Goal: Information Seeking & Learning: Get advice/opinions

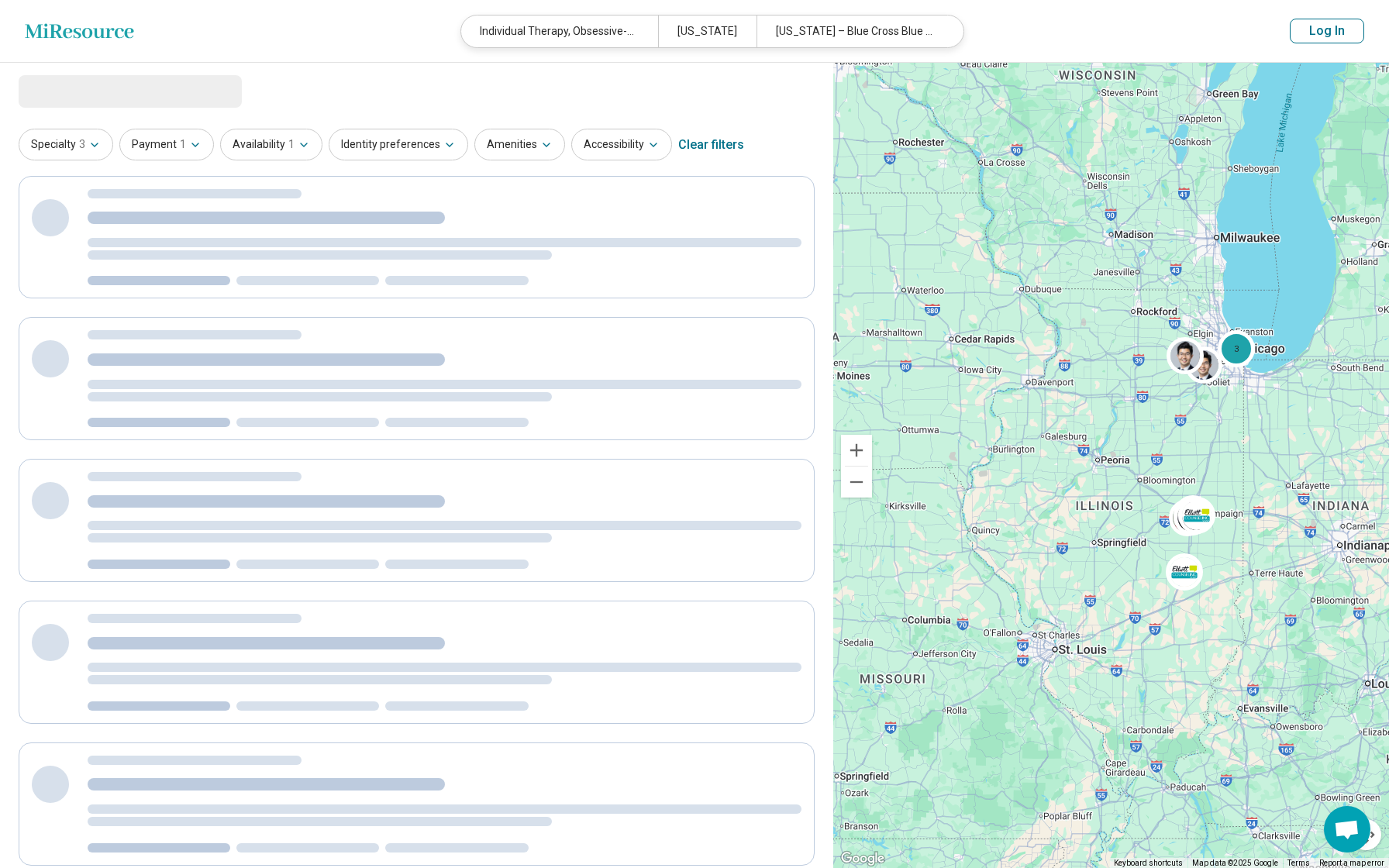
select select "***"
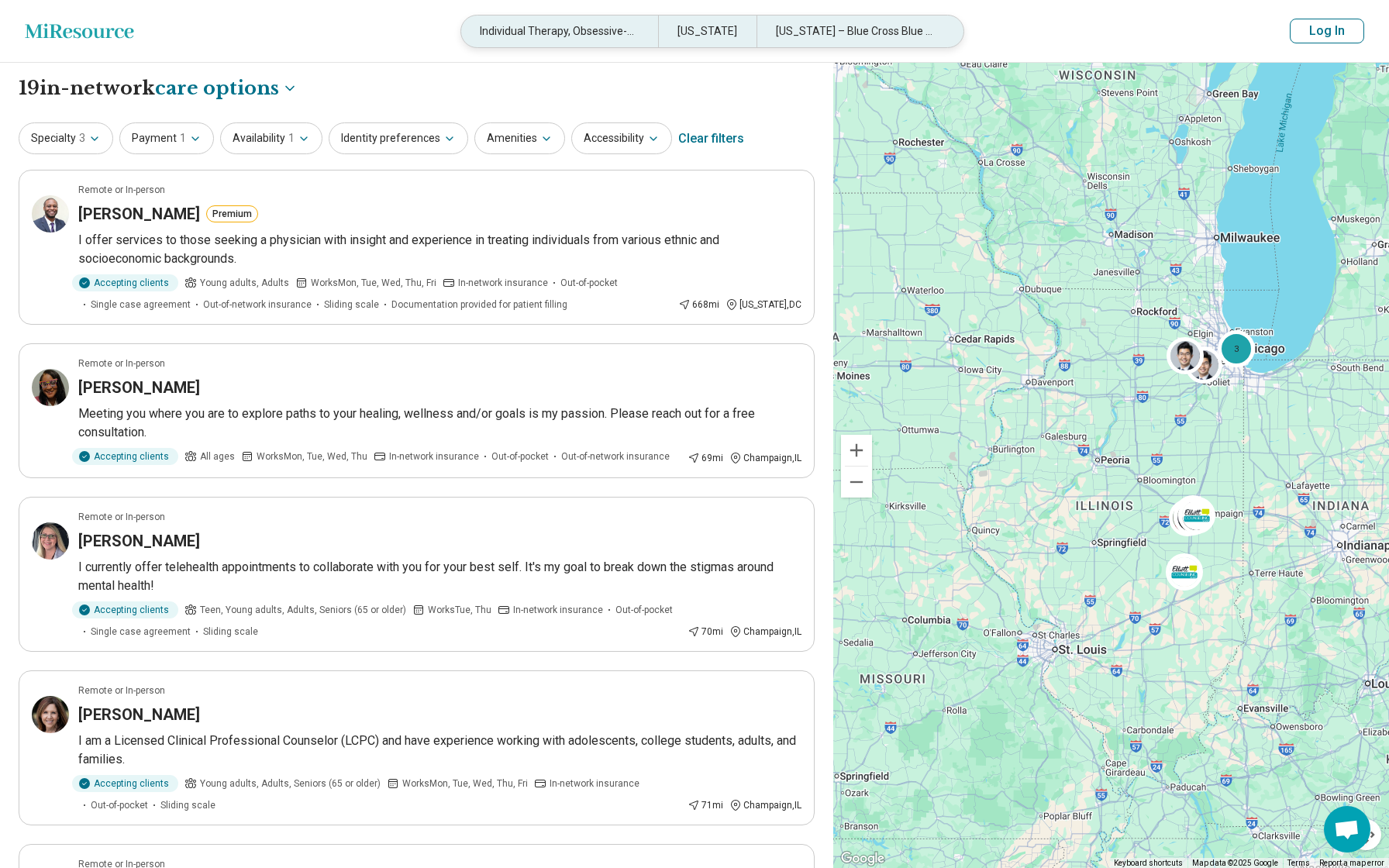
click at [603, 30] on div "Individual Therapy, Obsessive-Compulsive Personality" at bounding box center [560, 32] width 196 height 32
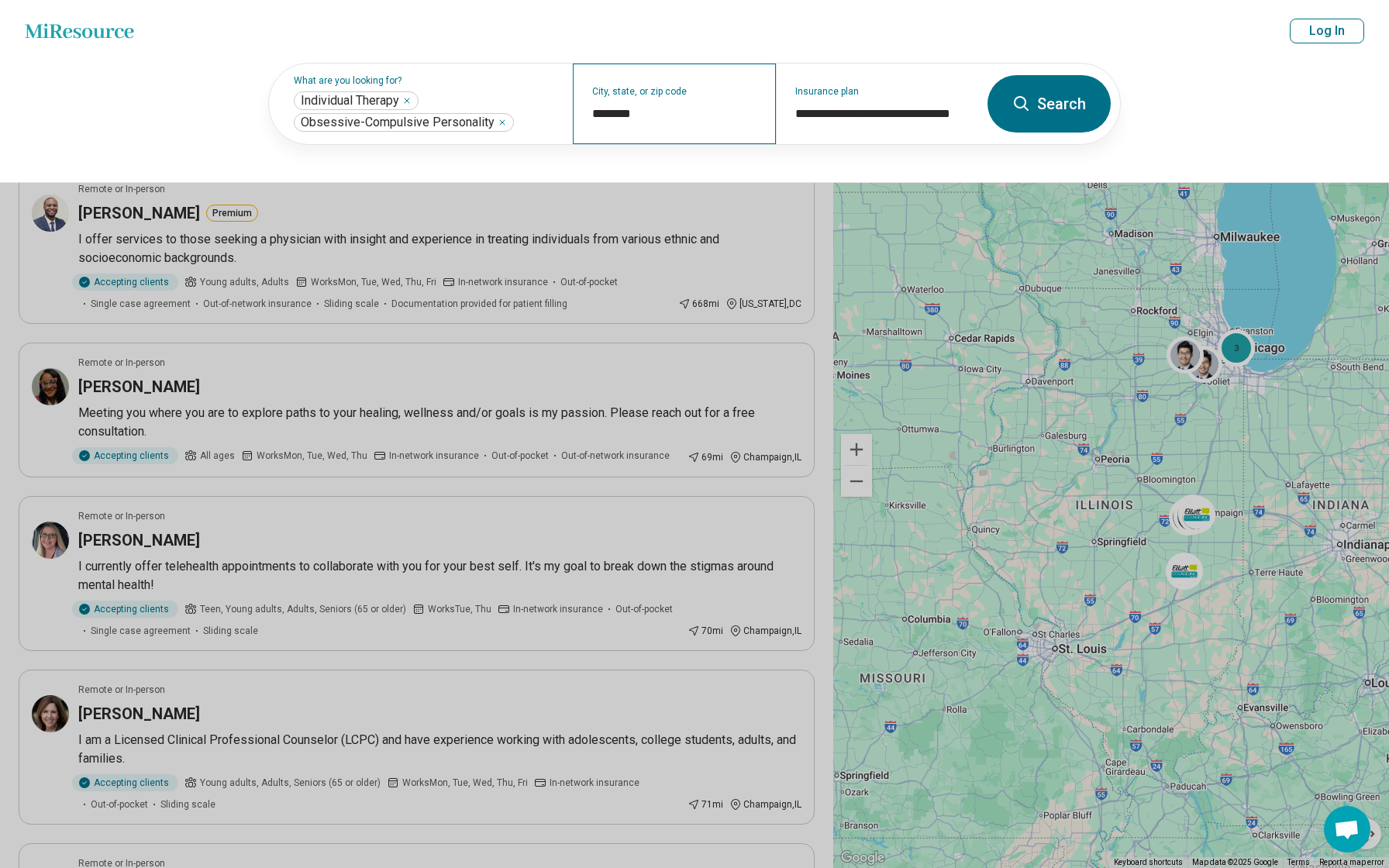
click at [738, 96] on div "City, state, or zip code ********" at bounding box center [674, 103] width 202 height 80
click at [904, 125] on div "**********" at bounding box center [877, 103] width 202 height 80
click at [1035, 108] on button "Search" at bounding box center [1049, 104] width 123 height 58
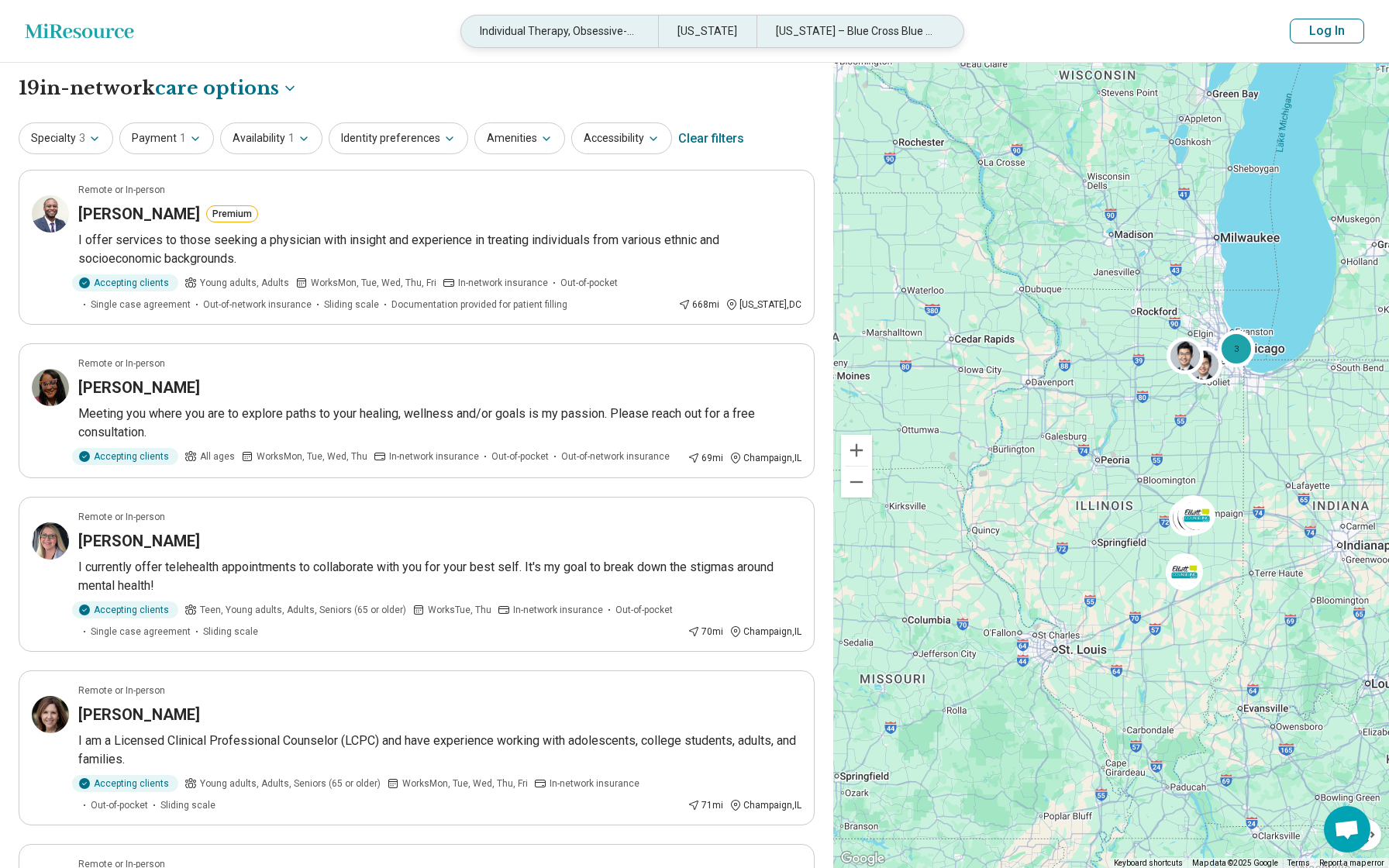
click at [599, 37] on div "Individual Therapy, Obsessive-Compulsive Personality" at bounding box center [560, 32] width 196 height 32
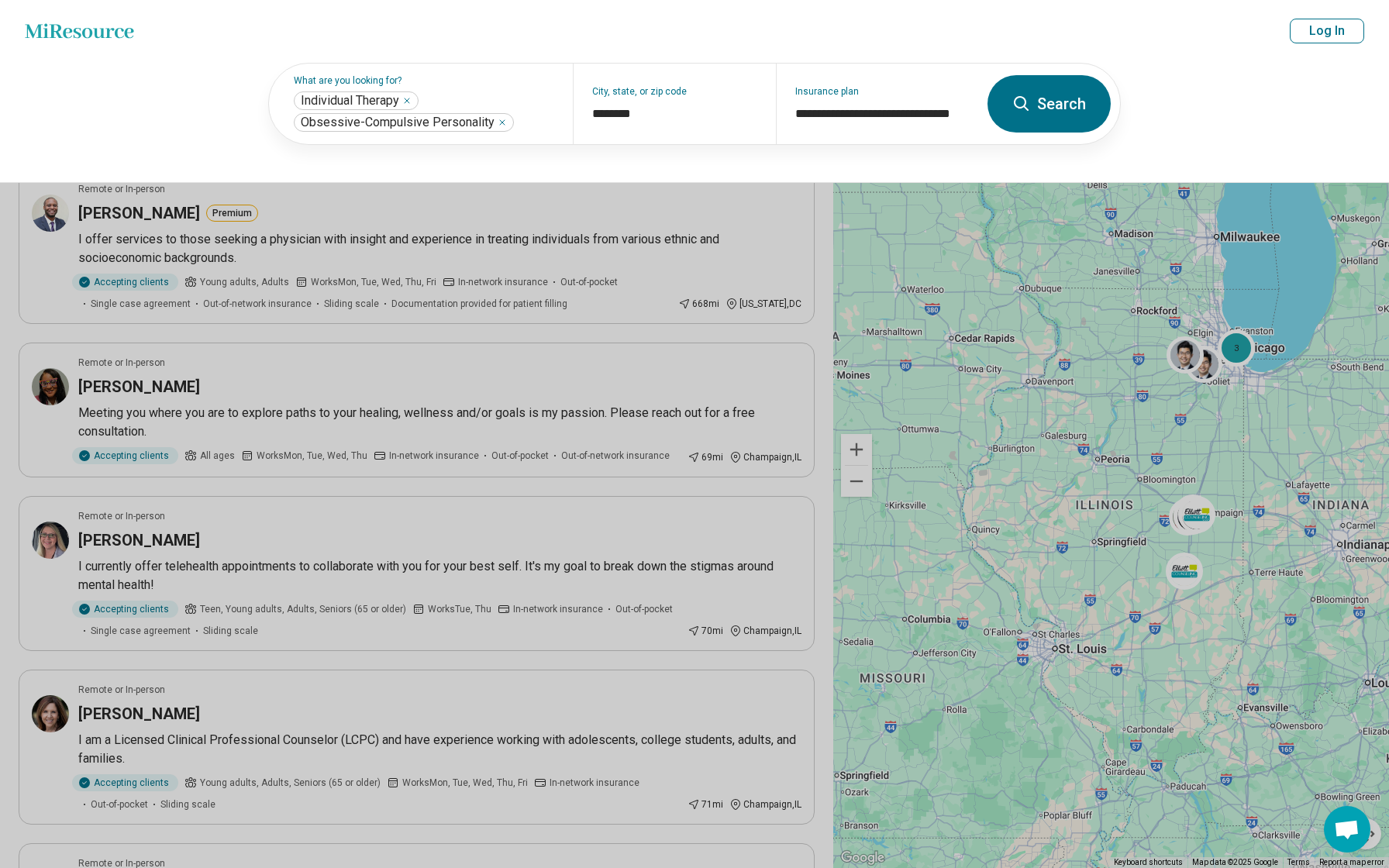
click at [1061, 111] on button "Search" at bounding box center [1049, 104] width 123 height 58
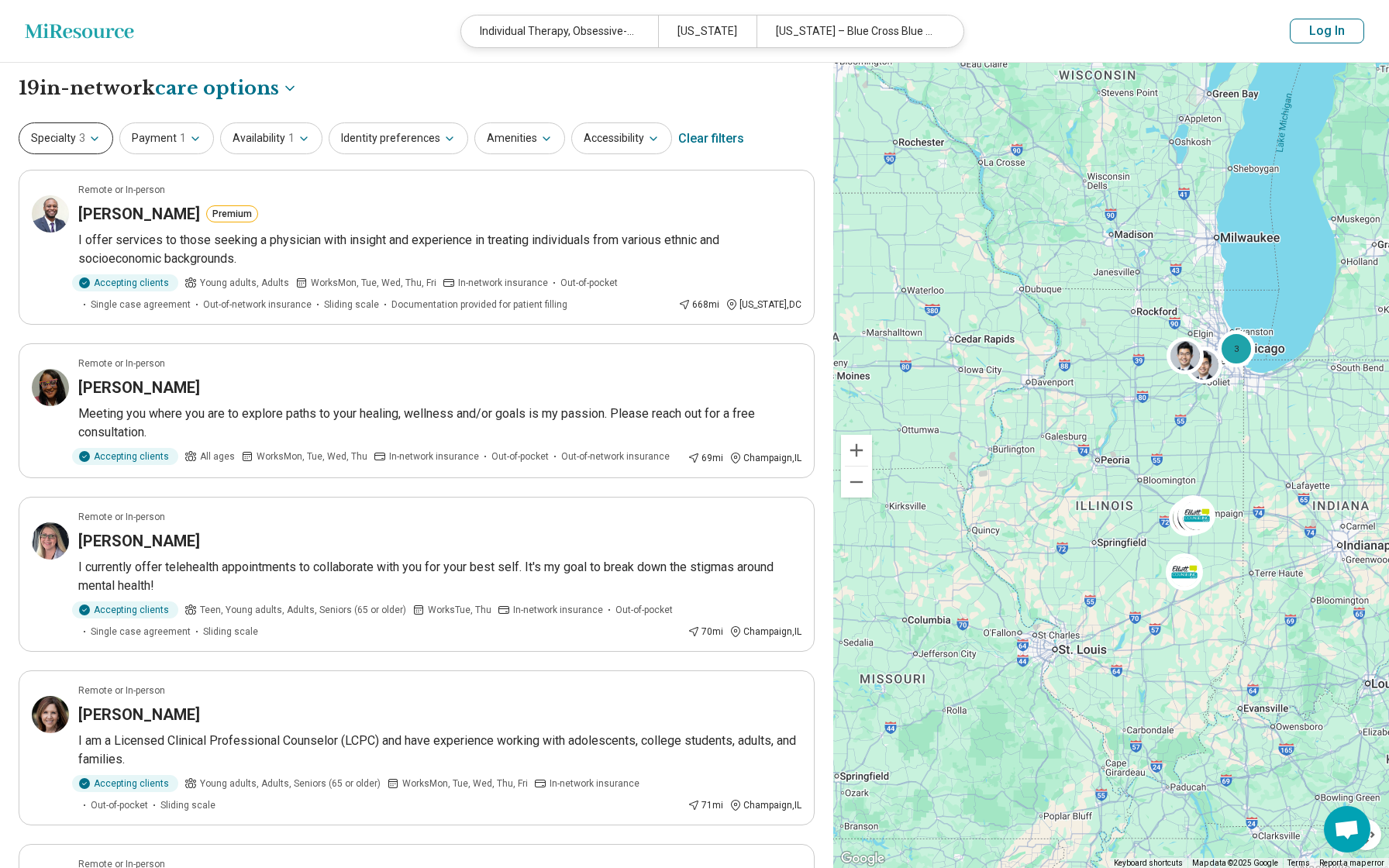
click at [92, 137] on icon "button" at bounding box center [94, 139] width 12 height 12
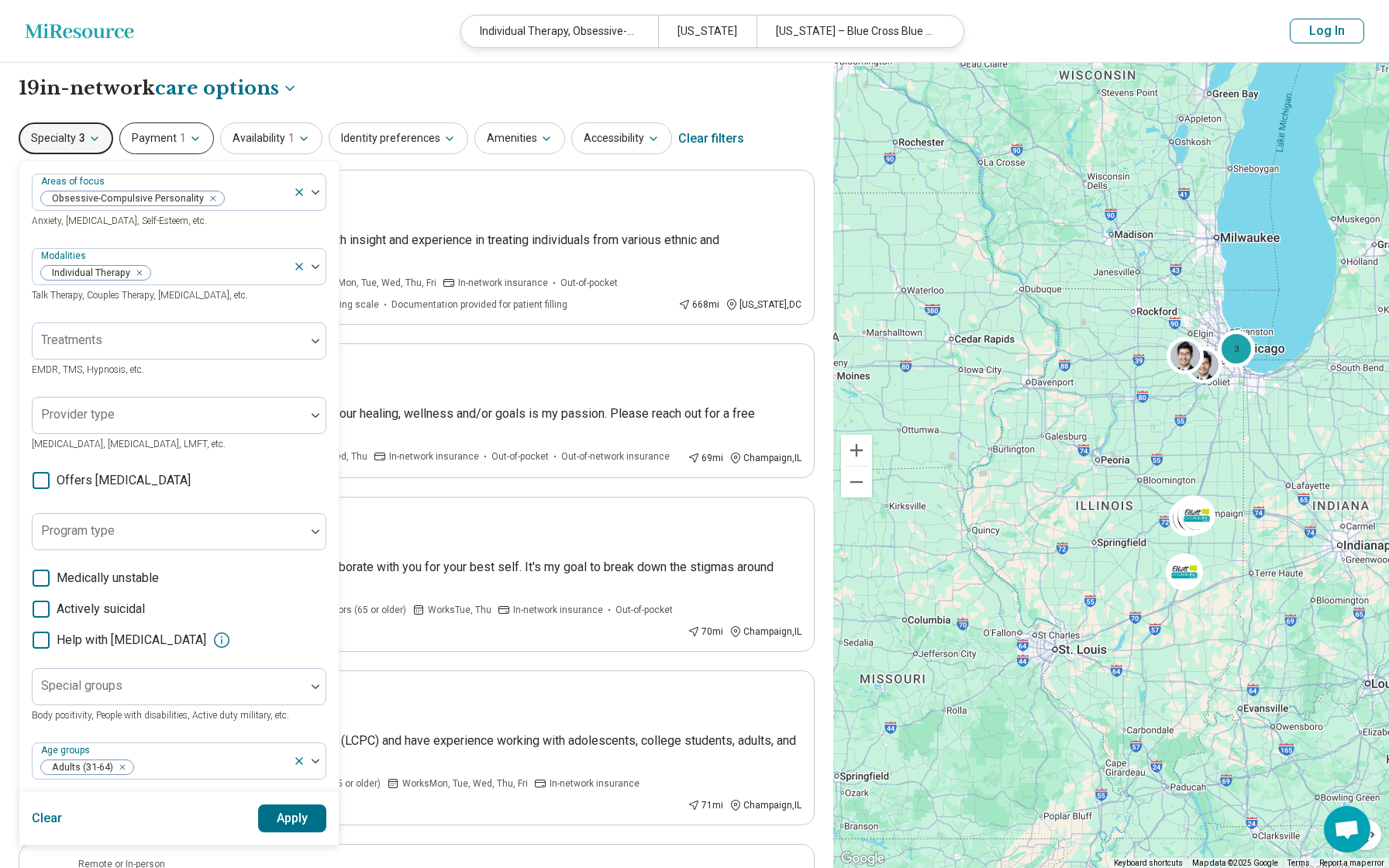
click at [170, 135] on button "Payment 1" at bounding box center [166, 138] width 94 height 32
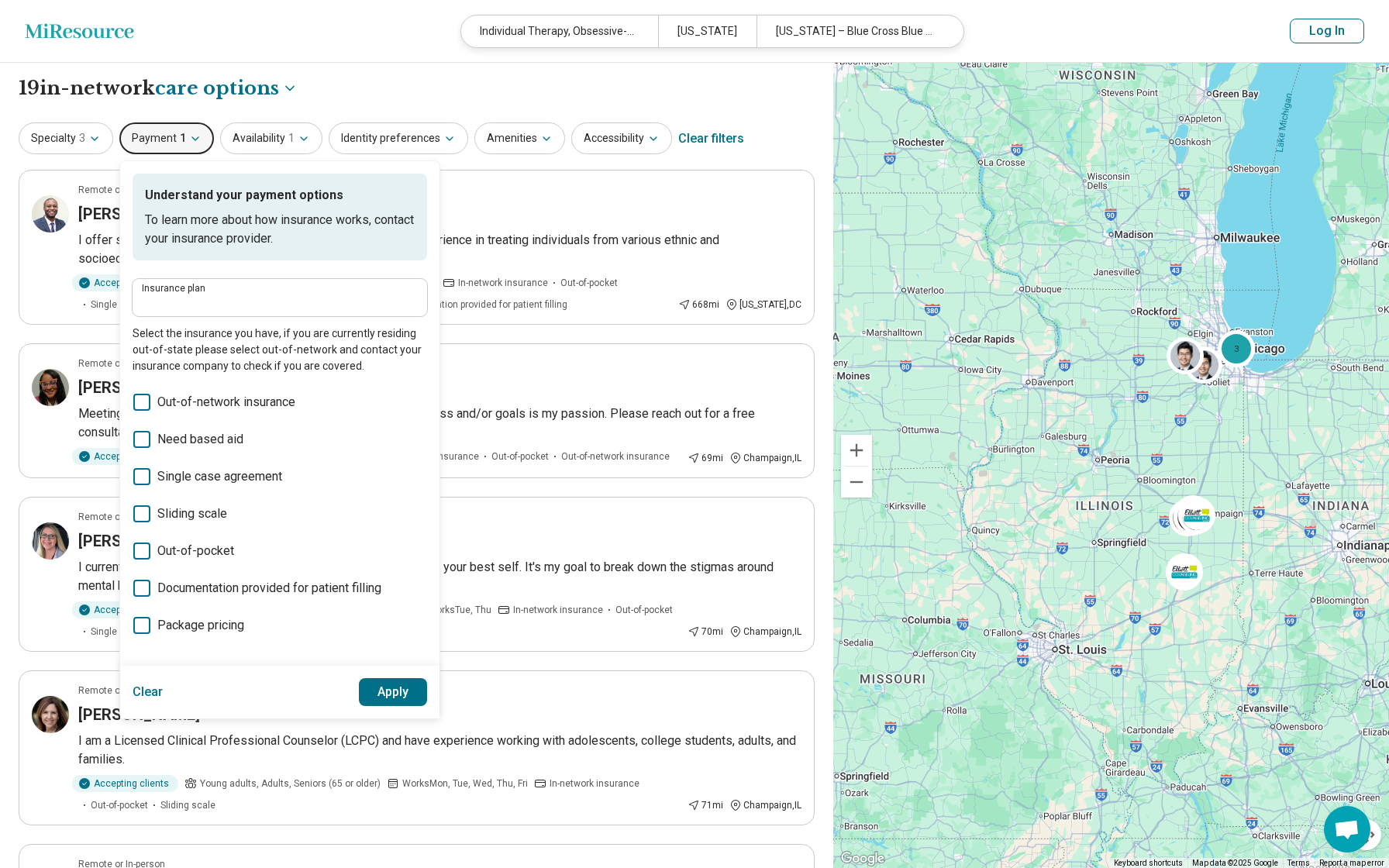
type input "**********"
click at [298, 144] on icon "button" at bounding box center [304, 139] width 12 height 12
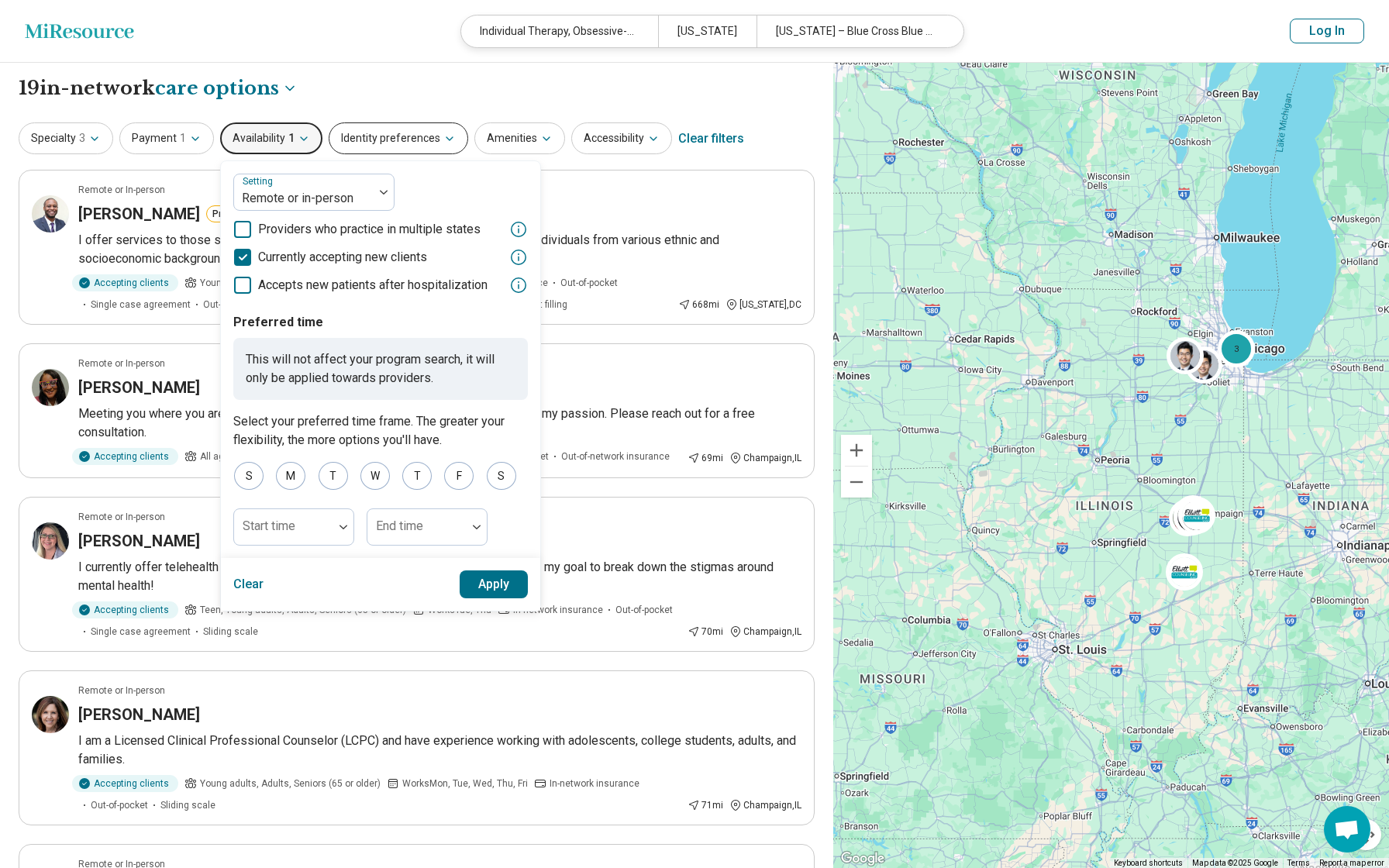
click at [443, 135] on icon "button" at bounding box center [449, 139] width 12 height 12
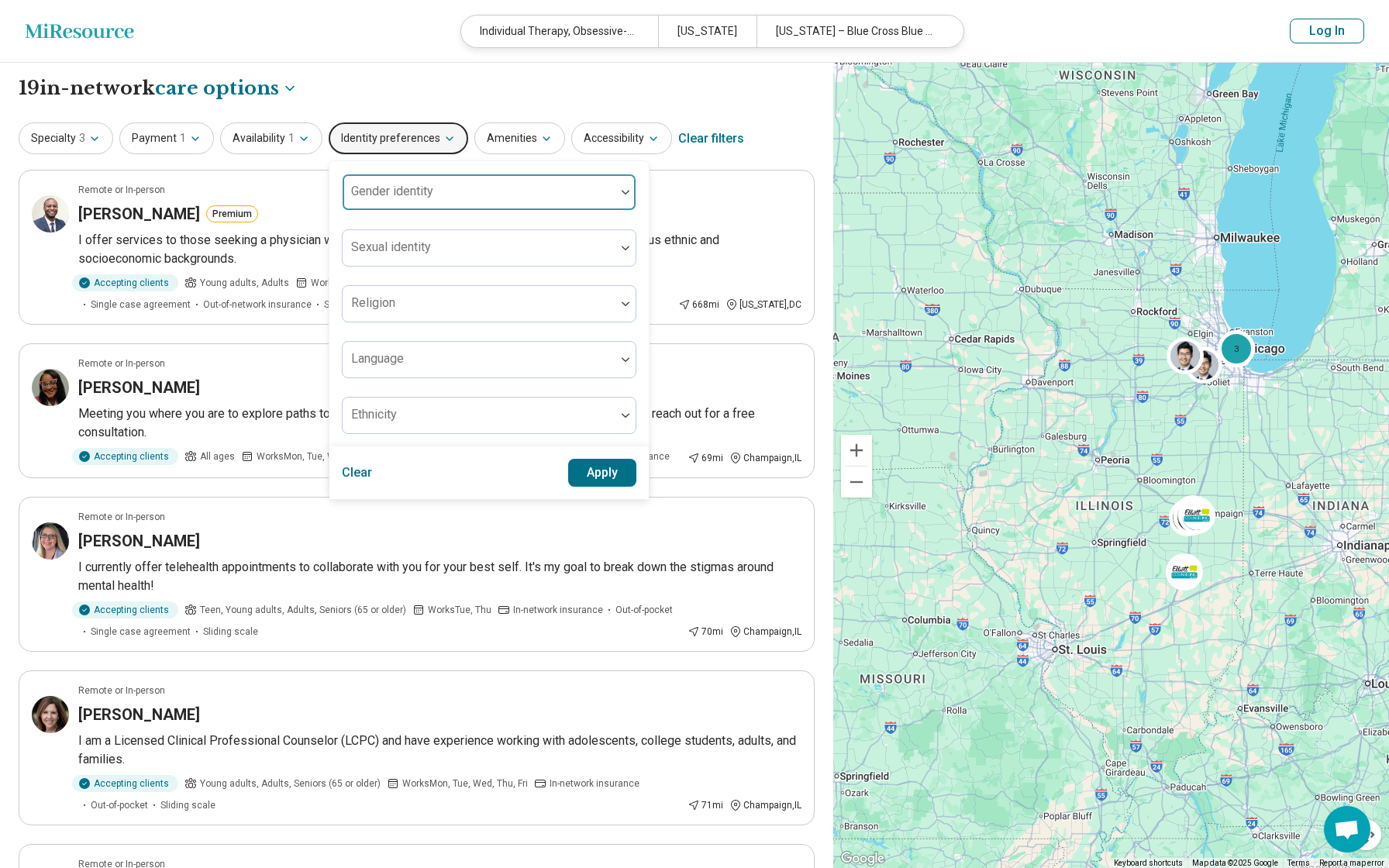
click at [537, 188] on div at bounding box center [479, 198] width 260 height 22
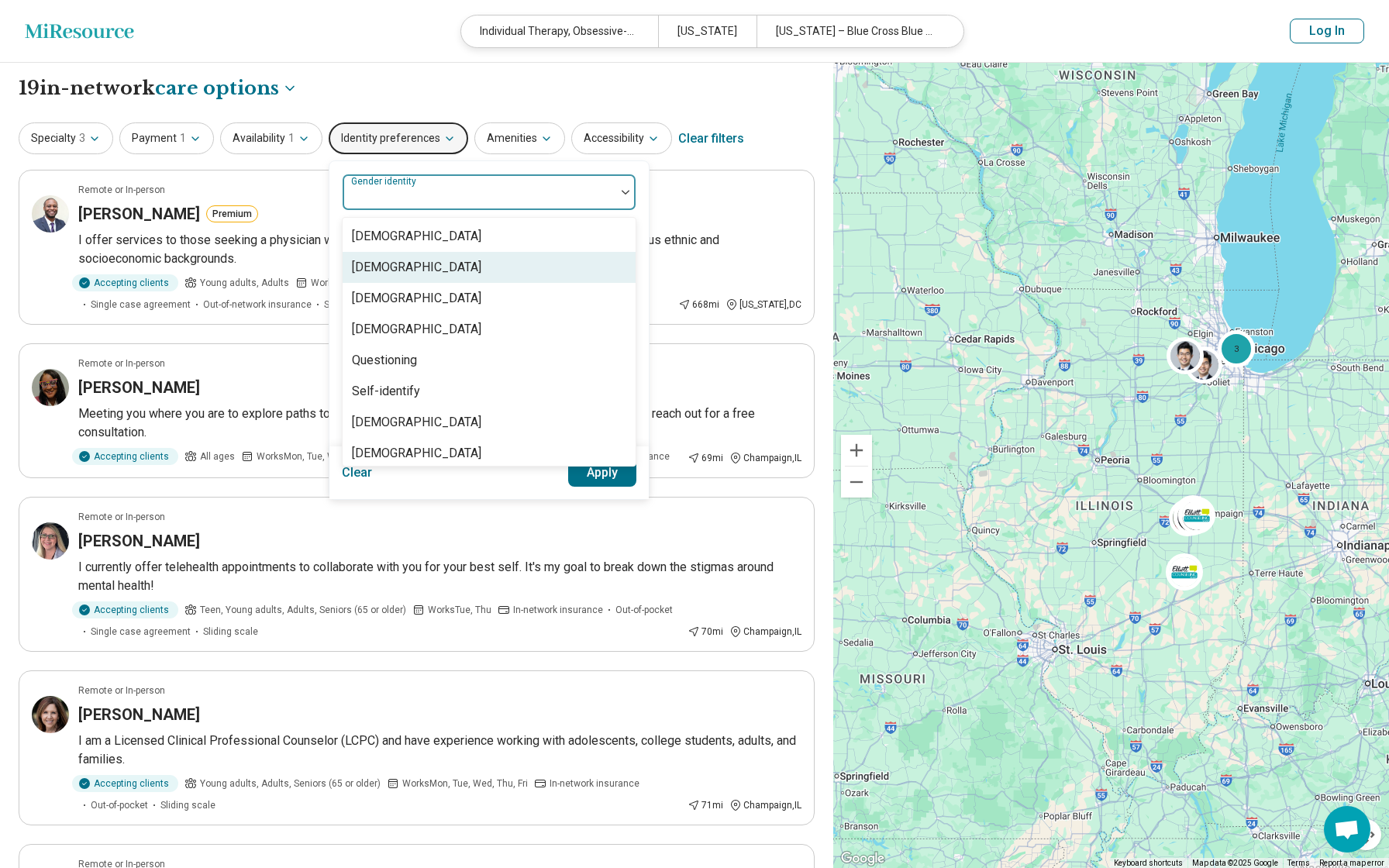
click at [424, 271] on div "[DEMOGRAPHIC_DATA]" at bounding box center [417, 267] width 129 height 19
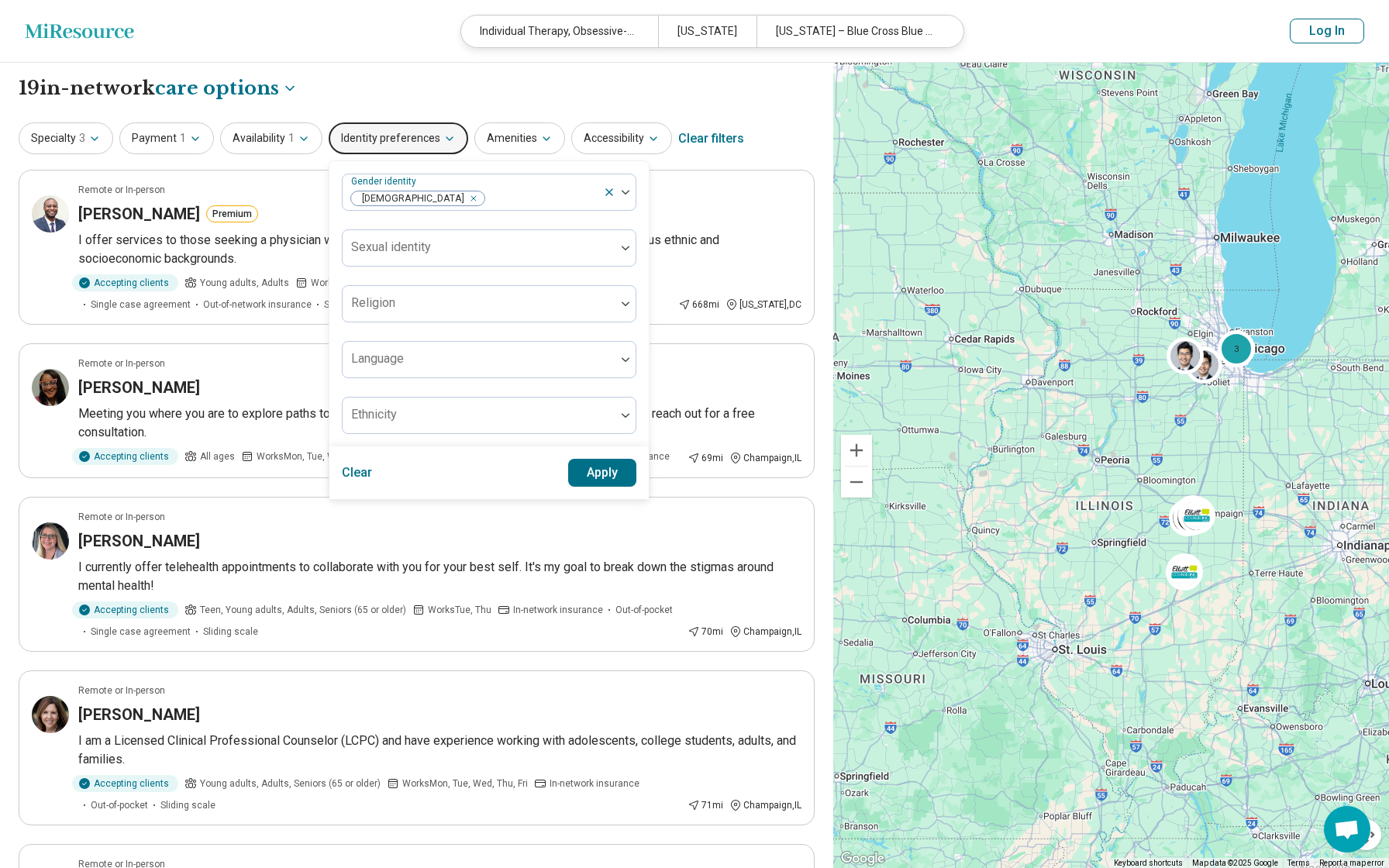
click at [611, 472] on button "Apply" at bounding box center [603, 472] width 69 height 28
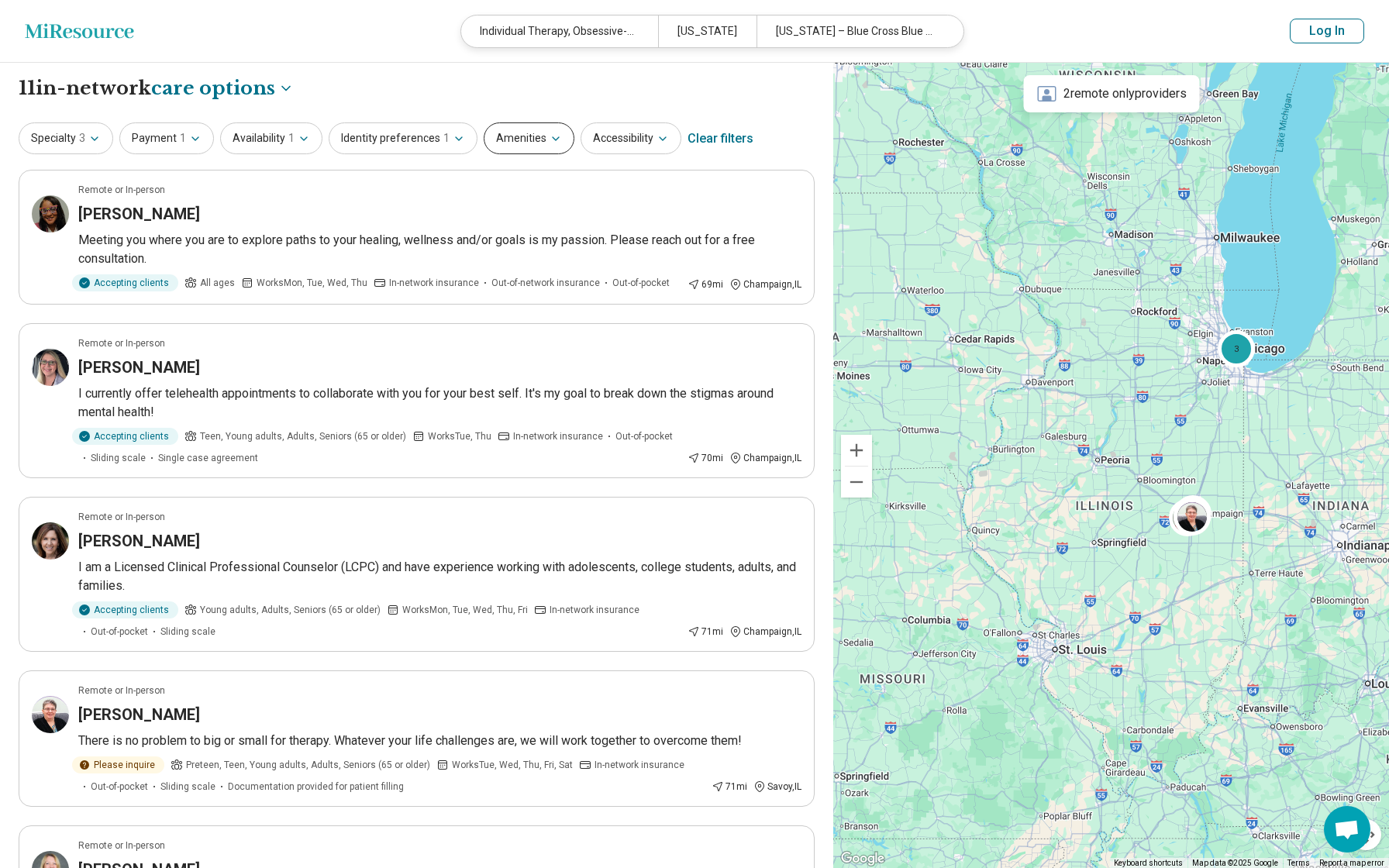
click at [532, 140] on button "Amenities" at bounding box center [528, 138] width 90 height 32
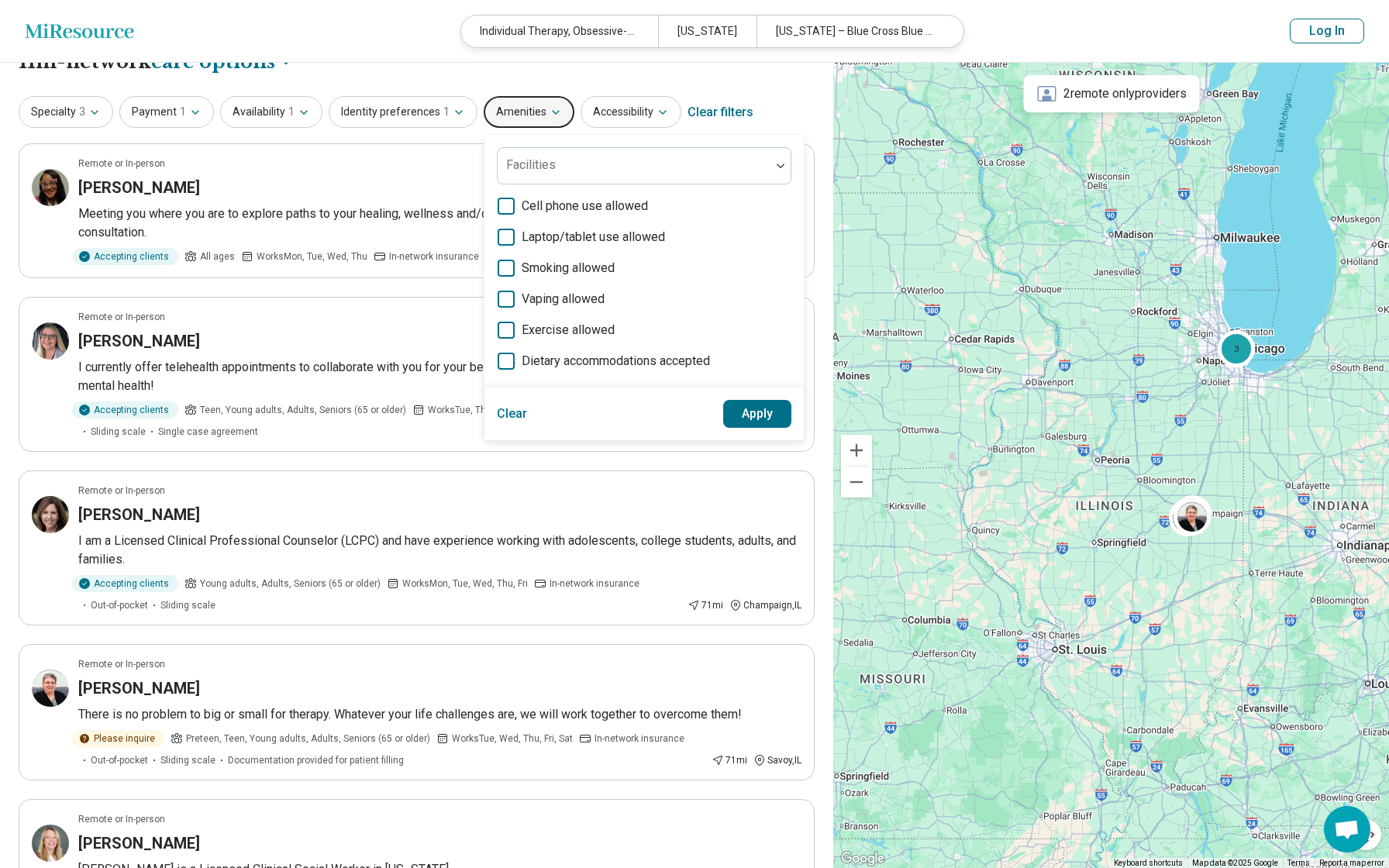
scroll to position [36, 0]
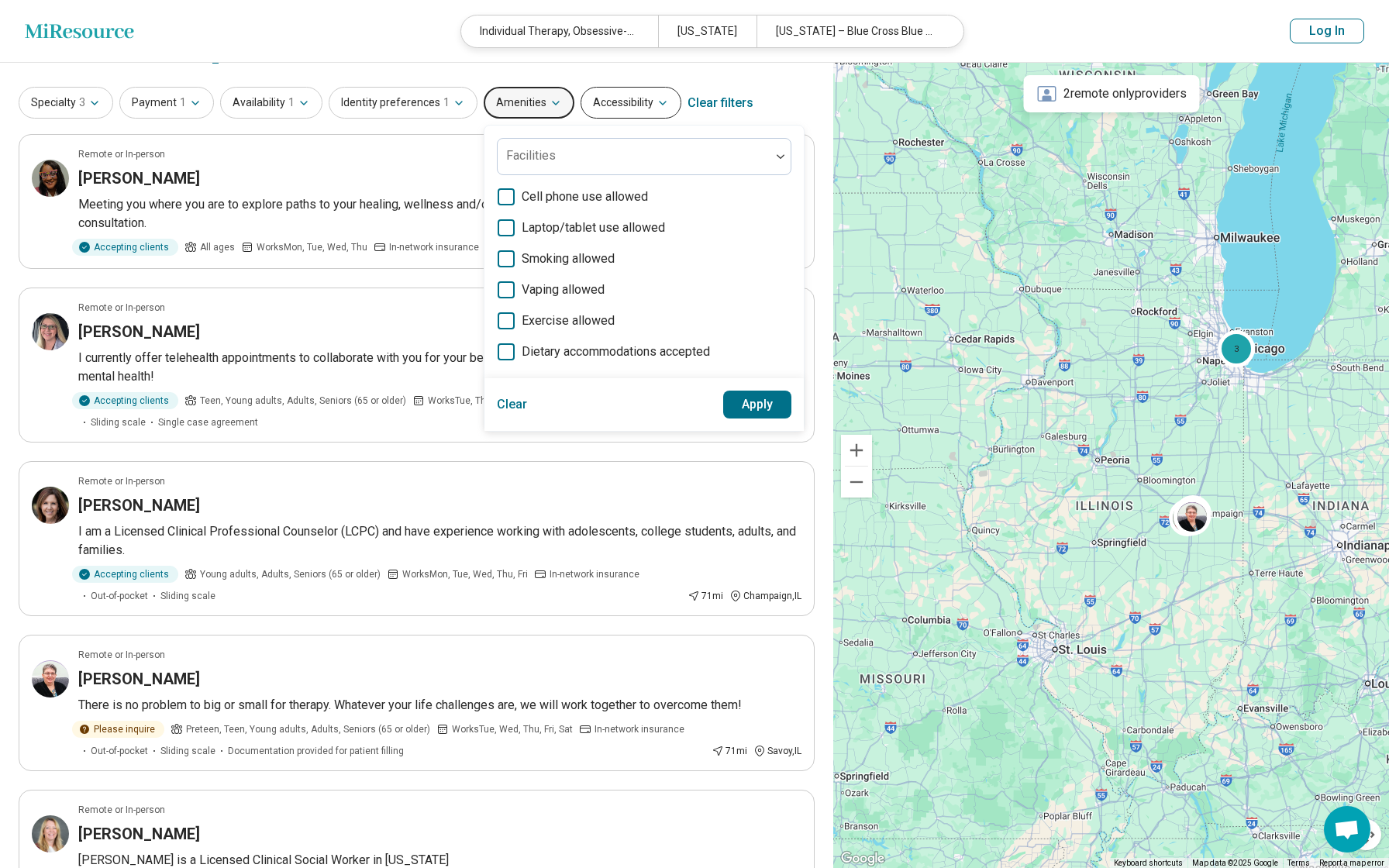
click at [618, 104] on button "Accessibility" at bounding box center [631, 102] width 101 height 32
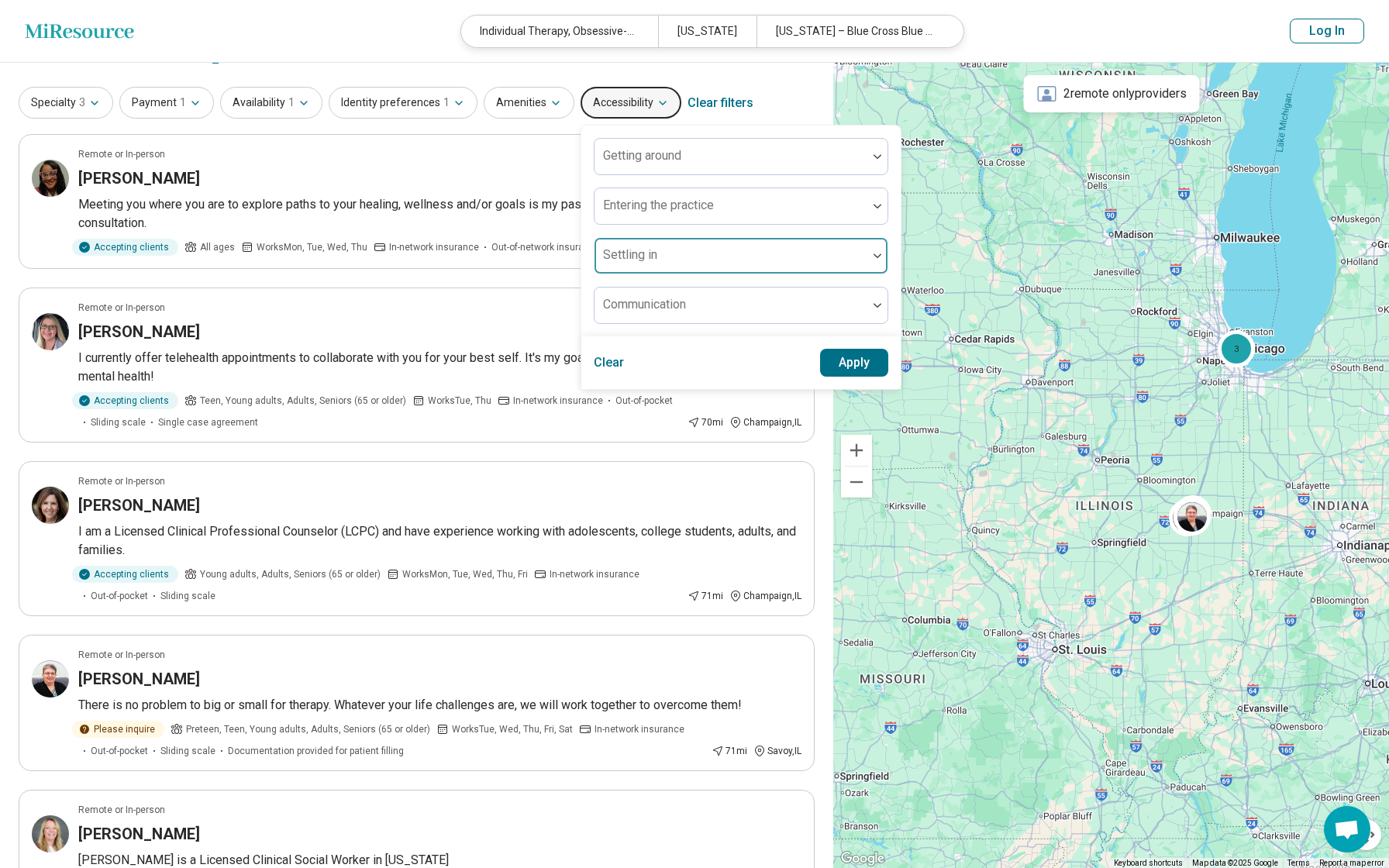
scroll to position [61, 0]
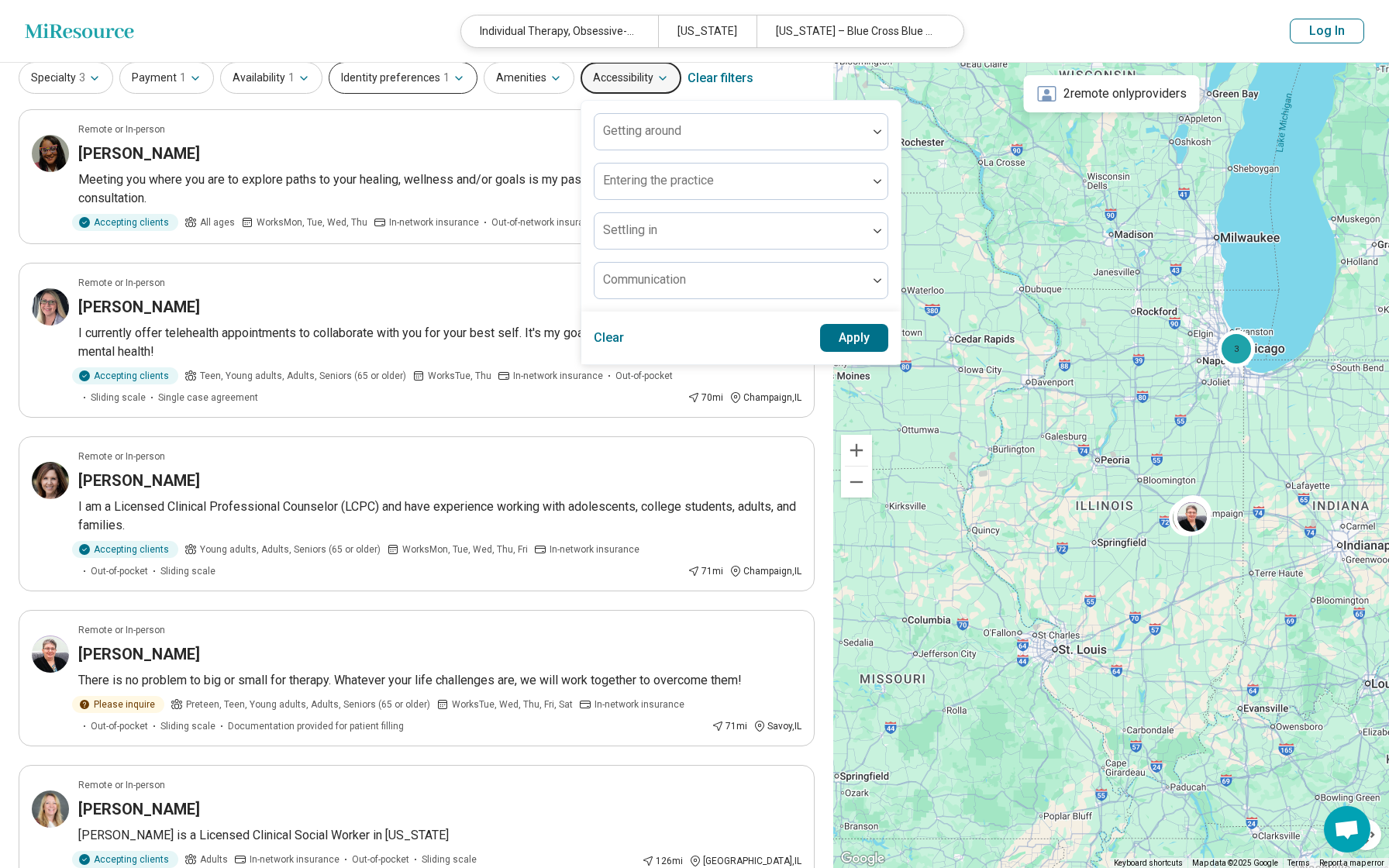
click at [406, 72] on button "Identity preferences 1" at bounding box center [403, 77] width 149 height 32
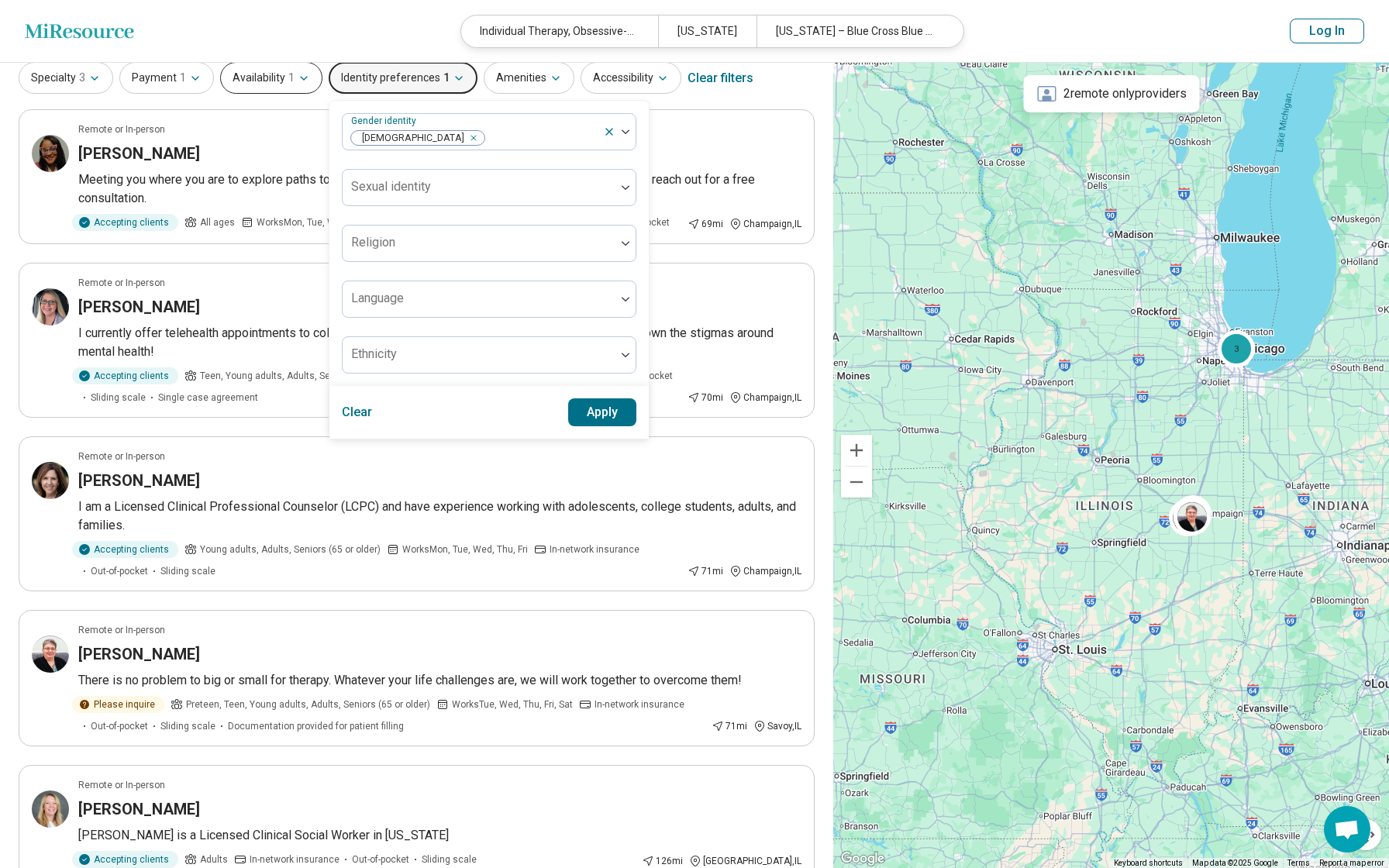
click at [282, 79] on button "Availability 1" at bounding box center [271, 77] width 102 height 32
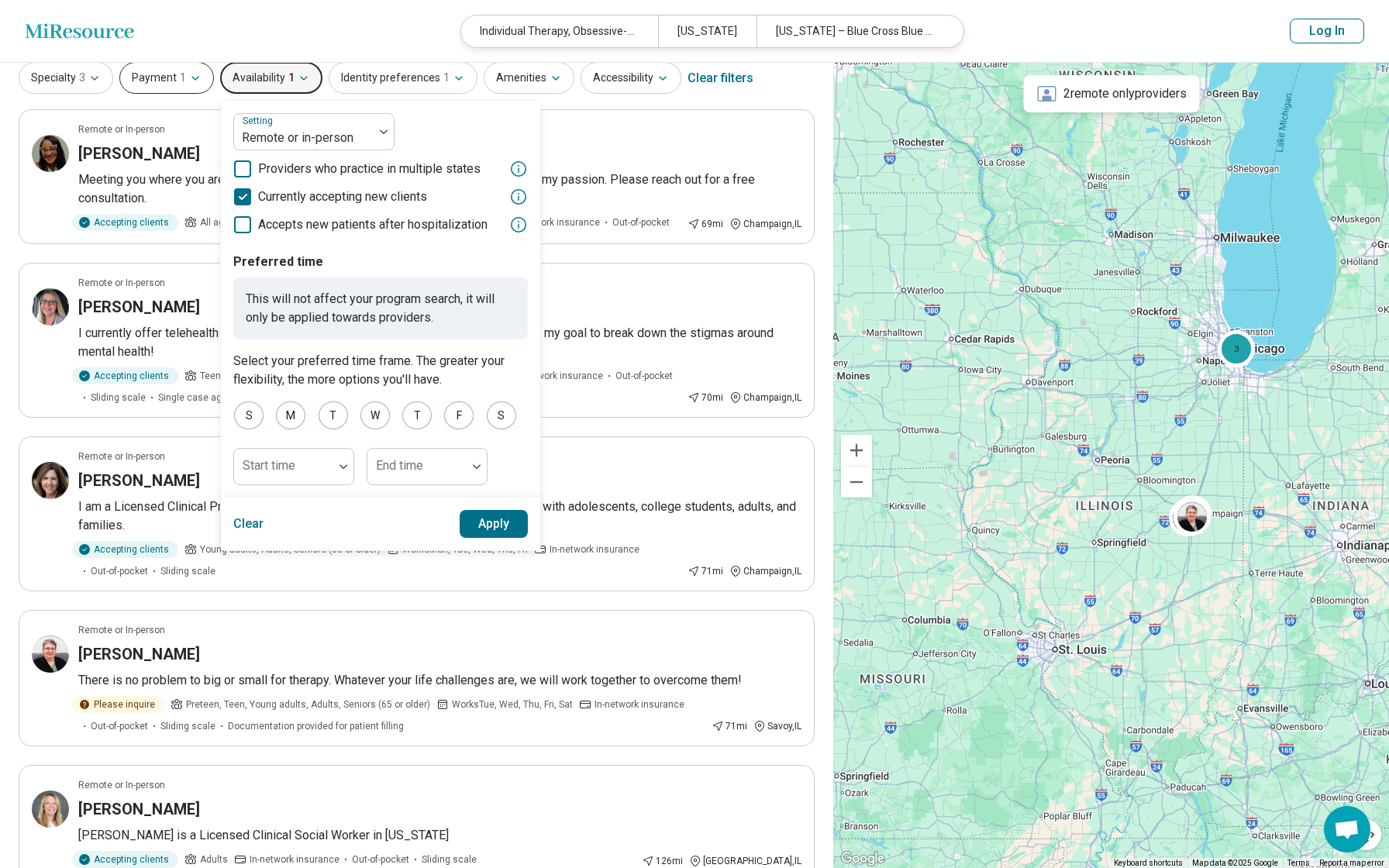
click at [189, 75] on icon "button" at bounding box center [195, 78] width 12 height 12
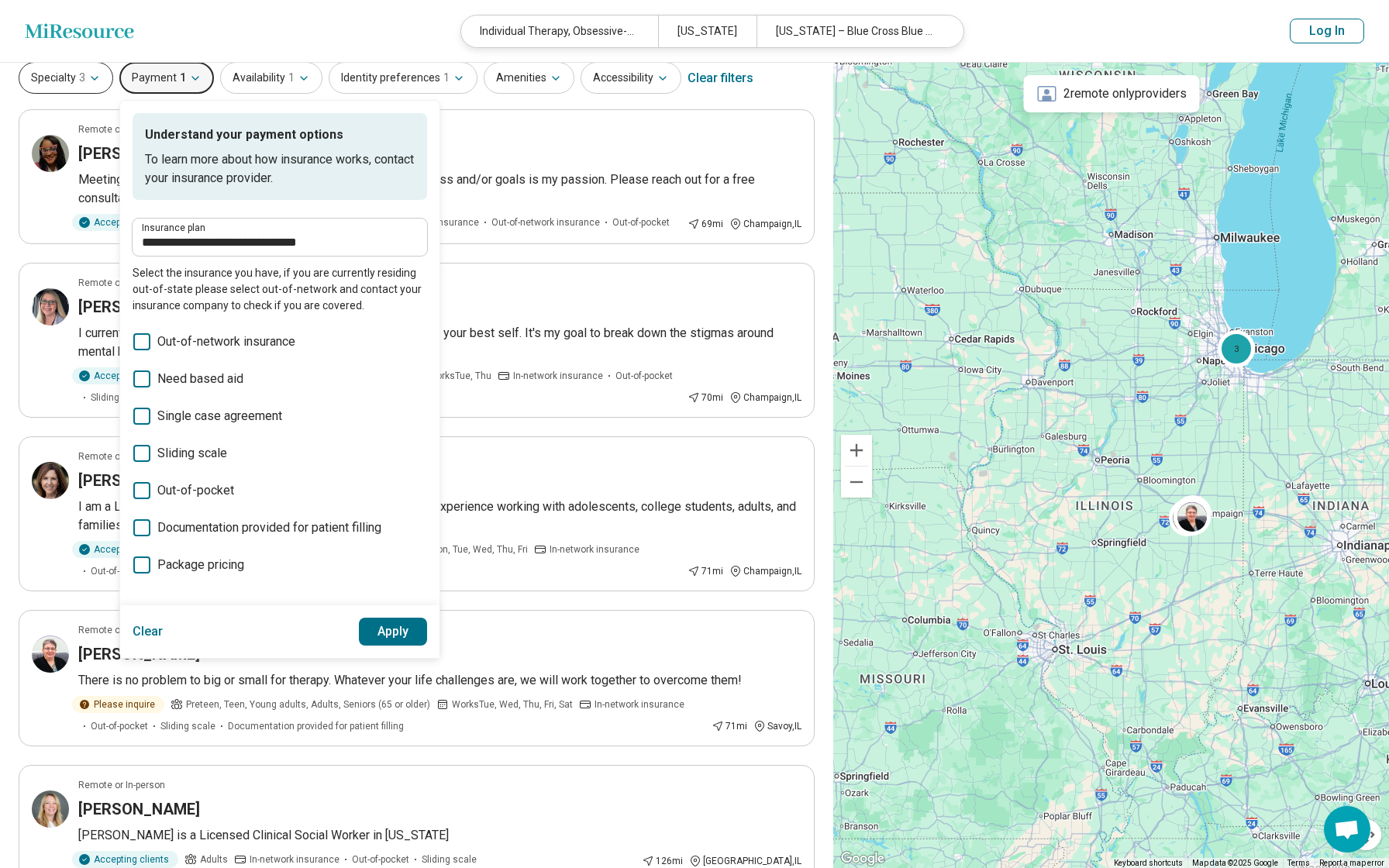
click at [102, 77] on button "Specialty 3" at bounding box center [65, 77] width 94 height 32
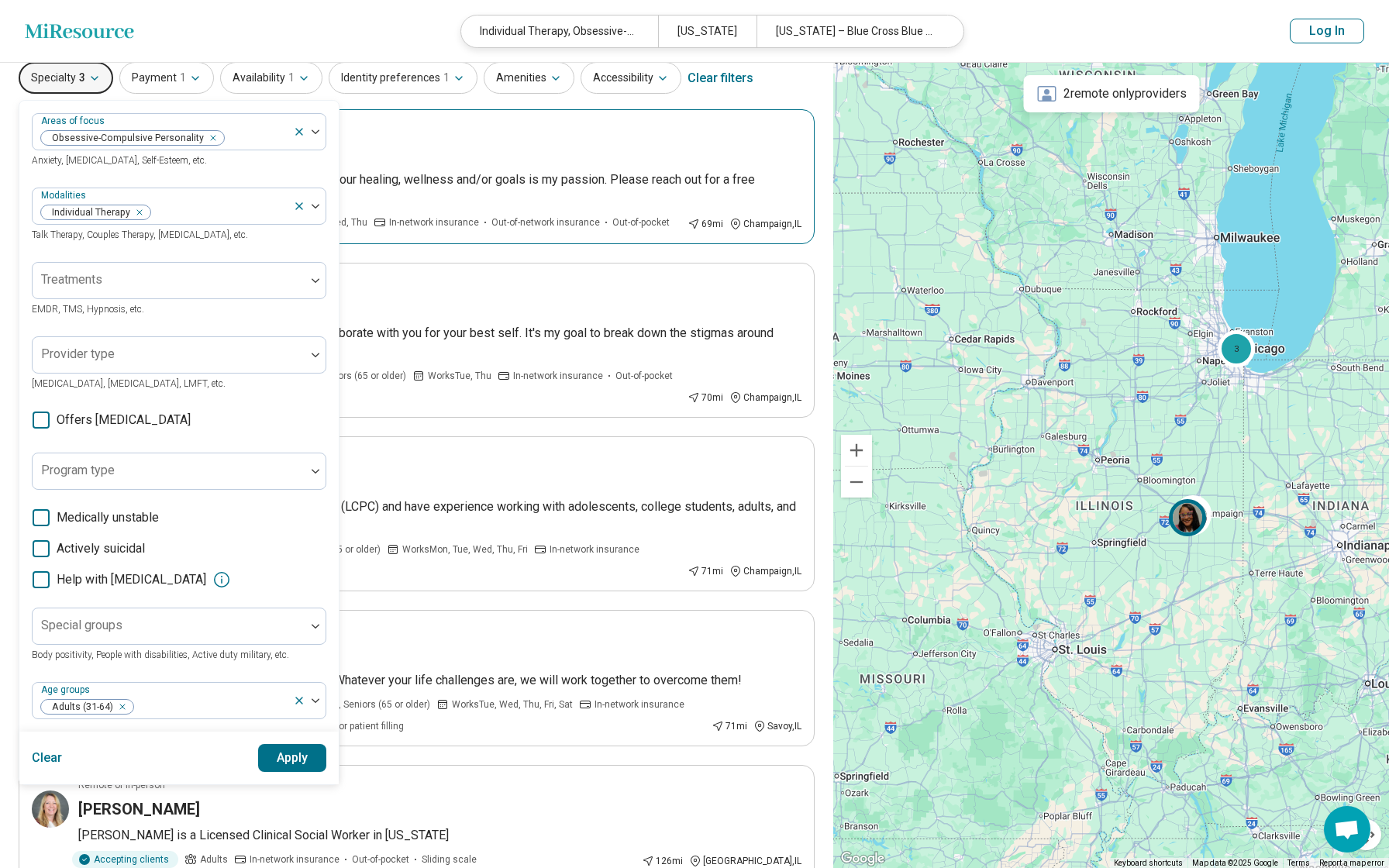
click at [498, 127] on div "Remote or In-person" at bounding box center [440, 129] width 723 height 14
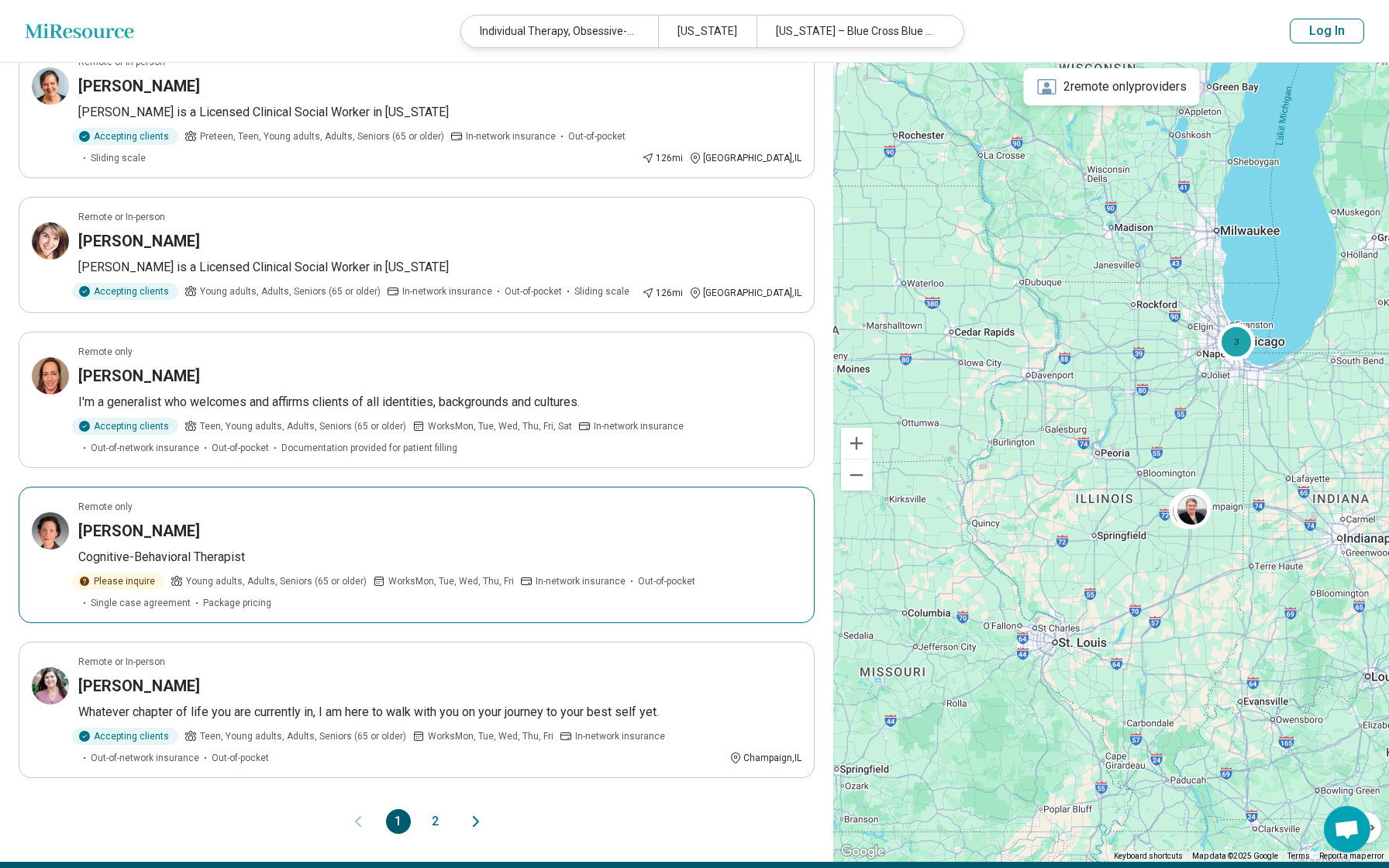
scroll to position [924, 0]
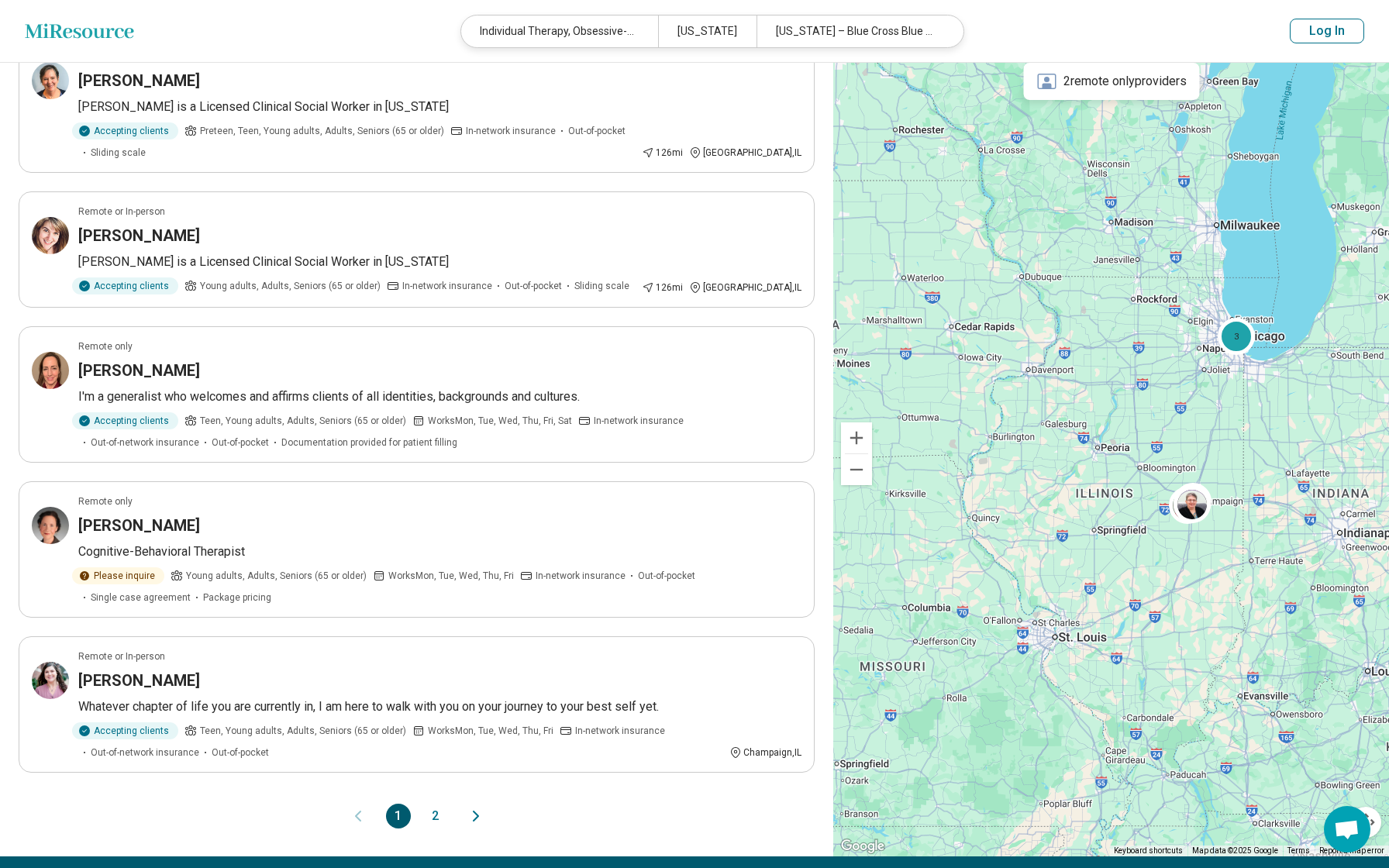
click at [435, 804] on button "2" at bounding box center [436, 815] width 25 height 25
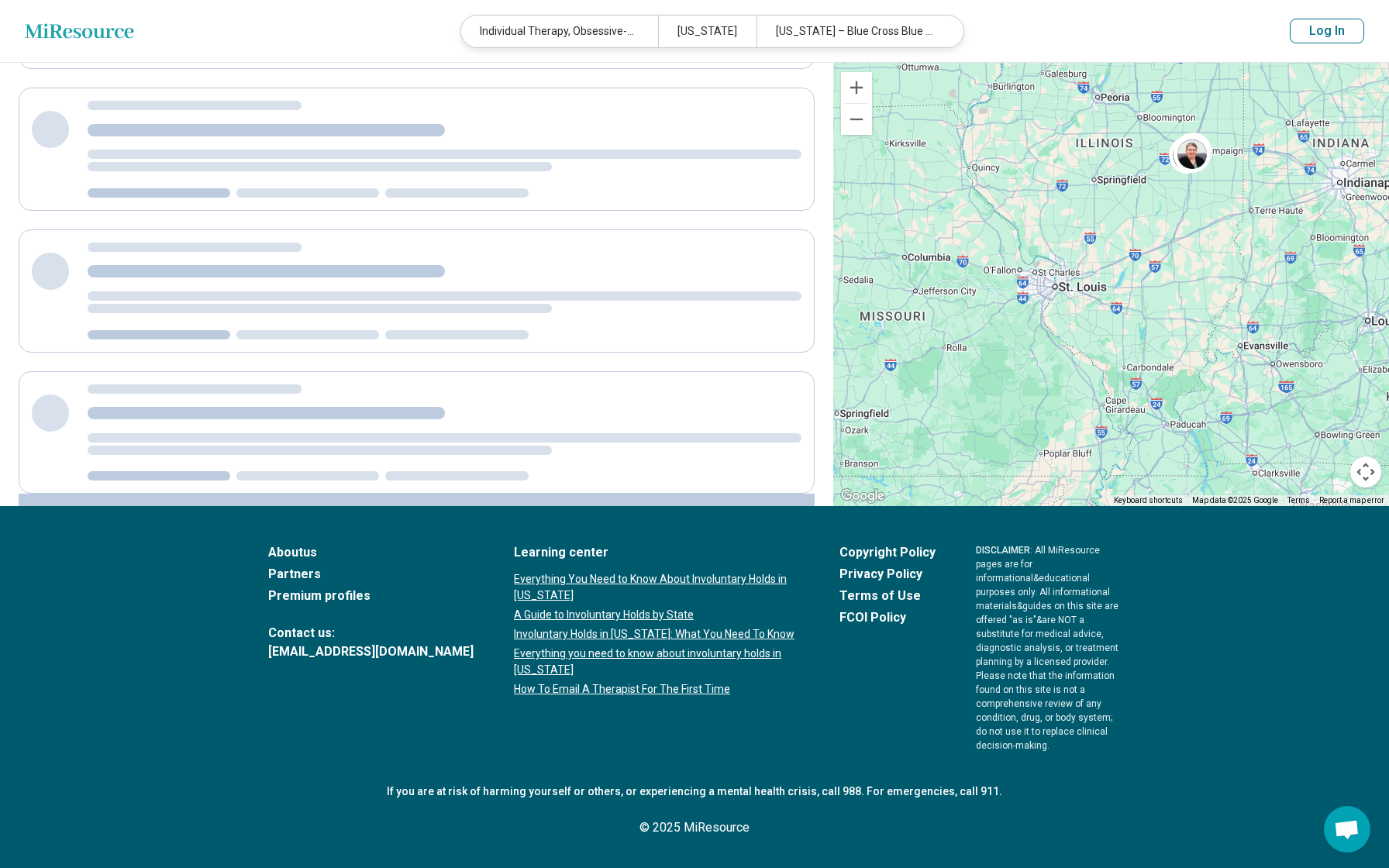
scroll to position [0, 0]
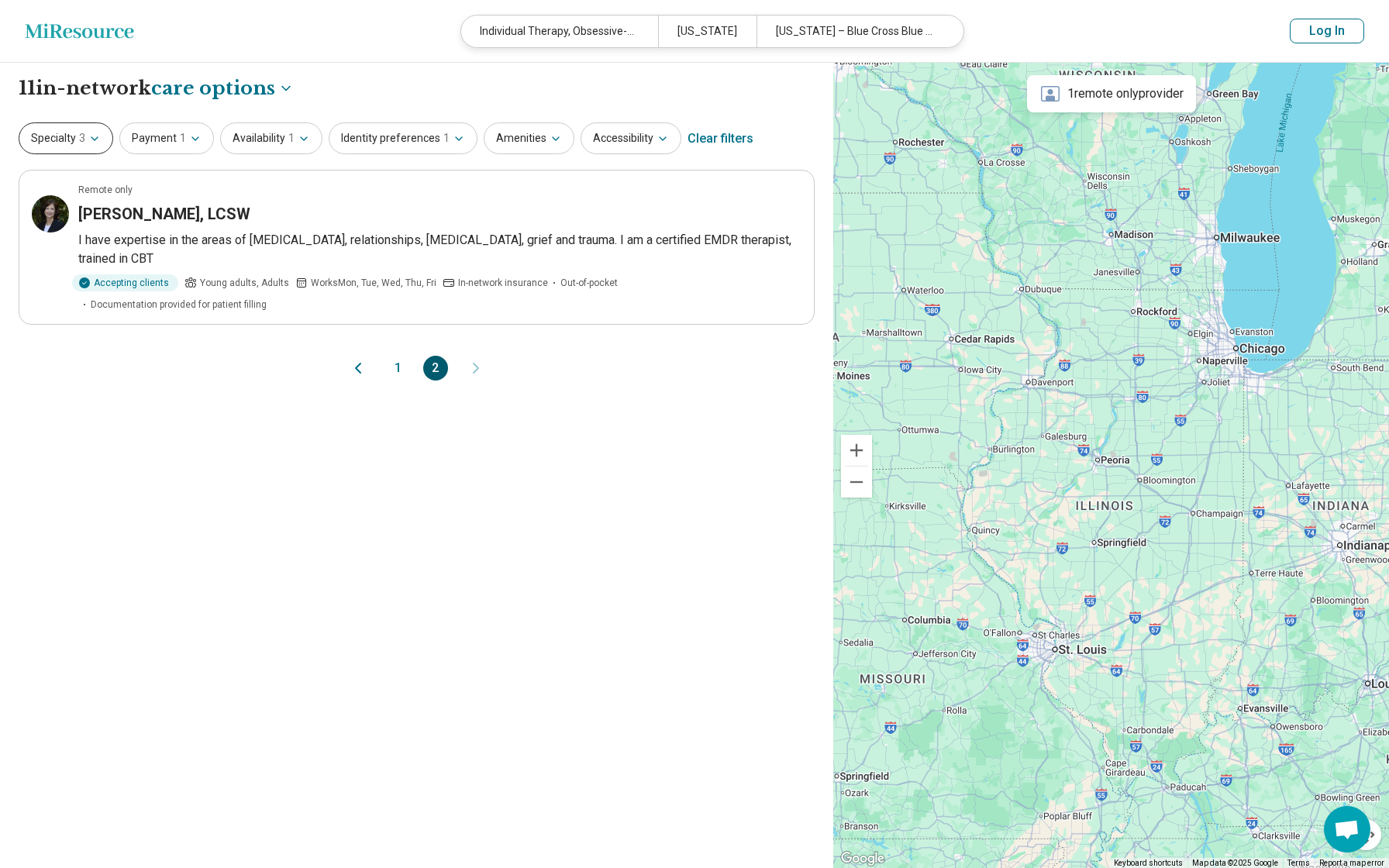
click at [94, 140] on icon "button" at bounding box center [94, 138] width 6 height 3
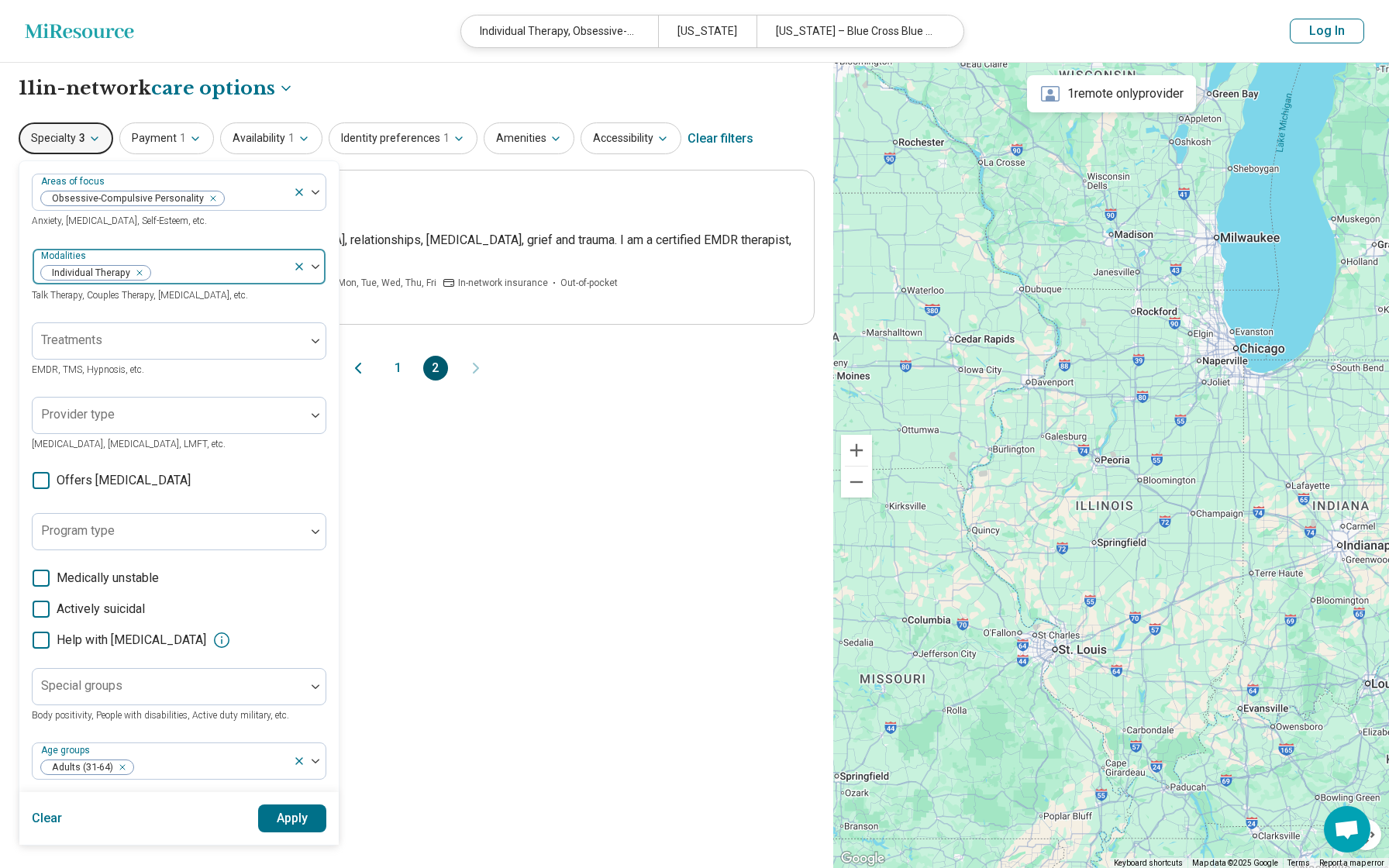
click at [314, 271] on div at bounding box center [309, 267] width 33 height 36
click at [382, 440] on div "**********" at bounding box center [417, 465] width 833 height 806
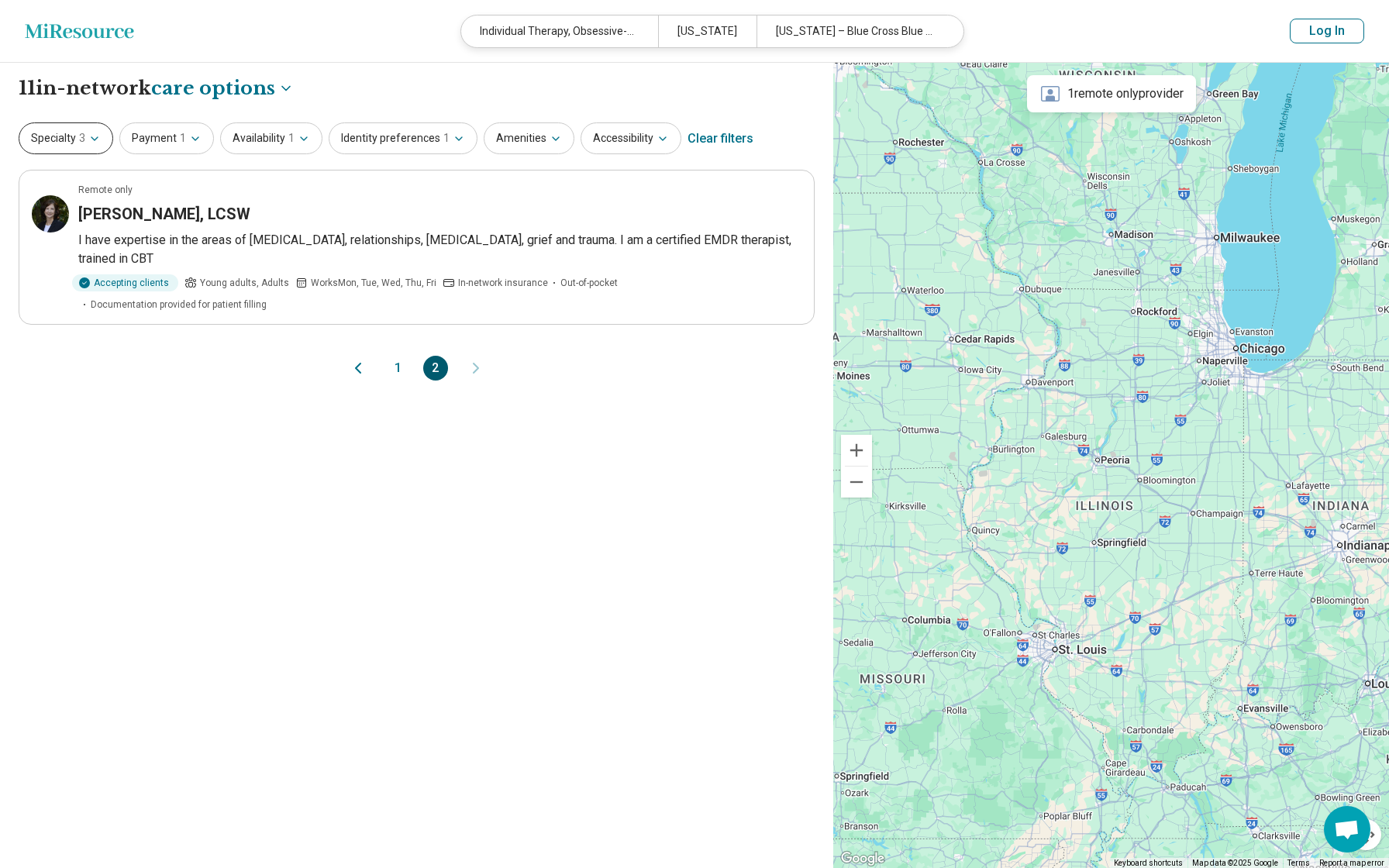
click at [67, 138] on button "Specialty 3" at bounding box center [65, 138] width 94 height 32
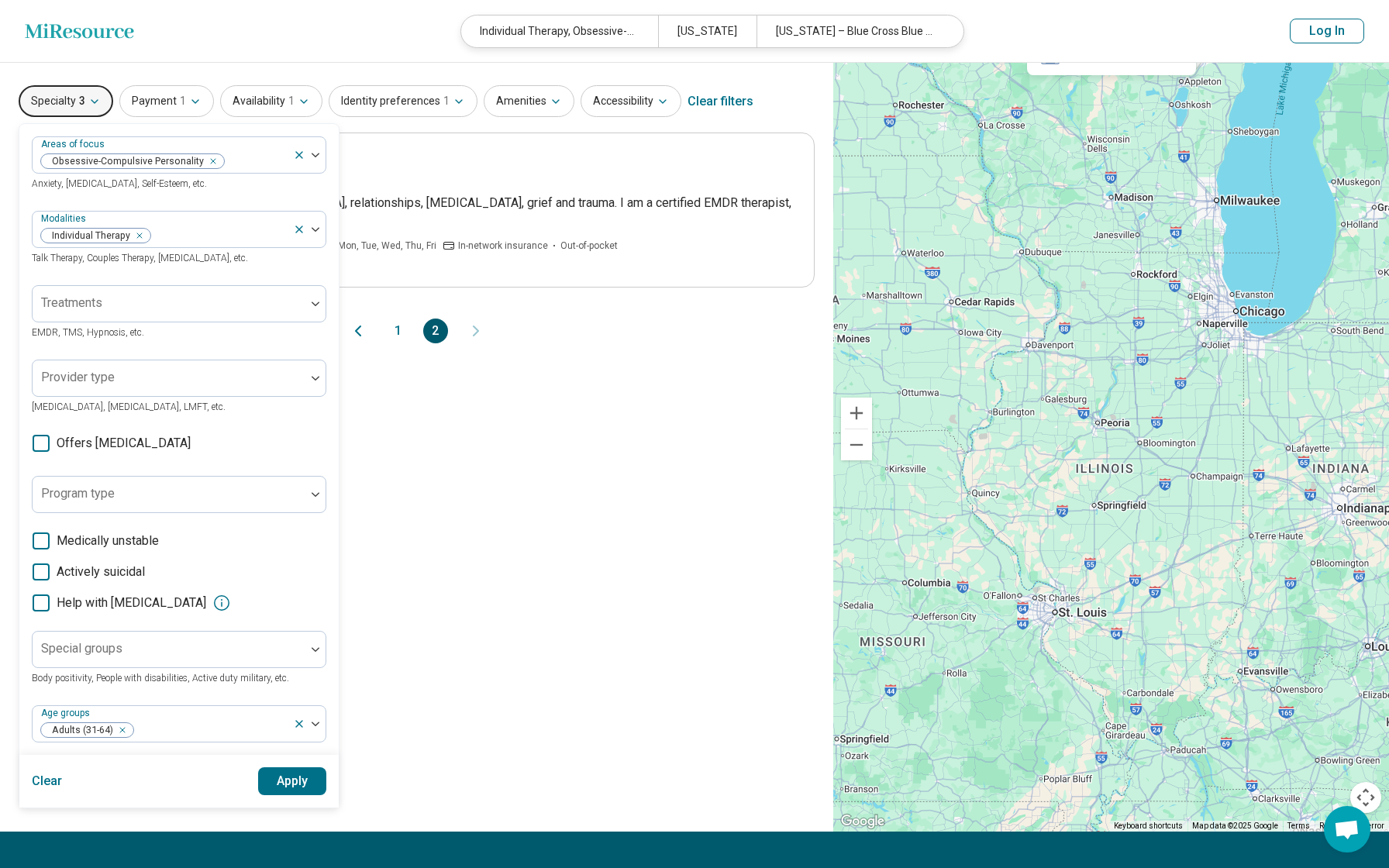
scroll to position [40, 0]
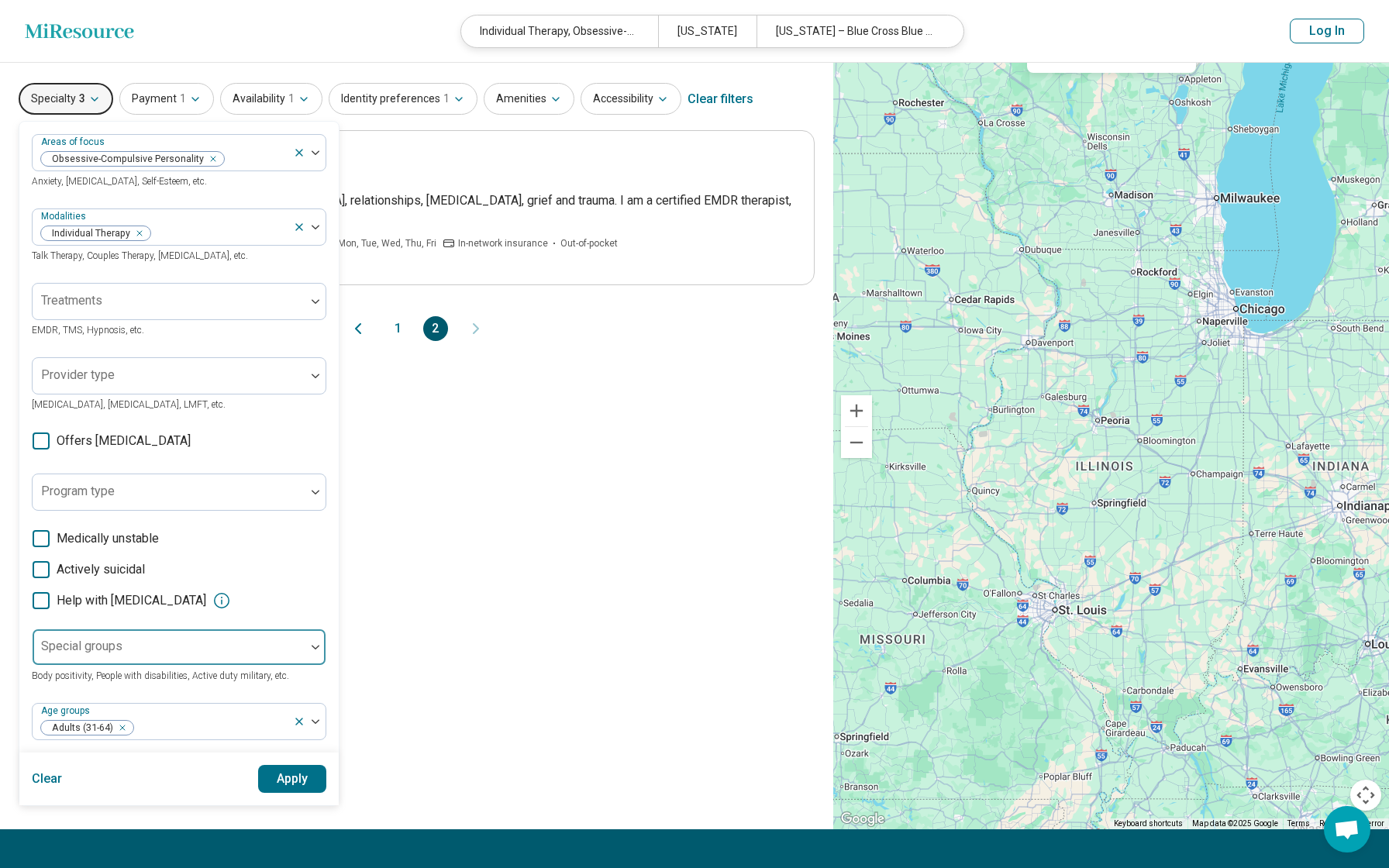
click at [268, 658] on div at bounding box center [169, 654] width 260 height 22
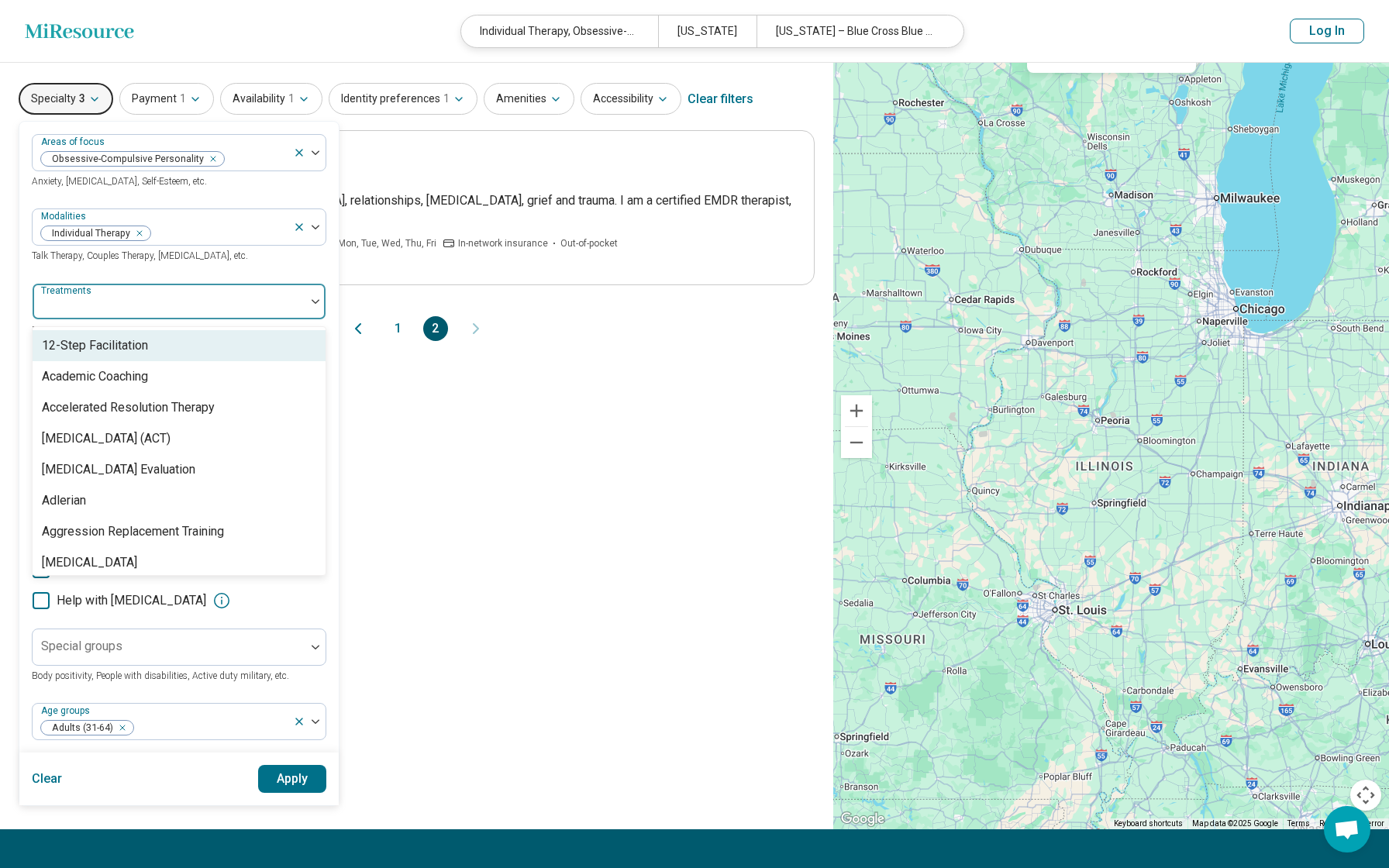
click at [270, 302] on div at bounding box center [169, 308] width 260 height 22
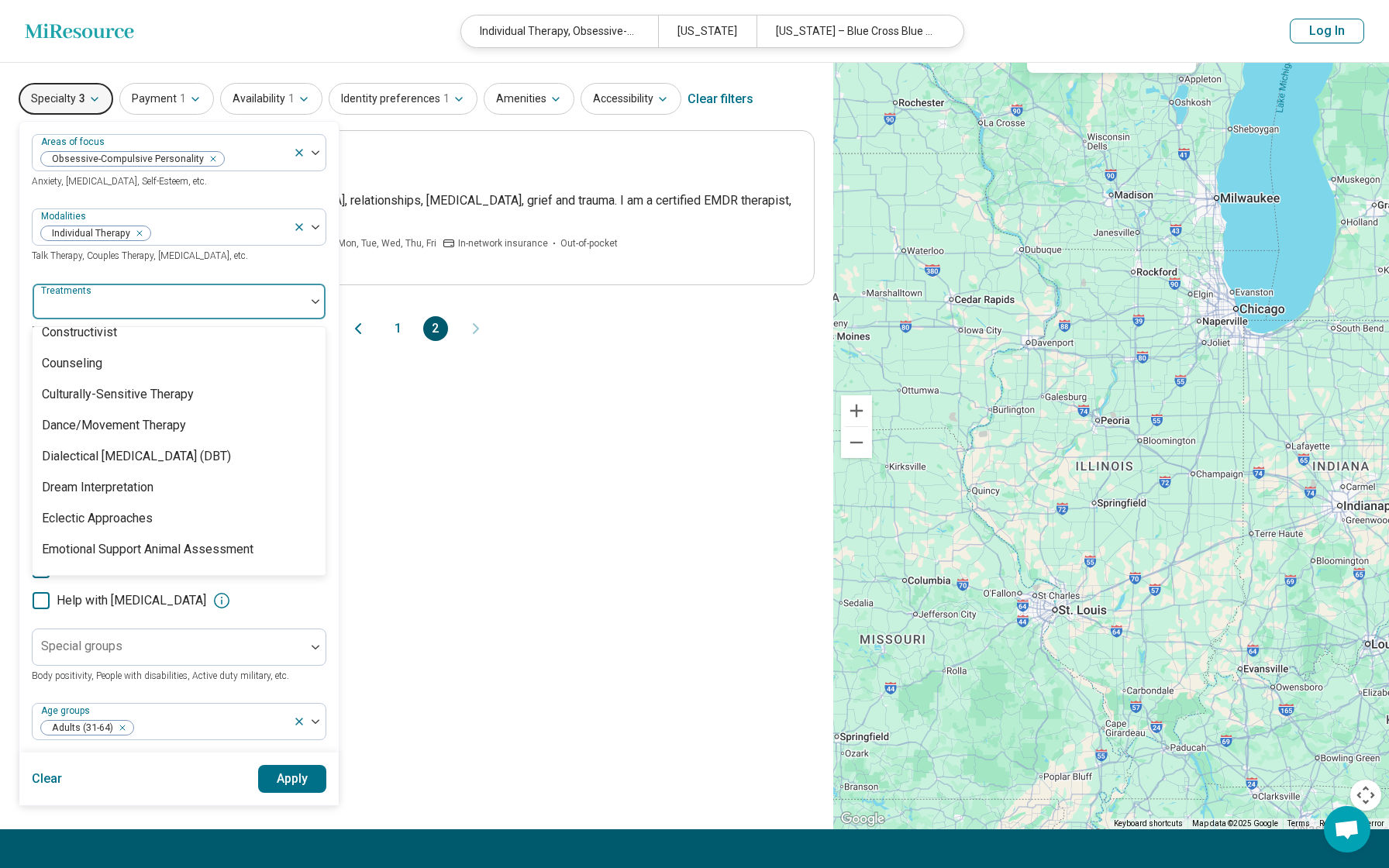
scroll to position [863, 0]
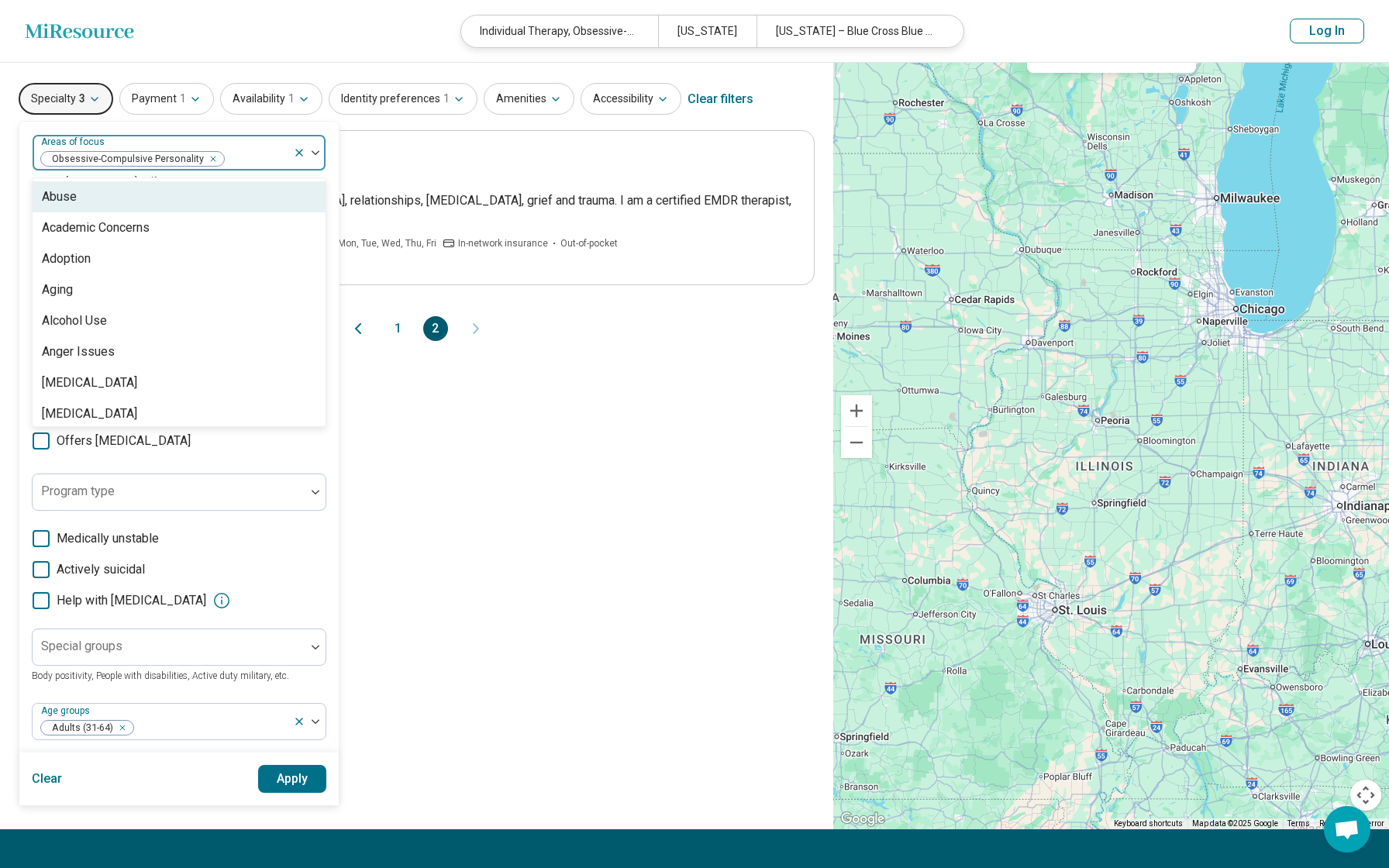
click at [310, 161] on div at bounding box center [309, 153] width 33 height 36
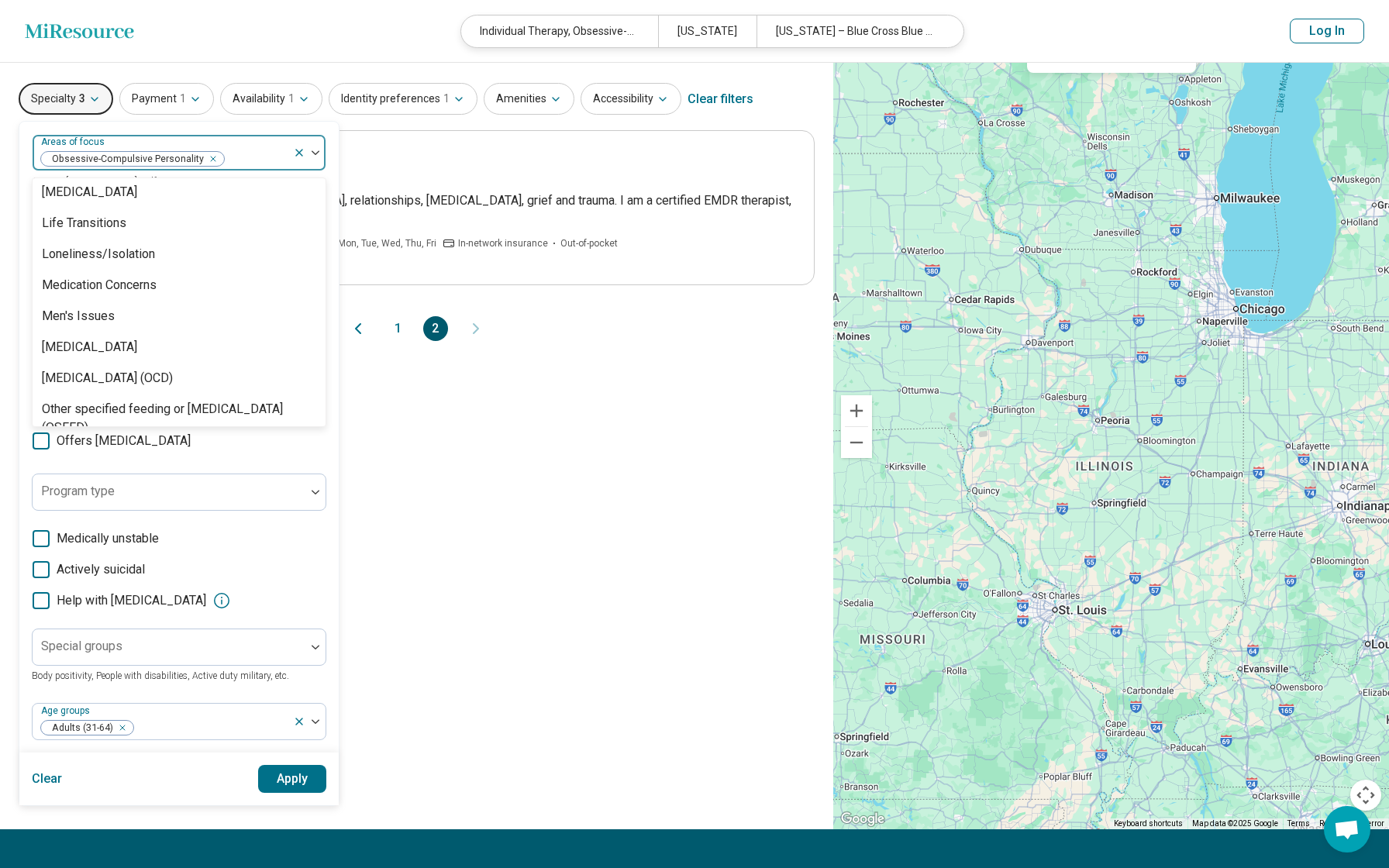
scroll to position [1569, 0]
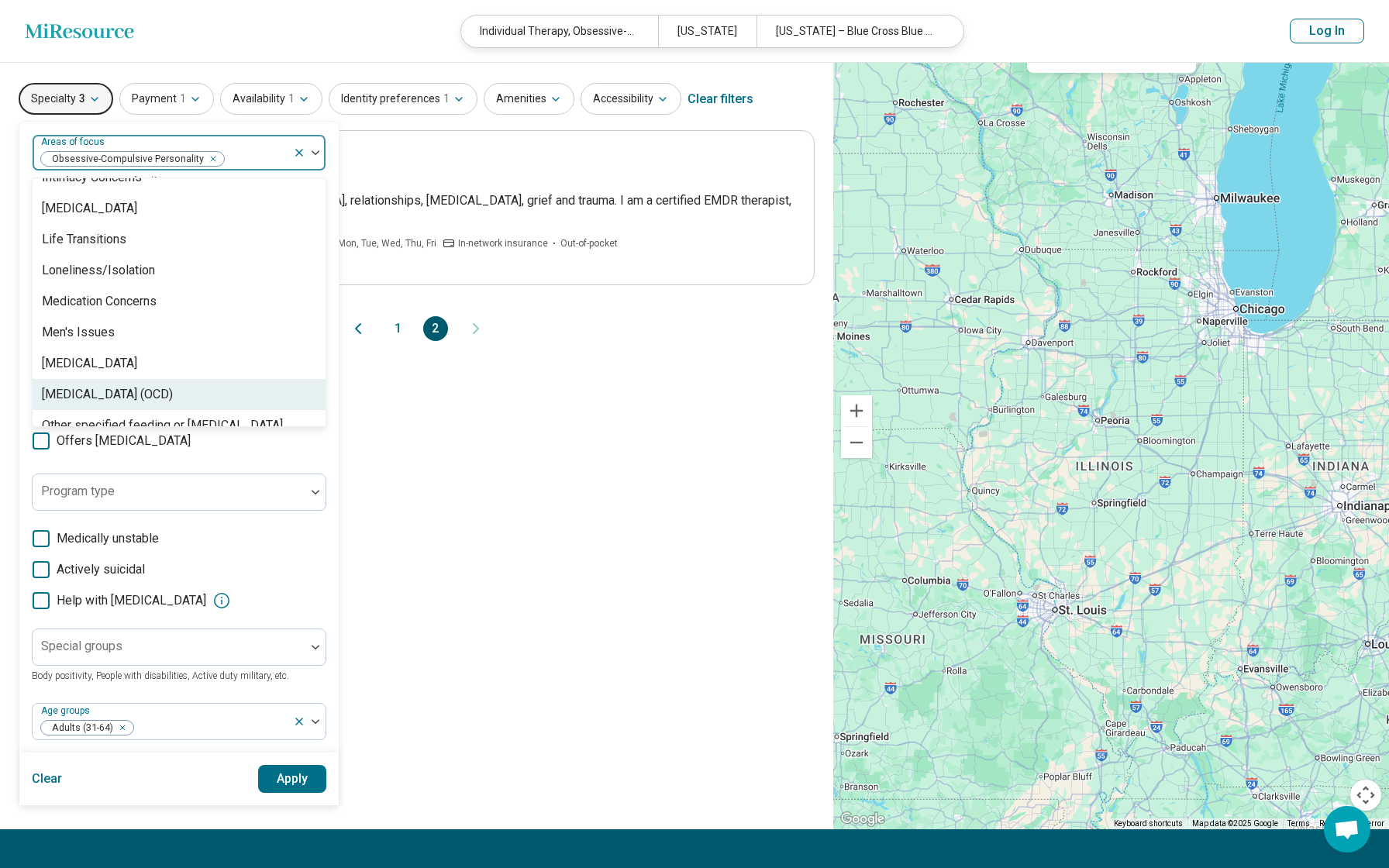
click at [158, 391] on div "[MEDICAL_DATA] (OCD)" at bounding box center [107, 394] width 131 height 19
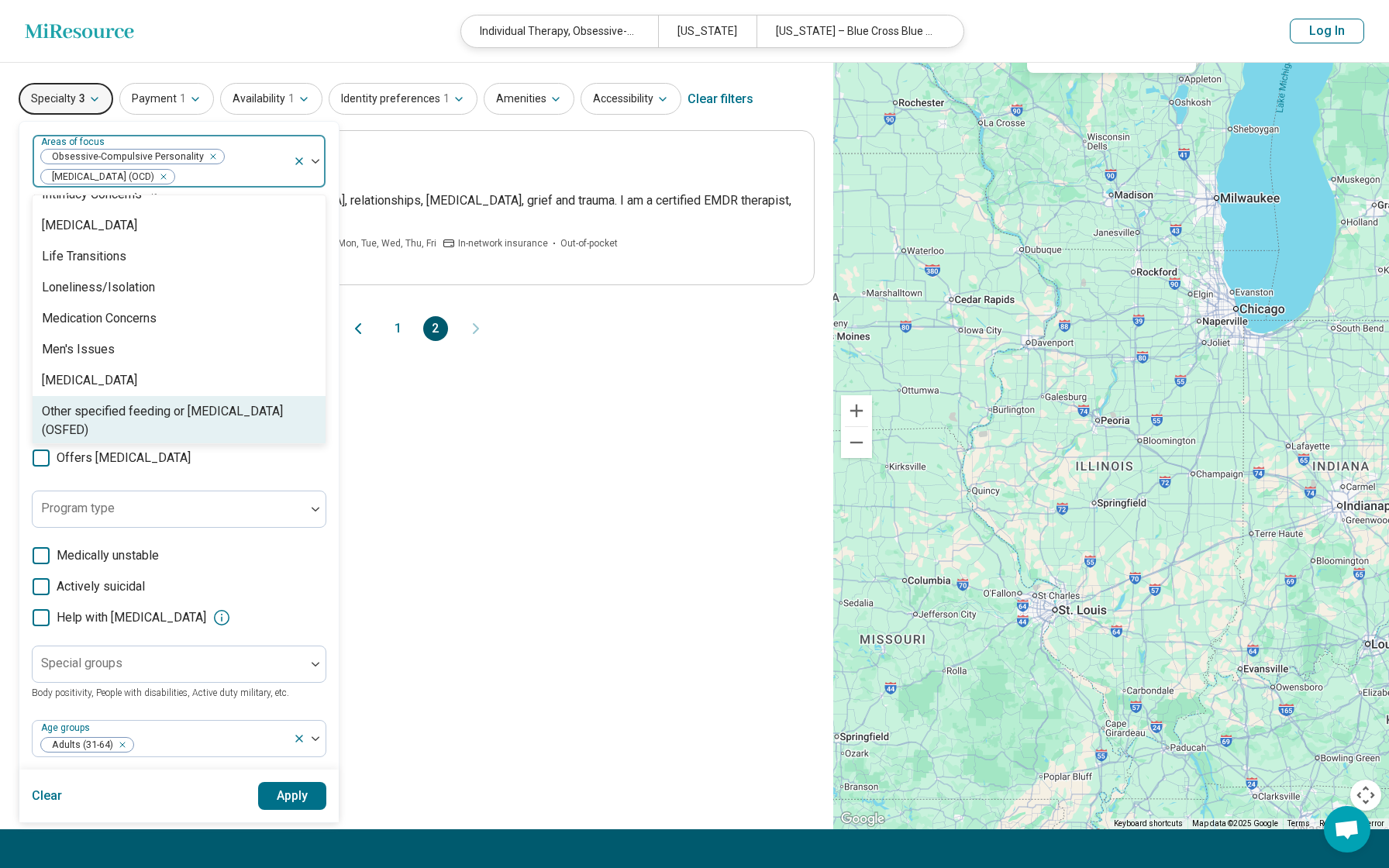
click at [296, 805] on button "Apply" at bounding box center [293, 796] width 69 height 28
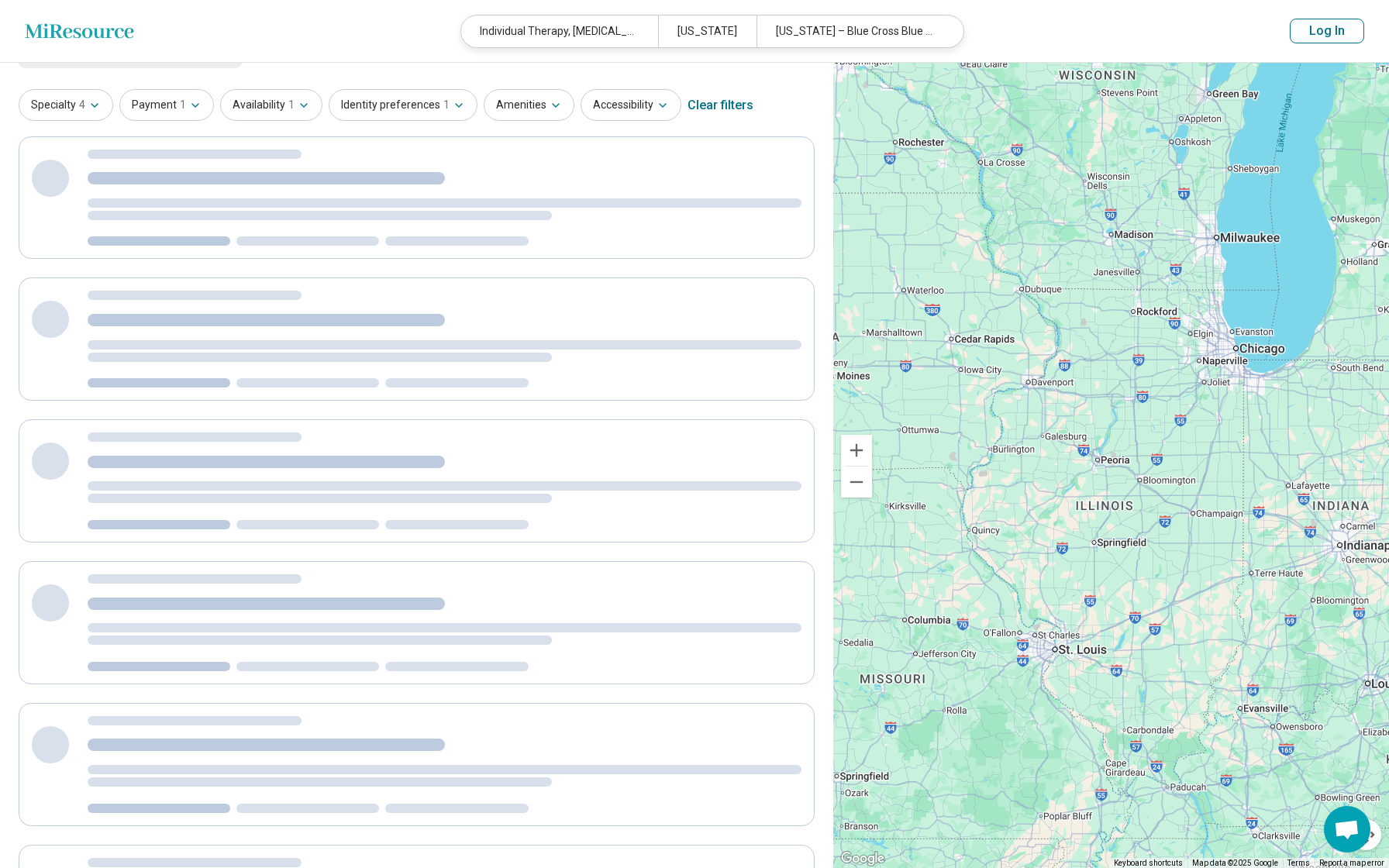
scroll to position [0, 0]
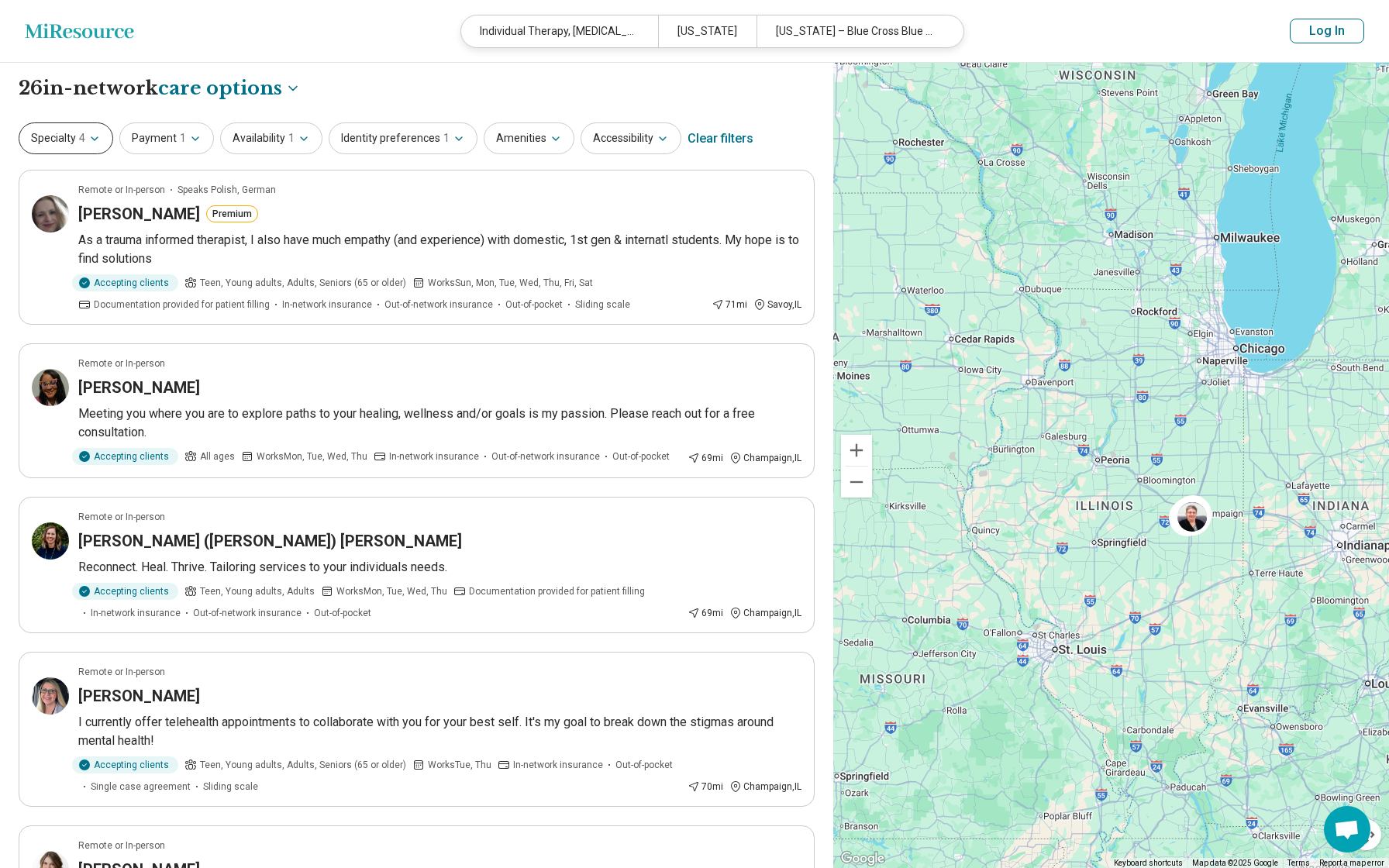
click at [94, 137] on icon "button" at bounding box center [94, 139] width 12 height 12
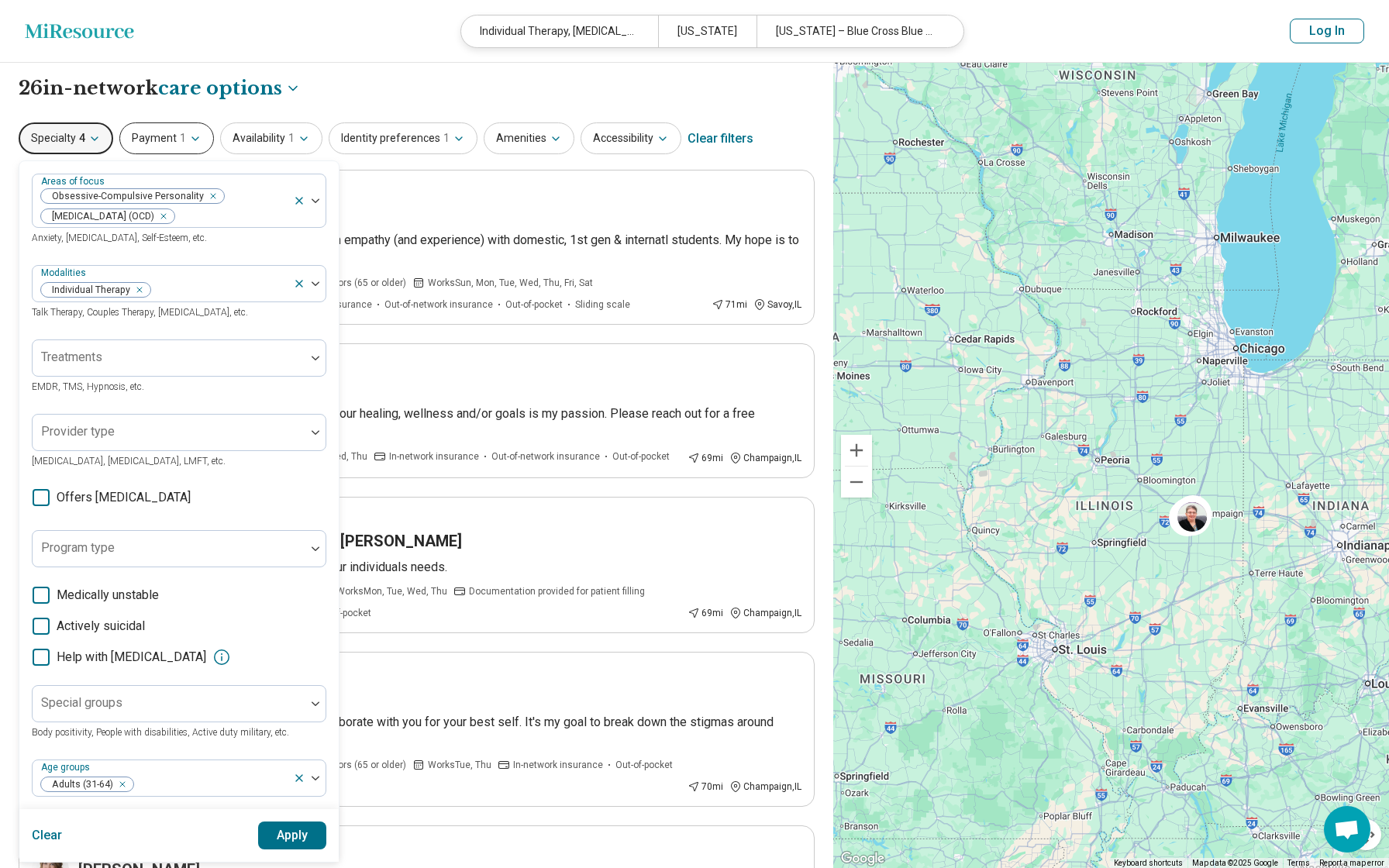
click at [180, 136] on span "1" at bounding box center [183, 138] width 6 height 16
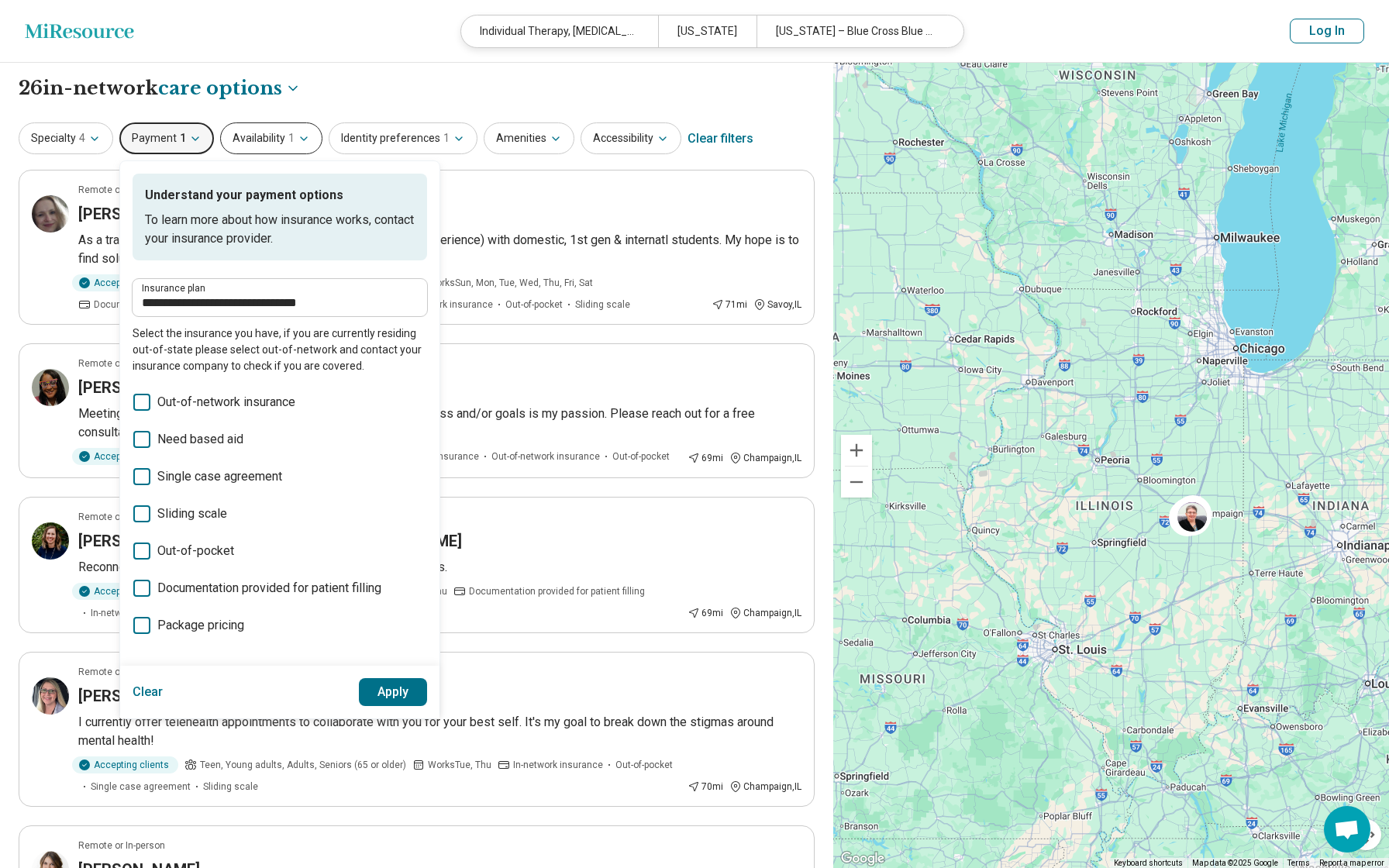
click at [271, 142] on button "Availability 1" at bounding box center [271, 138] width 102 height 32
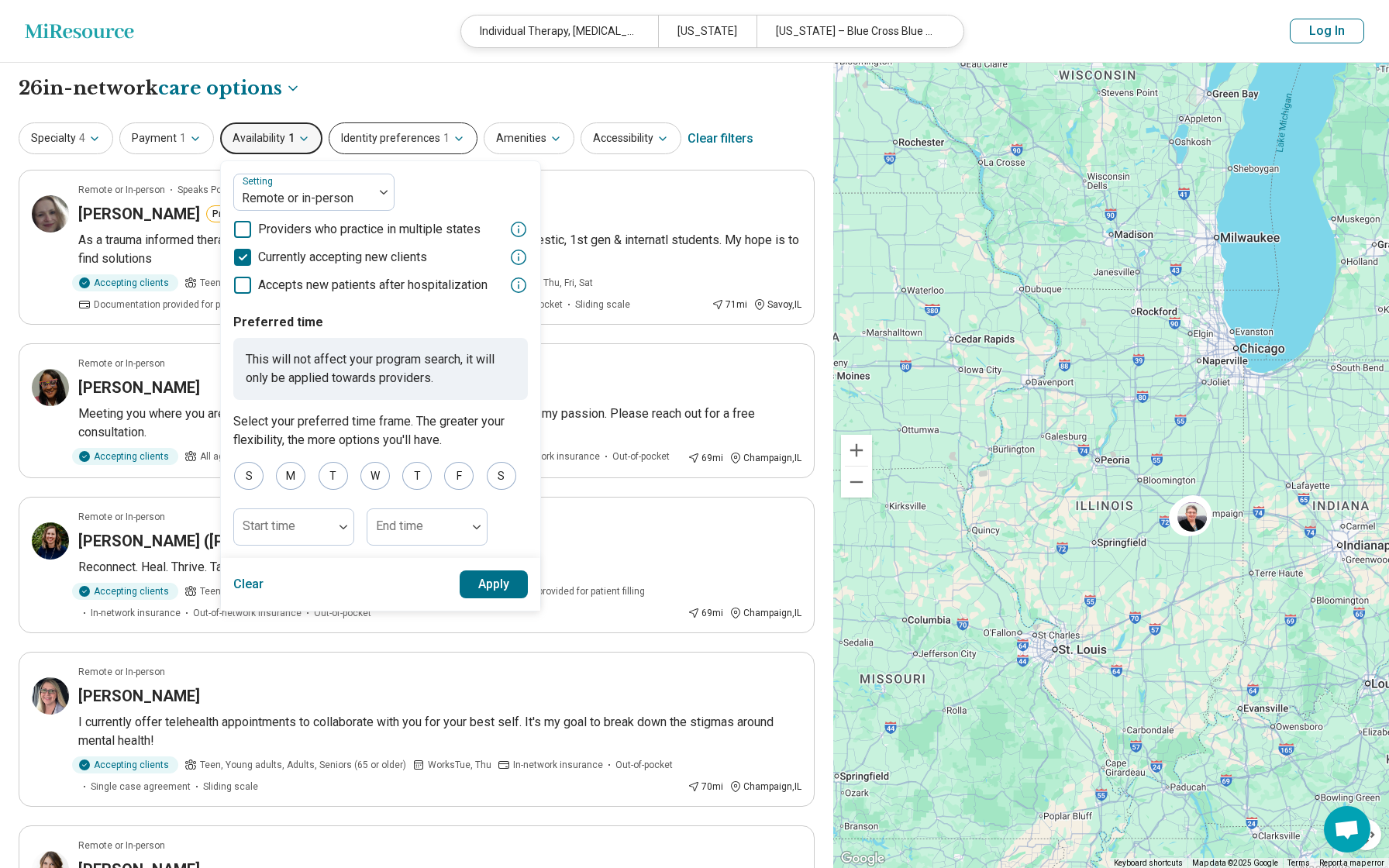
click at [402, 136] on button "Identity preferences 1" at bounding box center [403, 138] width 149 height 32
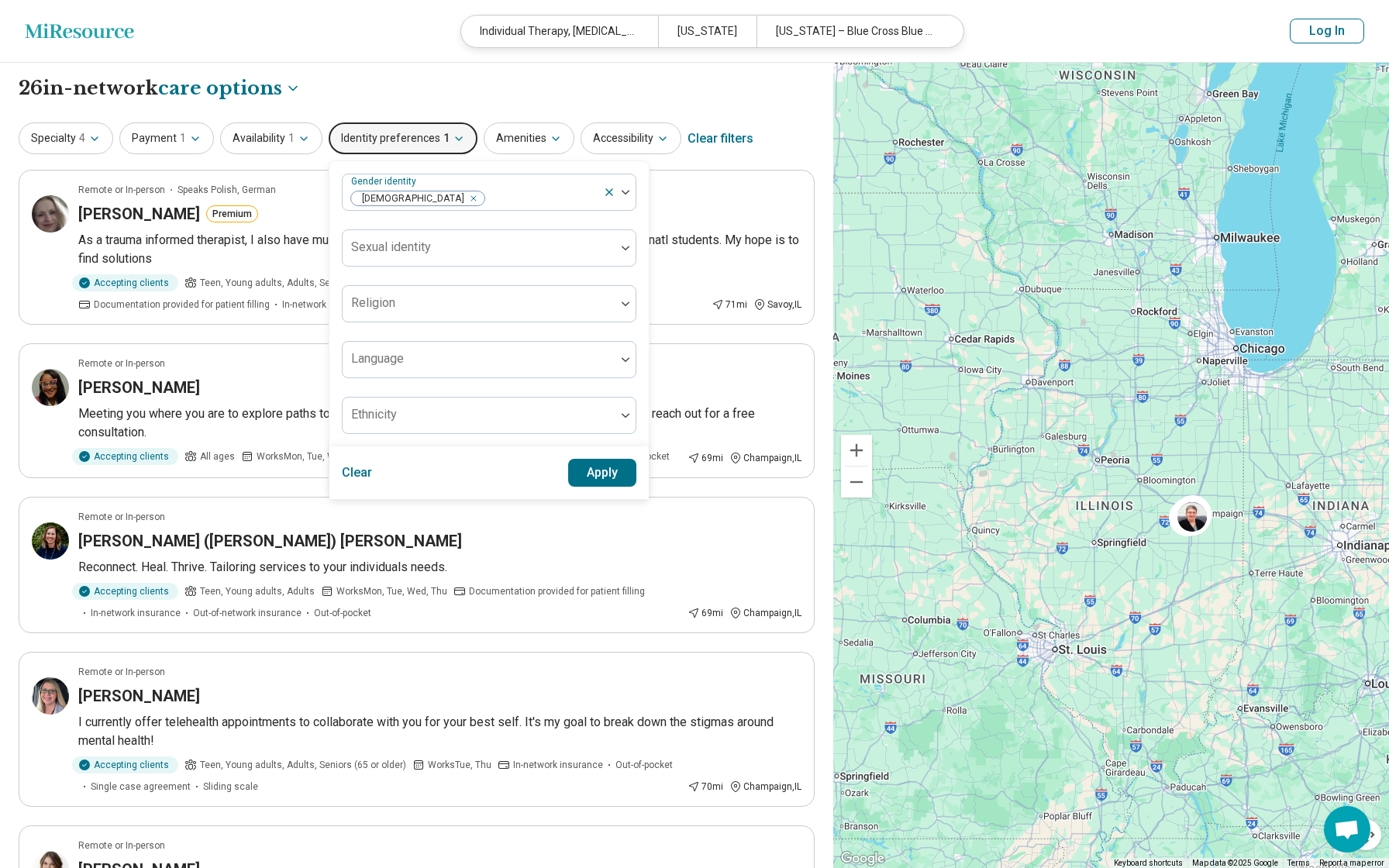
click at [538, 93] on div "**********" at bounding box center [417, 88] width 796 height 27
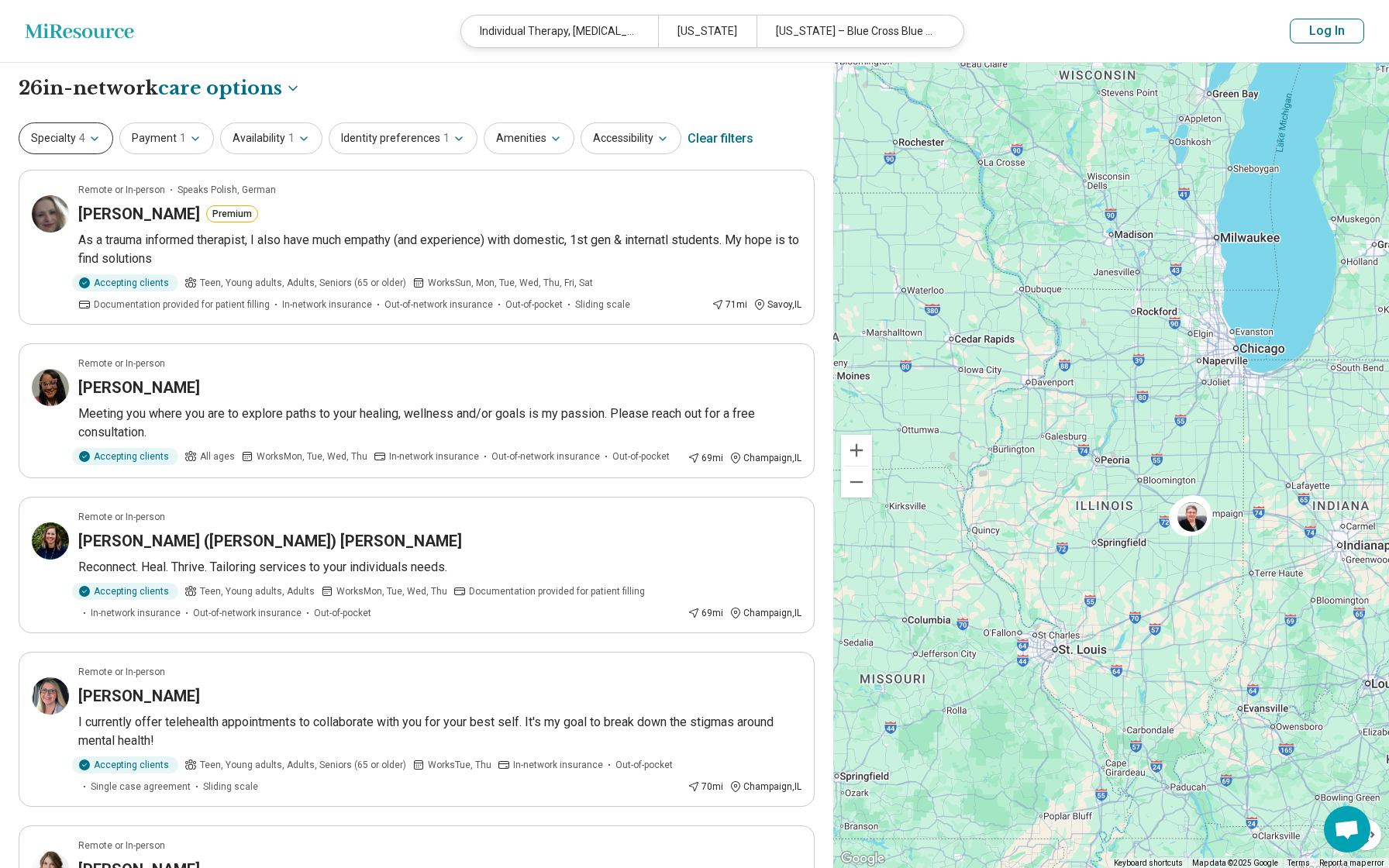
click at [90, 140] on icon "button" at bounding box center [94, 139] width 12 height 12
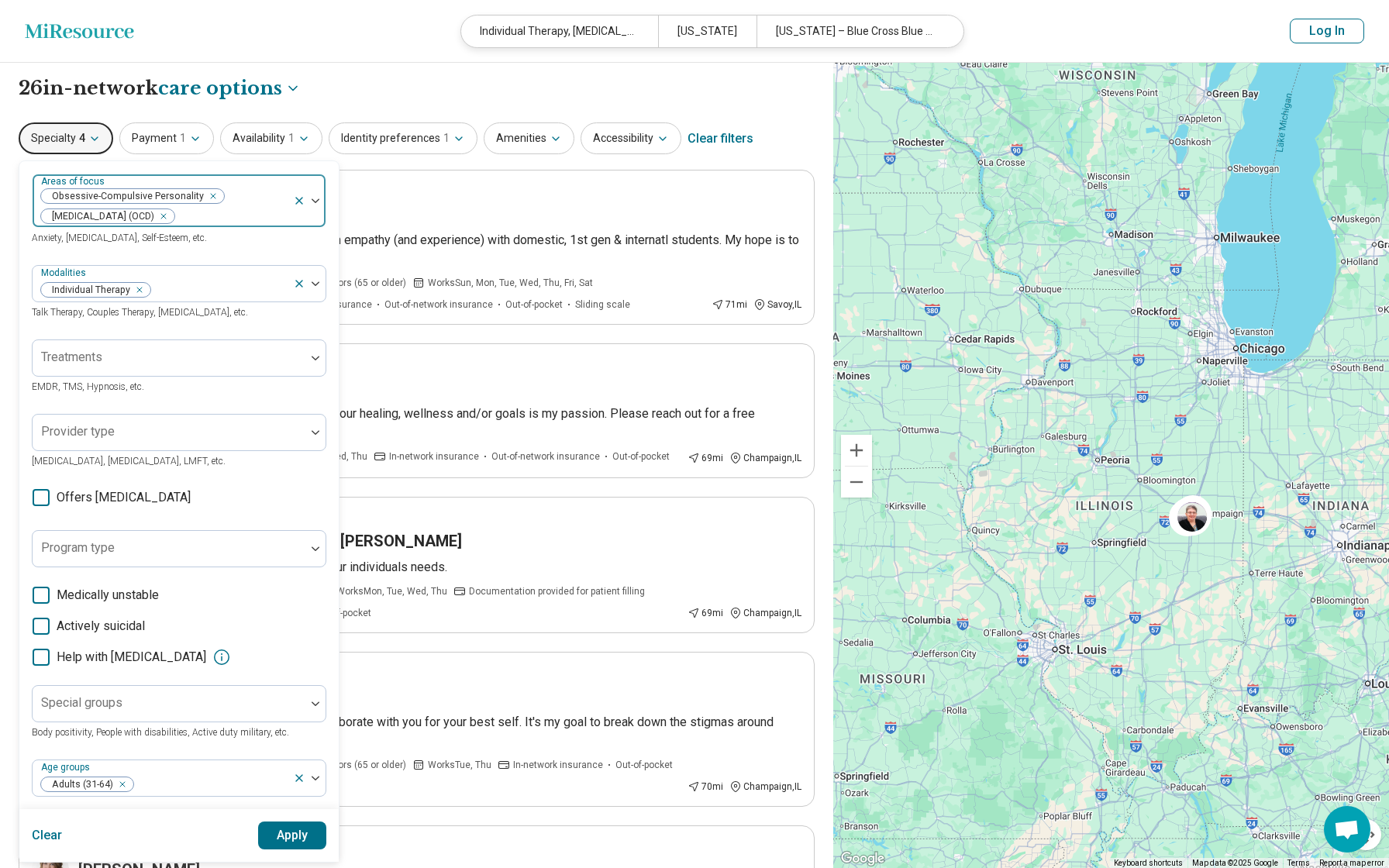
click at [316, 211] on div at bounding box center [309, 200] width 33 height 53
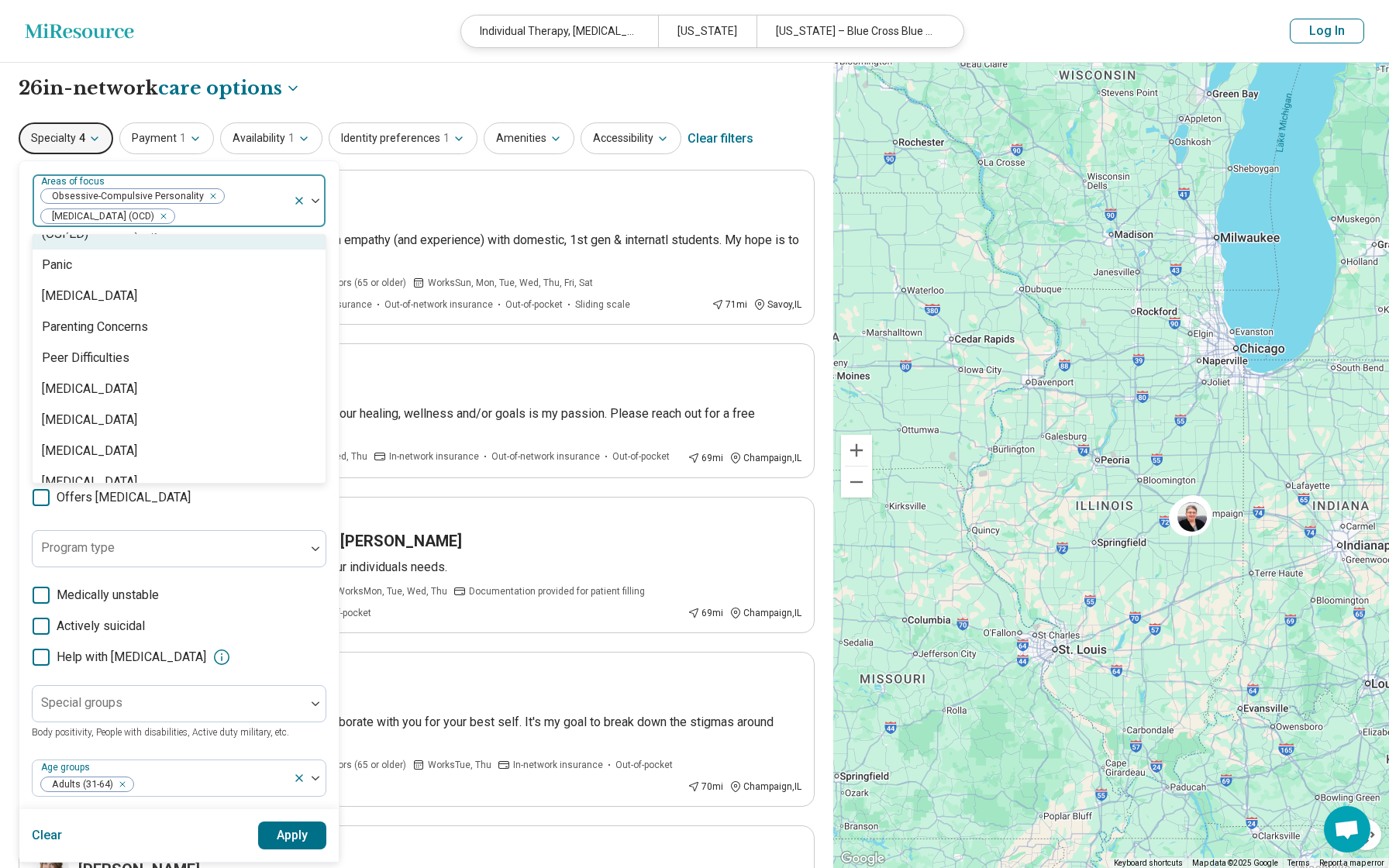
scroll to position [1815, 0]
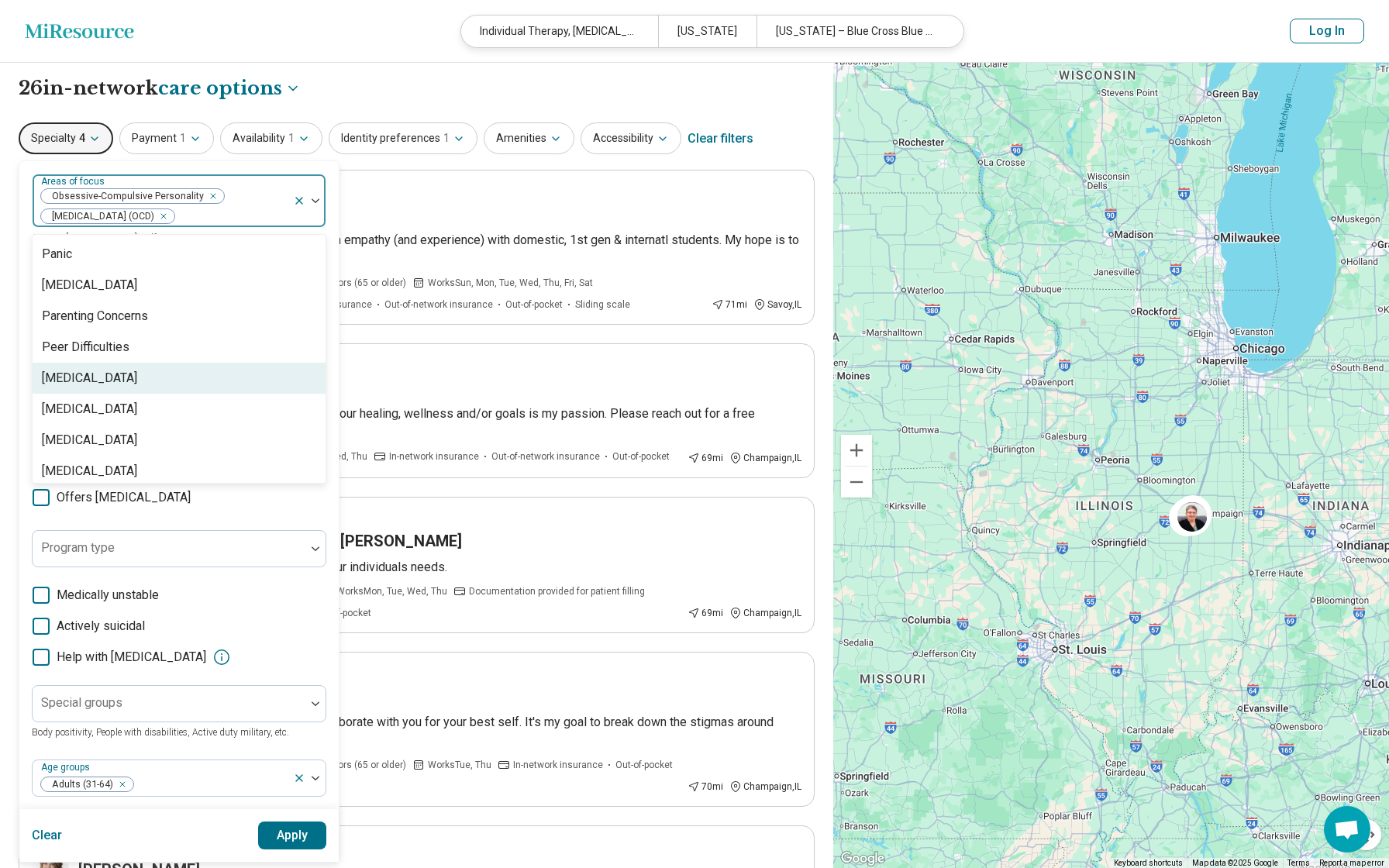
click at [123, 383] on div "[MEDICAL_DATA]" at bounding box center [179, 378] width 293 height 31
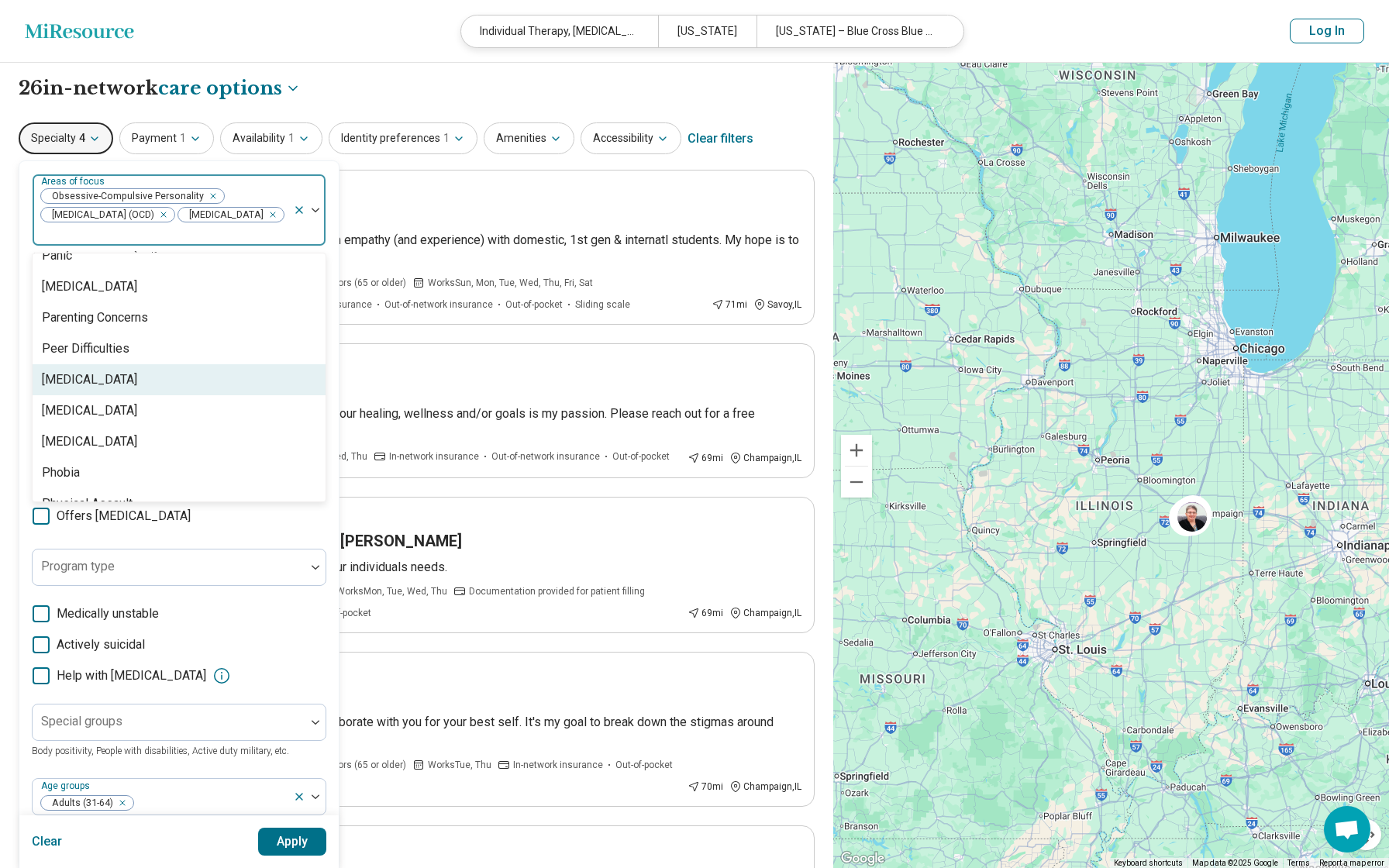
scroll to position [1834, 0]
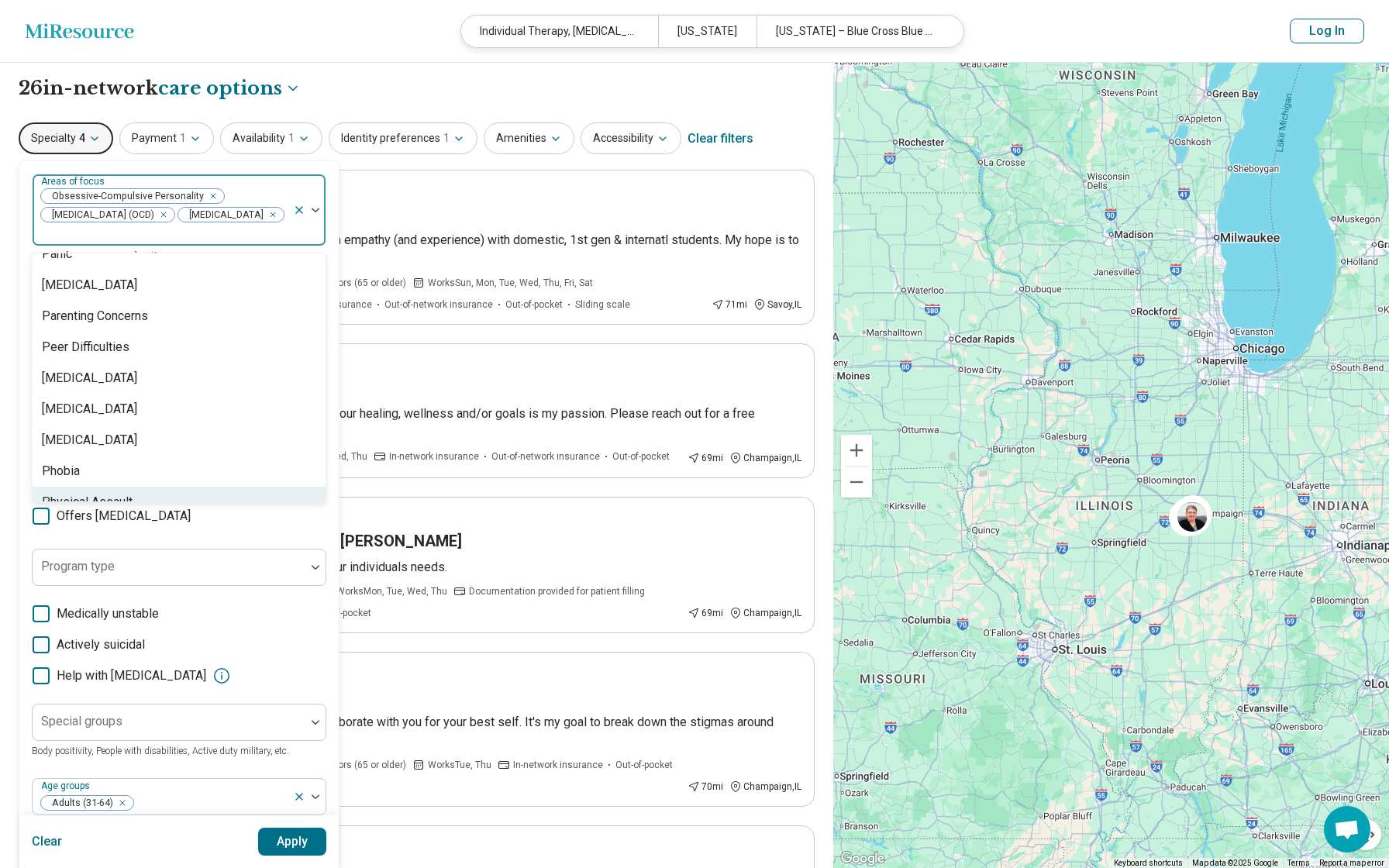
click at [308, 848] on button "Apply" at bounding box center [293, 841] width 69 height 28
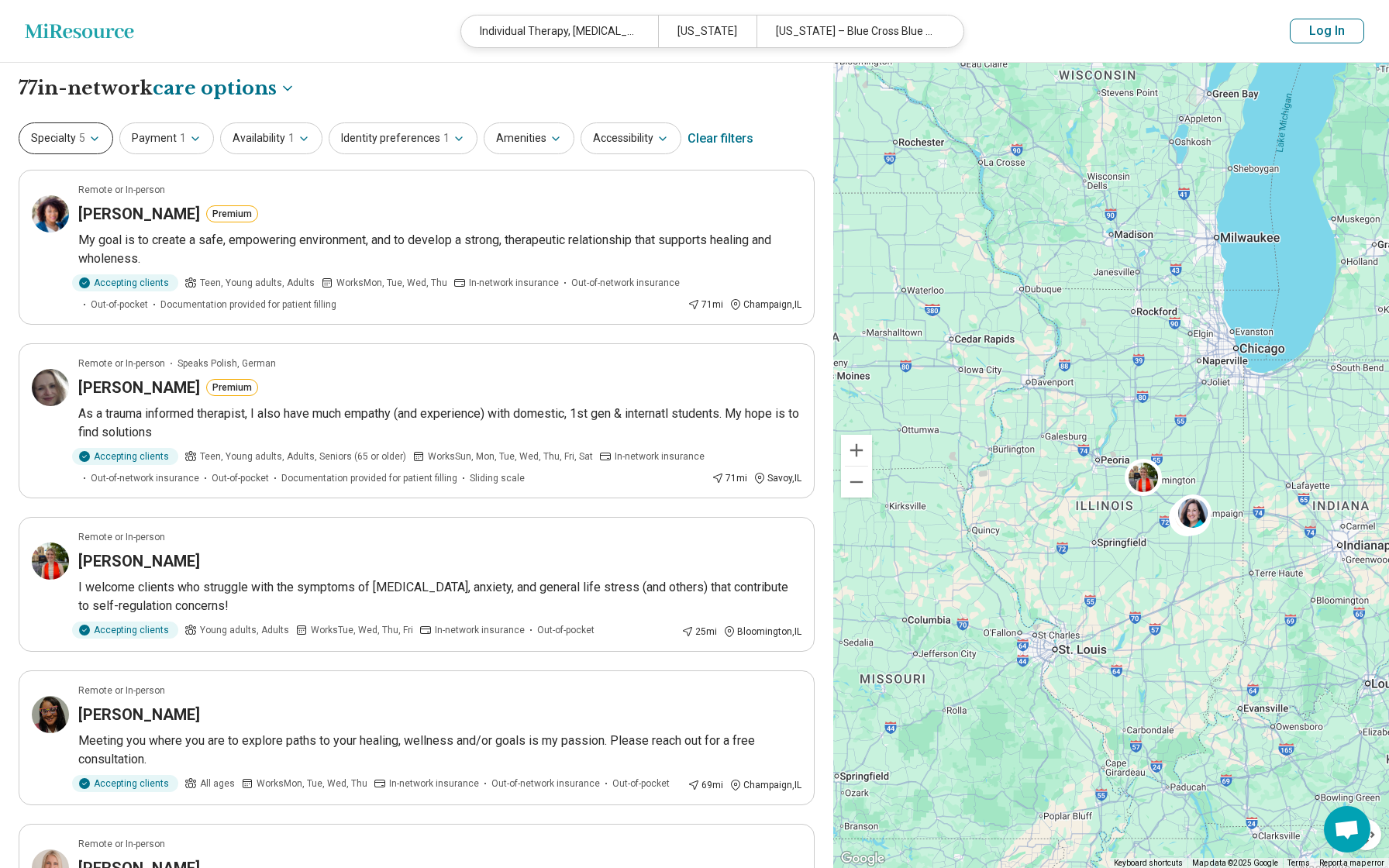
click at [93, 140] on icon "button" at bounding box center [94, 138] width 6 height 3
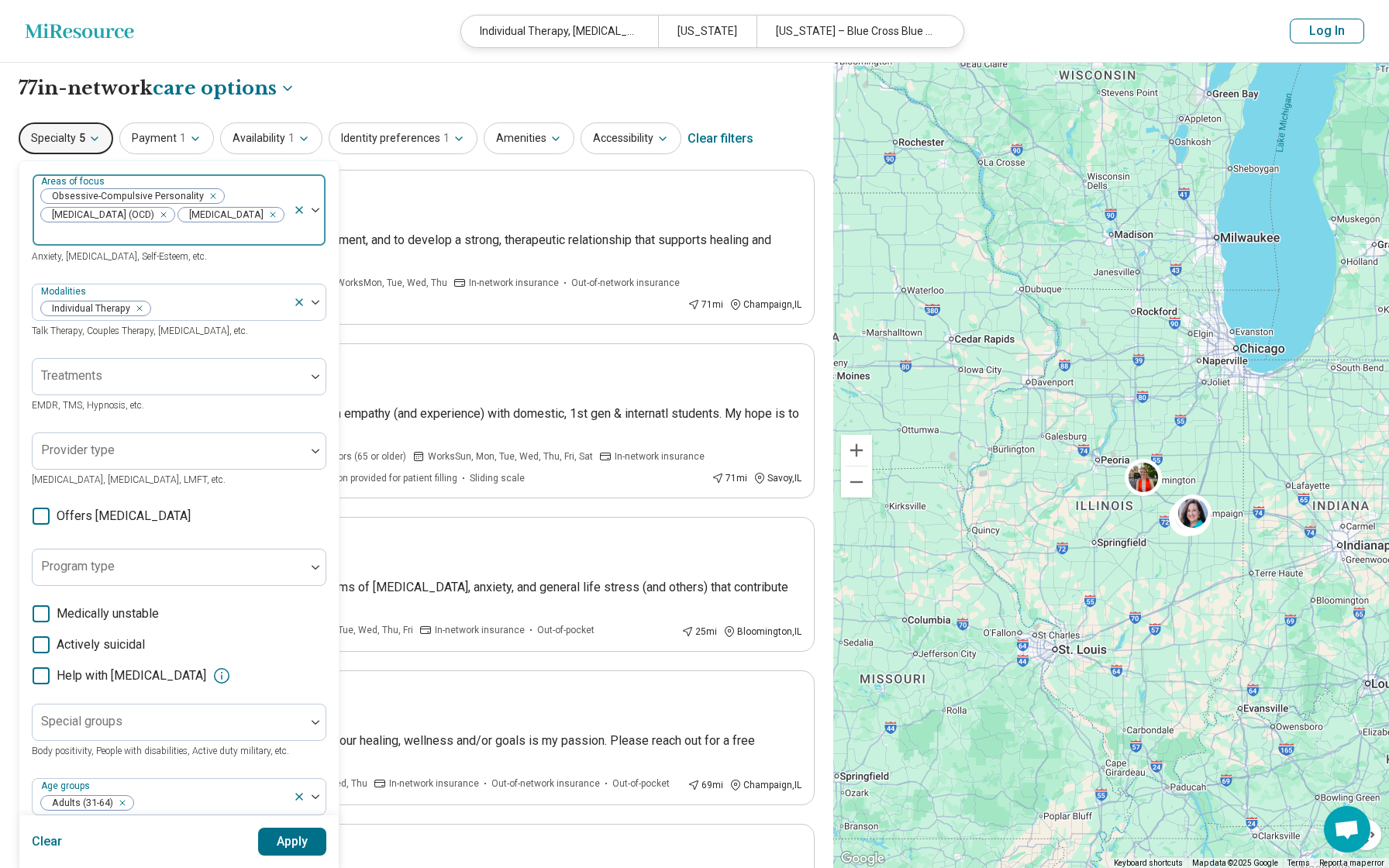
click at [315, 213] on div at bounding box center [309, 210] width 33 height 71
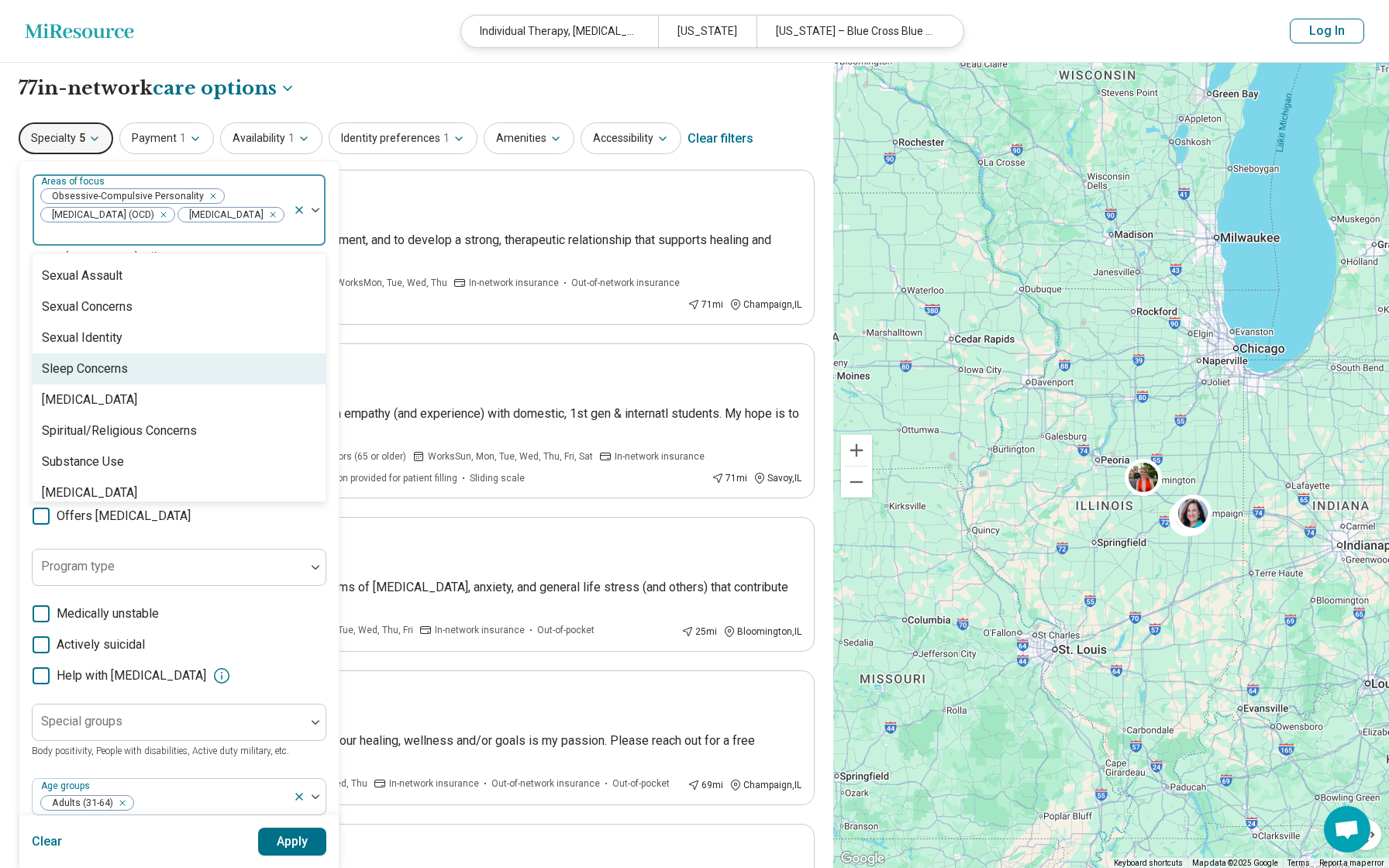
scroll to position [2802, 0]
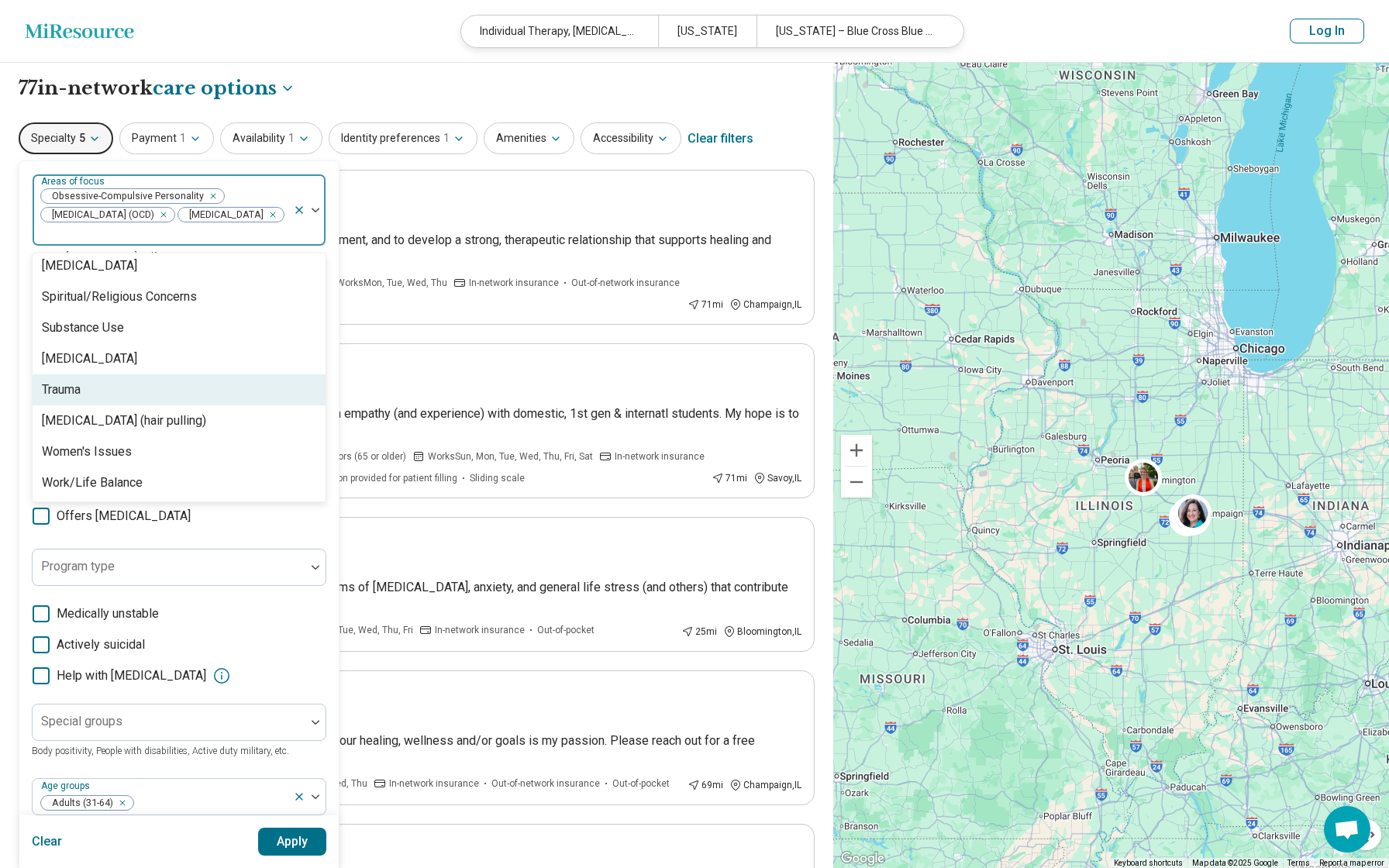
click at [65, 388] on div "Trauma" at bounding box center [61, 390] width 39 height 19
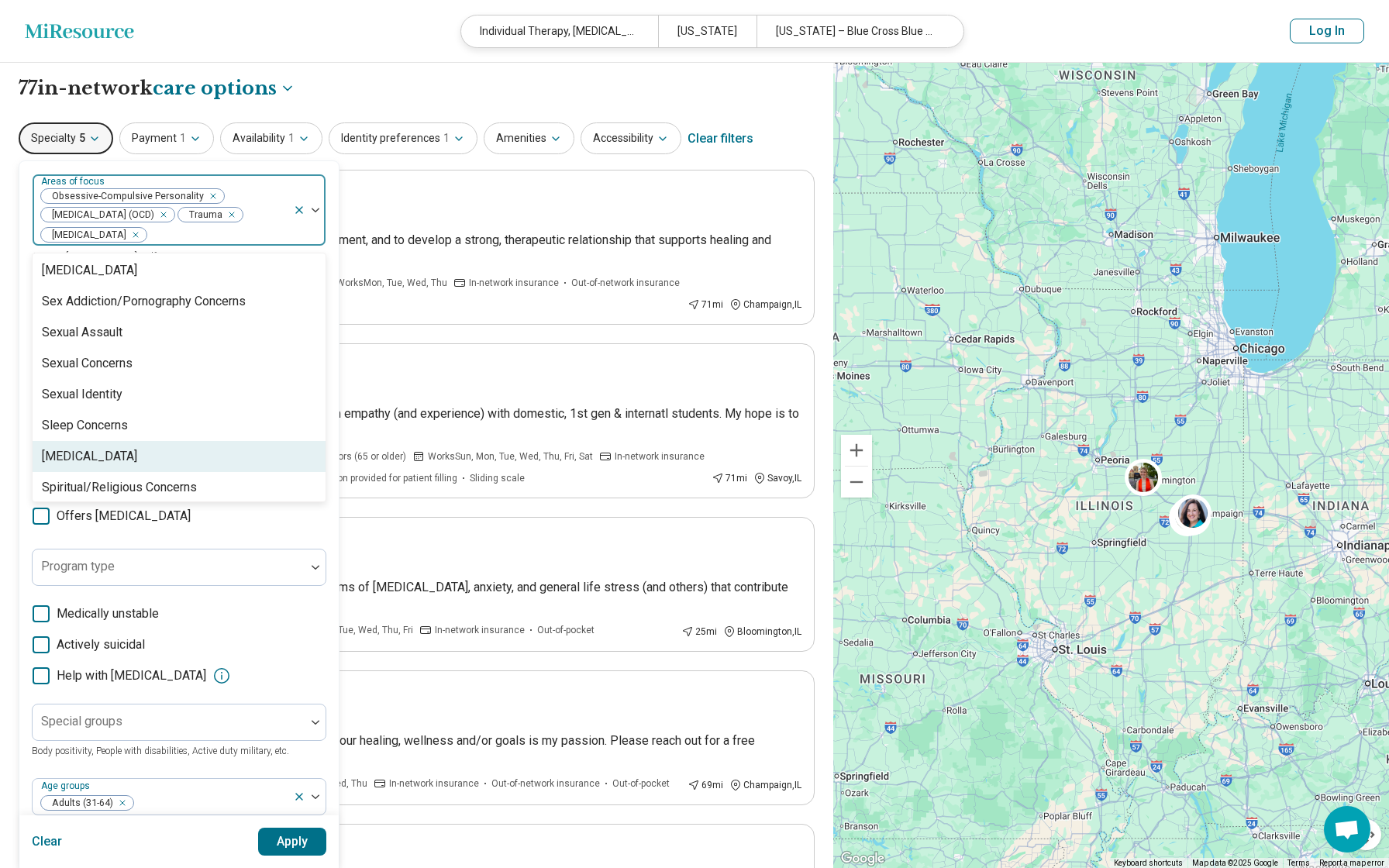
click at [86, 459] on div "[MEDICAL_DATA]" at bounding box center [89, 456] width 95 height 19
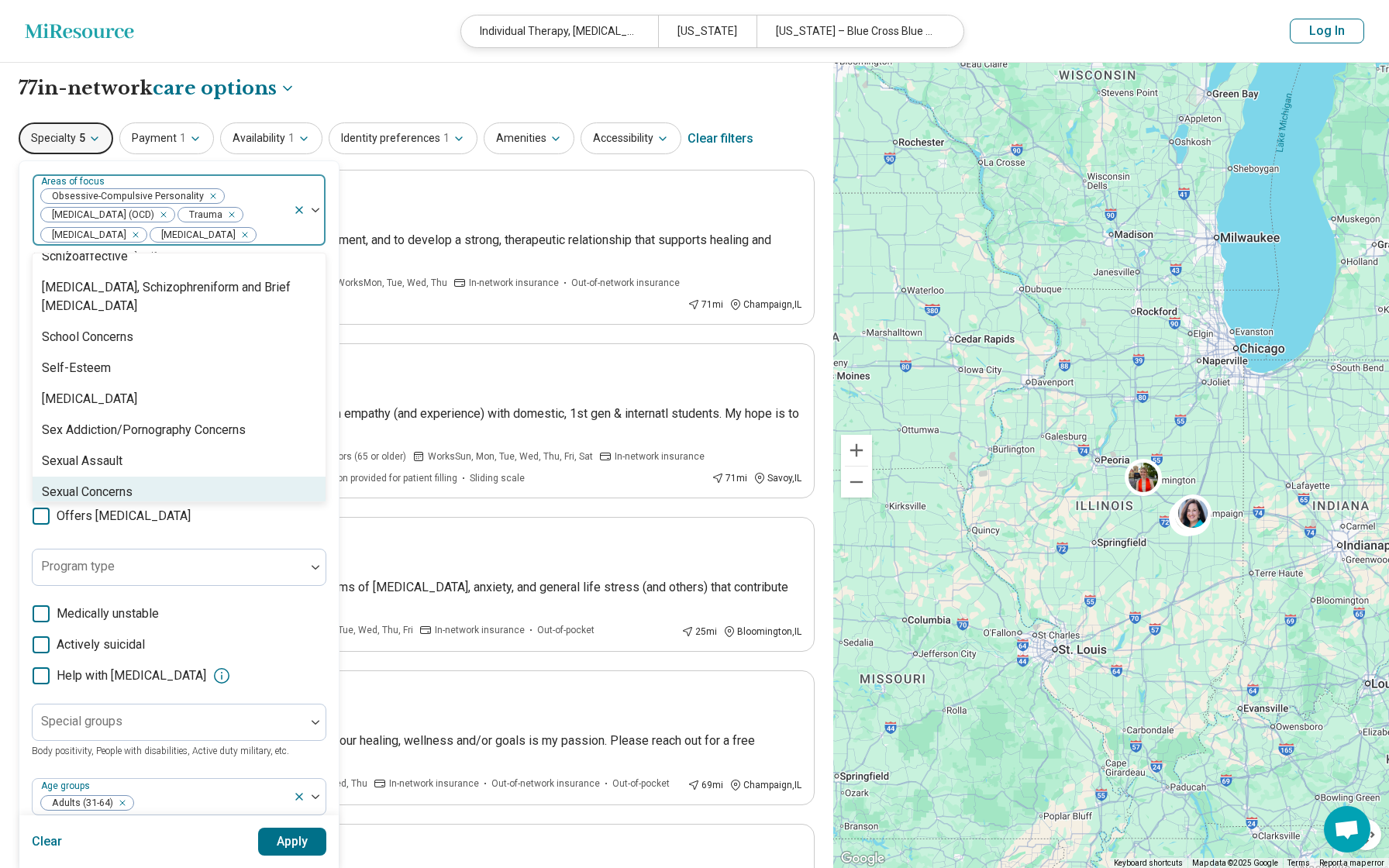
scroll to position [2481, 0]
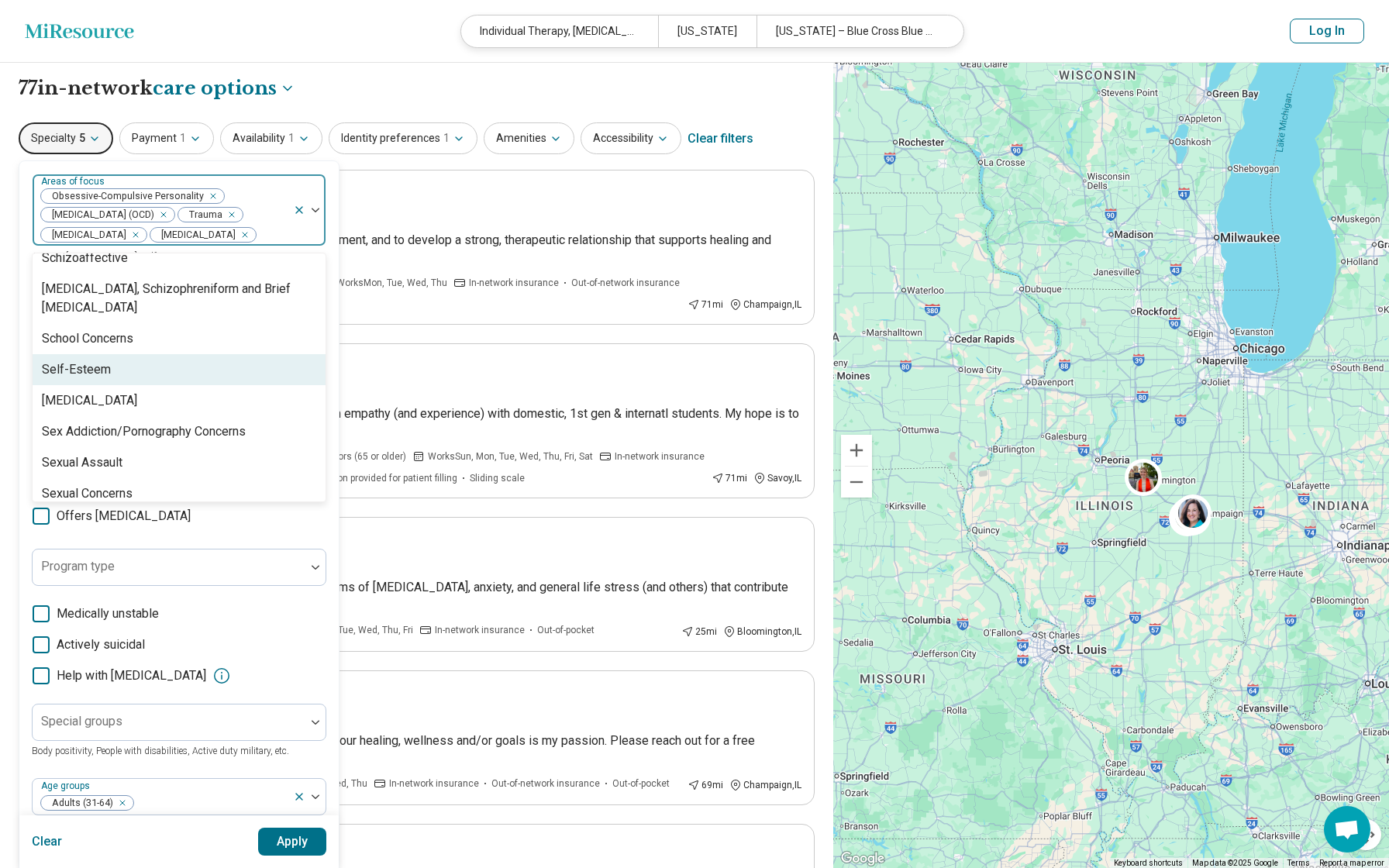
click at [94, 379] on div "Self-Esteem" at bounding box center [76, 369] width 69 height 19
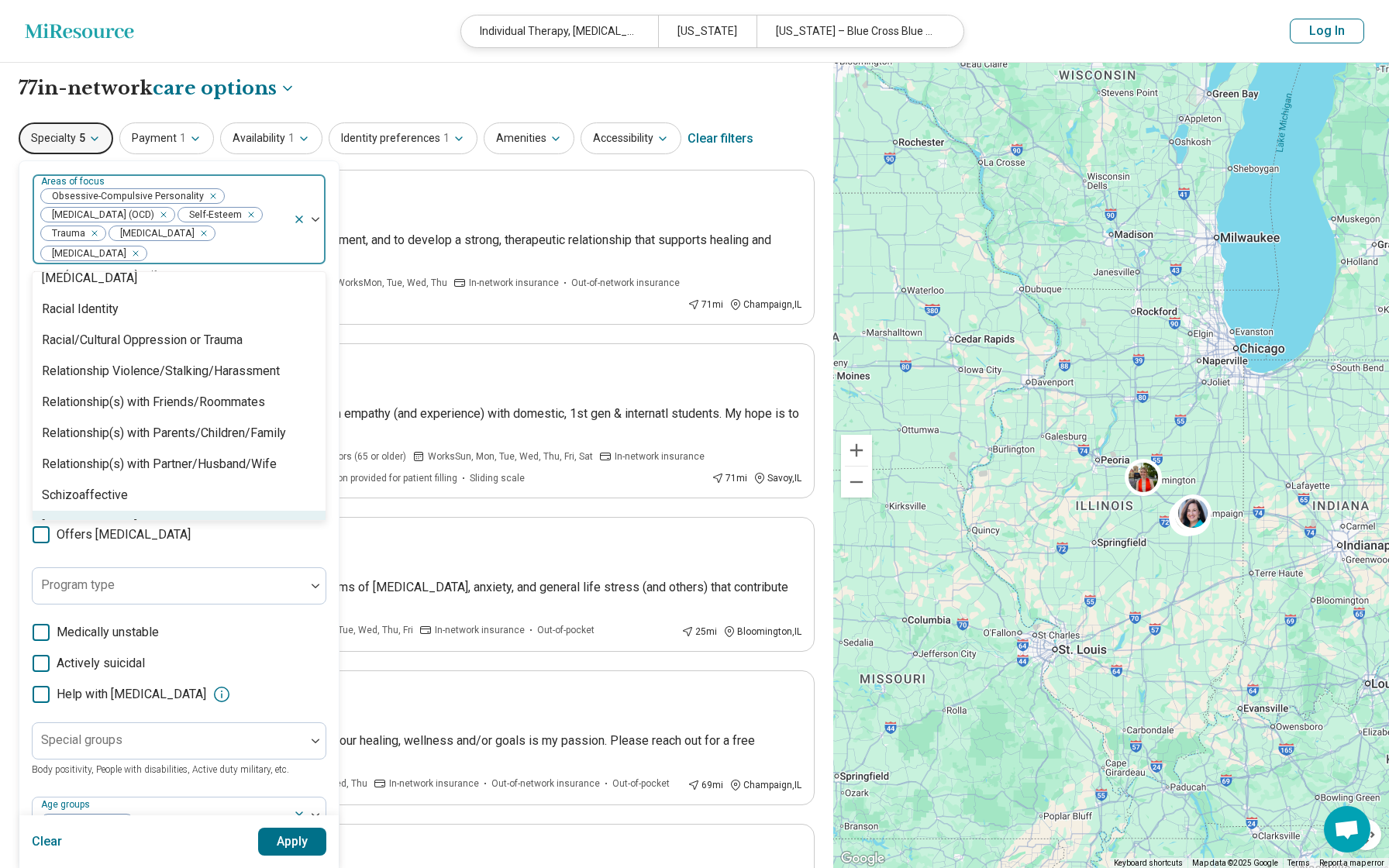
scroll to position [2262, 0]
click at [96, 437] on div "Relationship(s) with Parents/Children/Family" at bounding box center [164, 434] width 244 height 19
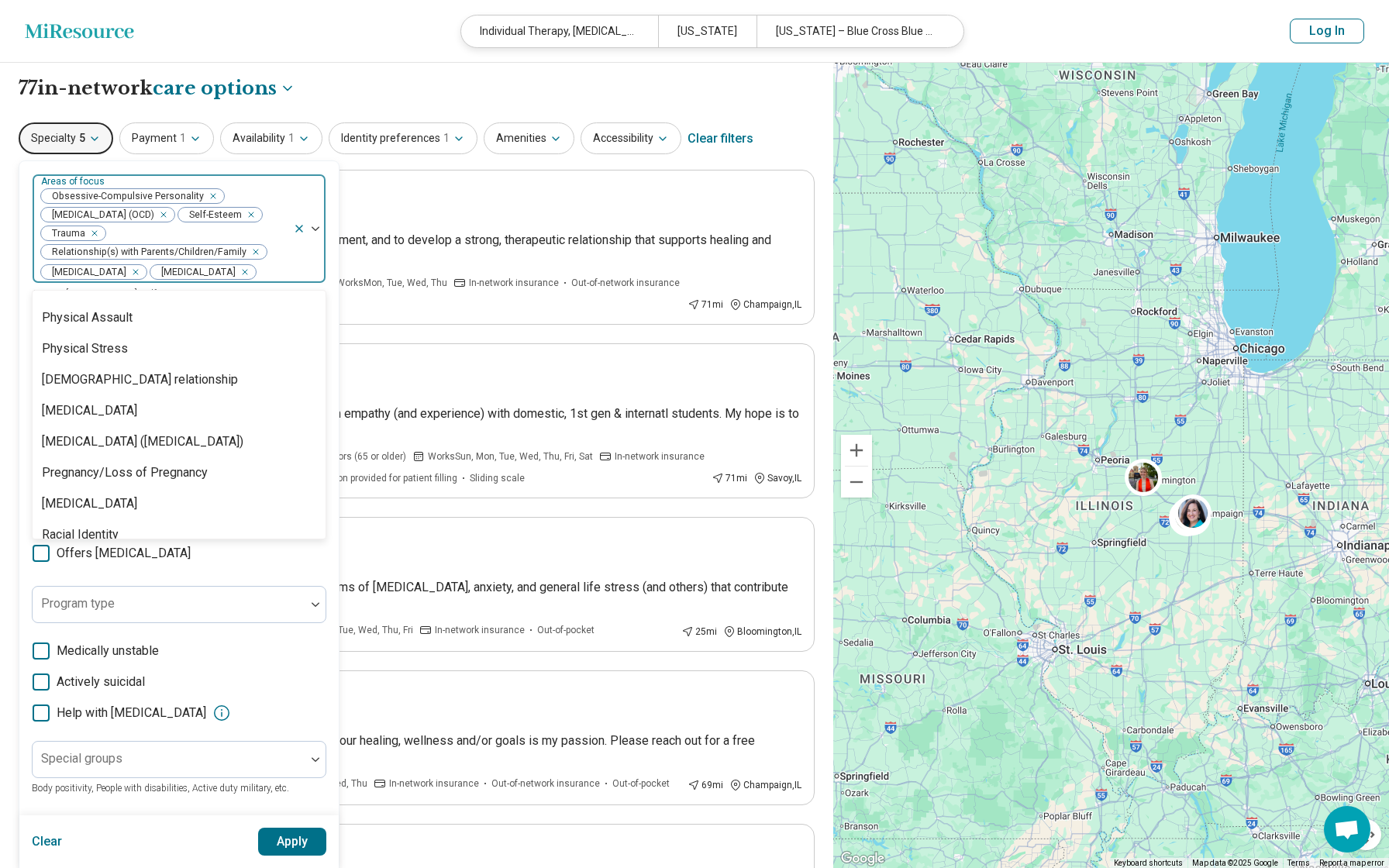
scroll to position [2028, 0]
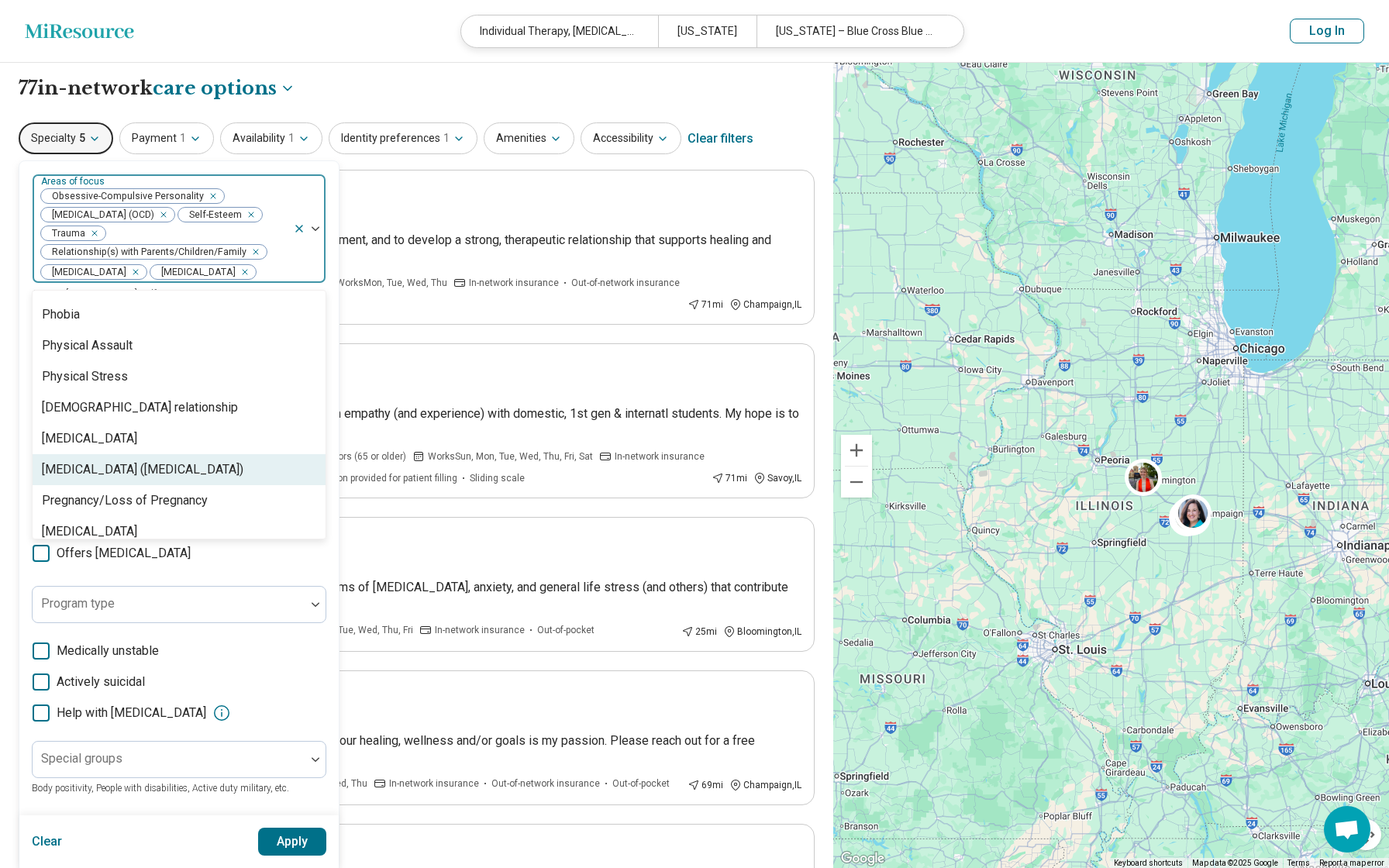
click at [96, 473] on div "[MEDICAL_DATA] ([MEDICAL_DATA])" at bounding box center [142, 469] width 201 height 19
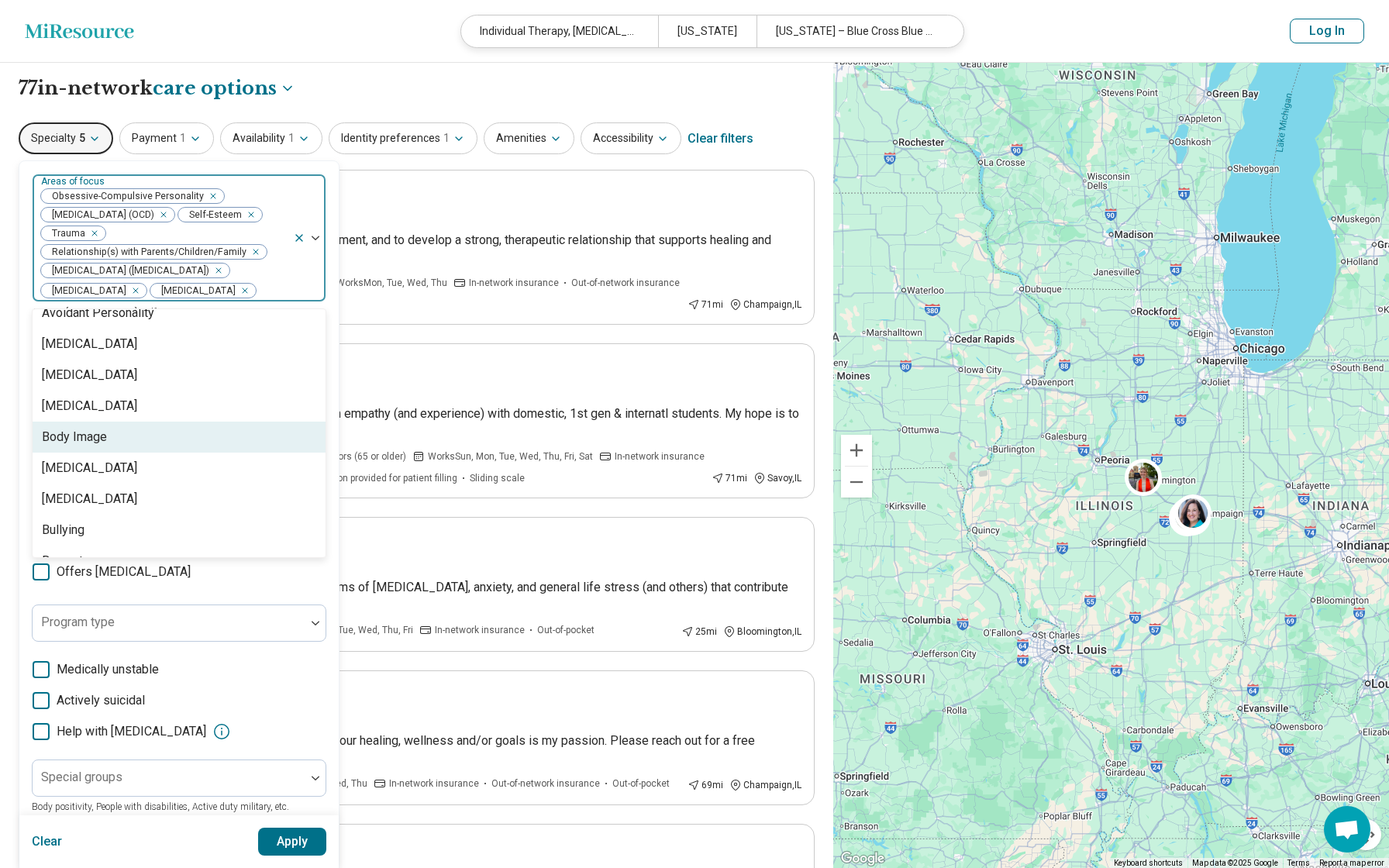
scroll to position [426, 0]
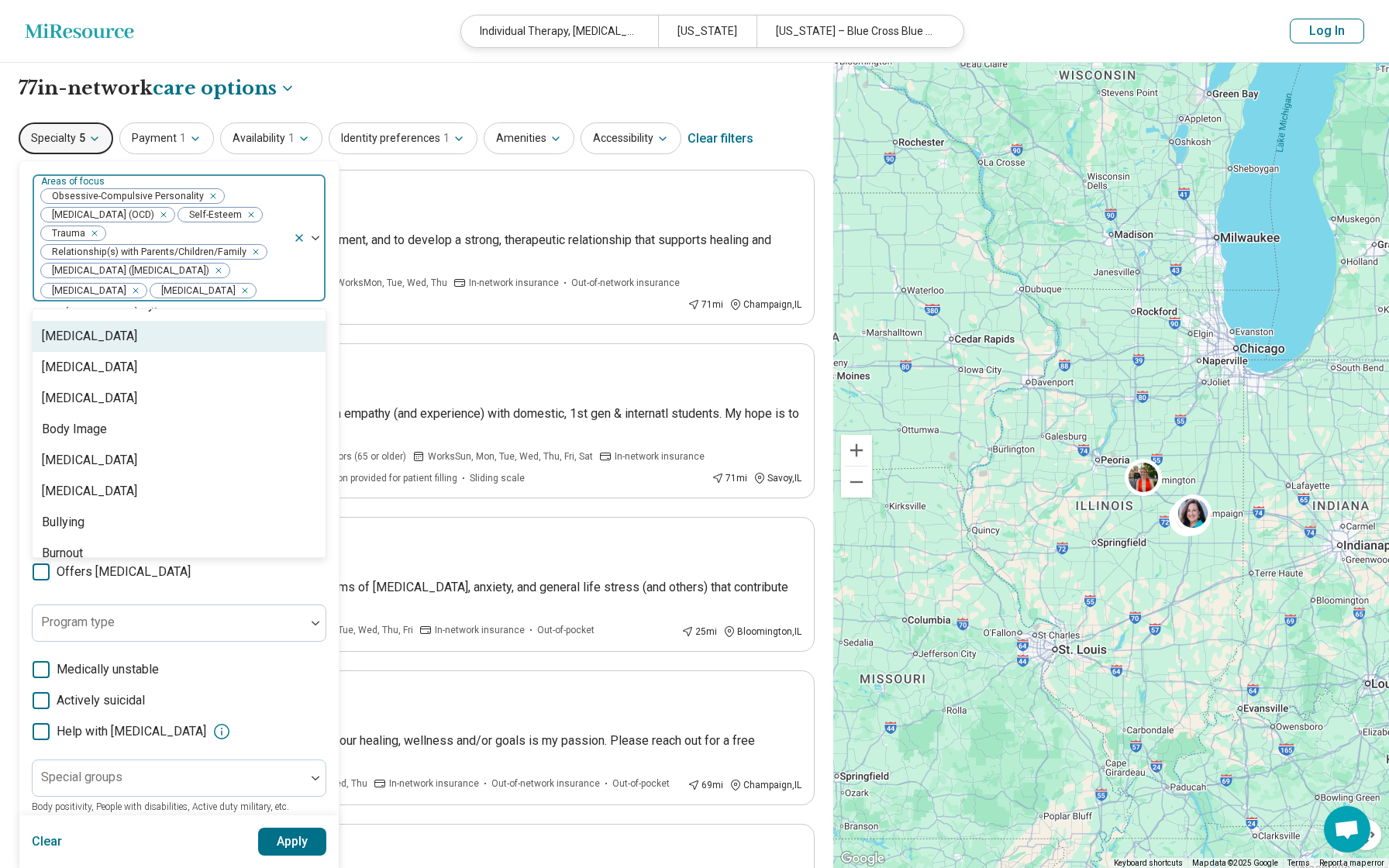
click at [133, 340] on div "Avoidant/Restrictive Food Intake Disorder" at bounding box center [89, 336] width 95 height 19
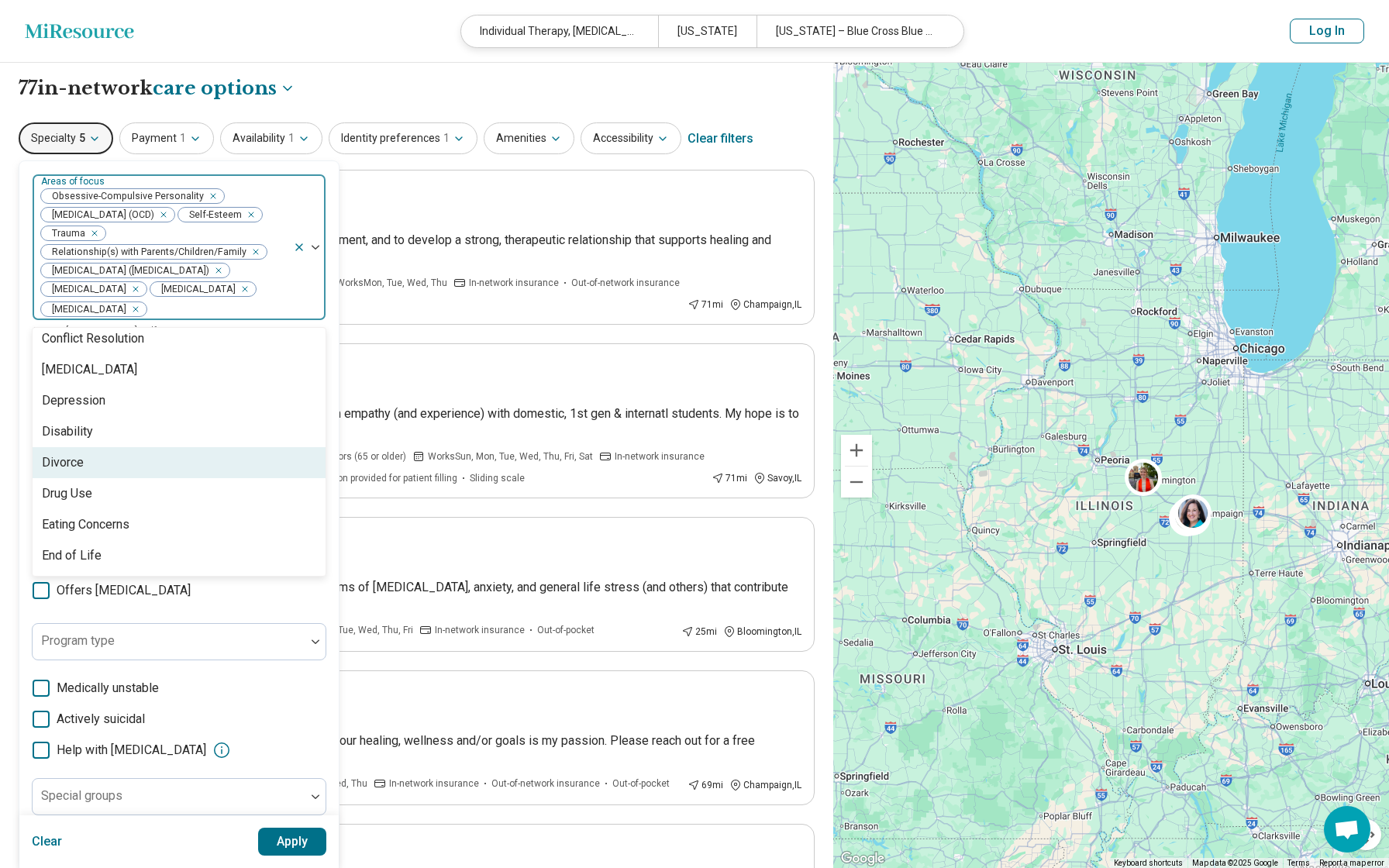
scroll to position [846, 0]
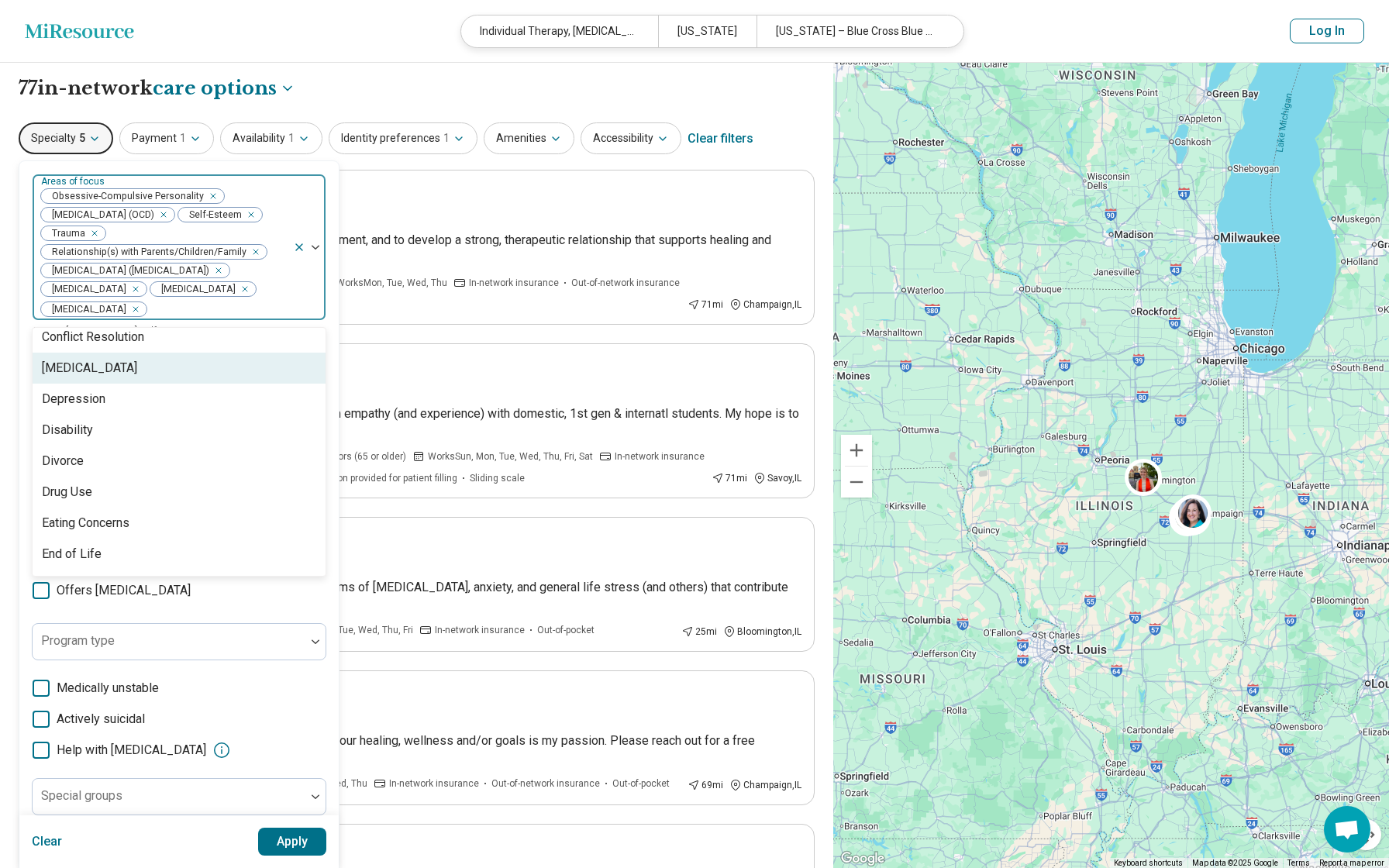
click at [123, 377] on div "[MEDICAL_DATA]" at bounding box center [89, 368] width 95 height 19
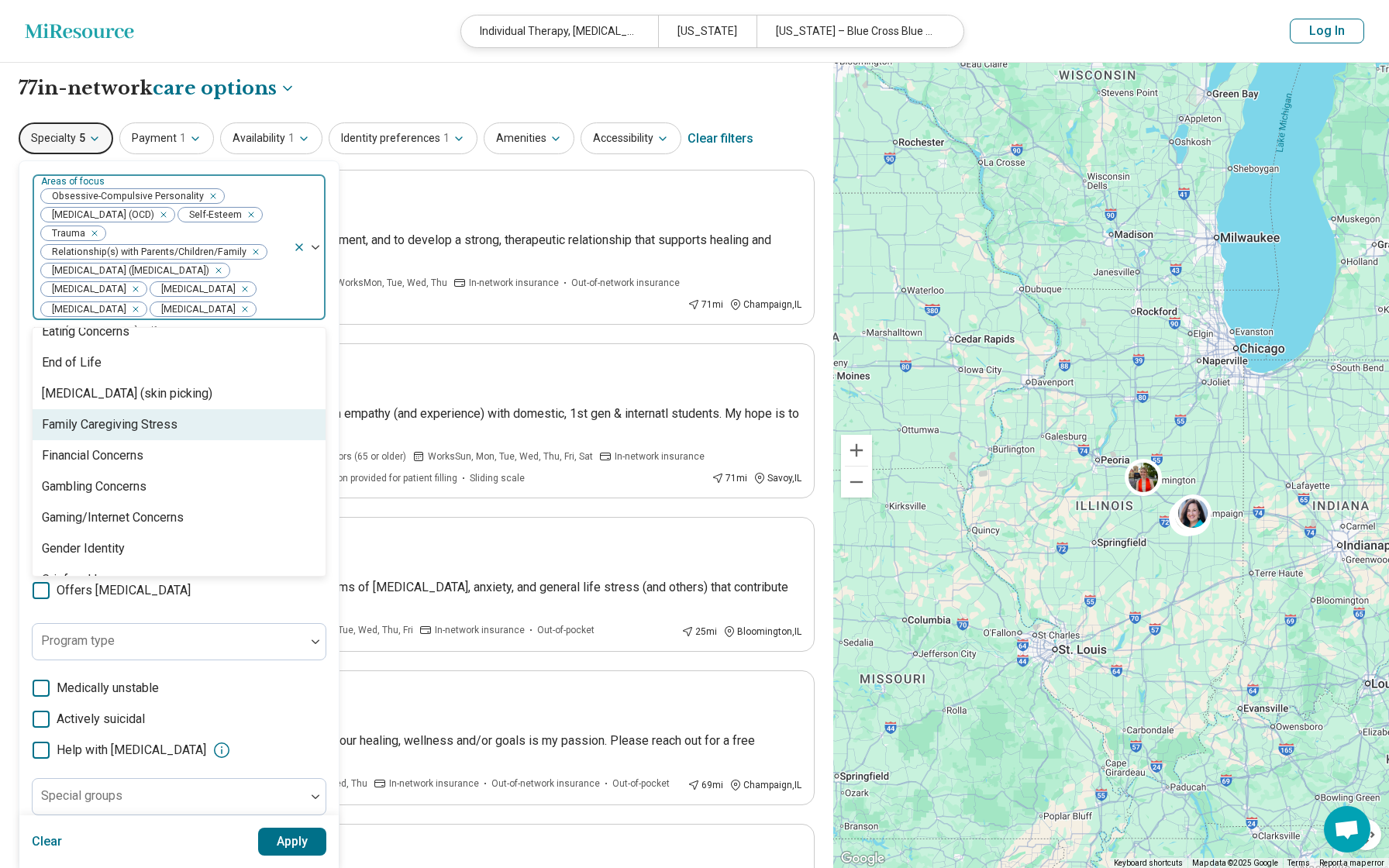
scroll to position [1008, 0]
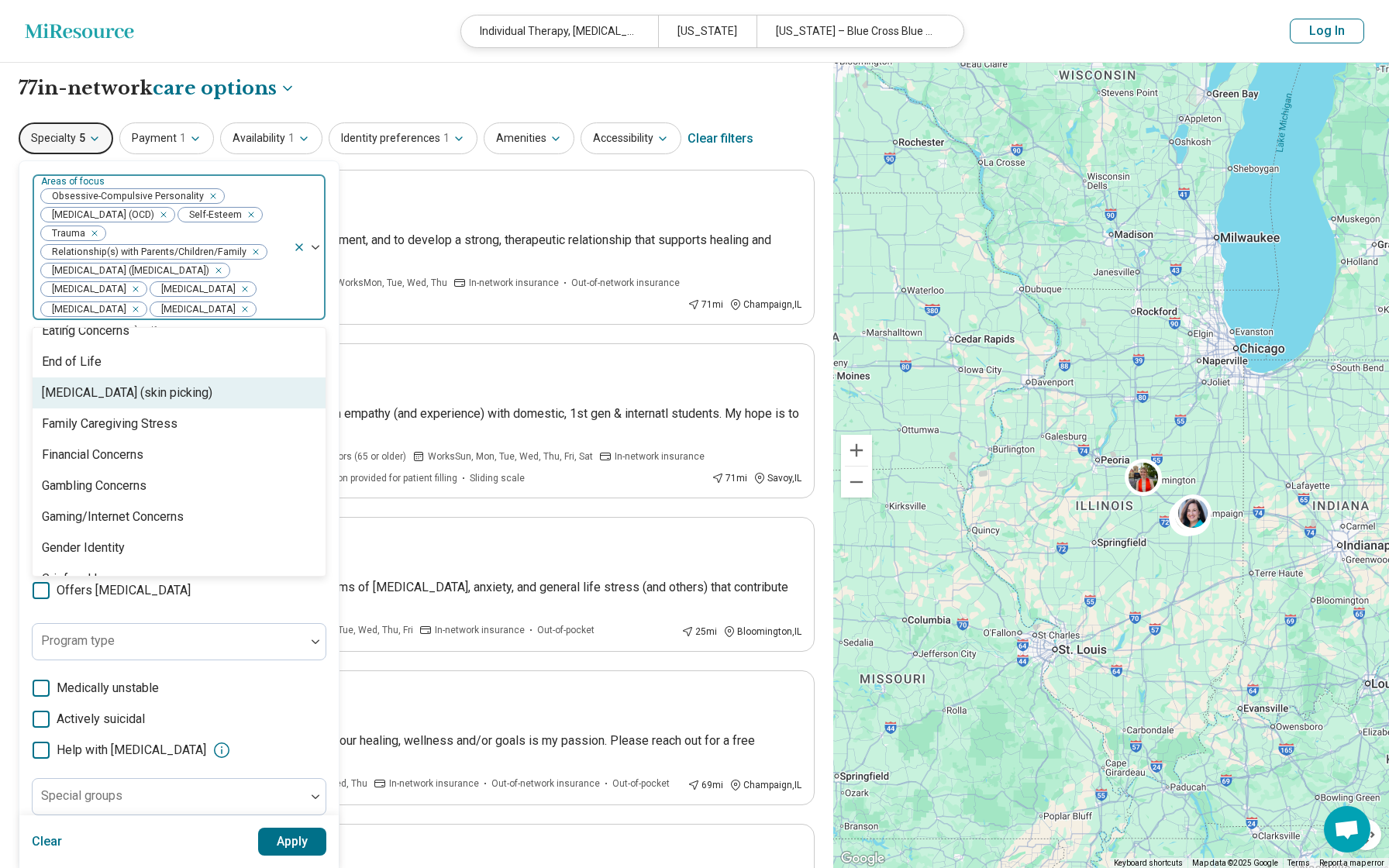
click at [136, 402] on div "Excoriation Disorder (skin picking)" at bounding box center [127, 393] width 171 height 19
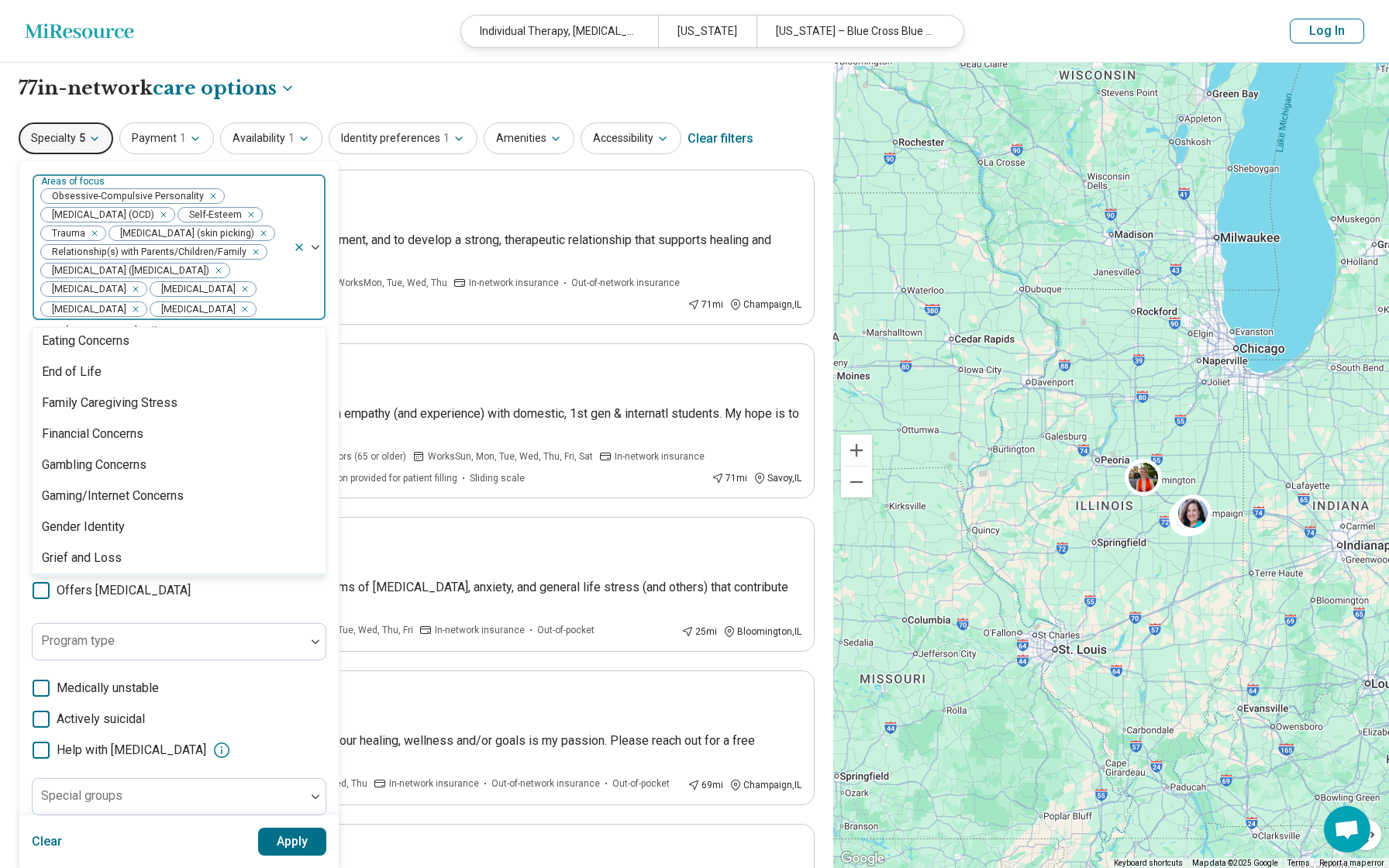
scroll to position [997, 0]
click at [86, 568] on div "Grief and Loss" at bounding box center [81, 558] width 79 height 19
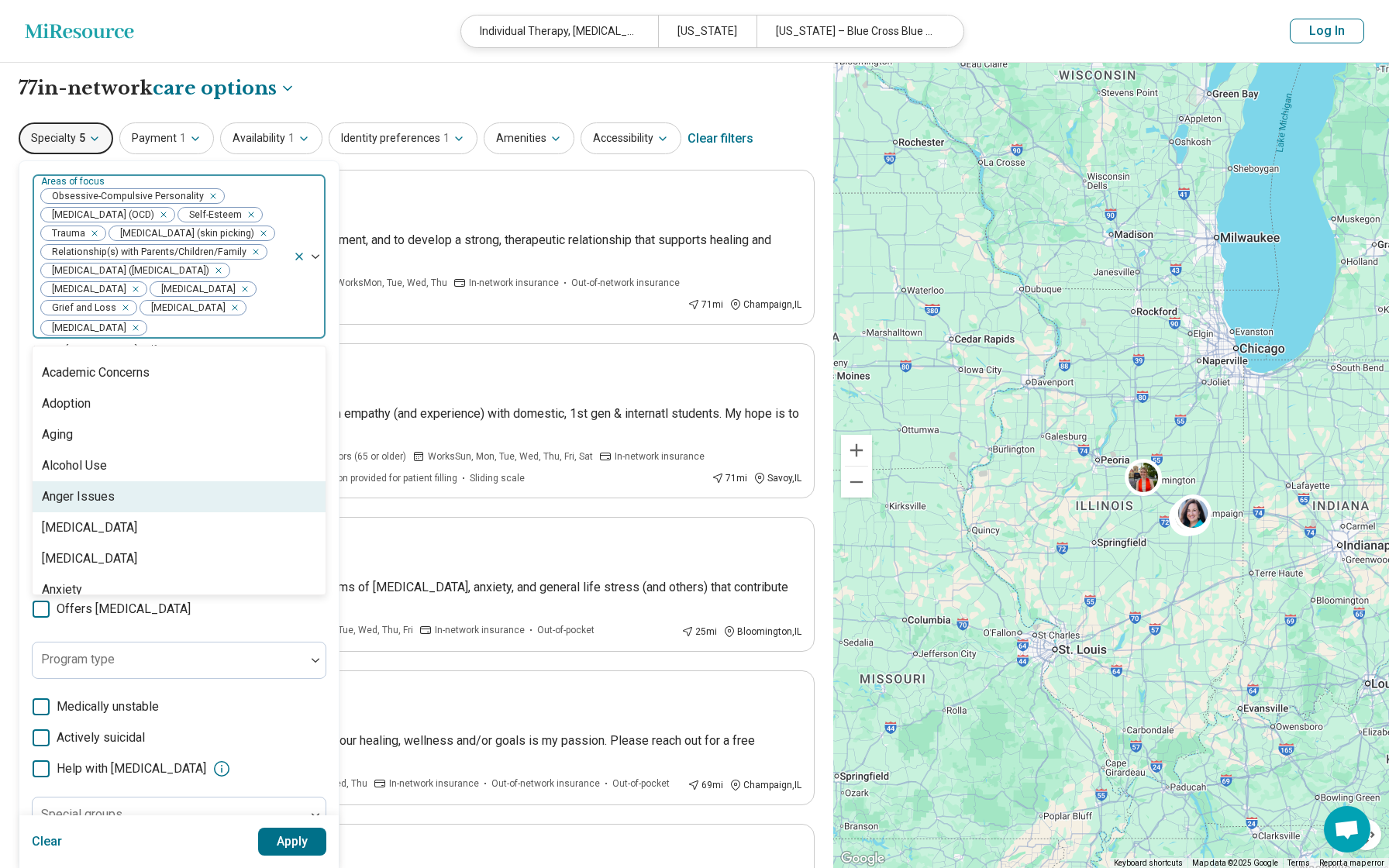
scroll to position [0, 0]
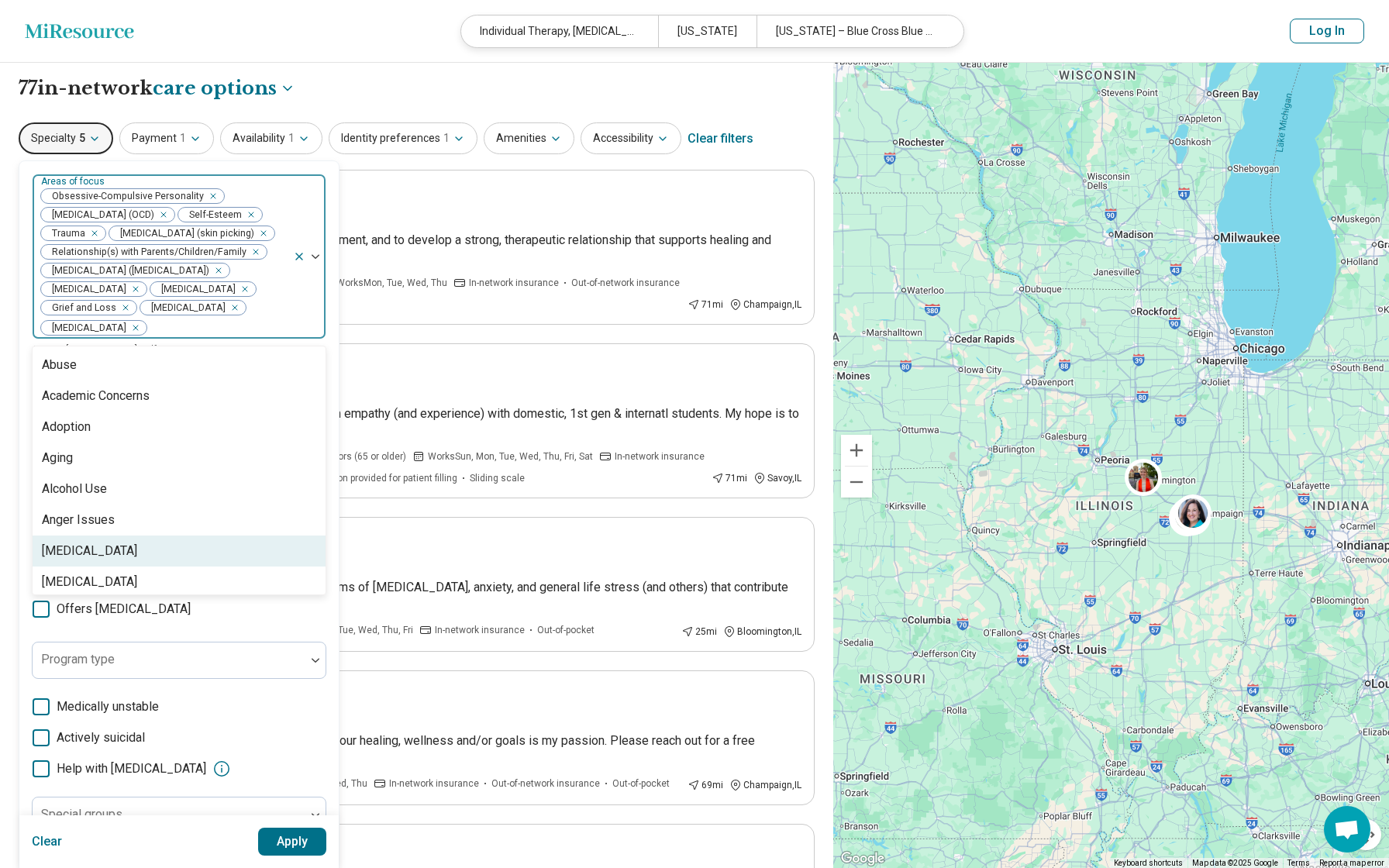
click at [283, 841] on button "Apply" at bounding box center [293, 841] width 69 height 28
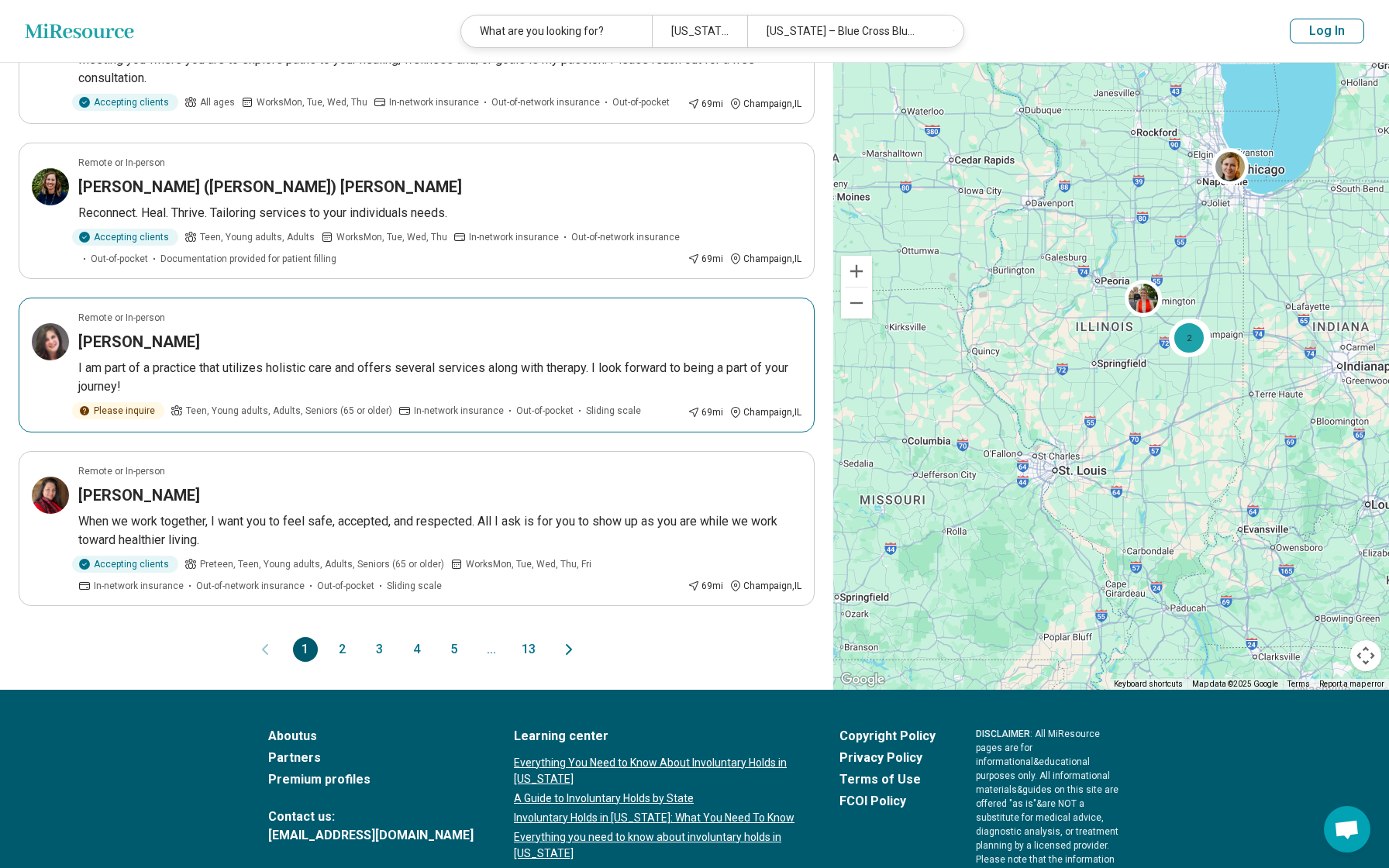
scroll to position [1150, 0]
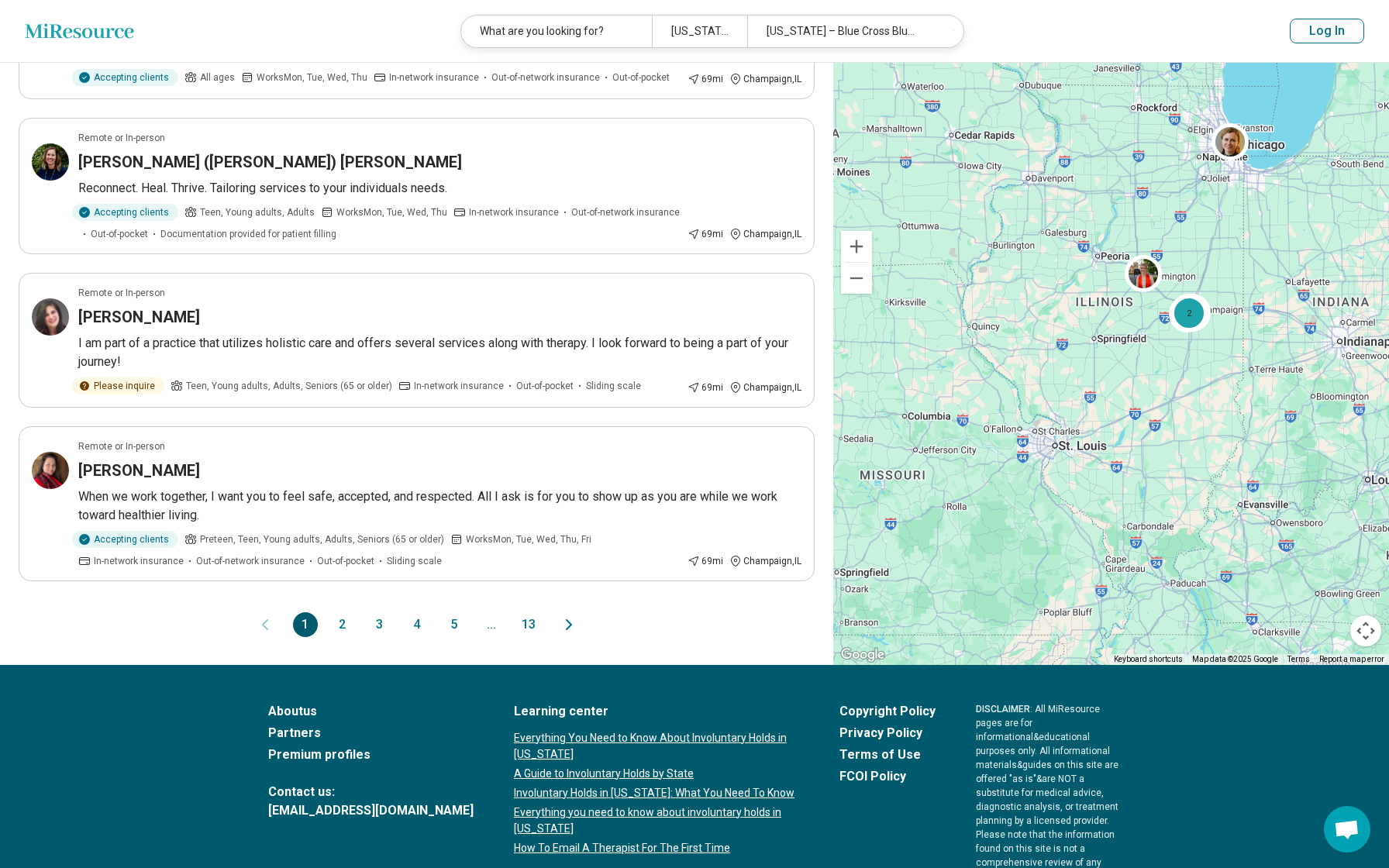
click at [530, 621] on button "13" at bounding box center [528, 624] width 25 height 25
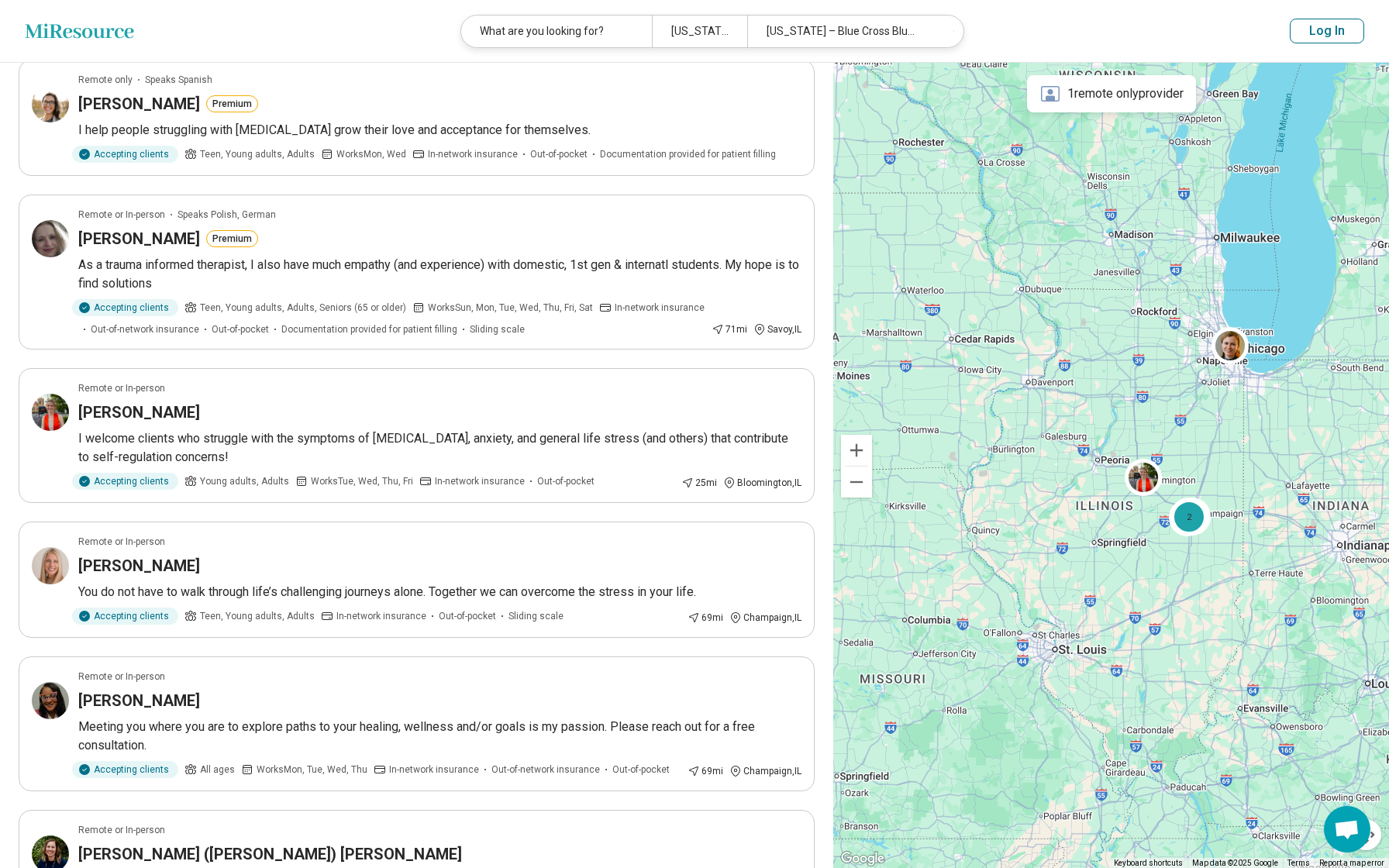
scroll to position [0, 0]
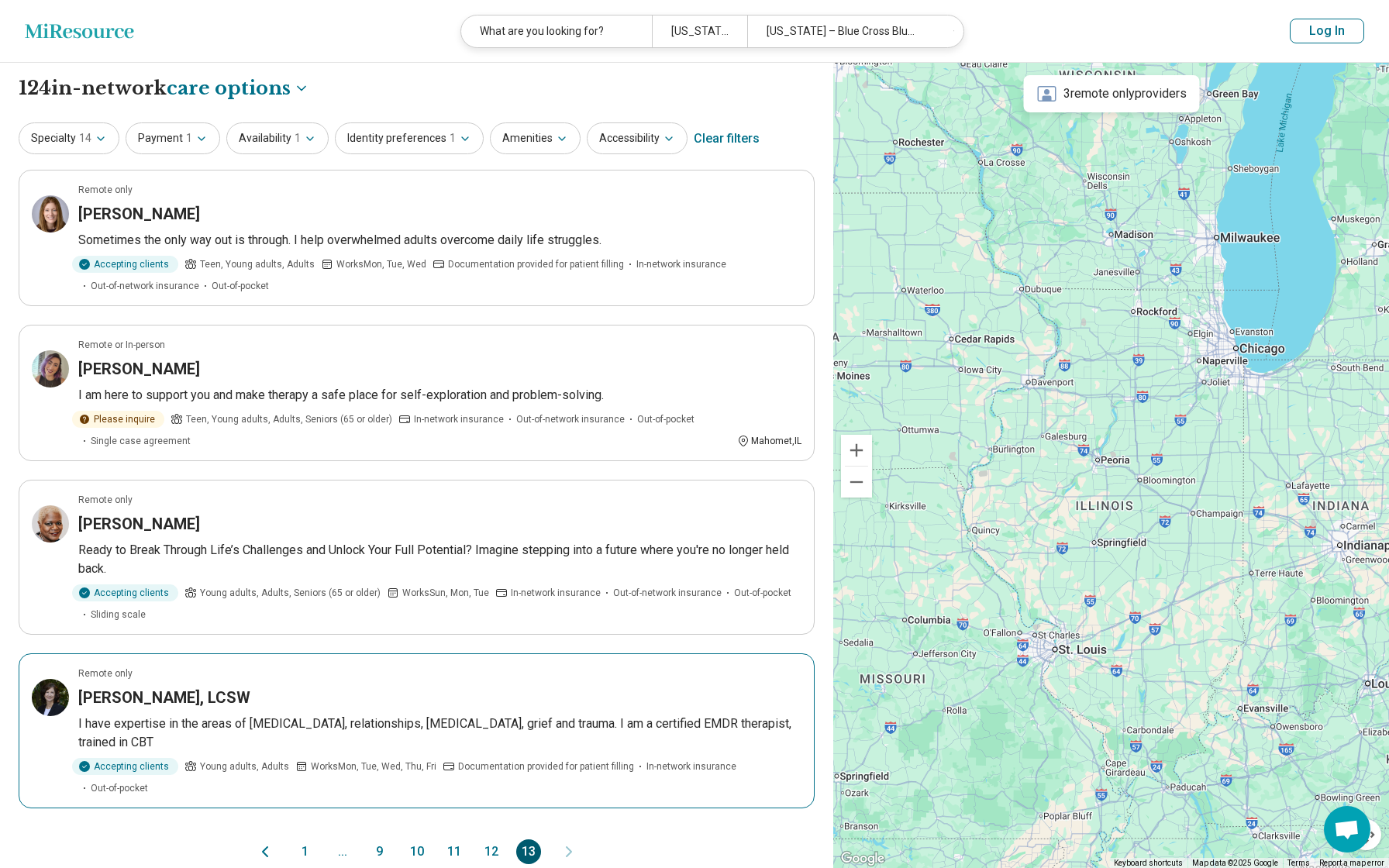
click at [428, 701] on div "Lisa Bolhouse, LCSW" at bounding box center [440, 697] width 723 height 22
click at [280, 135] on button "Availability 1" at bounding box center [277, 138] width 102 height 32
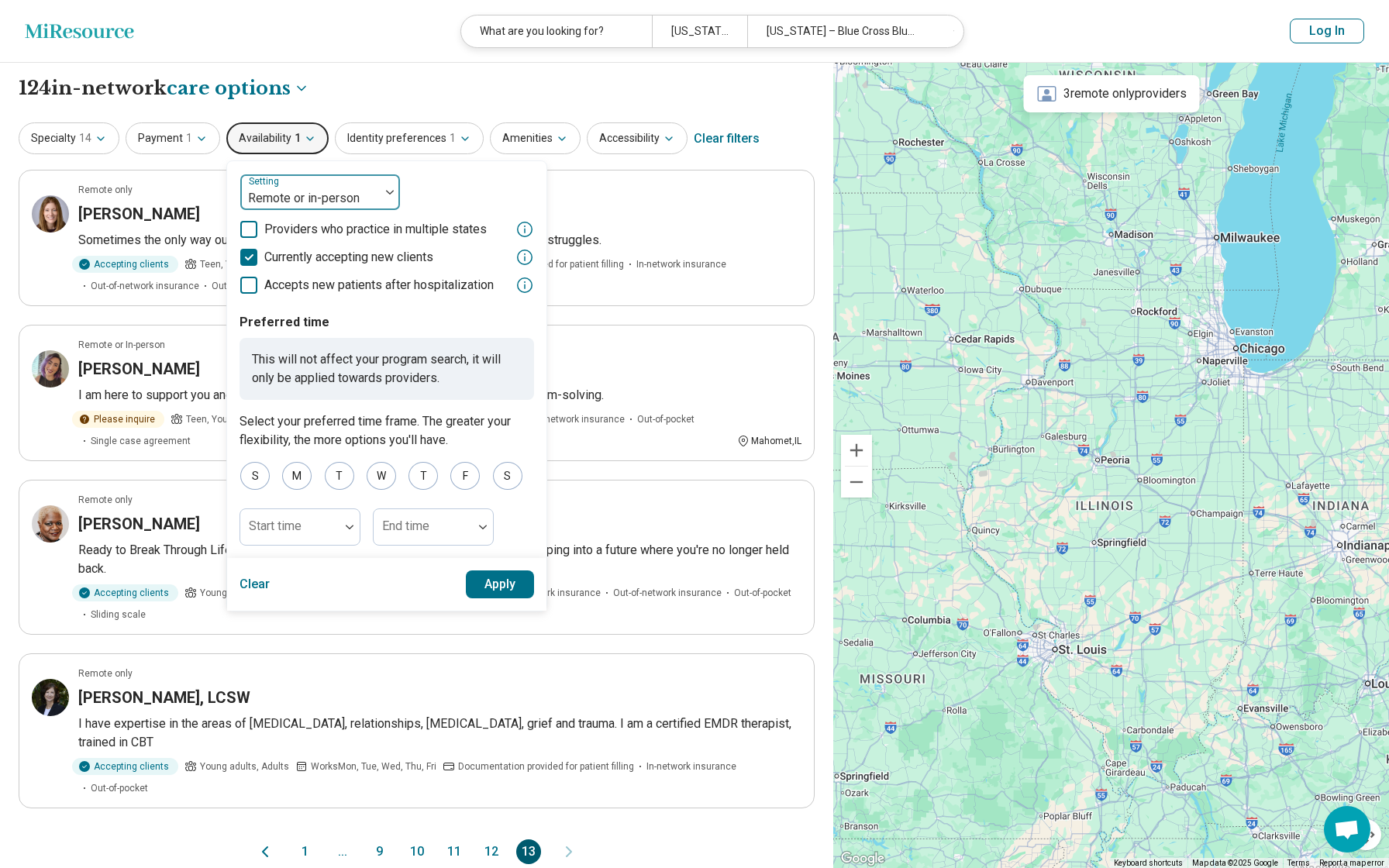
click at [368, 189] on div at bounding box center [310, 198] width 127 height 22
click at [310, 260] on div "In-person" at bounding box center [319, 267] width 160 height 31
click at [491, 594] on button "Apply" at bounding box center [501, 584] width 69 height 28
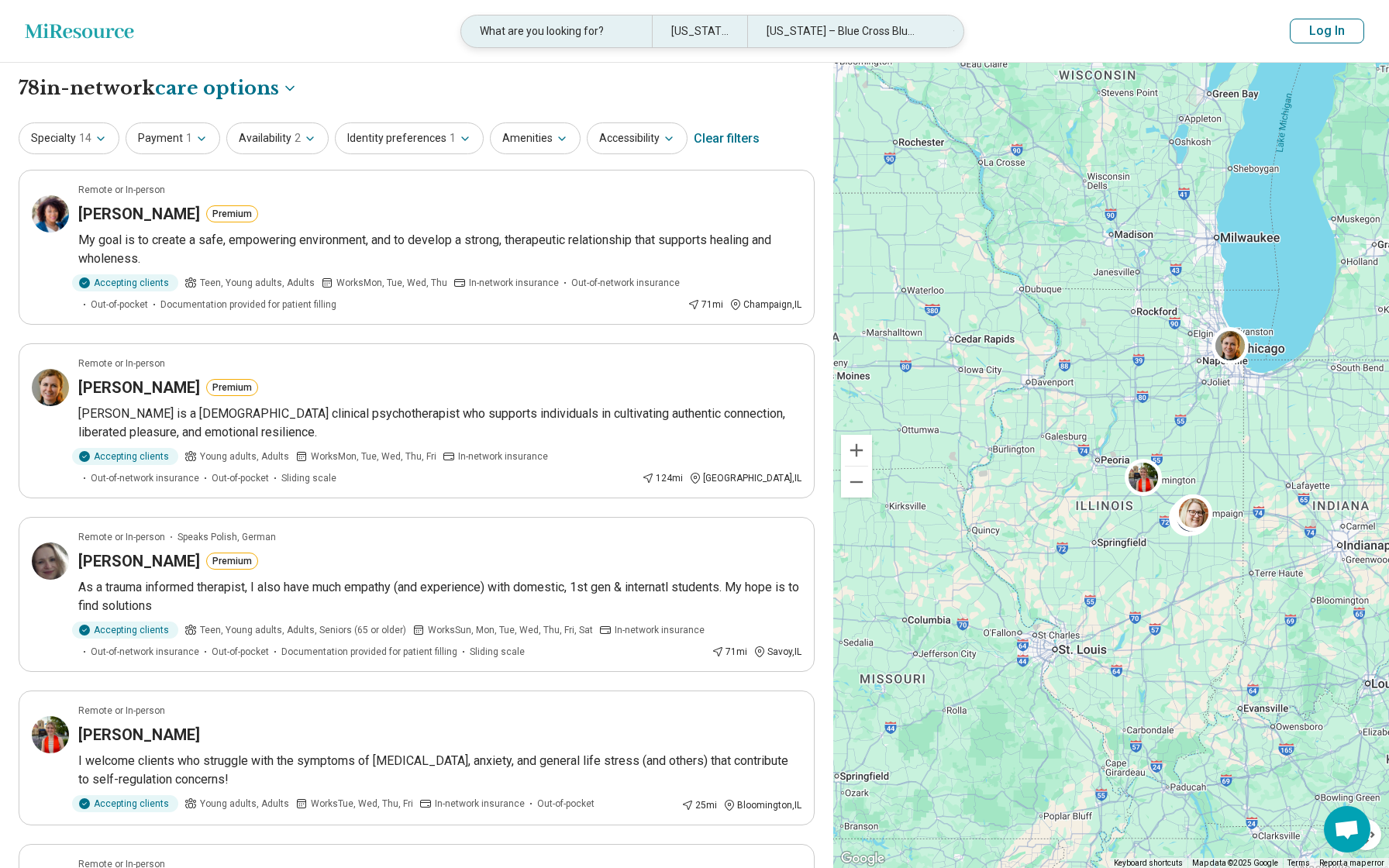
click at [714, 30] on div "[US_STATE]" at bounding box center [699, 32] width 95 height 32
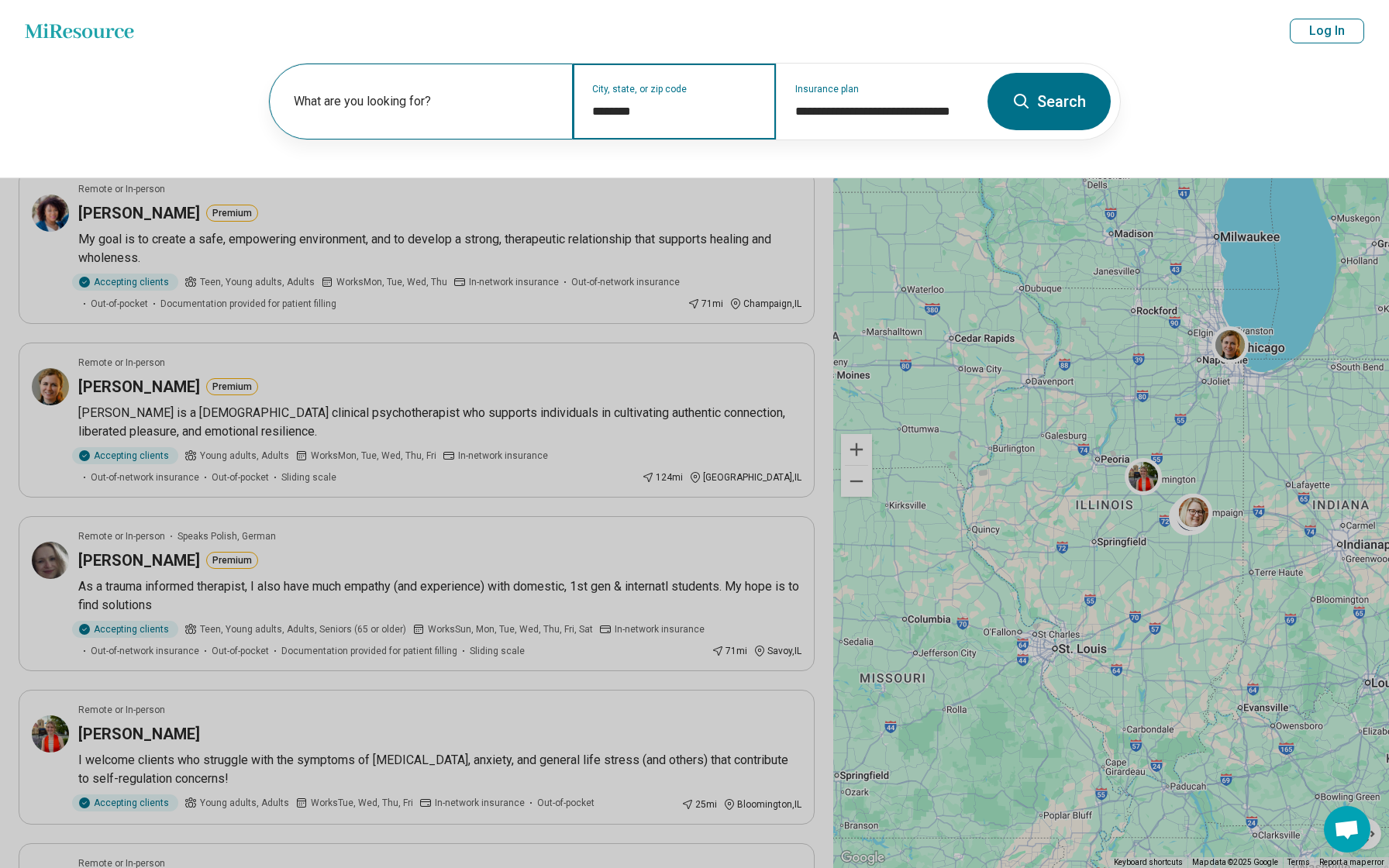
drag, startPoint x: 647, startPoint y: 109, endPoint x: 569, endPoint y: 108, distance: 78.0
click at [569, 108] on div "**********" at bounding box center [623, 101] width 709 height 76
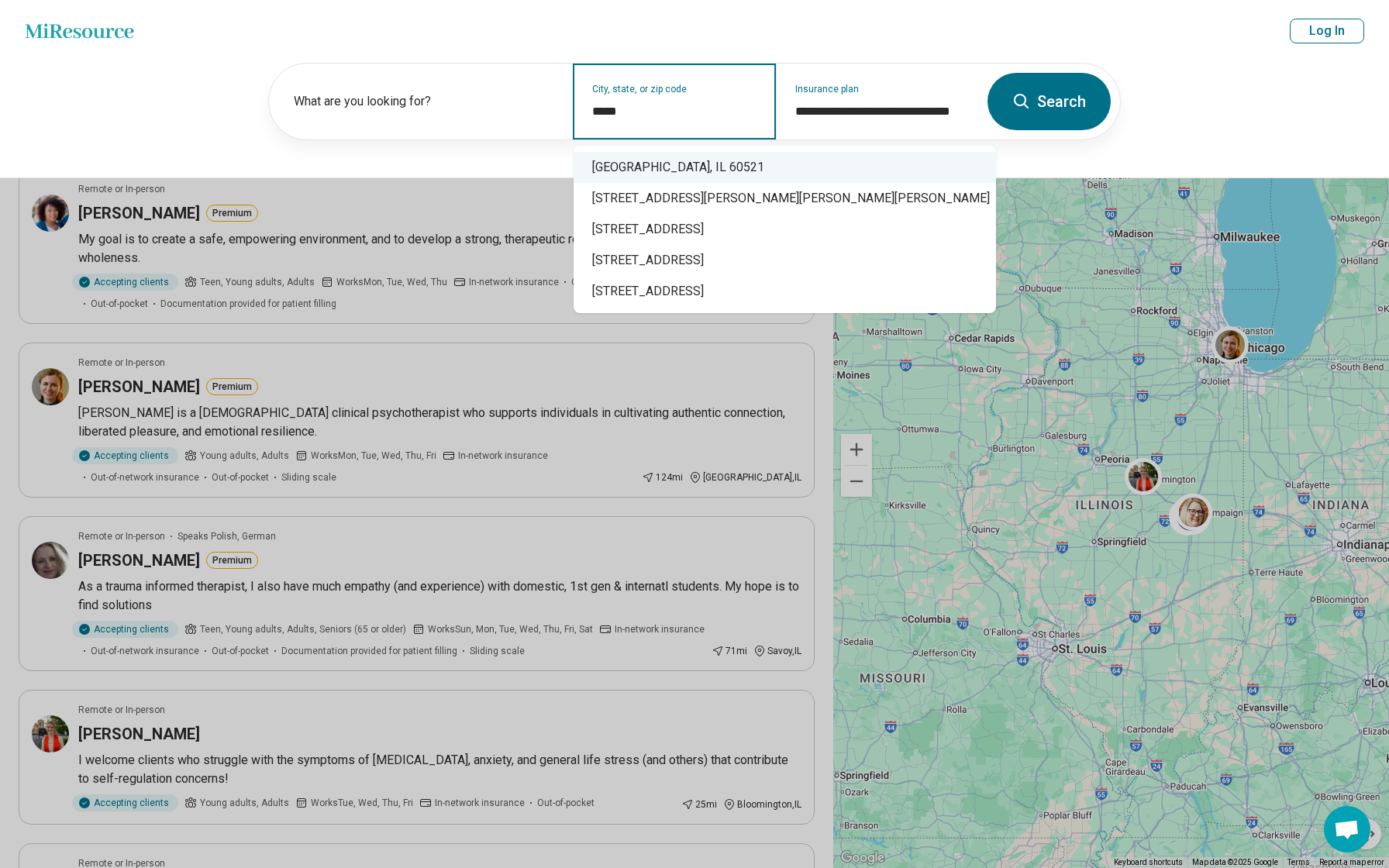
click at [696, 163] on div "Hinsdale, IL 60521" at bounding box center [785, 167] width 423 height 31
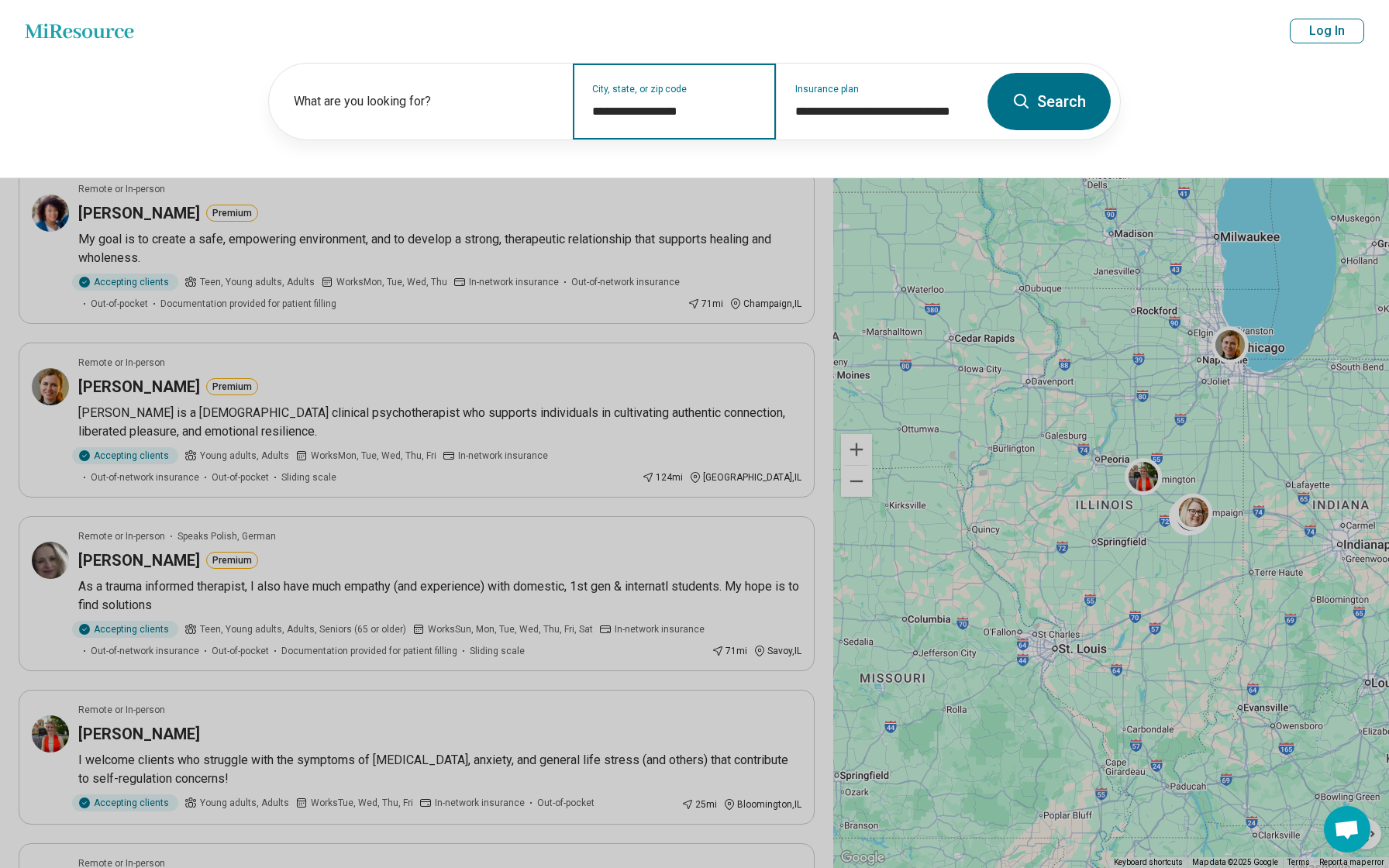
type input "**********"
click at [1056, 100] on button "Search" at bounding box center [1049, 101] width 123 height 58
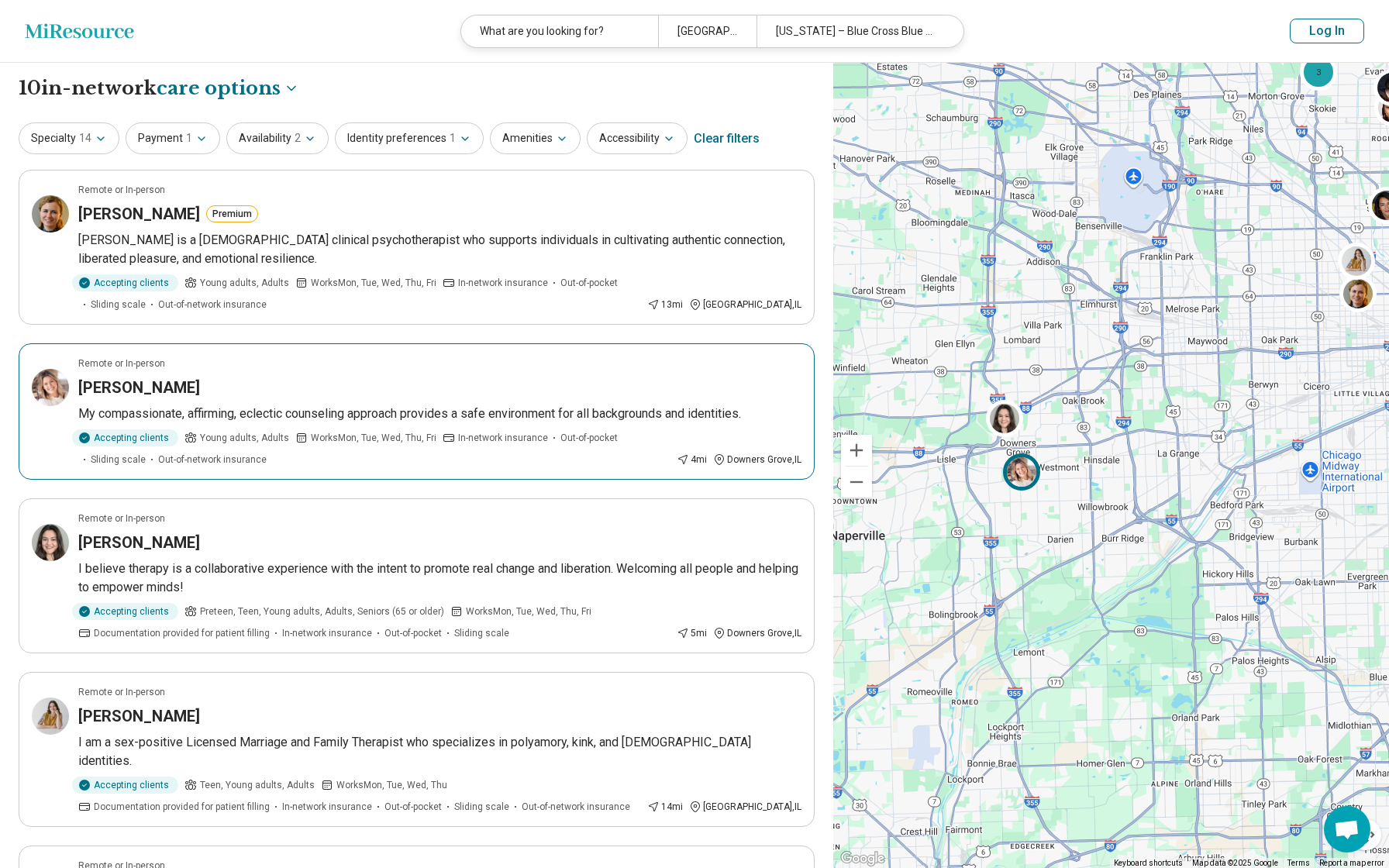
click at [130, 383] on h3 "Peggy Tomchek" at bounding box center [139, 388] width 122 height 22
click at [102, 136] on icon "button" at bounding box center [100, 139] width 12 height 12
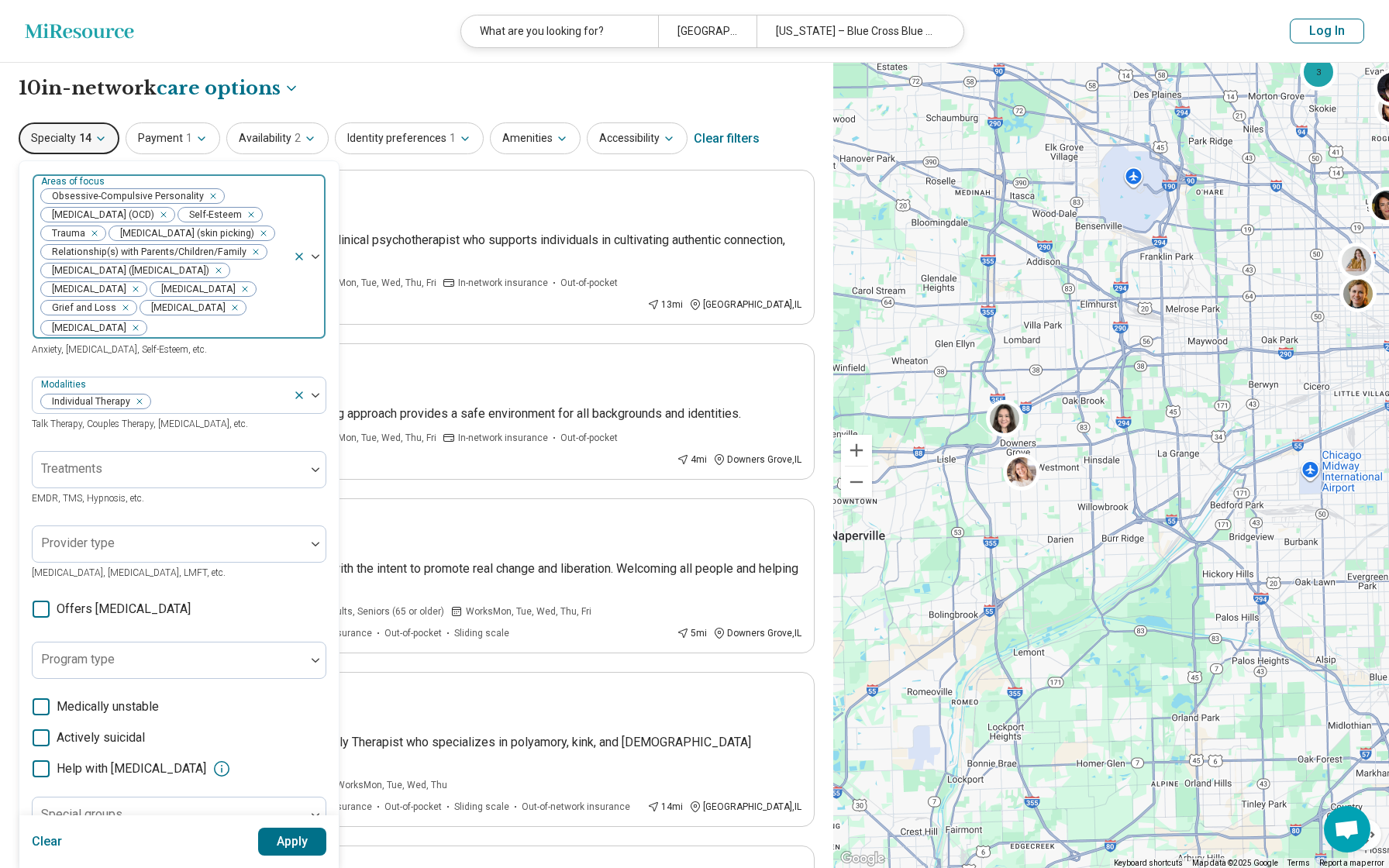
click at [239, 224] on div "Remove [object Object]" at bounding box center [248, 214] width 19 height 19
click at [253, 257] on icon "Remove [object Object]" at bounding box center [251, 251] width 11 height 11
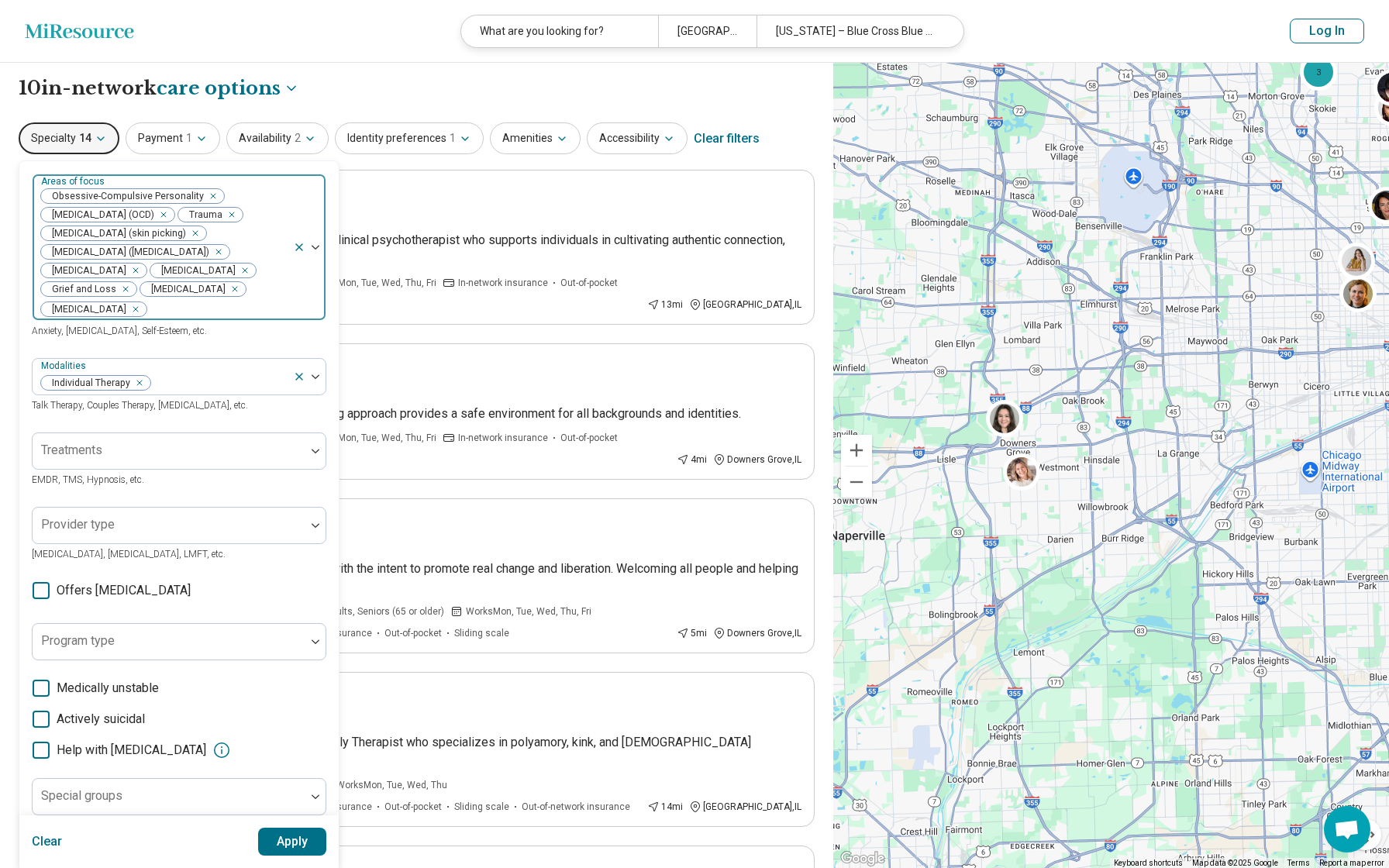
click at [251, 280] on div "Remove [object Object]" at bounding box center [241, 270] width 19 height 19
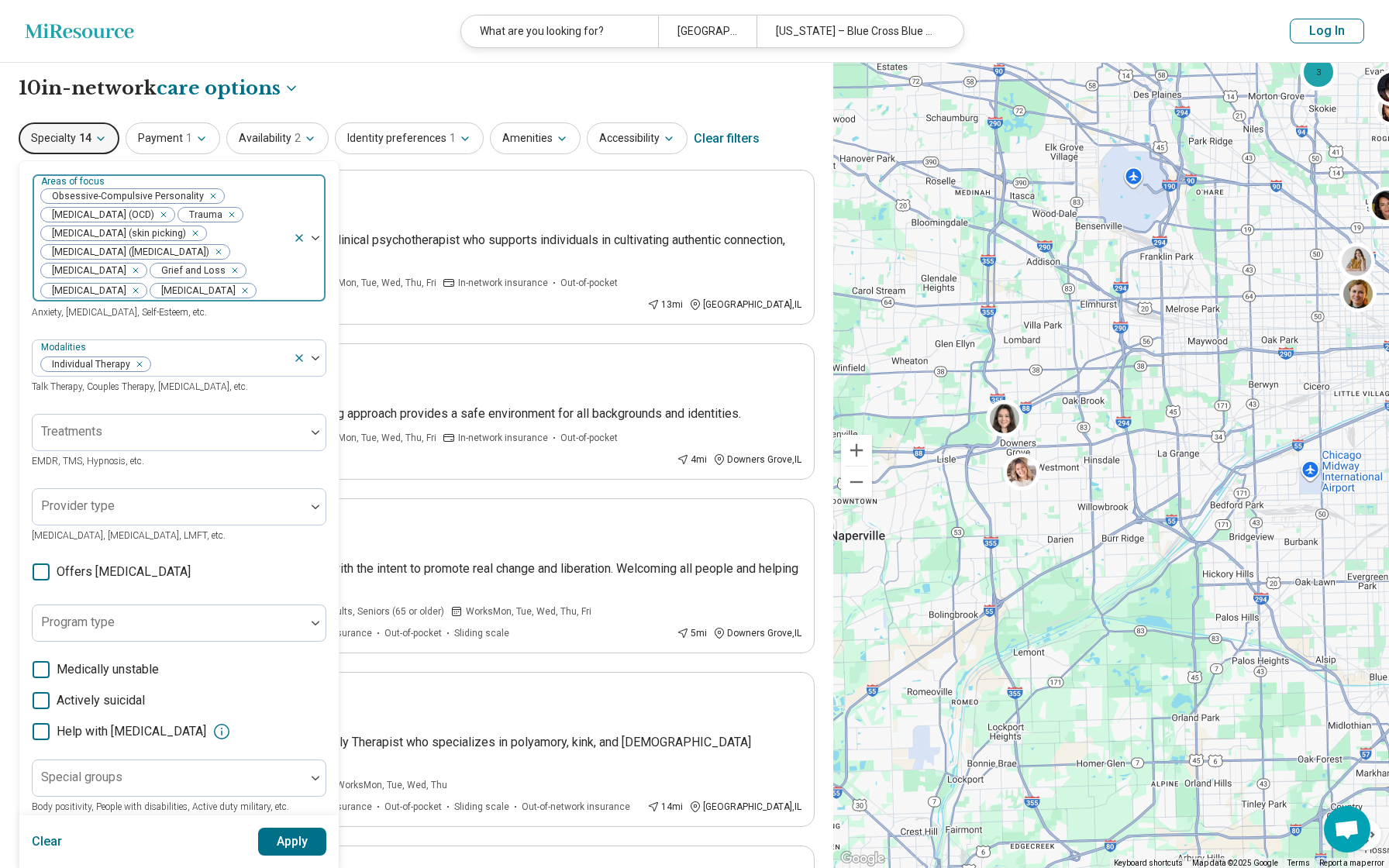
click at [241, 280] on div "Remove [object Object]" at bounding box center [231, 270] width 19 height 19
click at [137, 276] on icon "Remove [object Object]" at bounding box center [131, 270] width 11 height 11
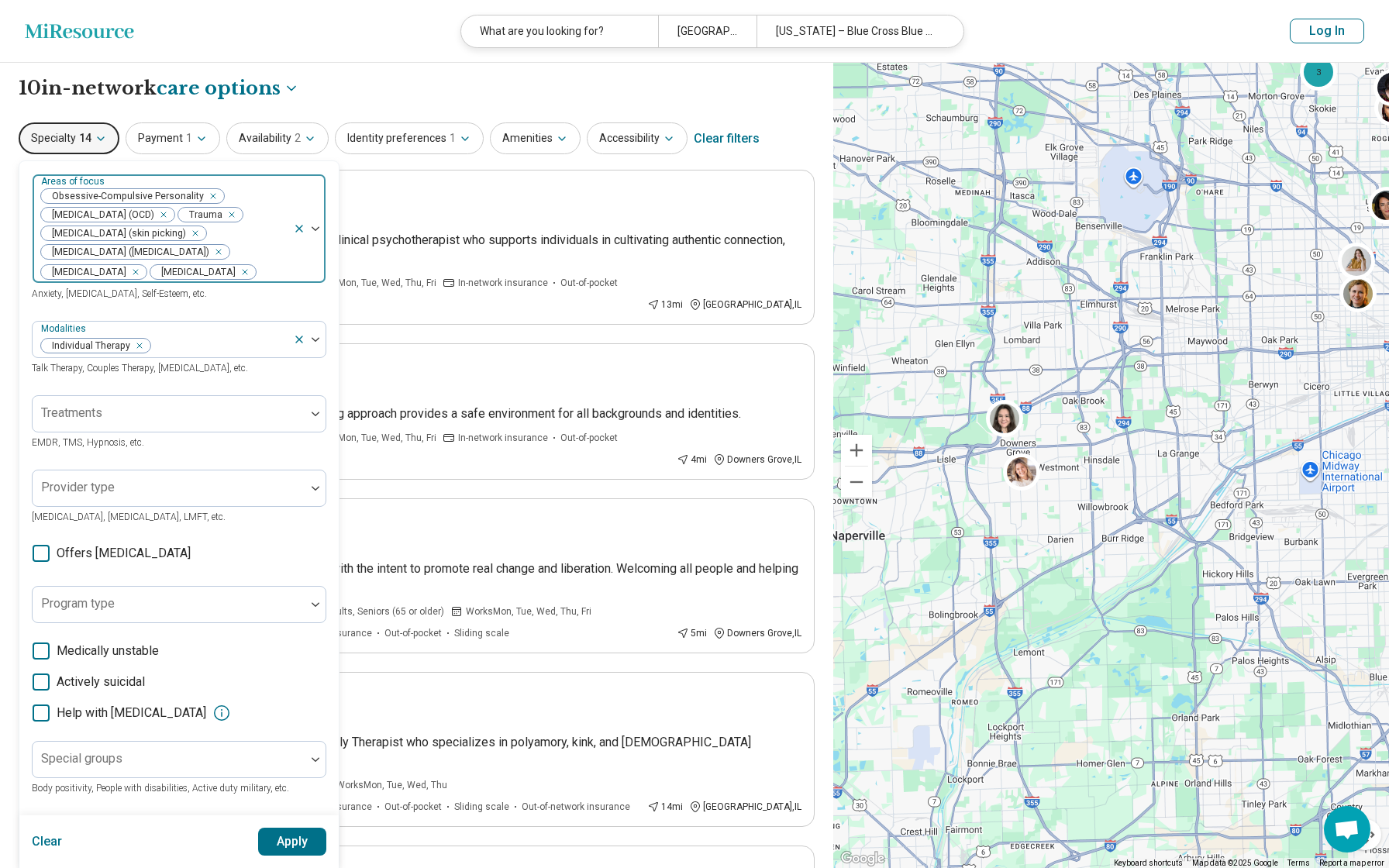
click at [278, 843] on button "Apply" at bounding box center [293, 841] width 69 height 28
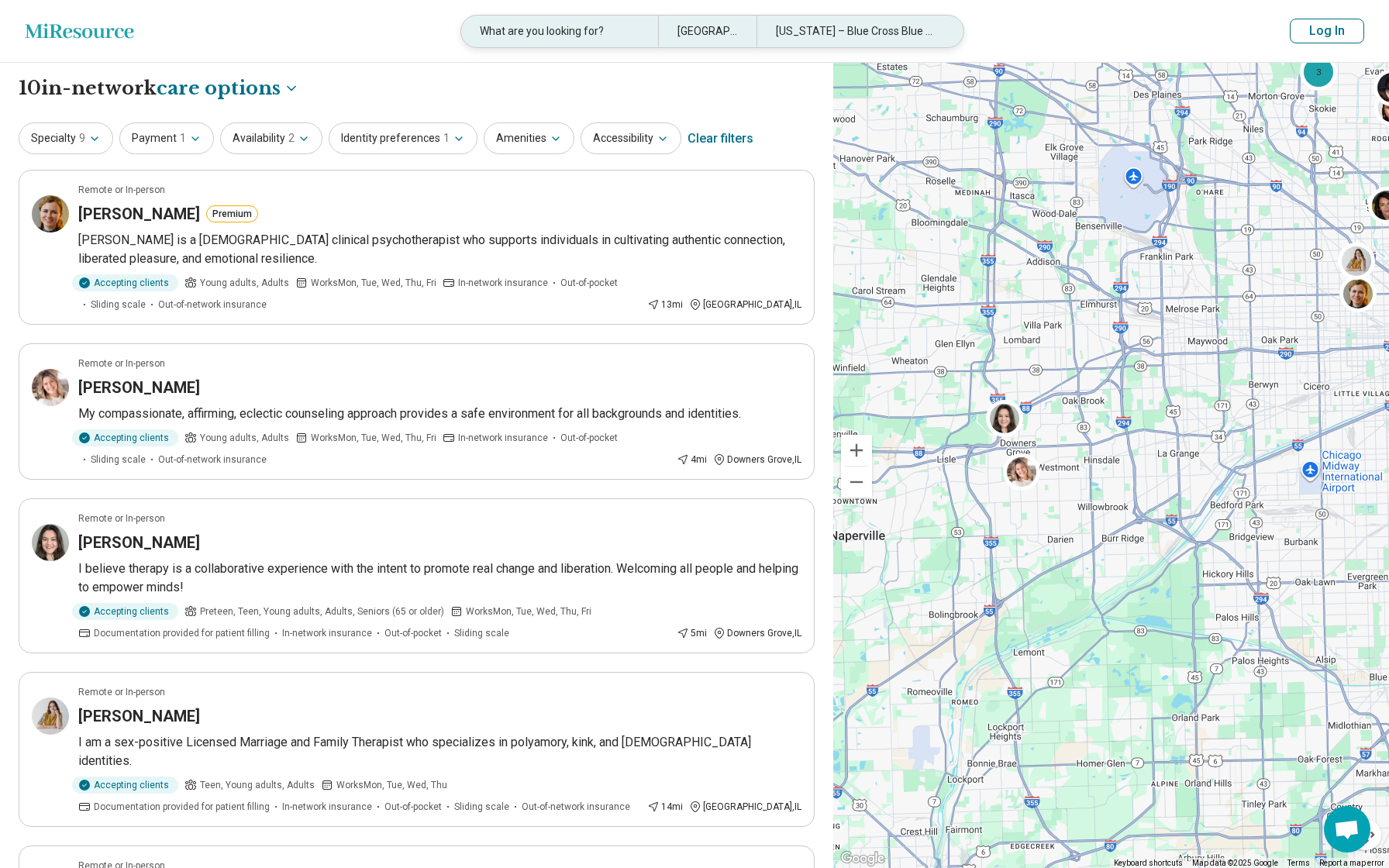
click at [730, 27] on div "Hinsdale, IL 60521" at bounding box center [706, 32] width 98 height 32
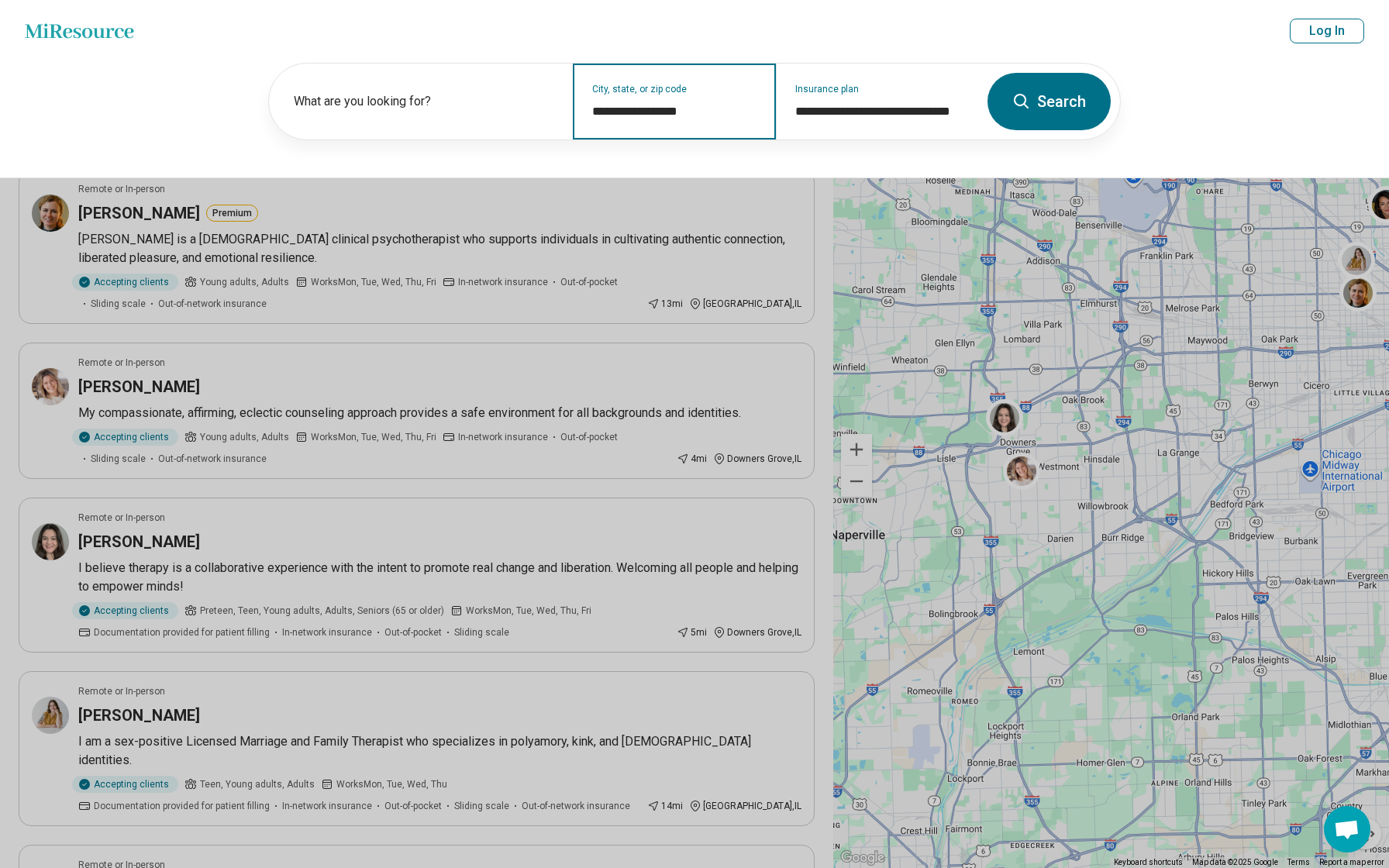
click at [670, 104] on input "**********" at bounding box center [675, 111] width 165 height 19
drag, startPoint x: 704, startPoint y: 108, endPoint x: 565, endPoint y: 104, distance: 139.1
click at [565, 104] on div "**********" at bounding box center [623, 101] width 709 height 76
click at [743, 108] on input "**********" at bounding box center [675, 111] width 165 height 19
click at [1073, 107] on button "Search" at bounding box center [1049, 101] width 123 height 58
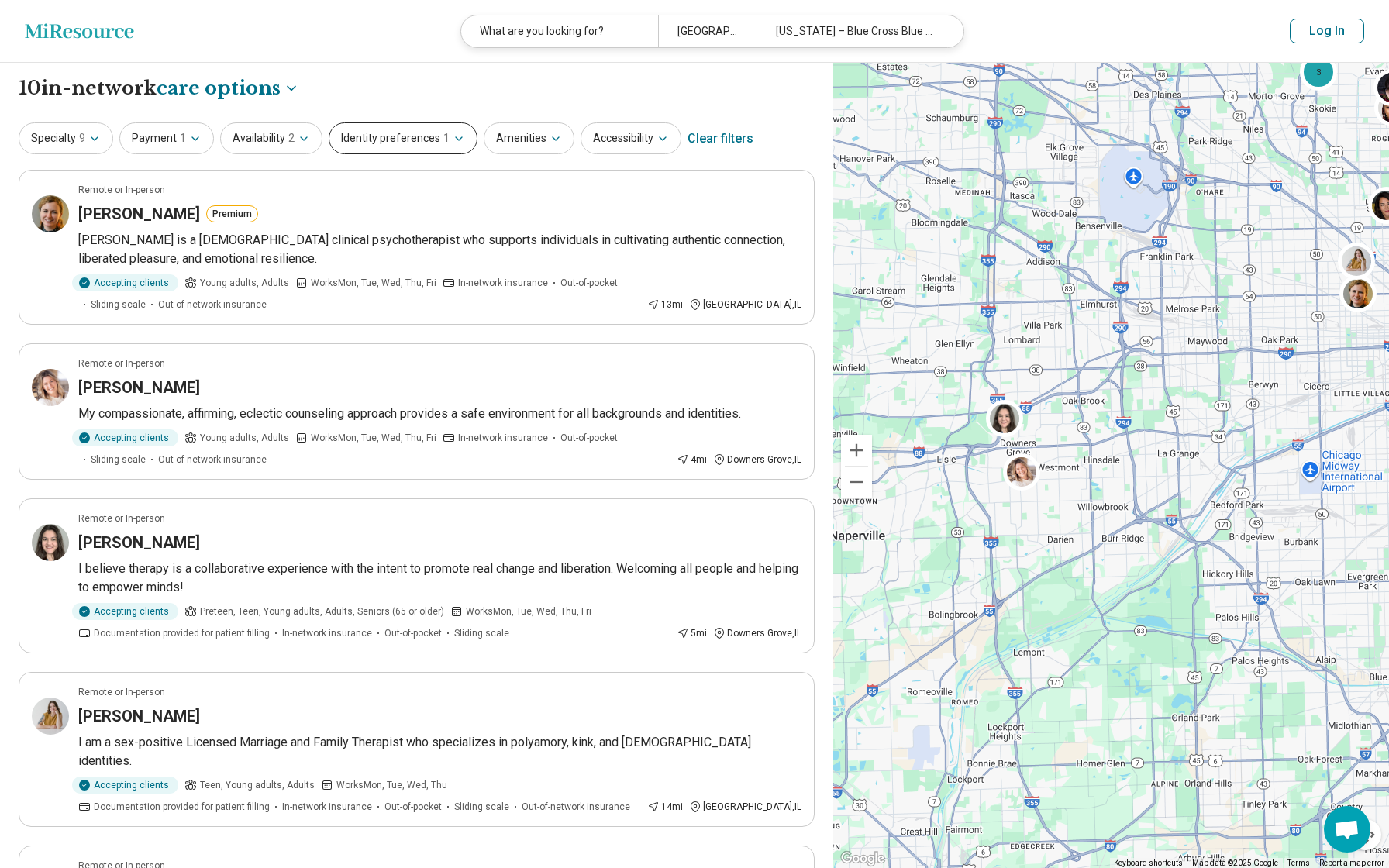
click at [419, 137] on button "Identity preferences 1" at bounding box center [403, 138] width 149 height 32
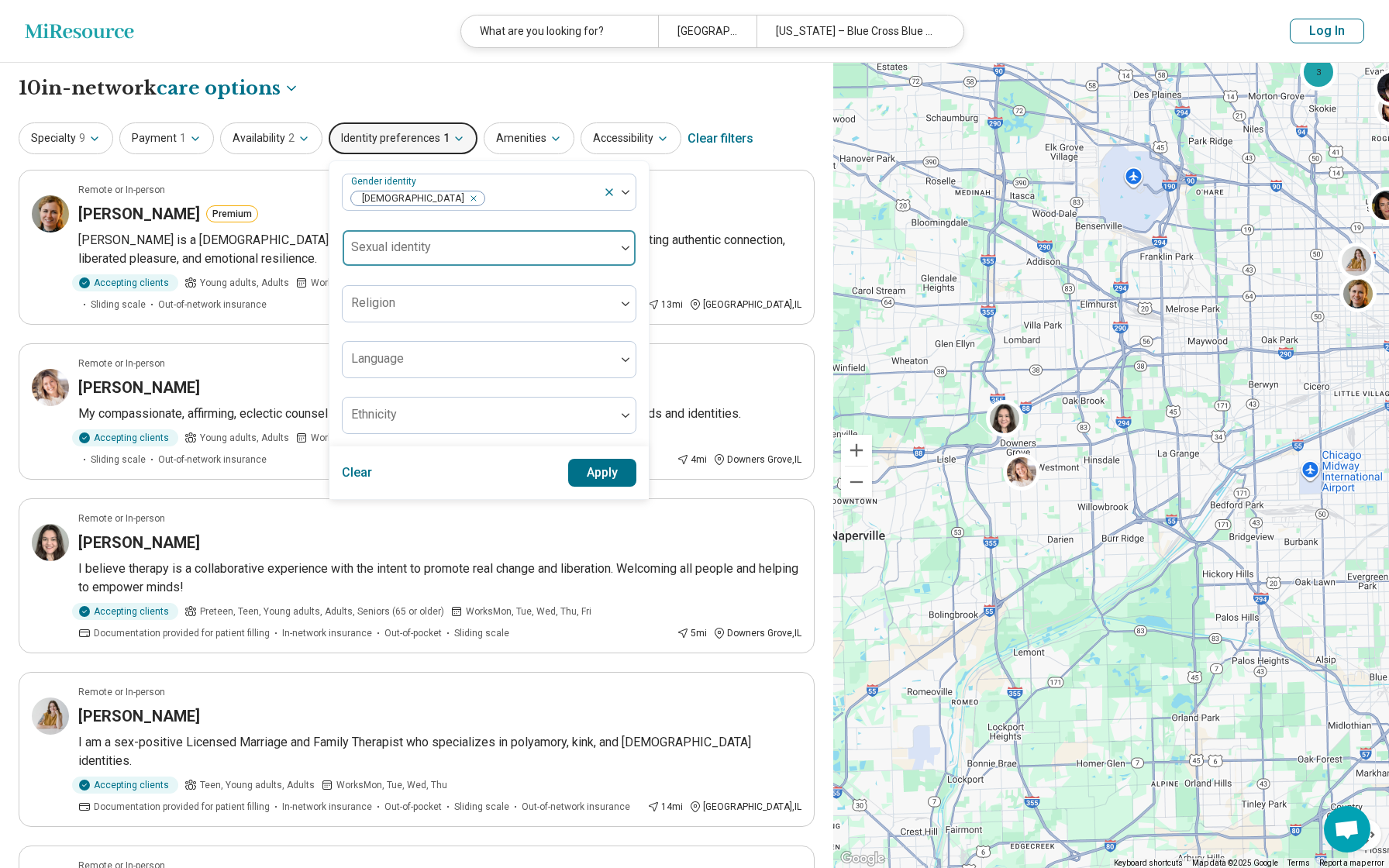
click at [578, 246] on div at bounding box center [479, 254] width 260 height 22
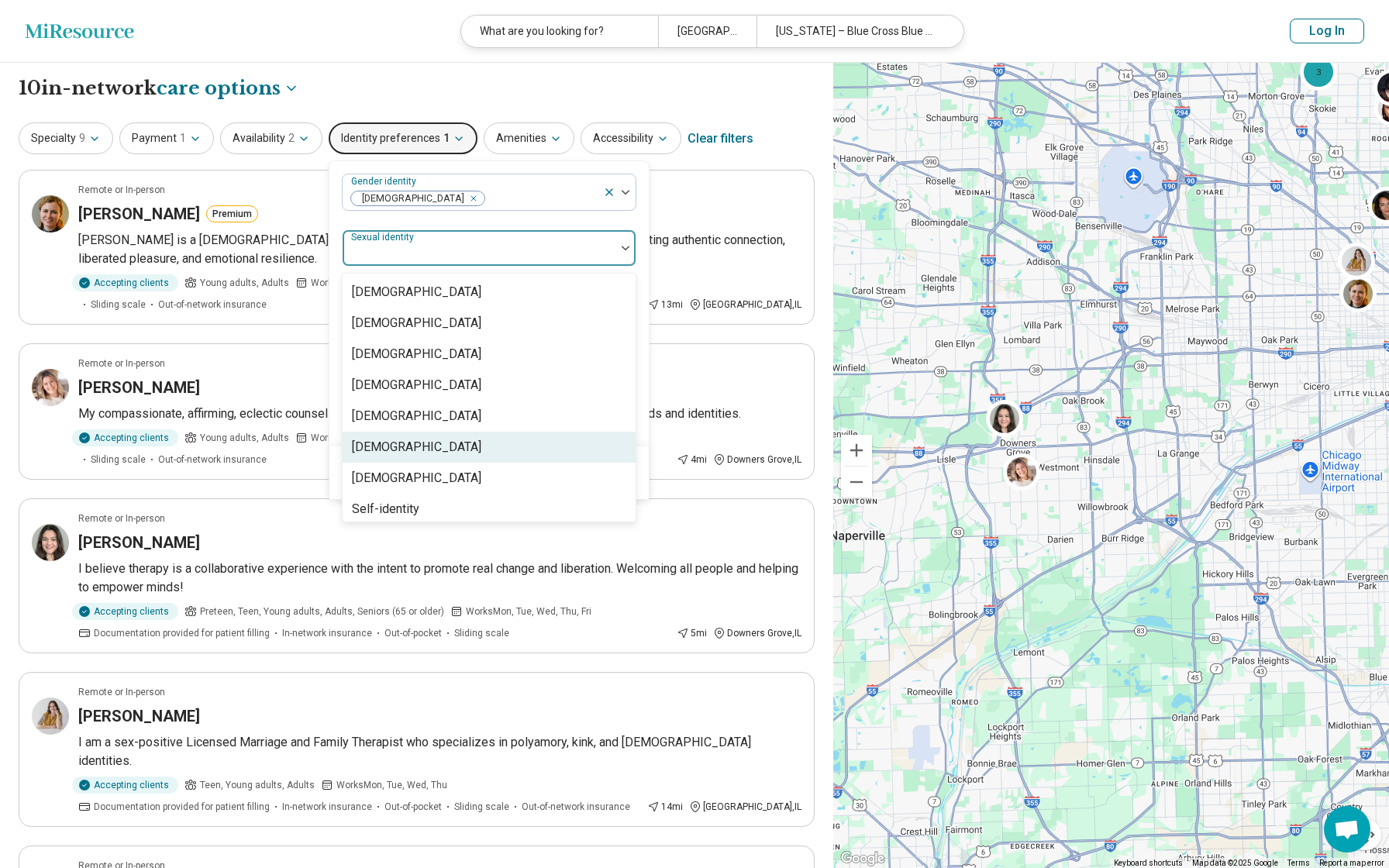
scroll to position [6, 0]
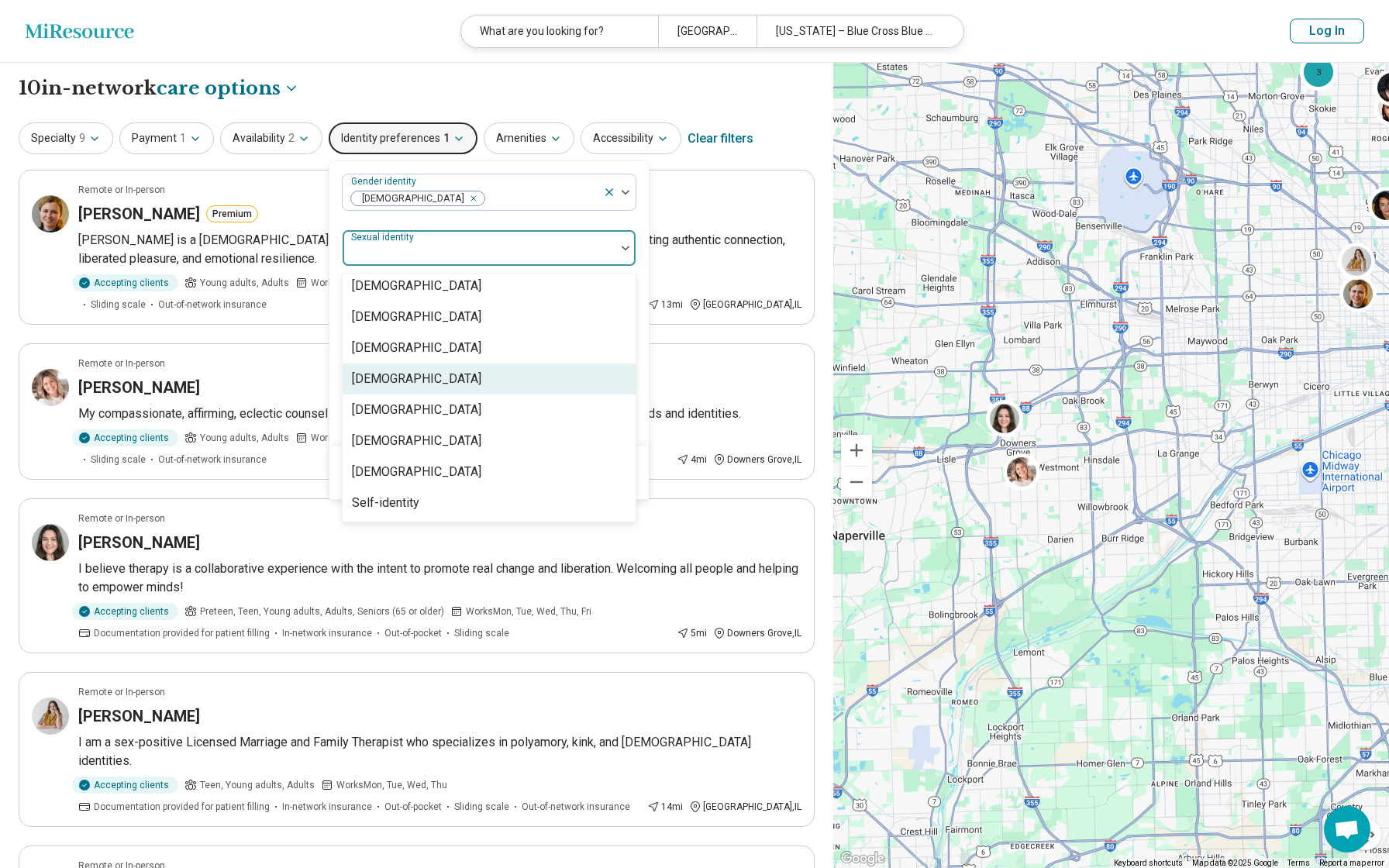
click at [375, 377] on div "[DEMOGRAPHIC_DATA]" at bounding box center [417, 379] width 129 height 19
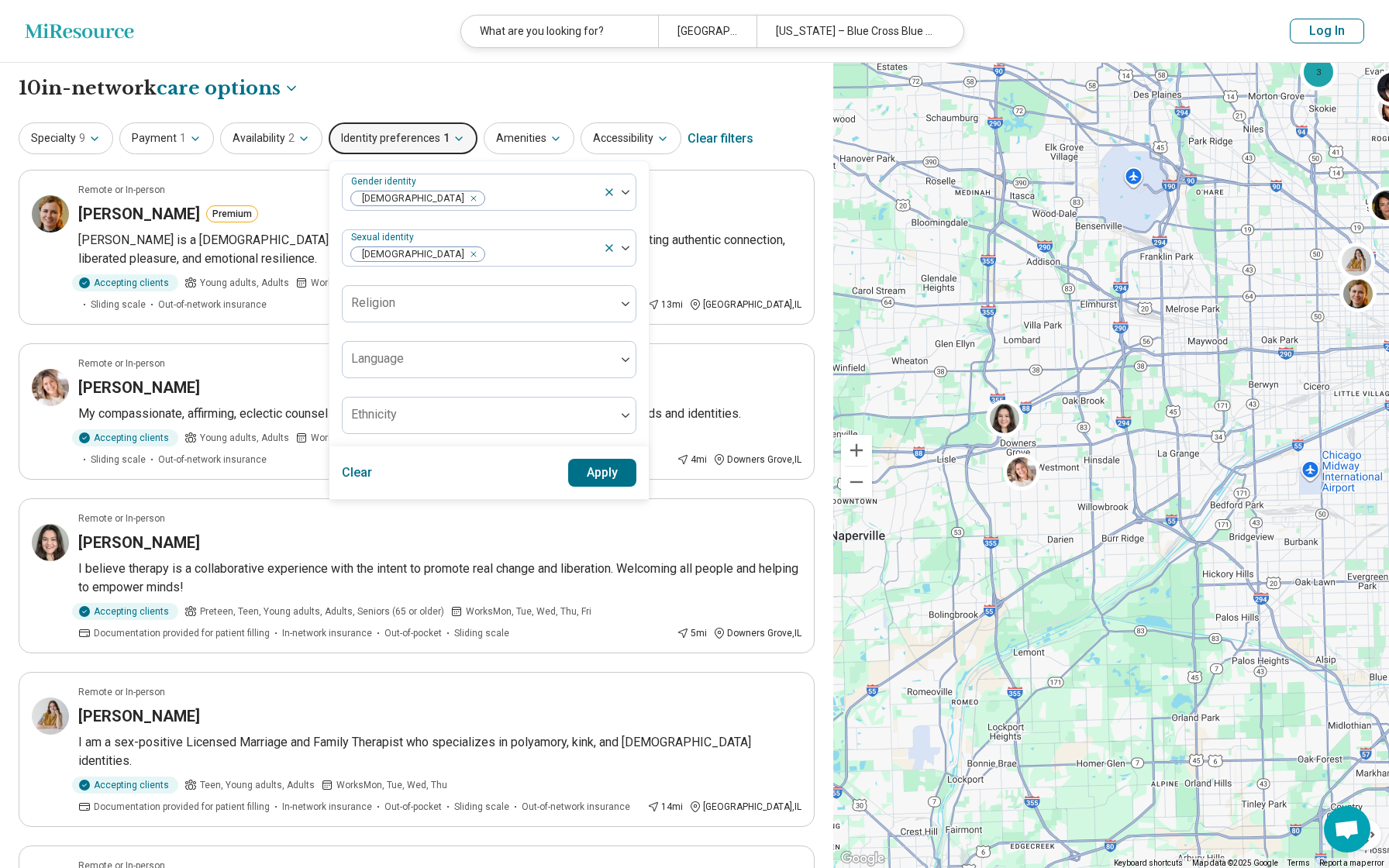
click at [568, 218] on div "Gender identity Cisgender Woman Sexual identity Heterosexual Religion Language …" at bounding box center [489, 304] width 295 height 260
click at [604, 471] on button "Apply" at bounding box center [603, 472] width 69 height 28
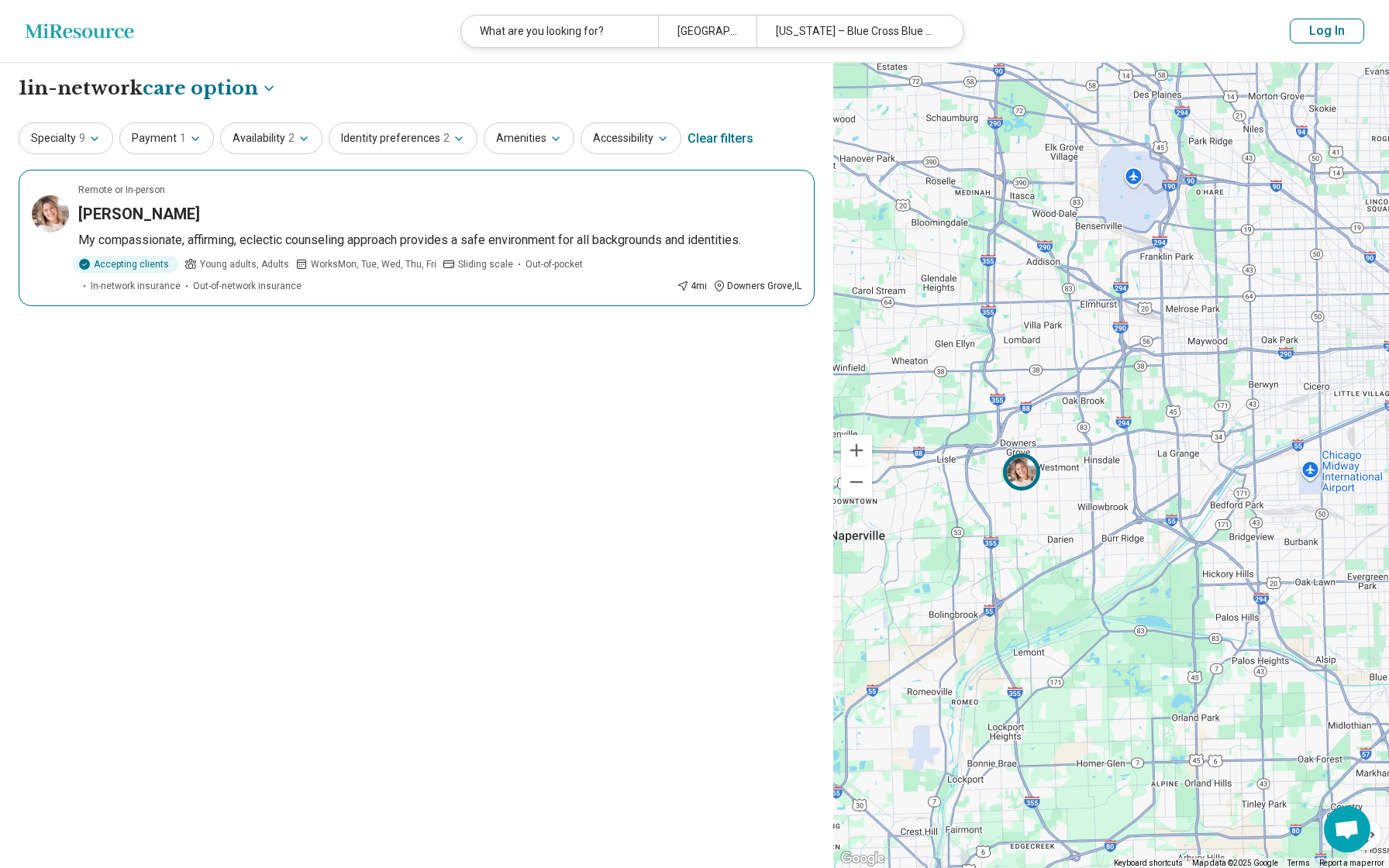
click at [147, 214] on h3 "Peggy Tomchek" at bounding box center [139, 214] width 122 height 22
click at [705, 31] on div "Hinsdale, IL 60521" at bounding box center [706, 32] width 98 height 32
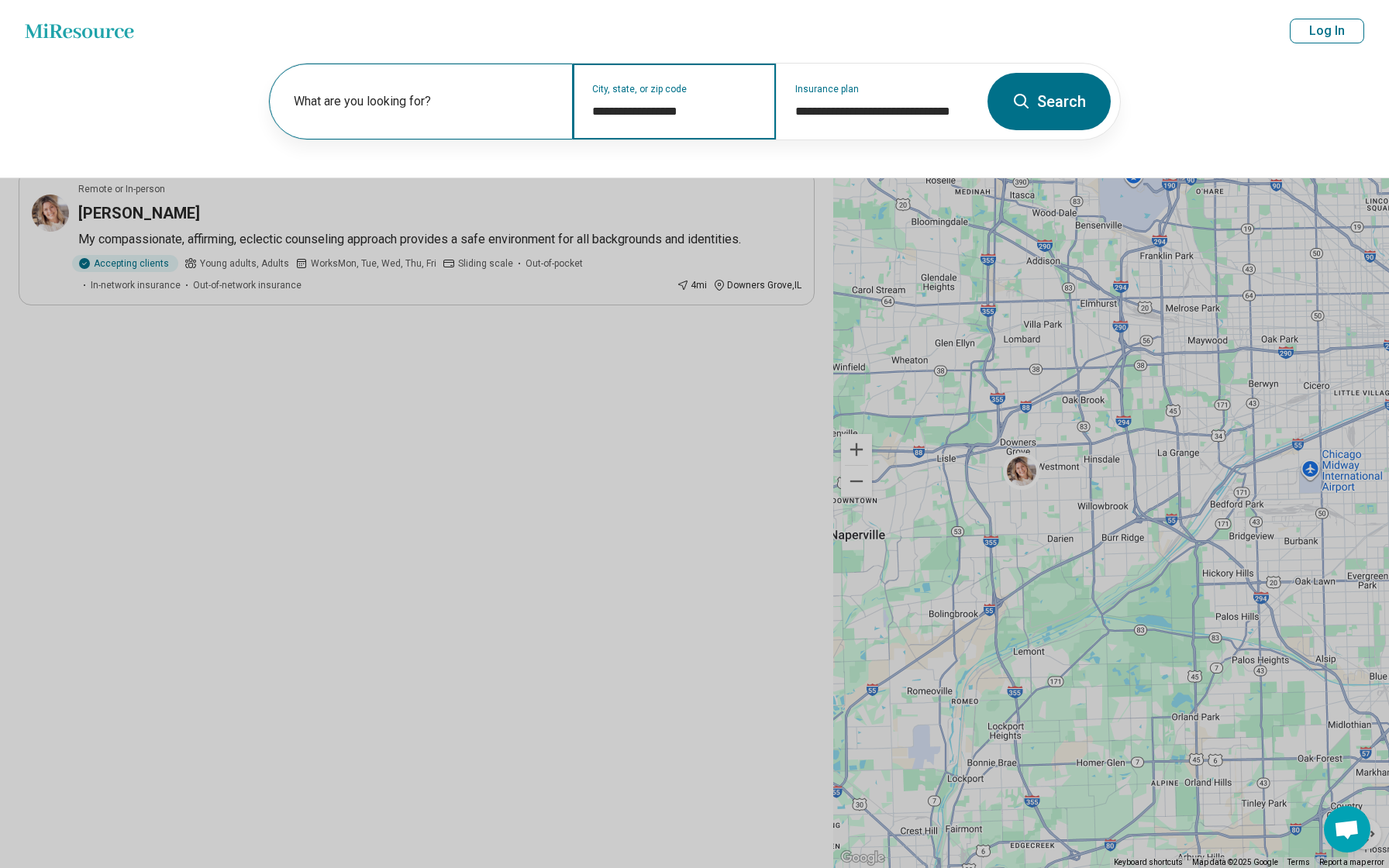
drag, startPoint x: 705, startPoint y: 108, endPoint x: 544, endPoint y: 112, distance: 161.0
click at [544, 112] on div "**********" at bounding box center [623, 101] width 709 height 76
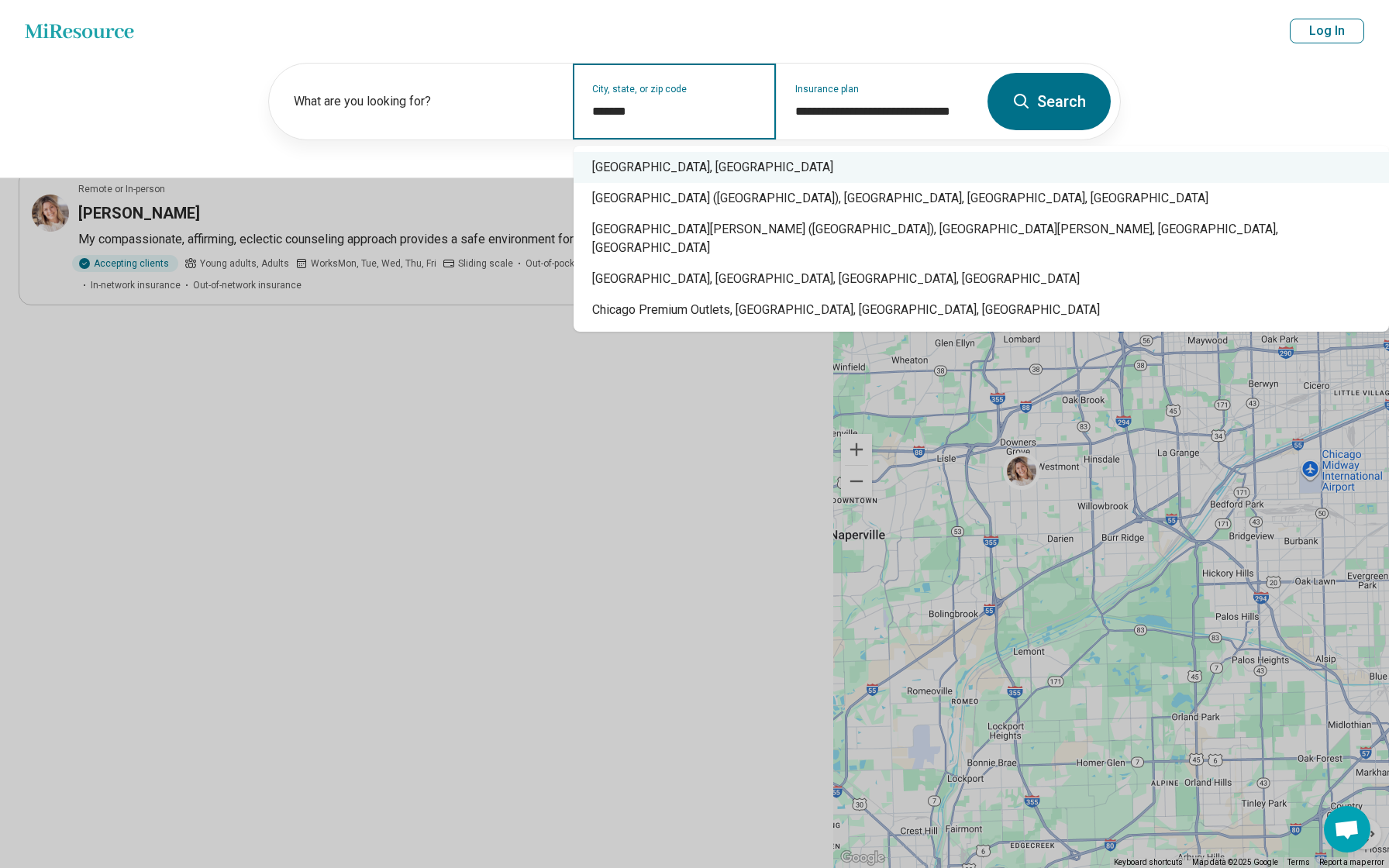
click at [635, 165] on div "Chicago, IL" at bounding box center [981, 167] width 816 height 31
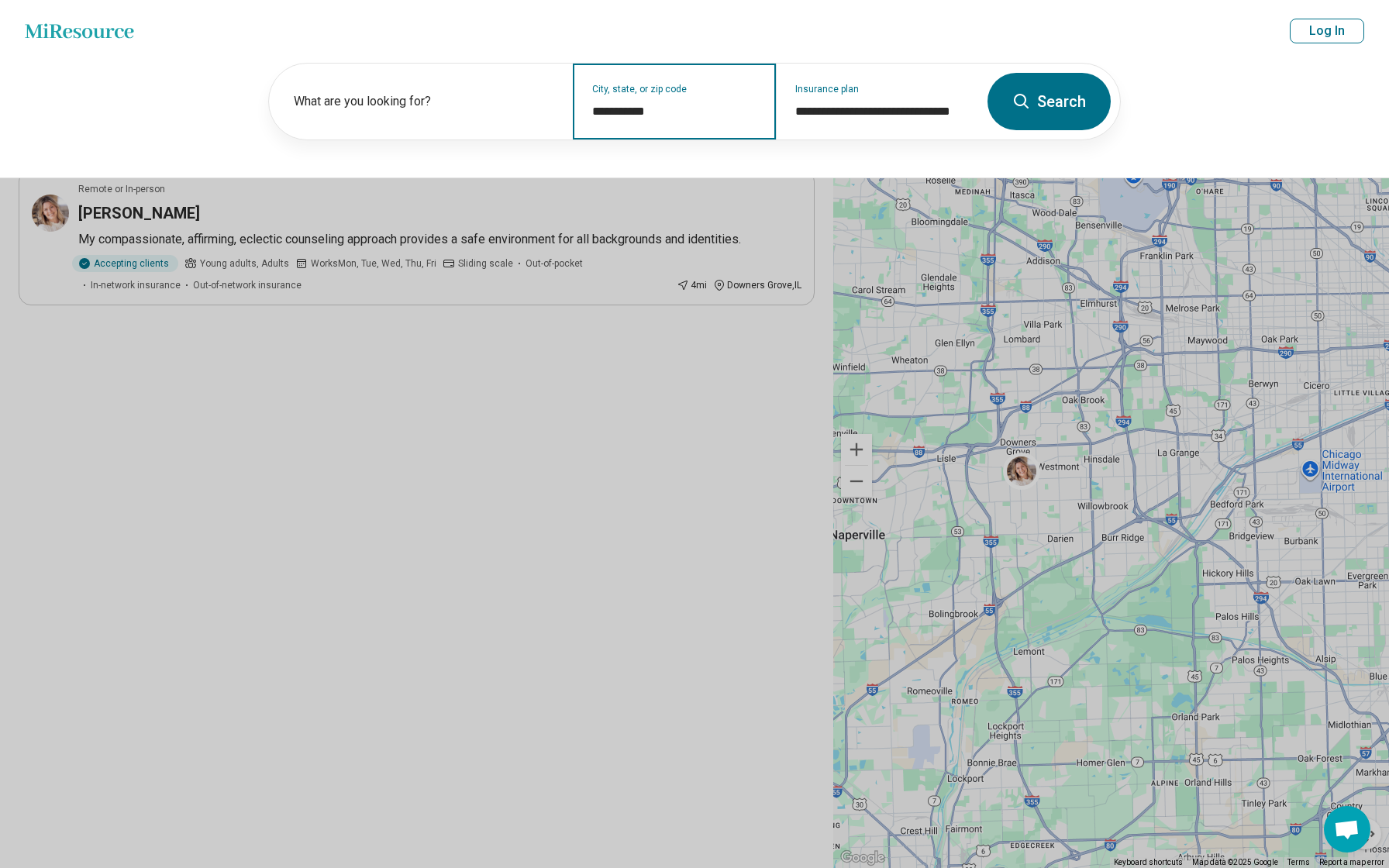
type input "**********"
click at [1046, 96] on button "Search" at bounding box center [1049, 101] width 123 height 58
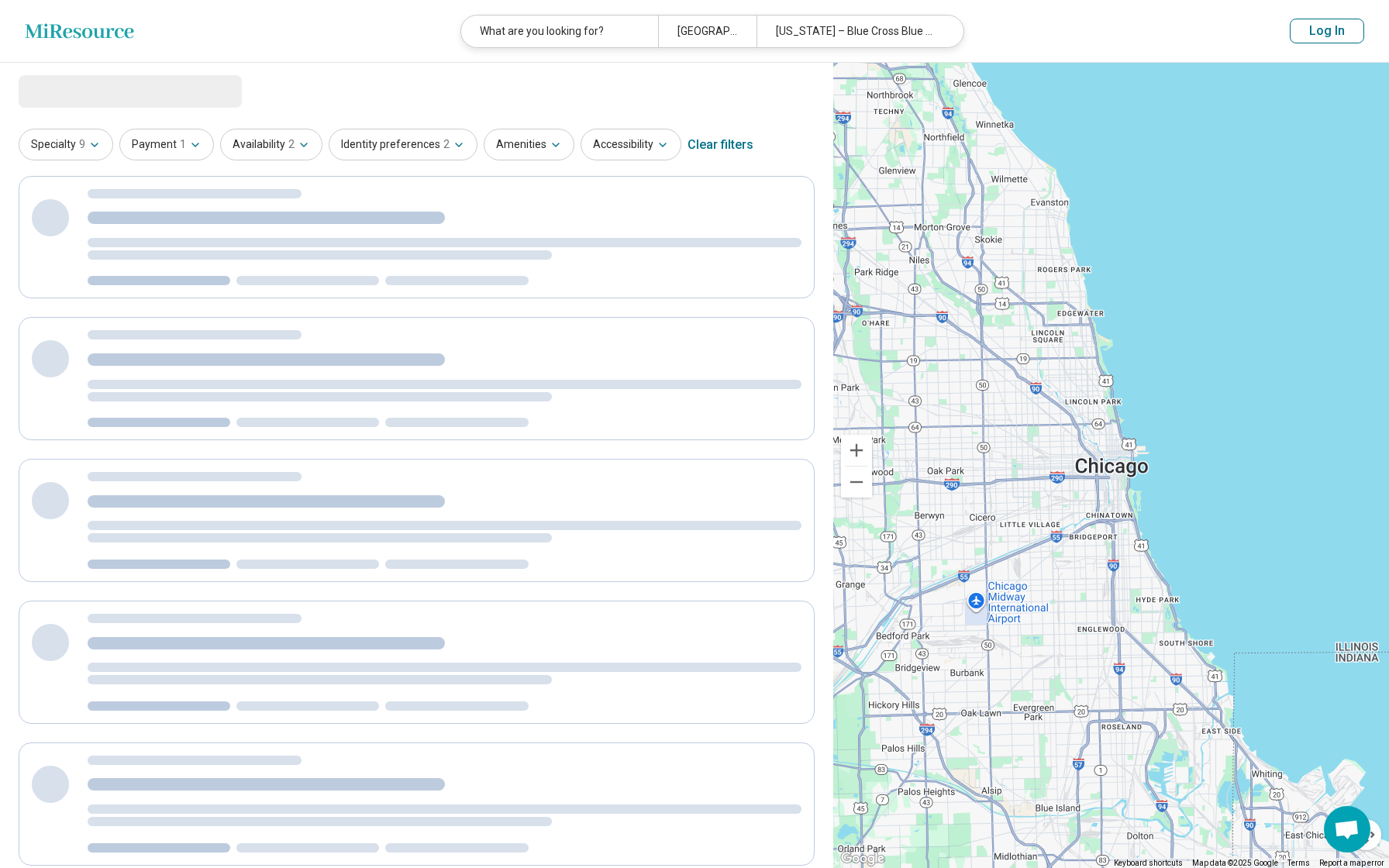
select select "***"
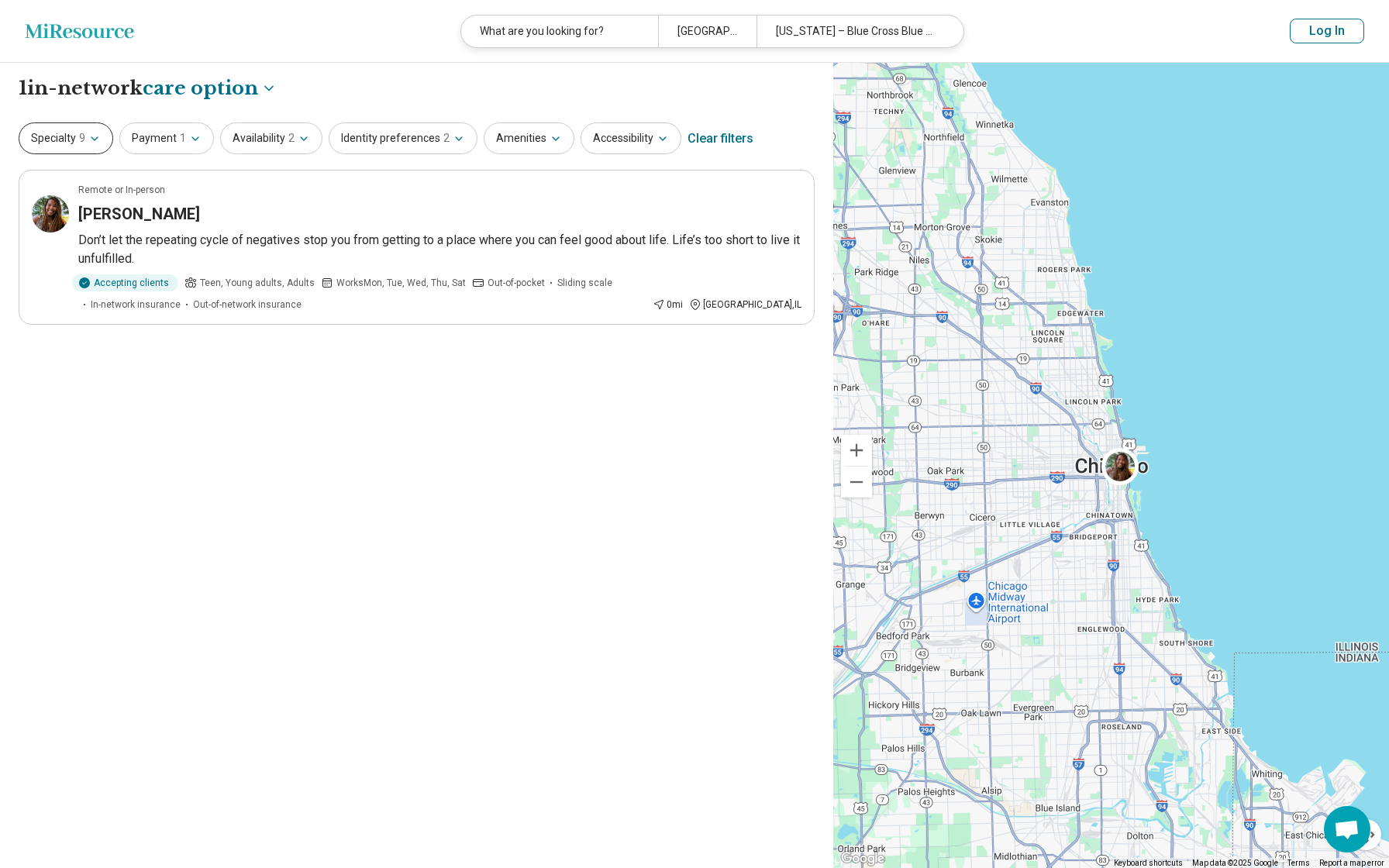
click at [97, 140] on icon "button" at bounding box center [94, 139] width 12 height 12
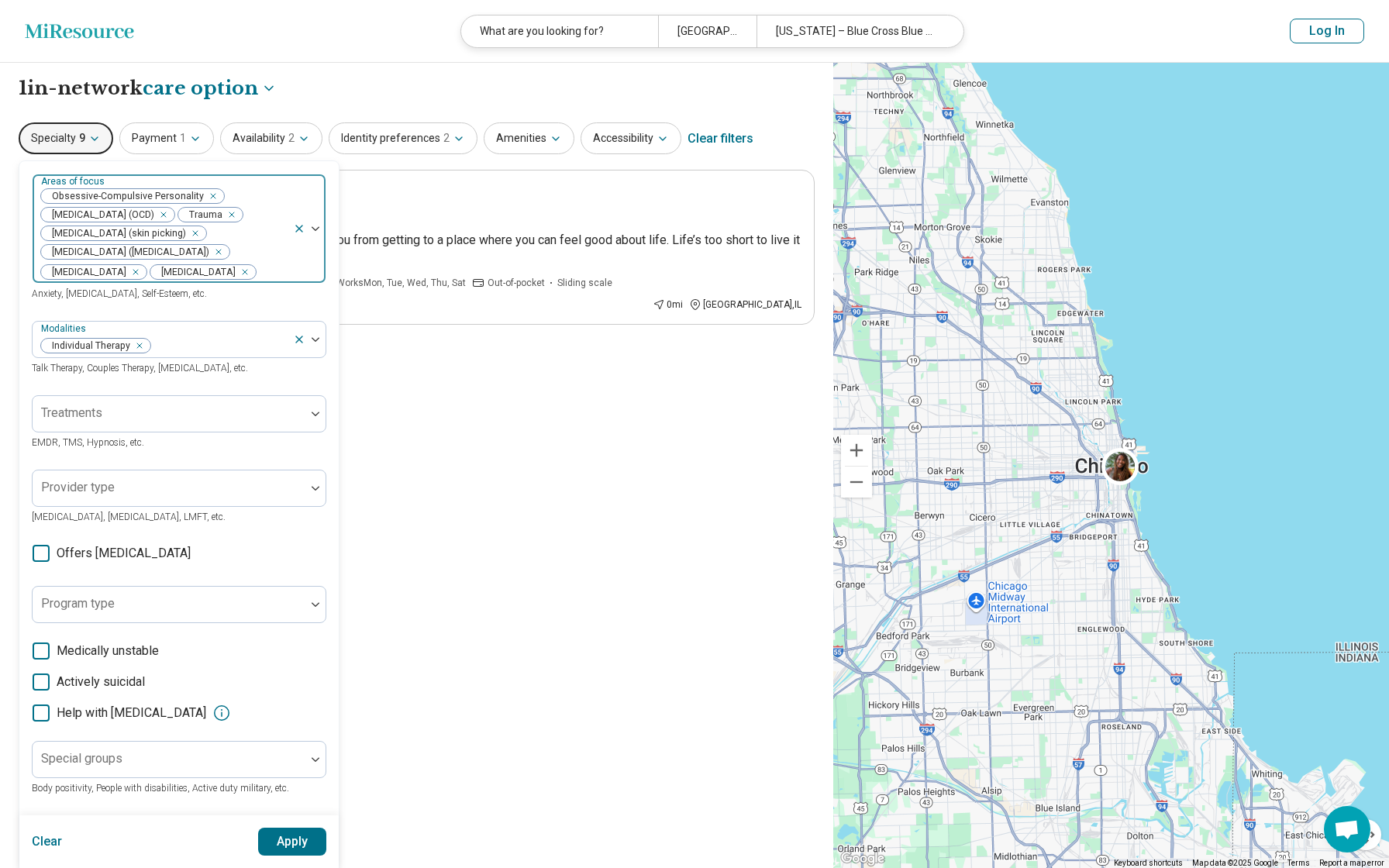
click at [222, 220] on icon "Remove [object Object]" at bounding box center [227, 214] width 11 height 11
click at [196, 235] on icon "Remove [object Object]" at bounding box center [190, 233] width 11 height 11
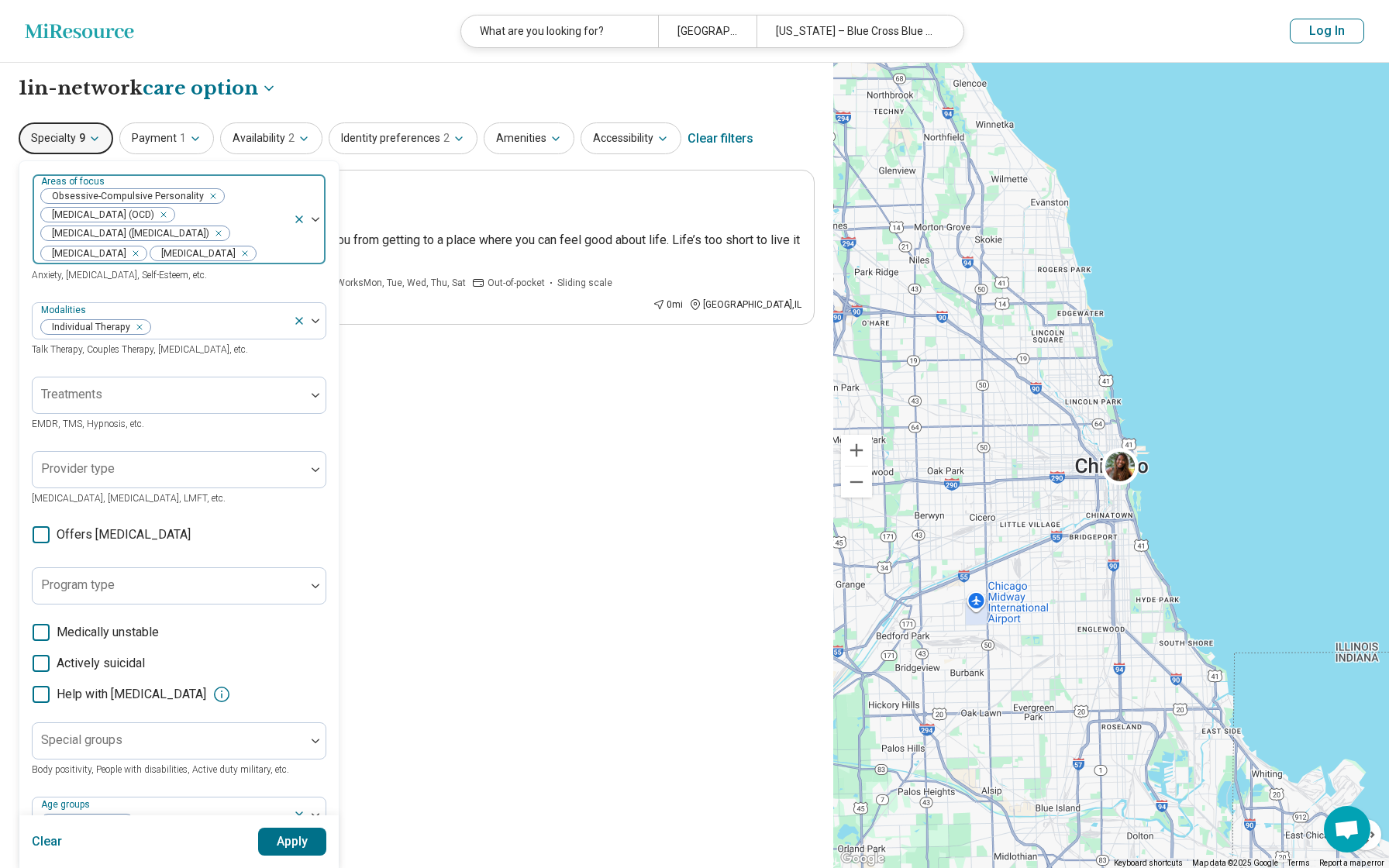
click at [239, 259] on icon "Remove [object Object]" at bounding box center [240, 253] width 11 height 11
click at [298, 836] on button "Apply" at bounding box center [293, 841] width 69 height 28
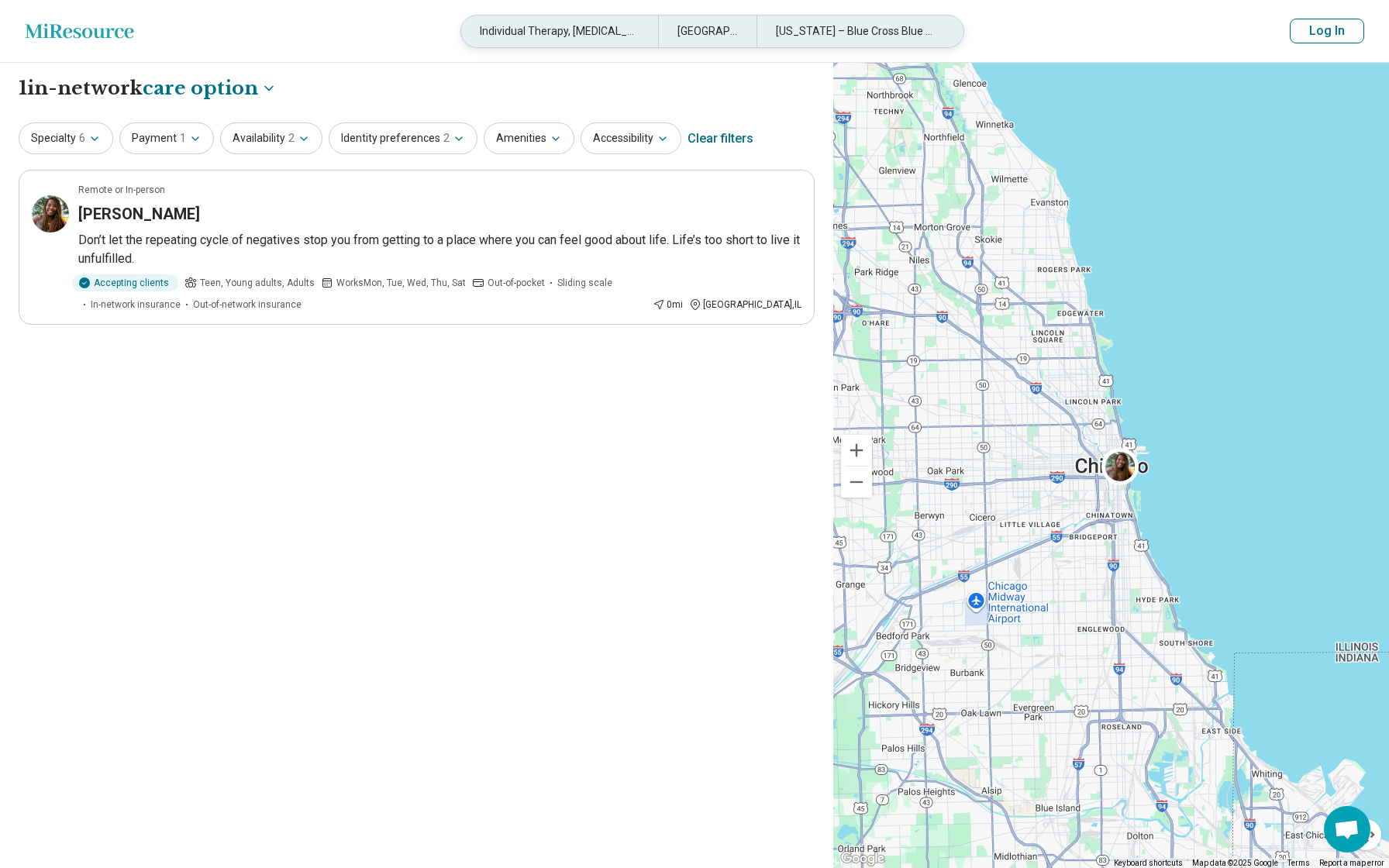
click at [710, 30] on div "Chicago, IL" at bounding box center [706, 32] width 98 height 32
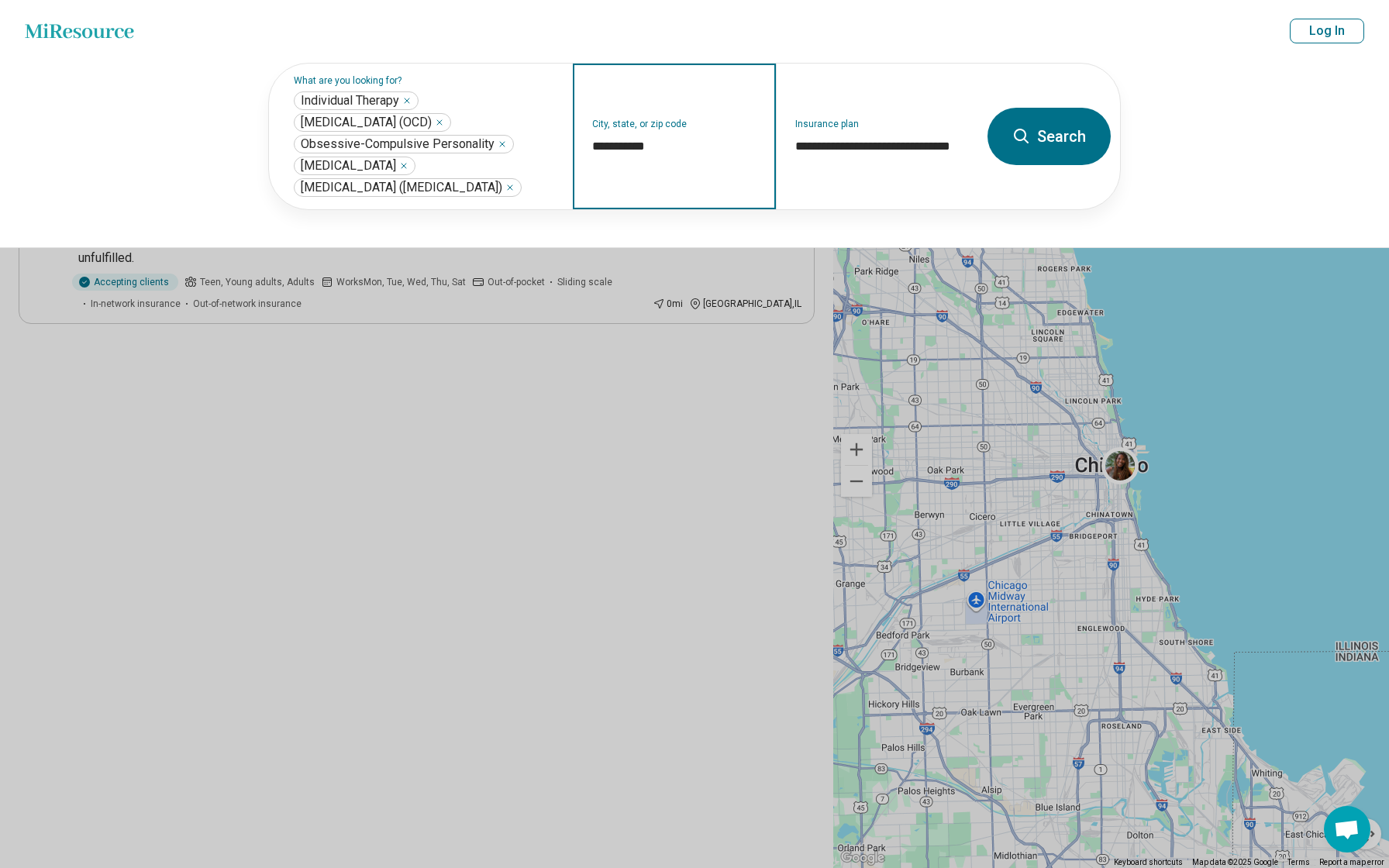
drag, startPoint x: 664, startPoint y: 144, endPoint x: 589, endPoint y: 143, distance: 75.0
click at [589, 143] on div "**********" at bounding box center [674, 136] width 202 height 146
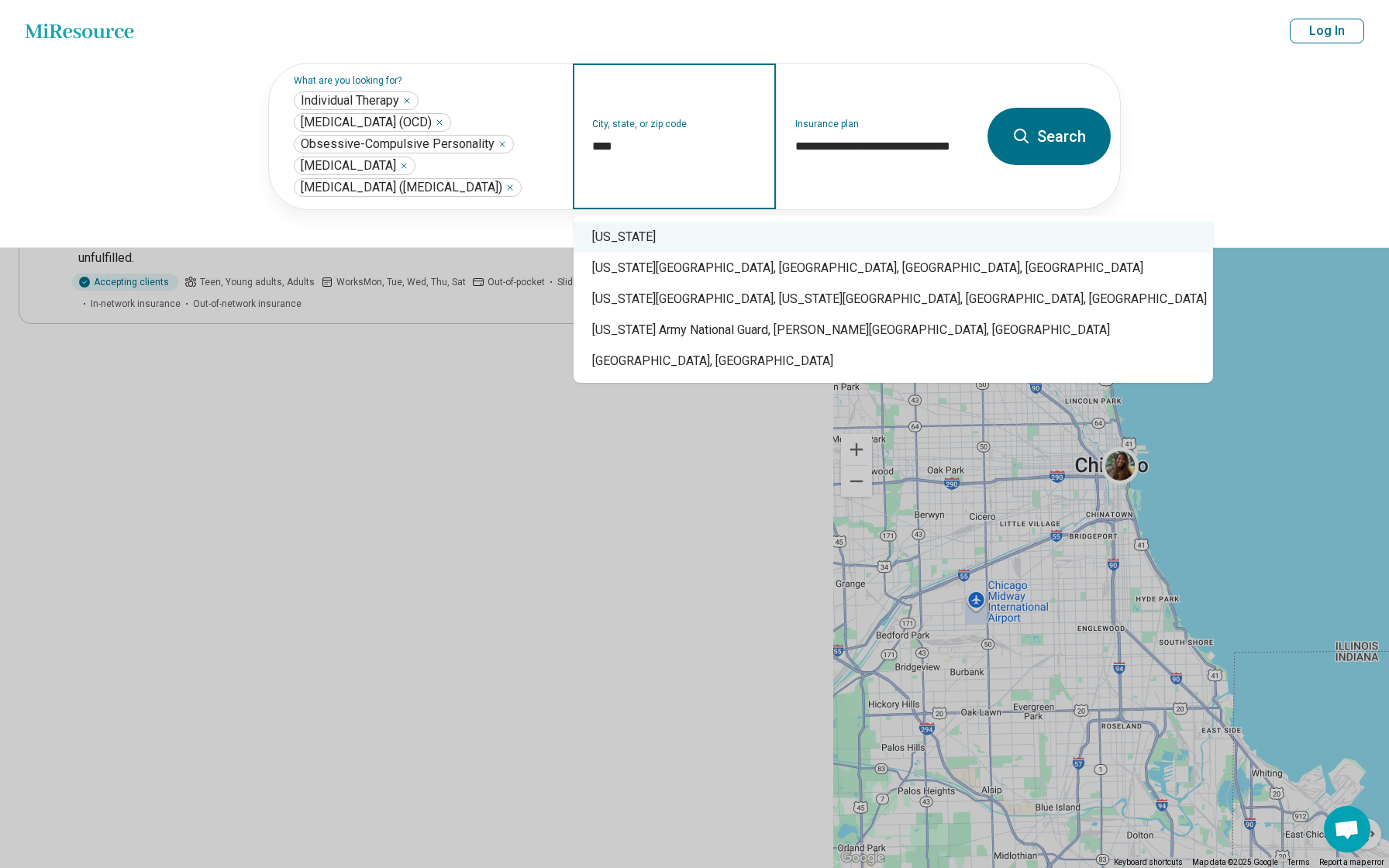
click at [621, 238] on div "[US_STATE]" at bounding box center [893, 236] width 639 height 31
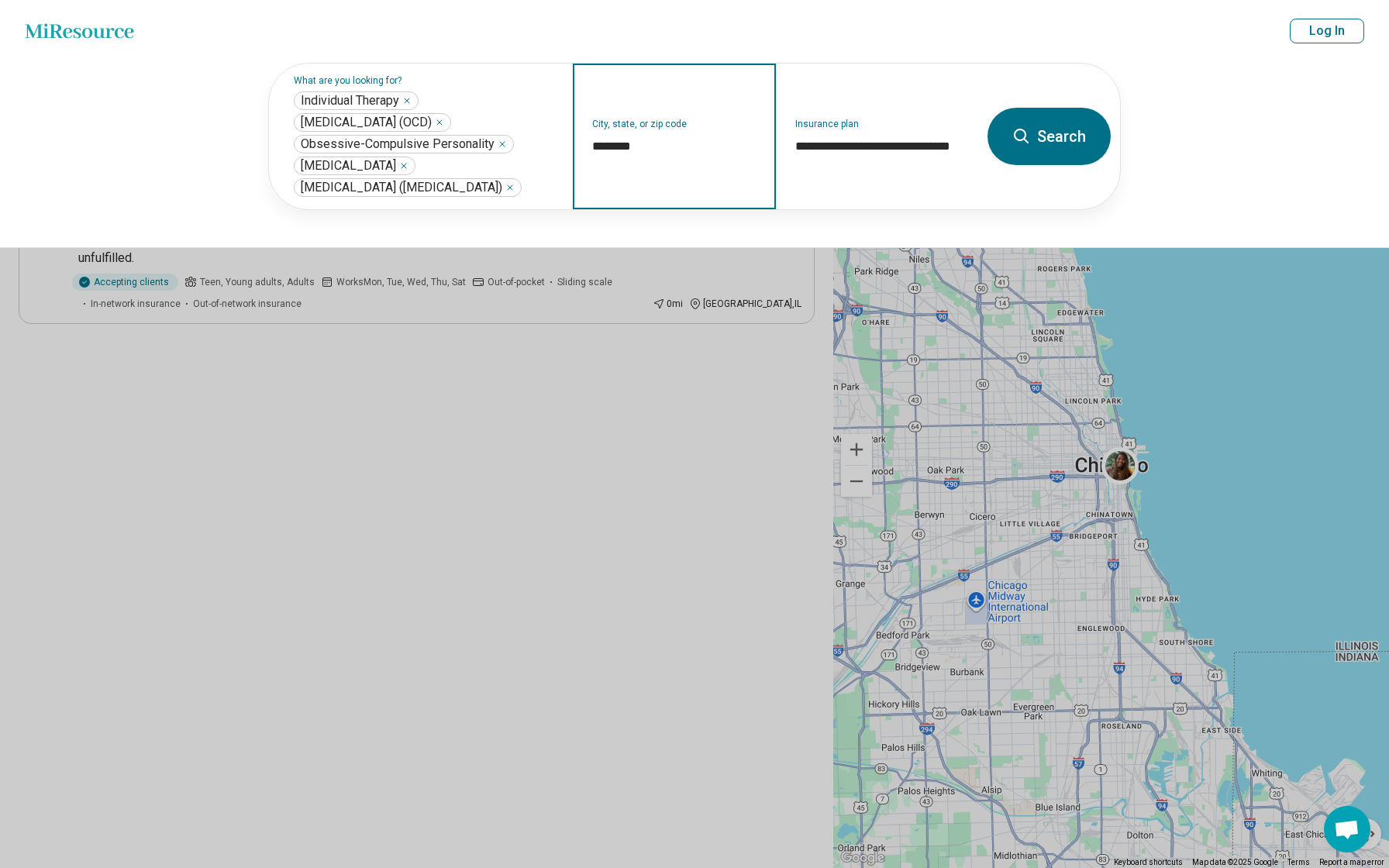
type input "********"
click at [1080, 126] on button "Search" at bounding box center [1049, 137] width 123 height 58
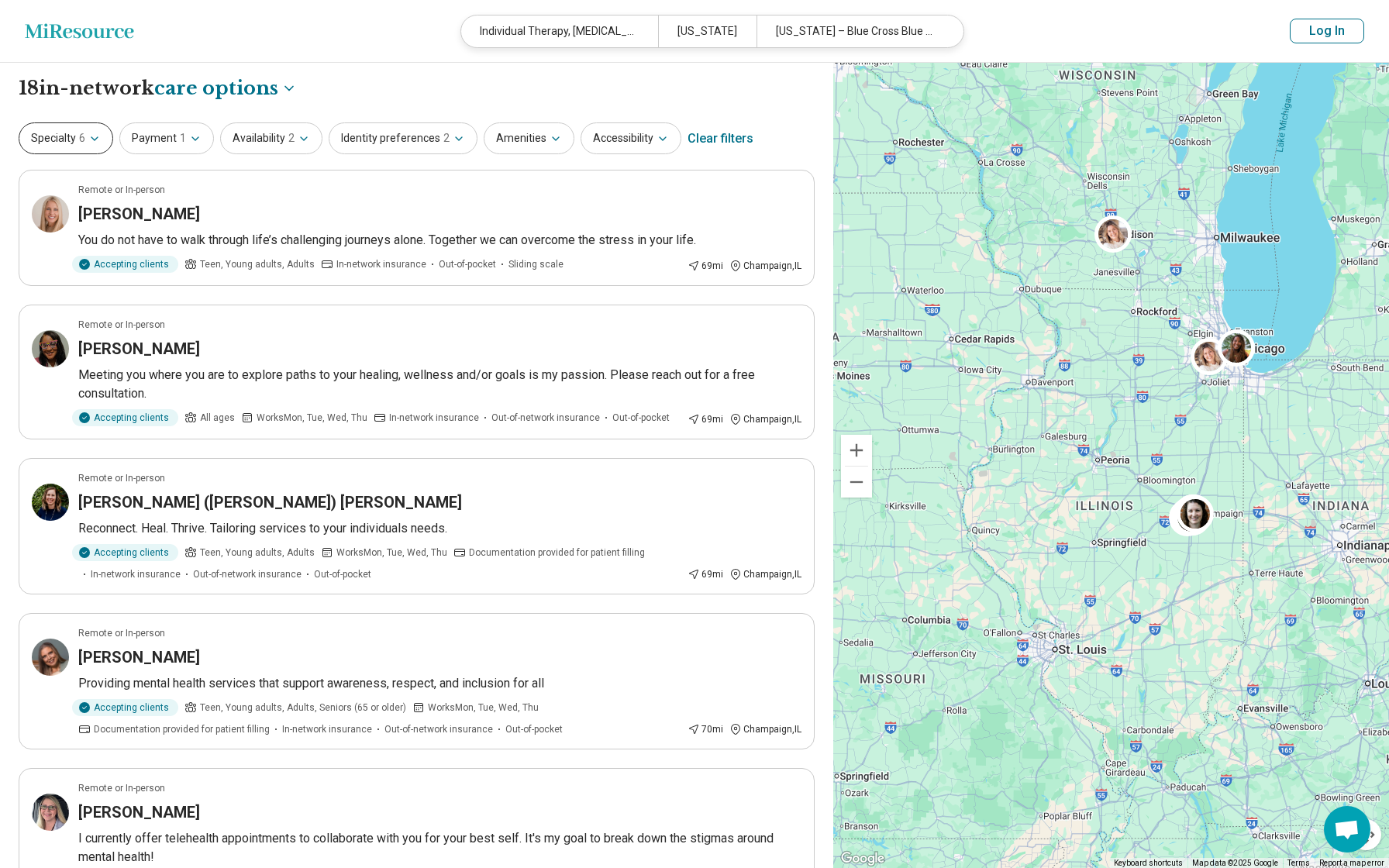
click at [97, 140] on icon "button" at bounding box center [94, 139] width 12 height 12
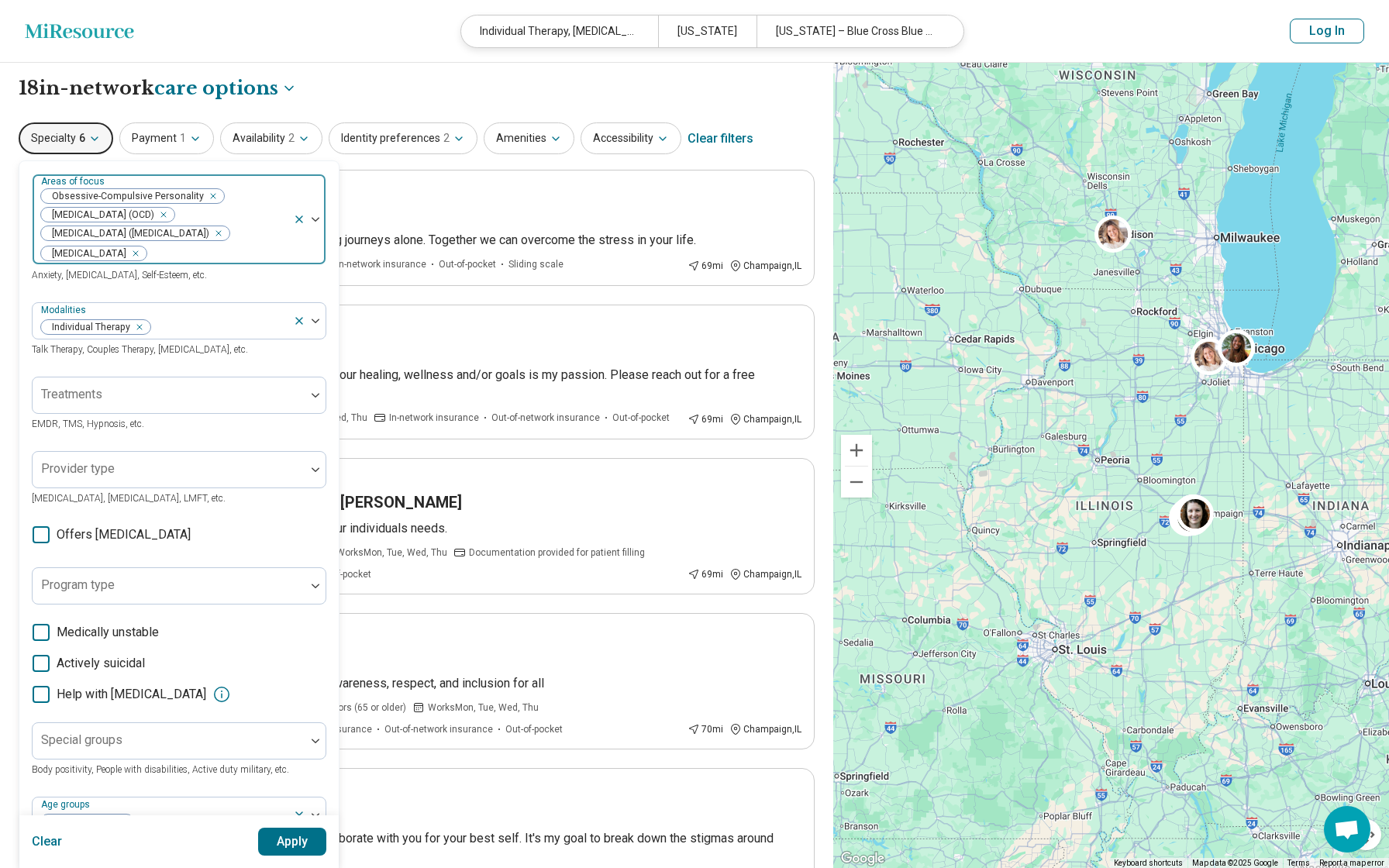
click at [126, 253] on icon "Remove [object Object]" at bounding box center [131, 253] width 11 height 11
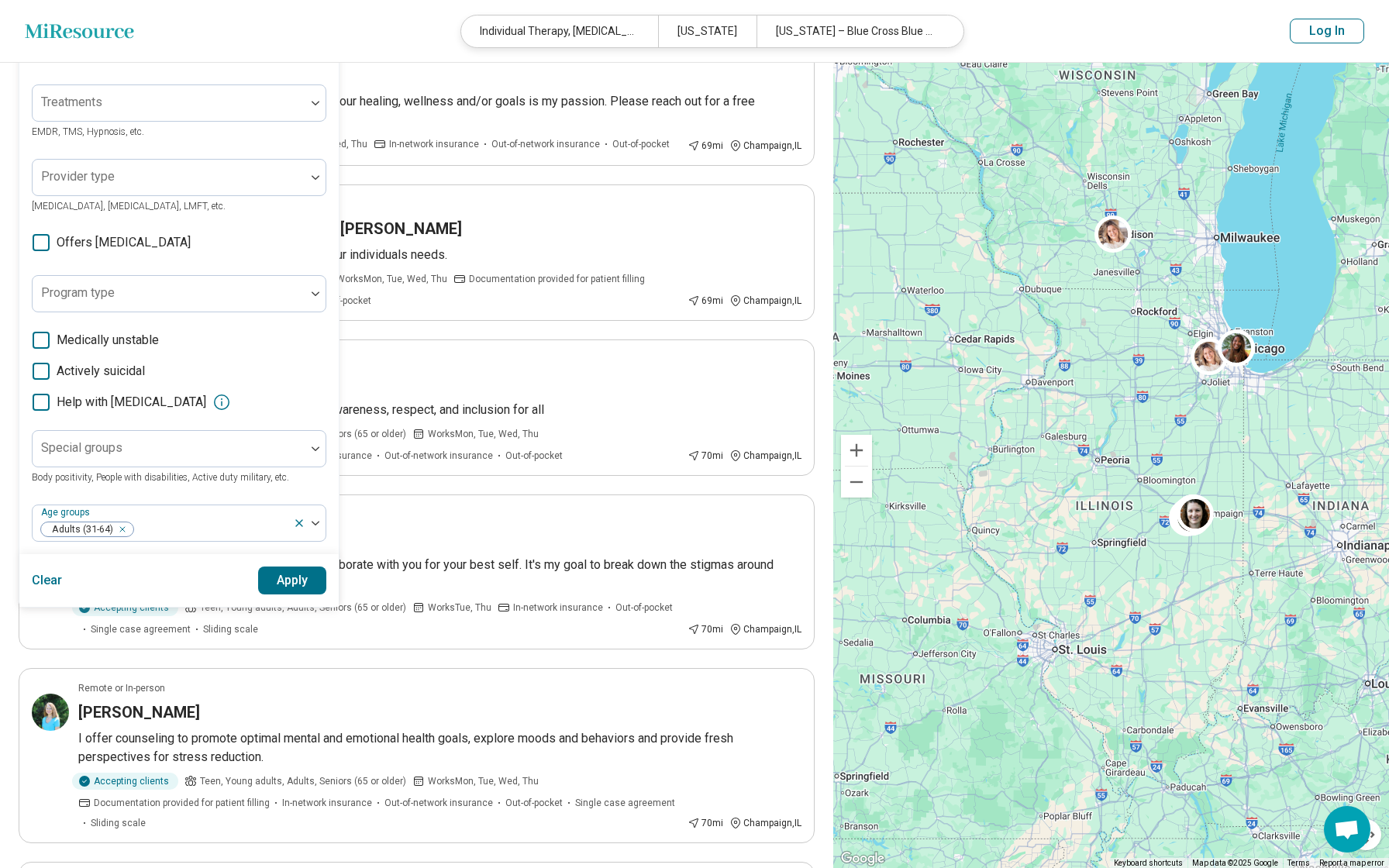
scroll to position [287, 0]
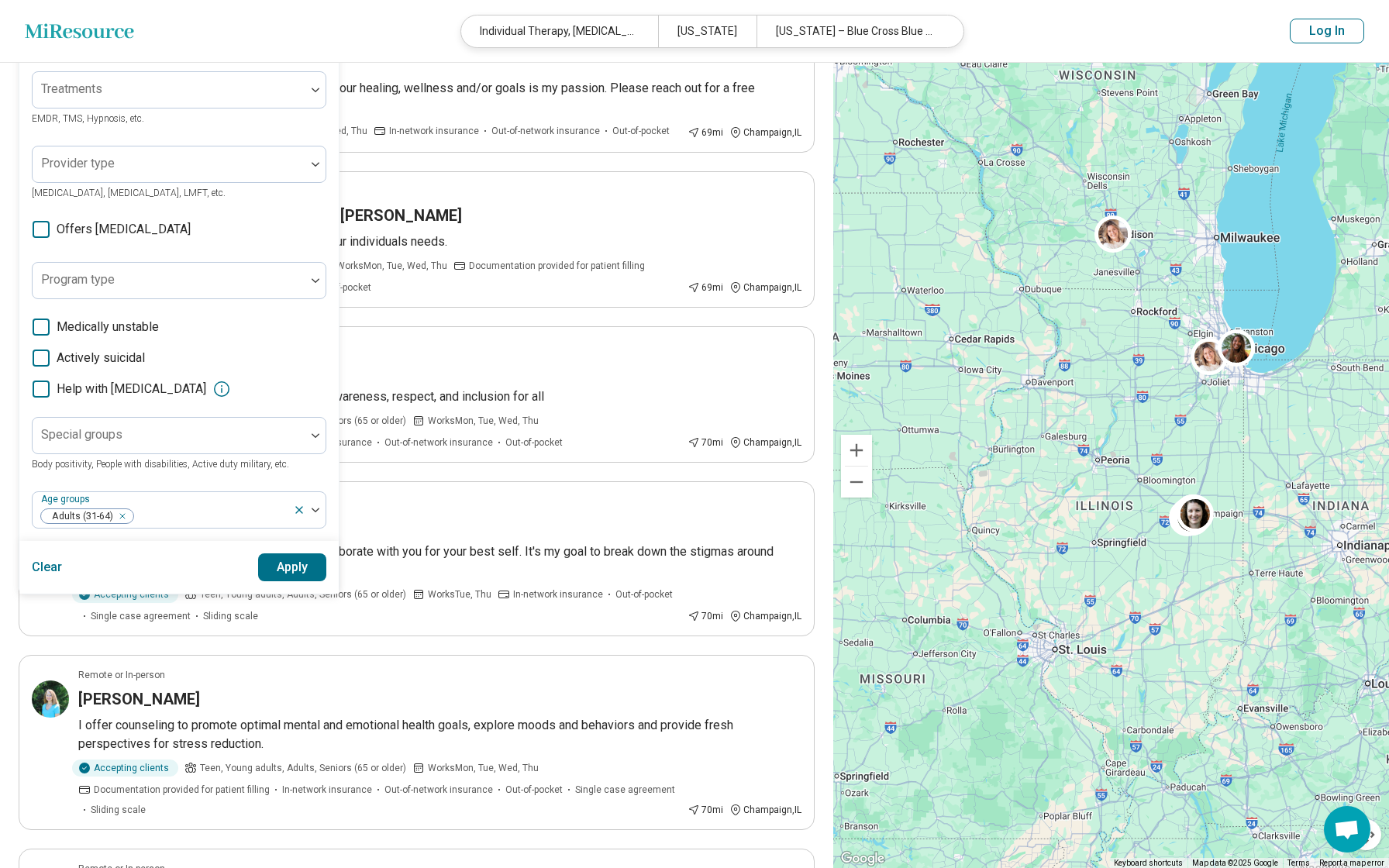
click at [290, 568] on button "Apply" at bounding box center [293, 567] width 69 height 28
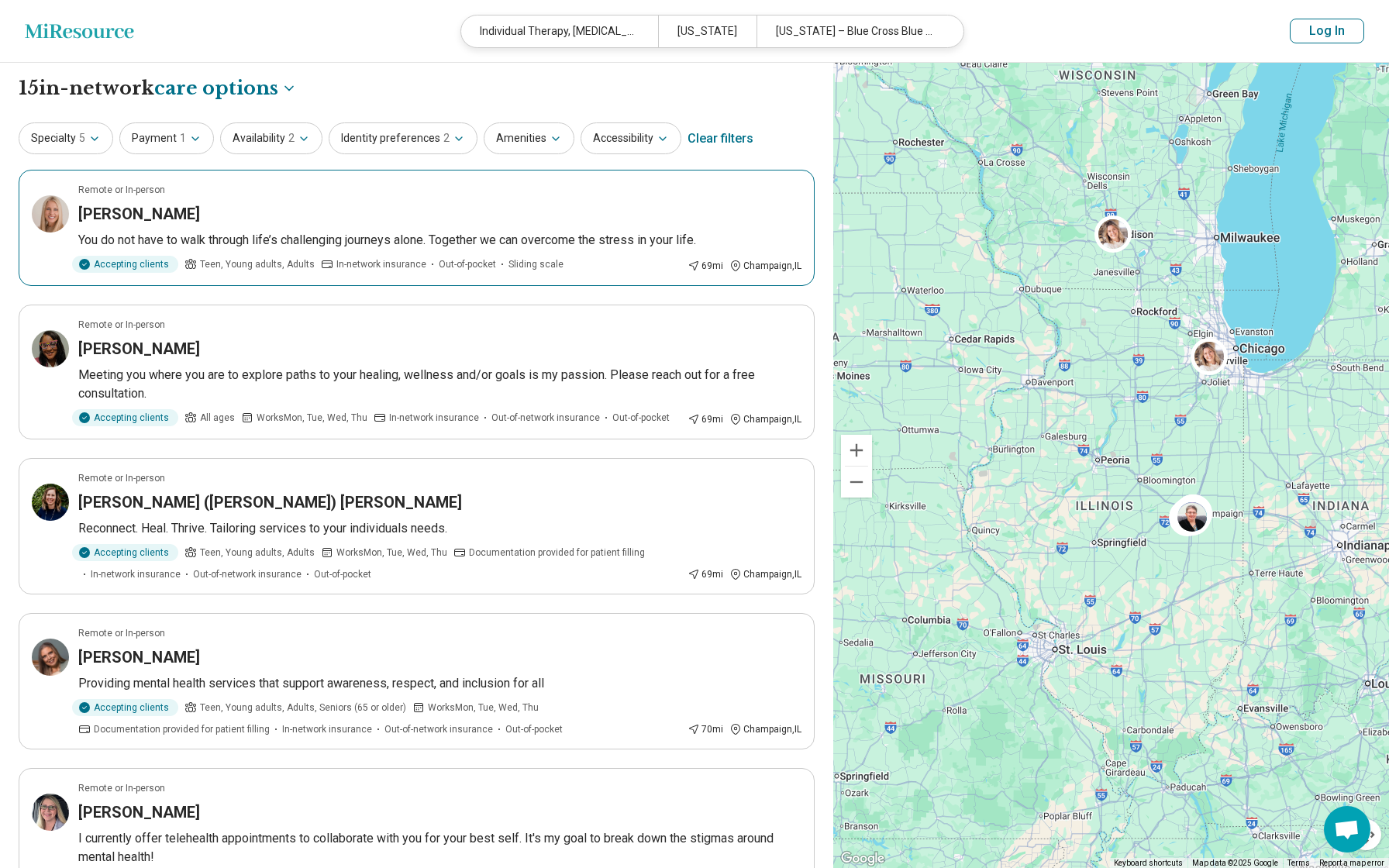
click at [234, 214] on div "Jennifer Rochon" at bounding box center [440, 214] width 723 height 22
click at [301, 138] on icon "button" at bounding box center [304, 138] width 6 height 3
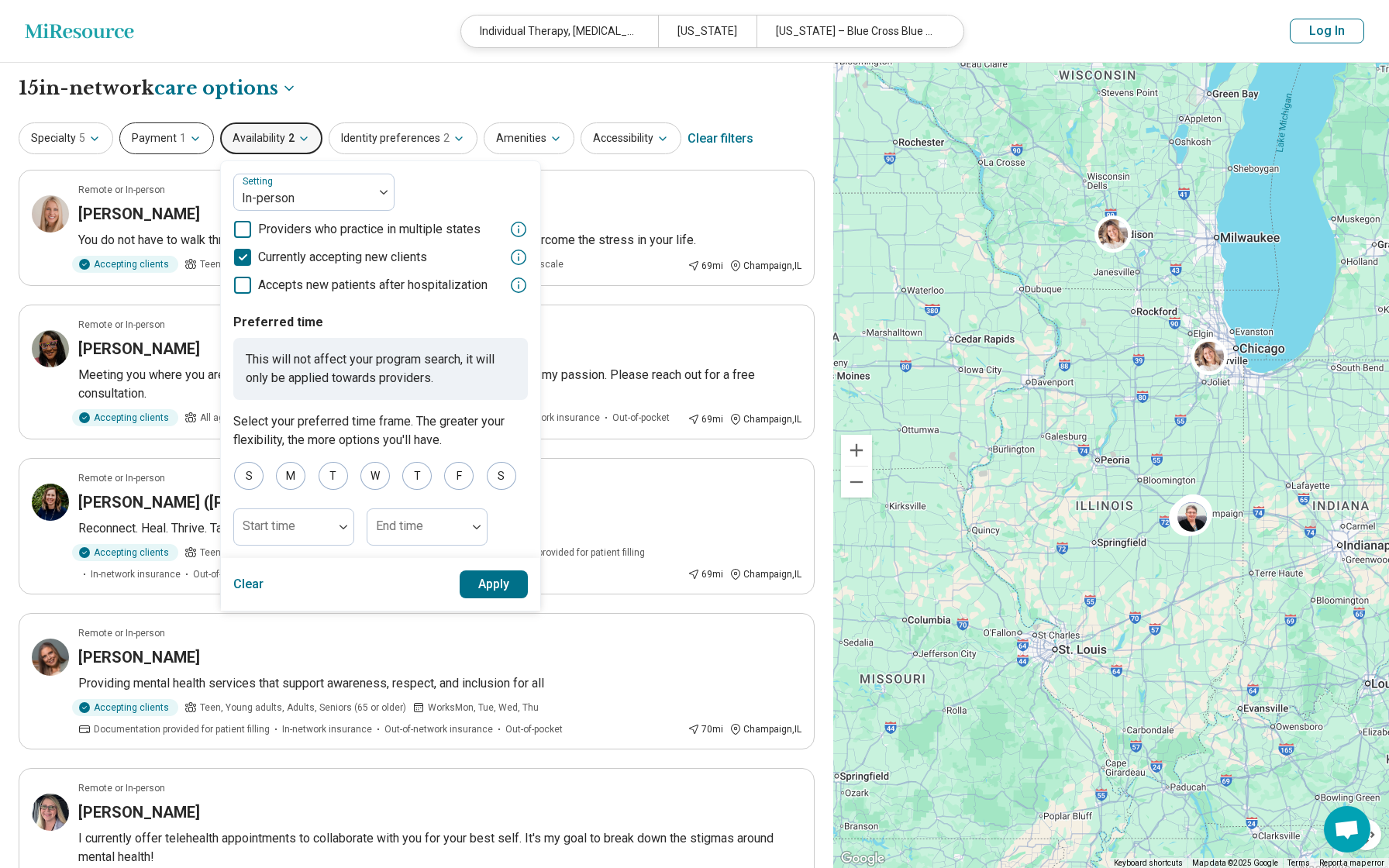
click at [189, 136] on icon "button" at bounding box center [195, 139] width 12 height 12
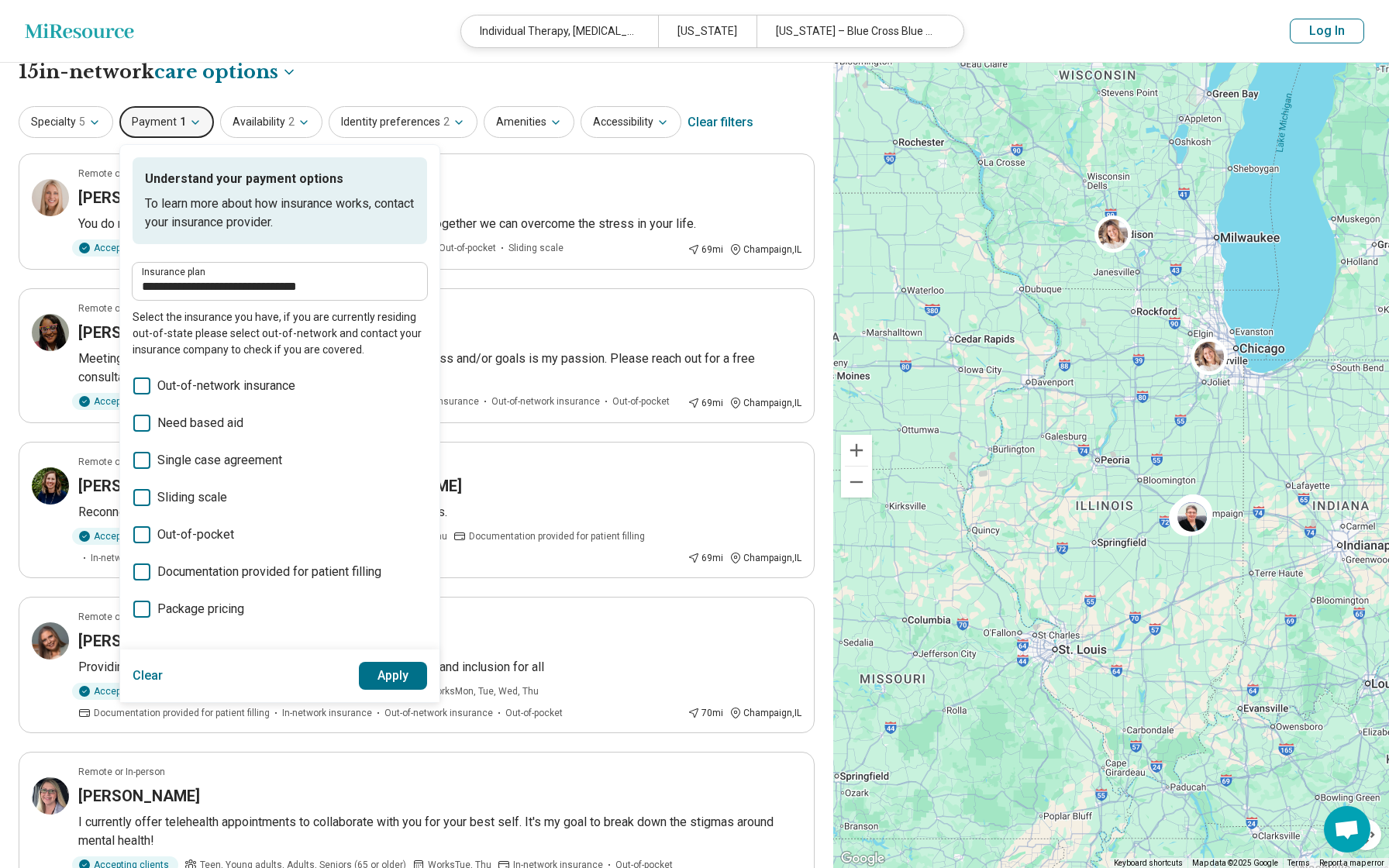
scroll to position [23, 0]
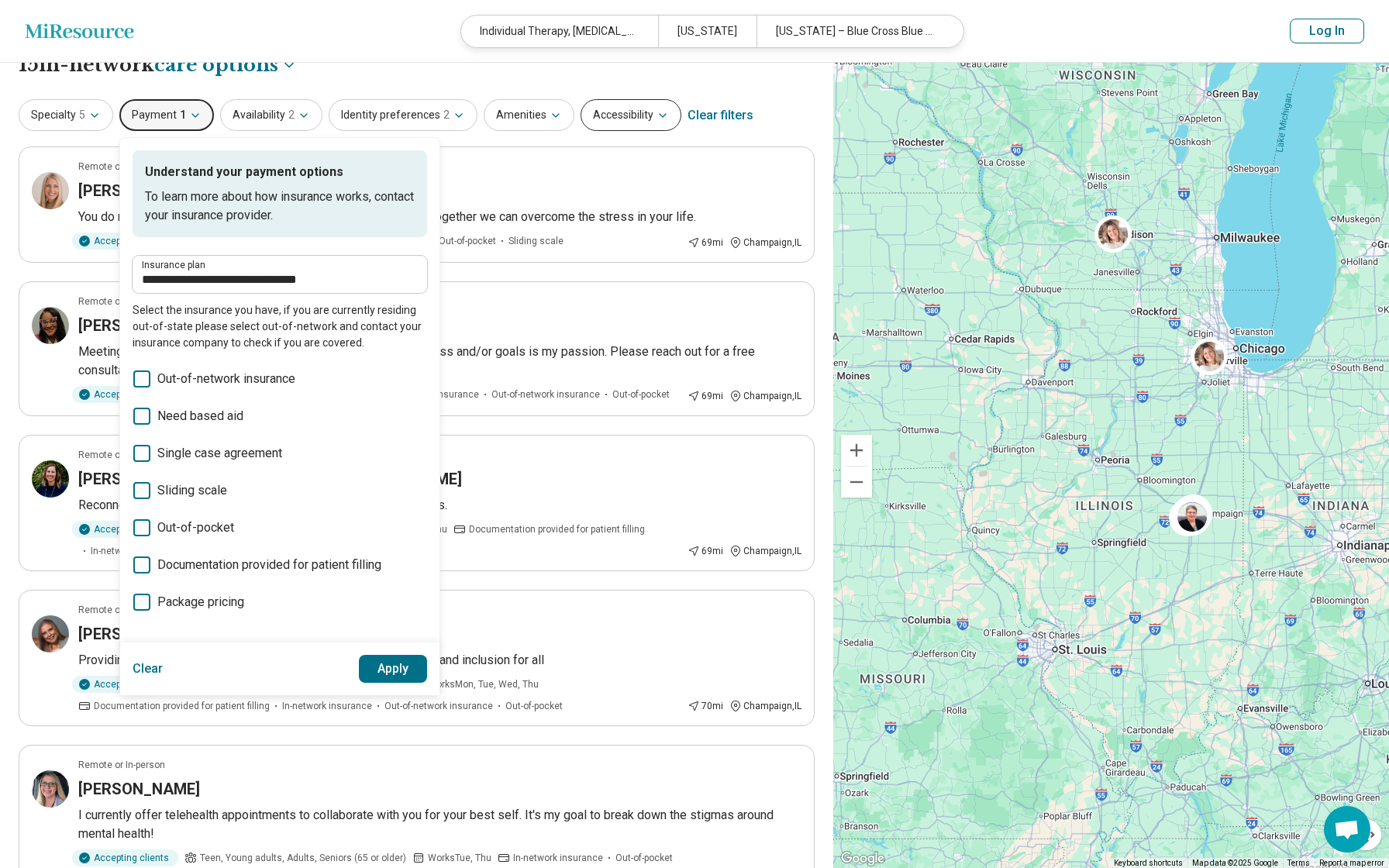
click at [625, 117] on button "Accessibility" at bounding box center [631, 115] width 101 height 32
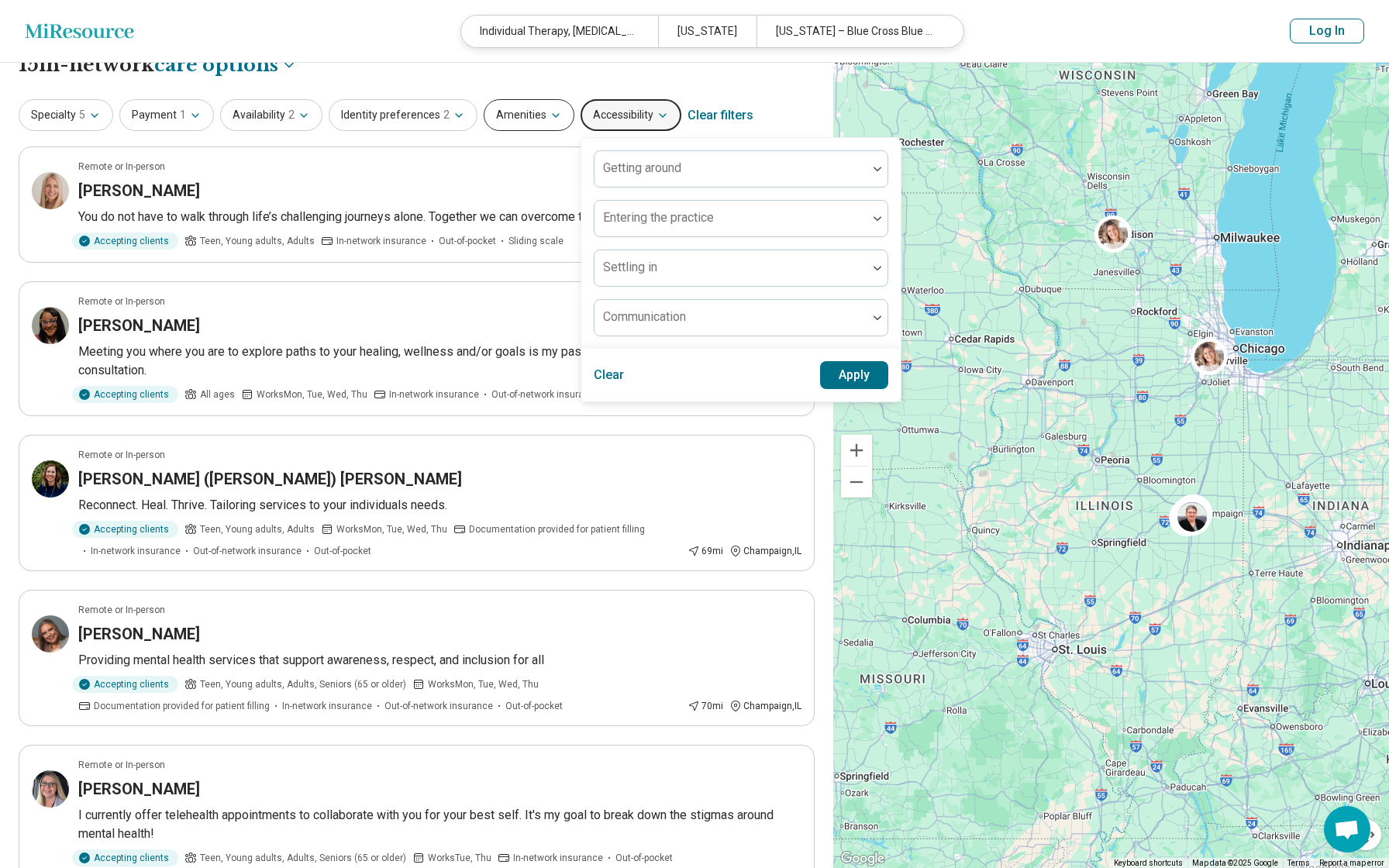
click at [533, 117] on button "Amenities" at bounding box center [528, 115] width 90 height 32
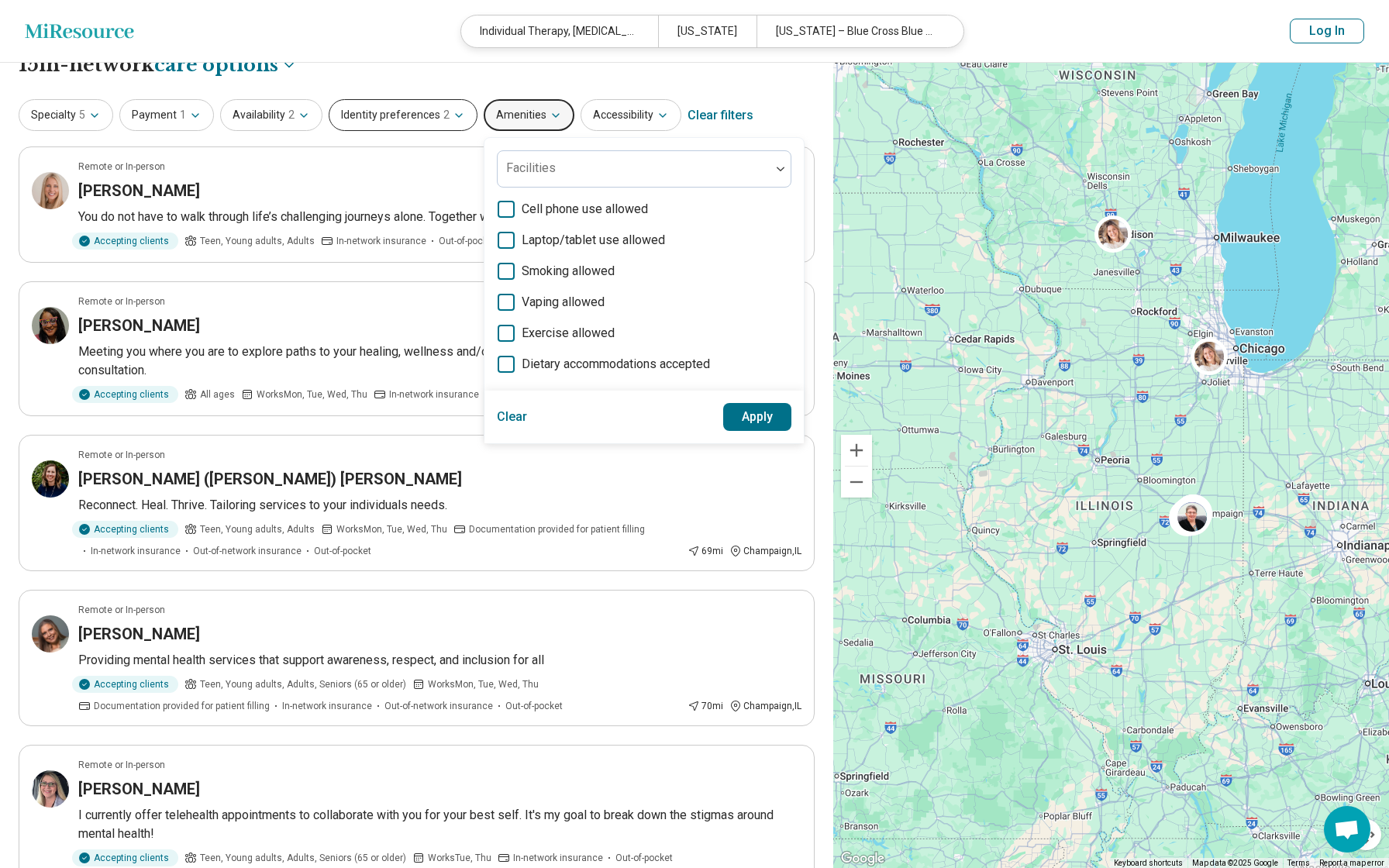
click at [413, 112] on button "Identity preferences 2" at bounding box center [403, 115] width 149 height 32
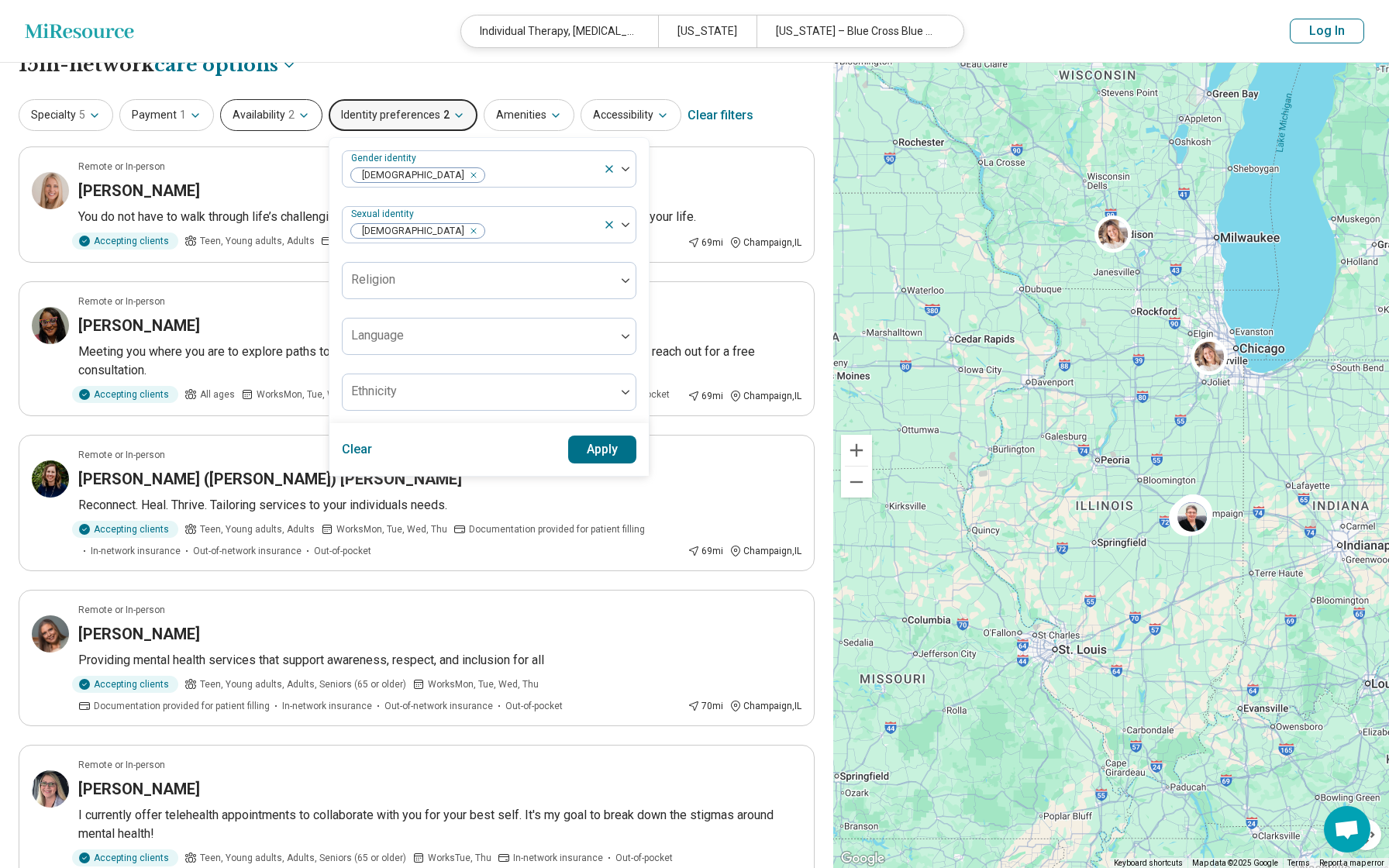
click at [282, 111] on button "Availability 2" at bounding box center [271, 115] width 102 height 32
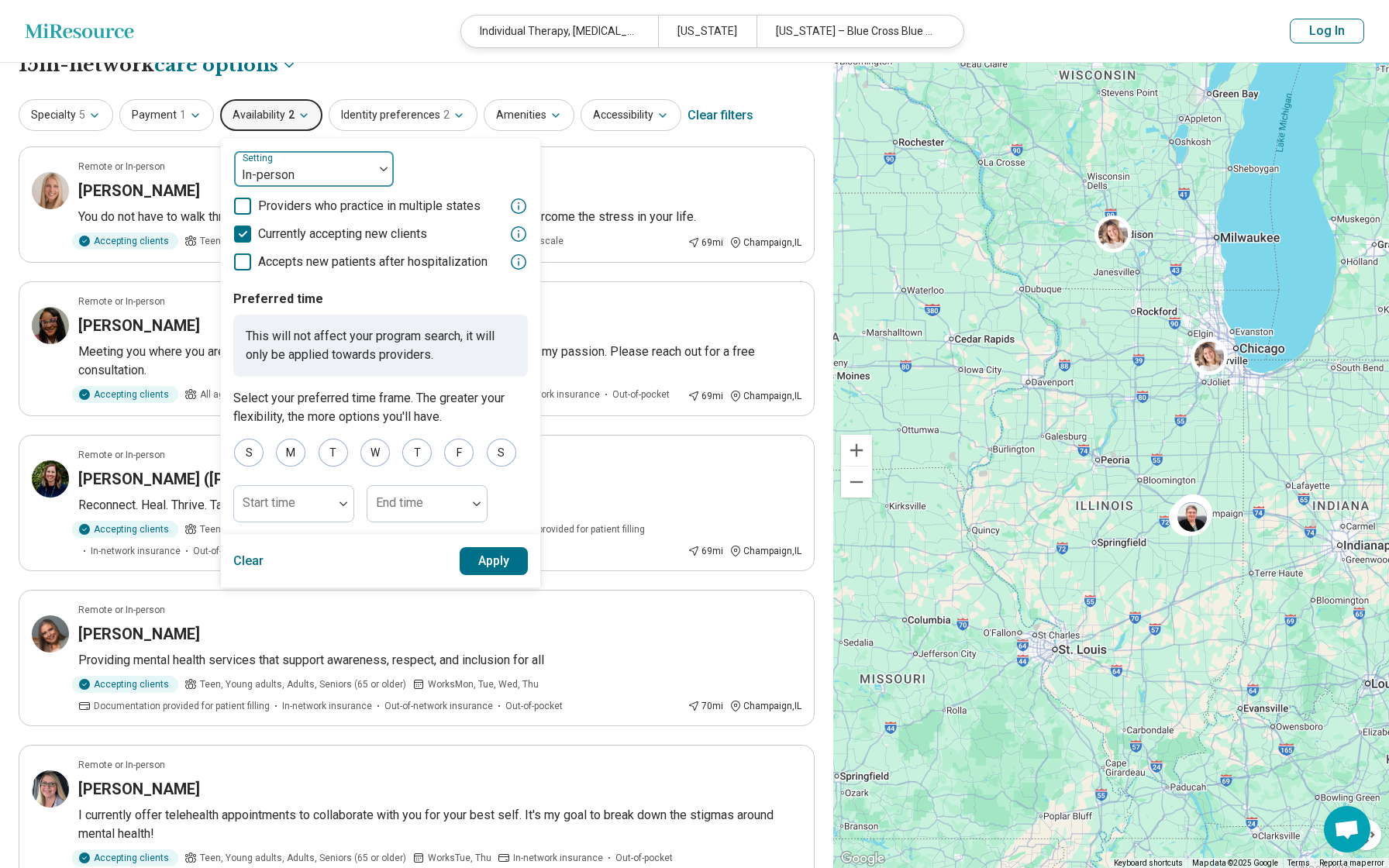
click at [362, 172] on div at bounding box center [304, 176] width 127 height 22
click at [320, 278] on div "Remote or in-person" at bounding box center [299, 275] width 111 height 19
click at [494, 575] on button "Apply" at bounding box center [494, 561] width 69 height 28
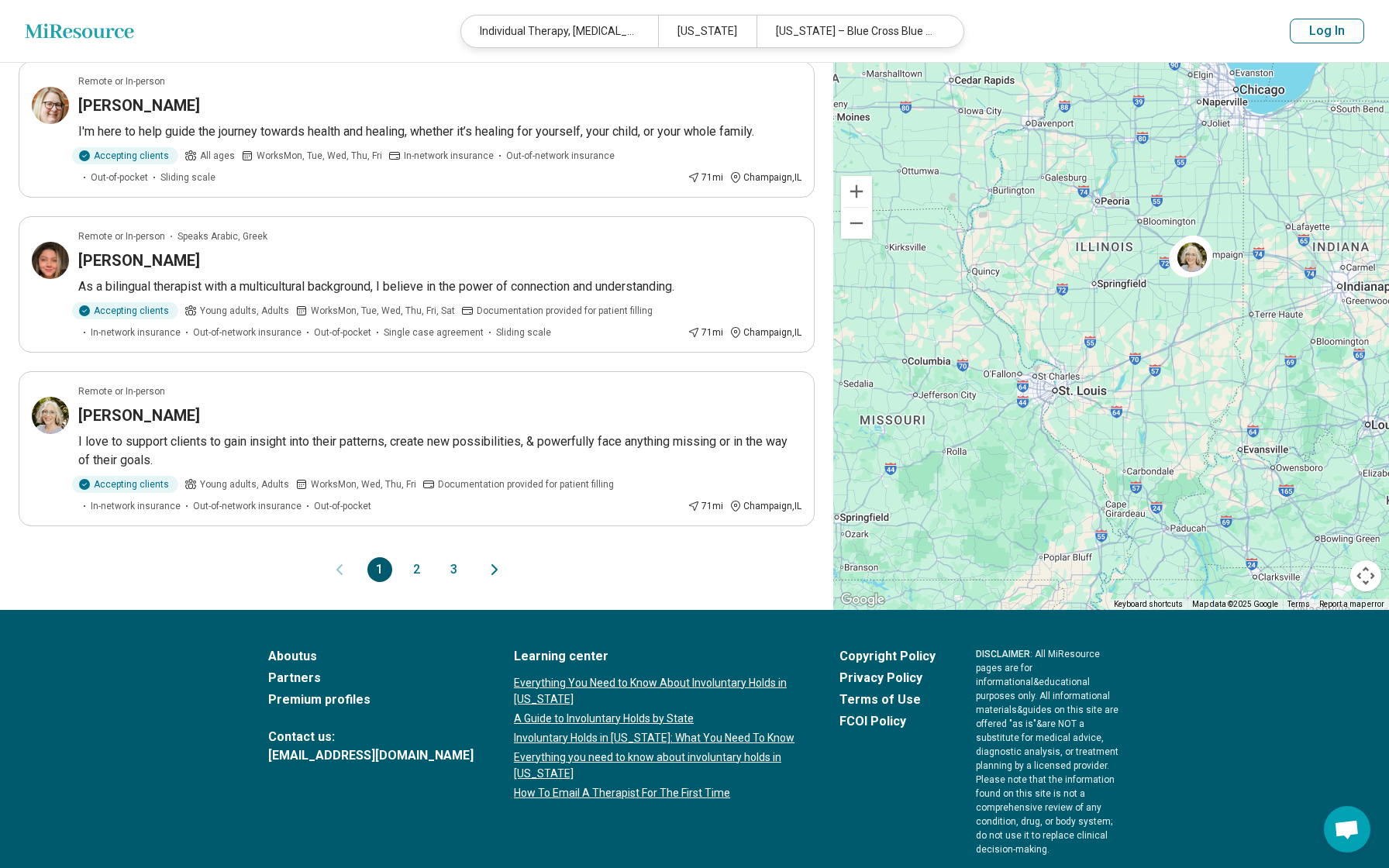
click at [419, 569] on button "2" at bounding box center [417, 569] width 25 height 25
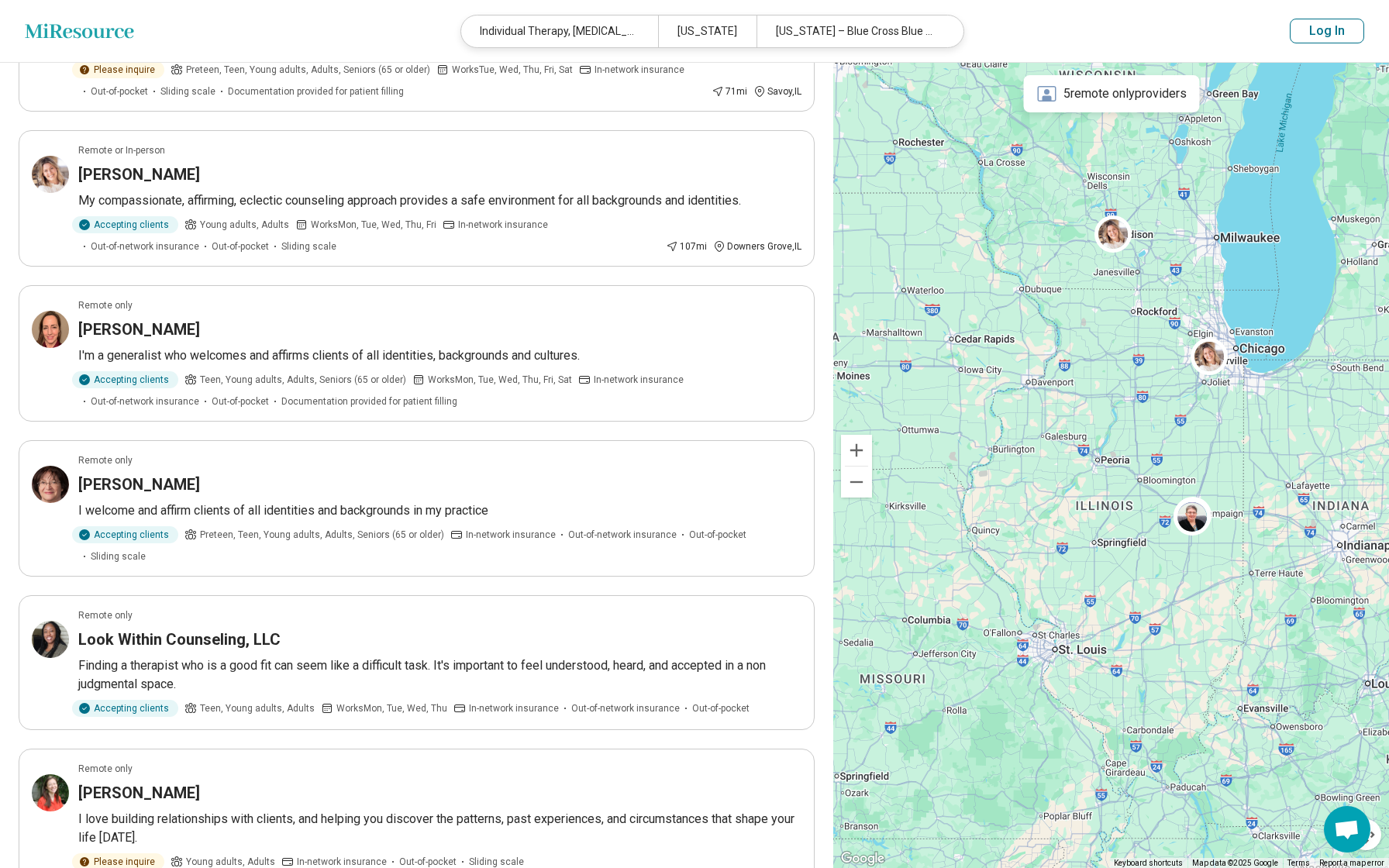
scroll to position [682, 0]
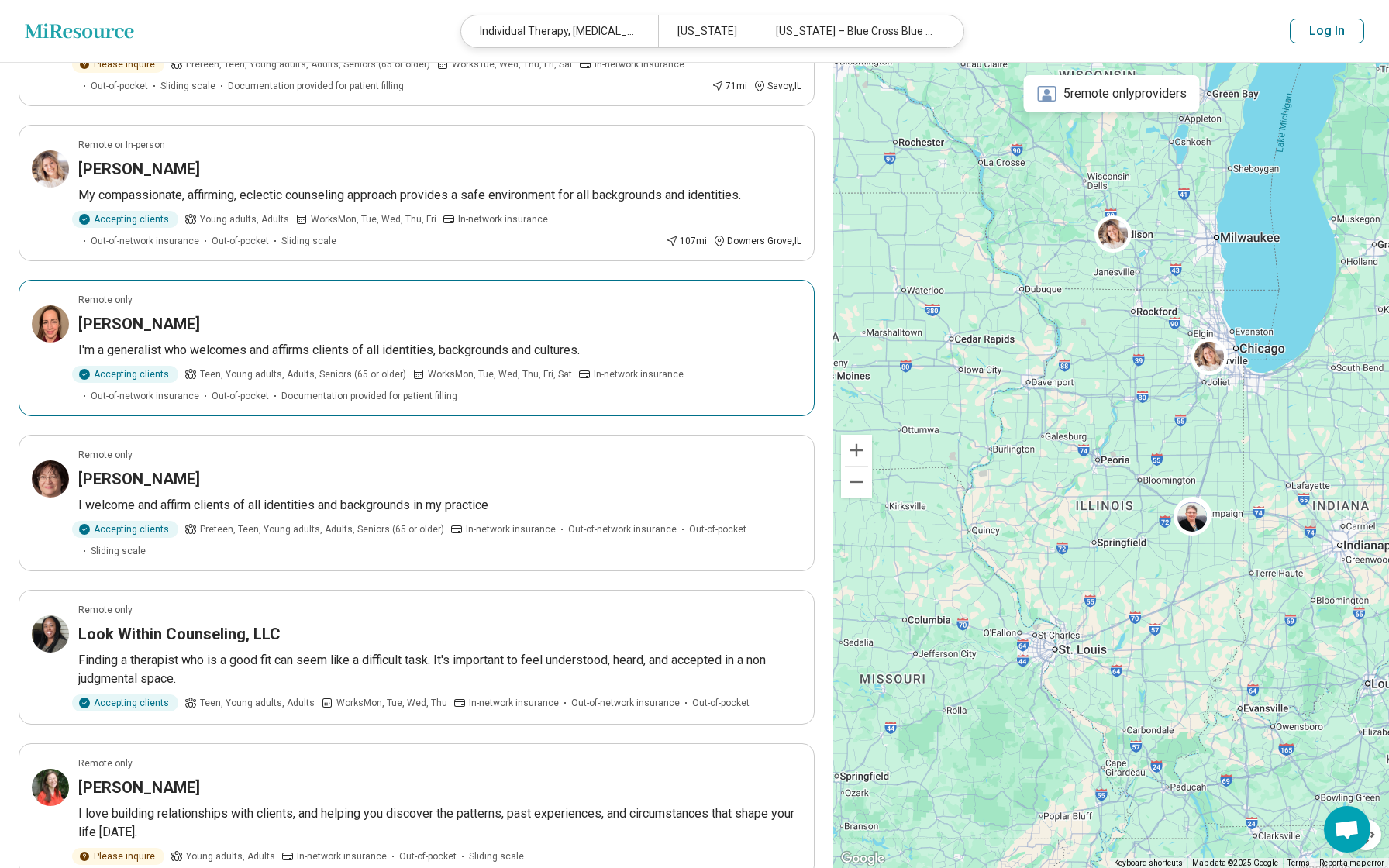
click at [122, 322] on h3 "Renee Rodgers" at bounding box center [139, 324] width 122 height 22
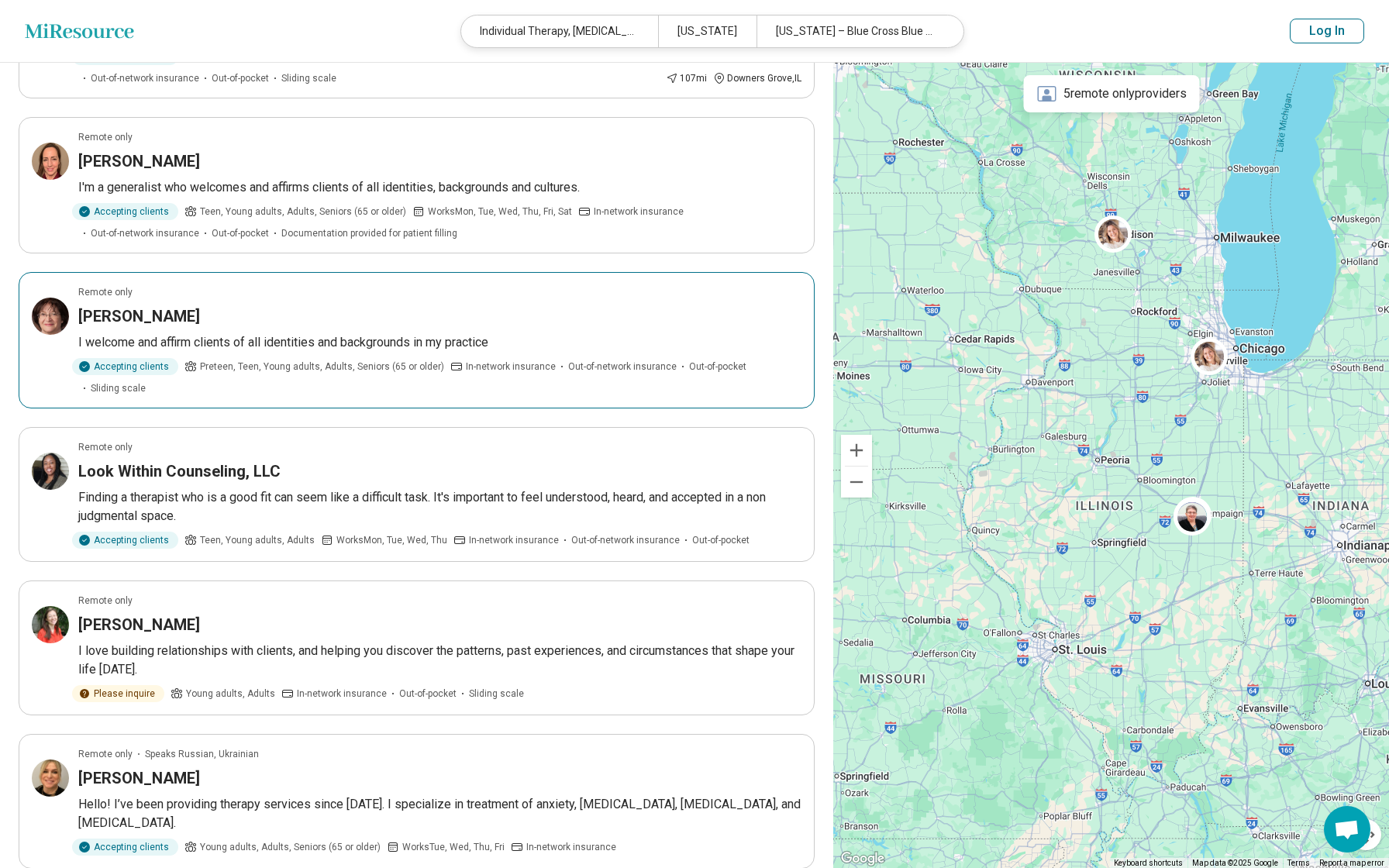
scroll to position [934, 0]
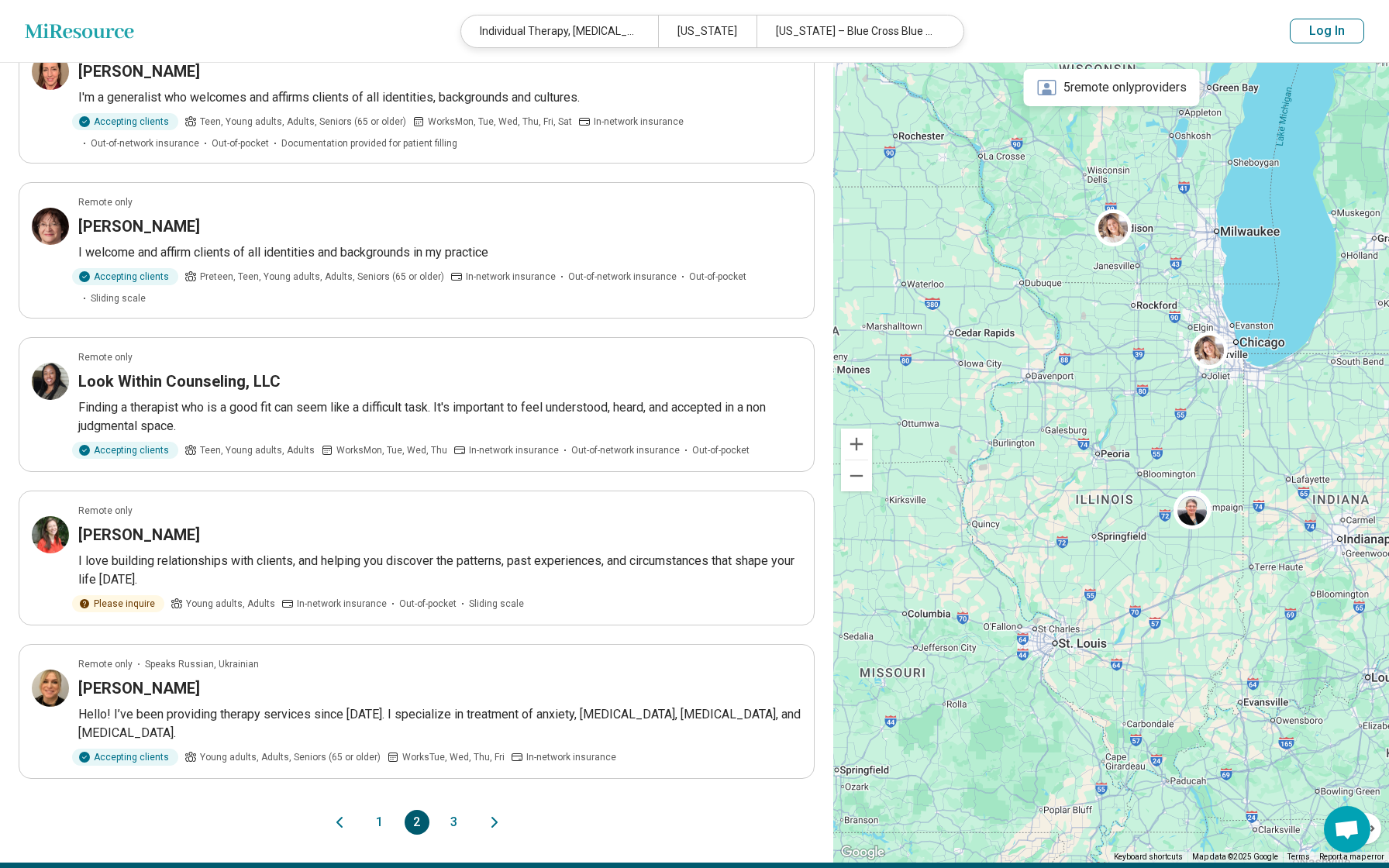
click at [453, 809] on button "3" at bounding box center [453, 821] width 25 height 25
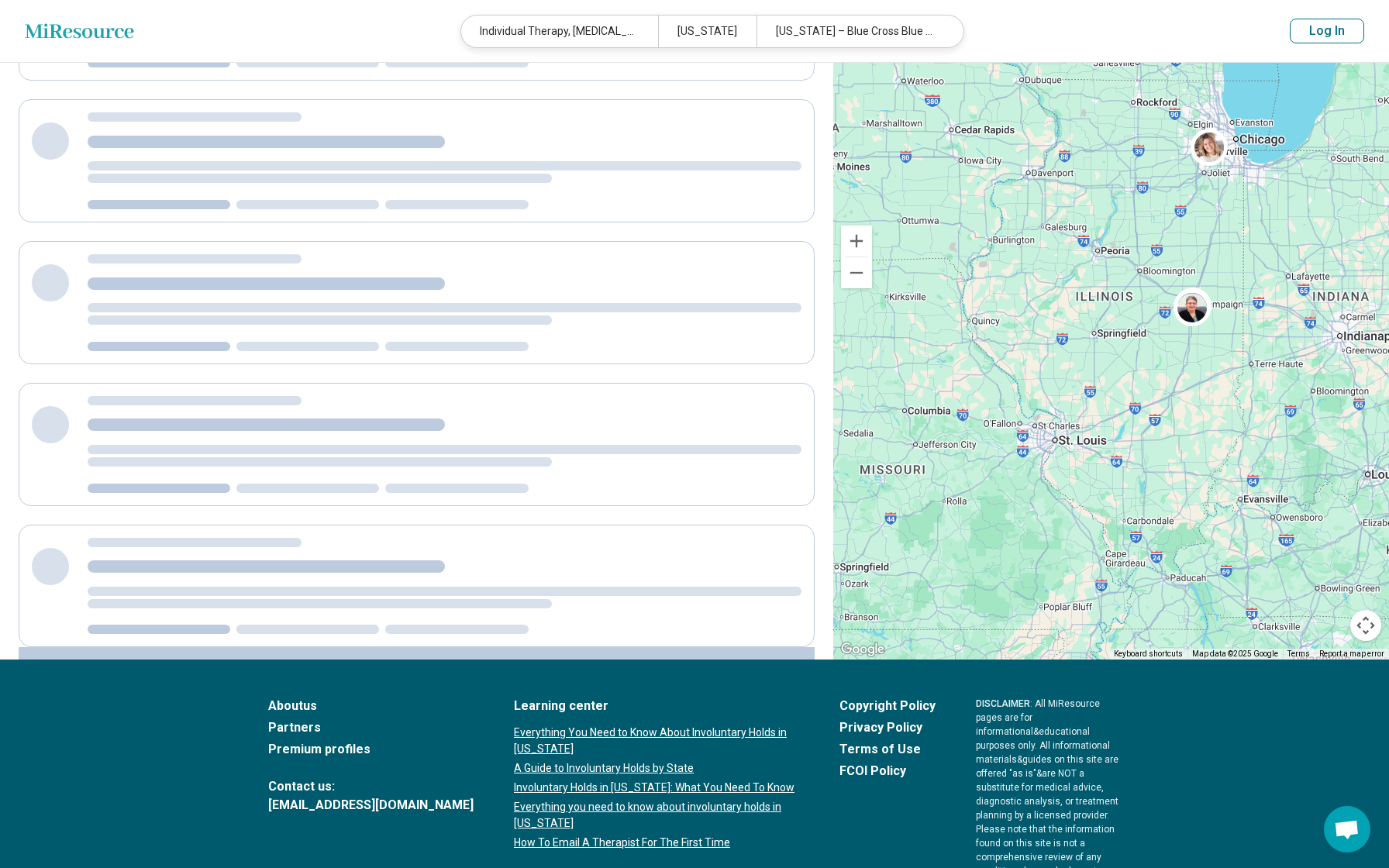
scroll to position [0, 0]
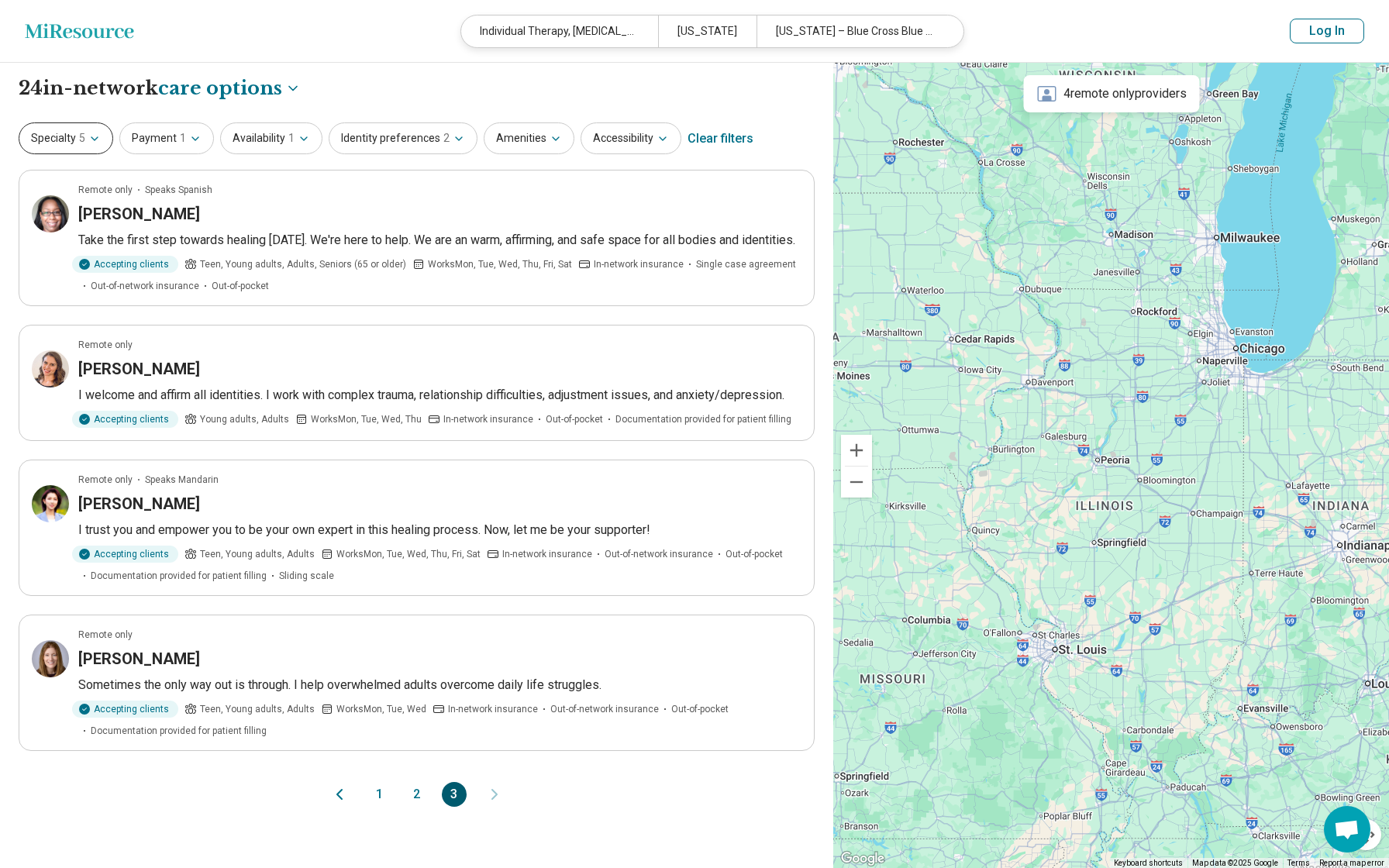
click at [51, 140] on button "Specialty 5" at bounding box center [65, 138] width 94 height 32
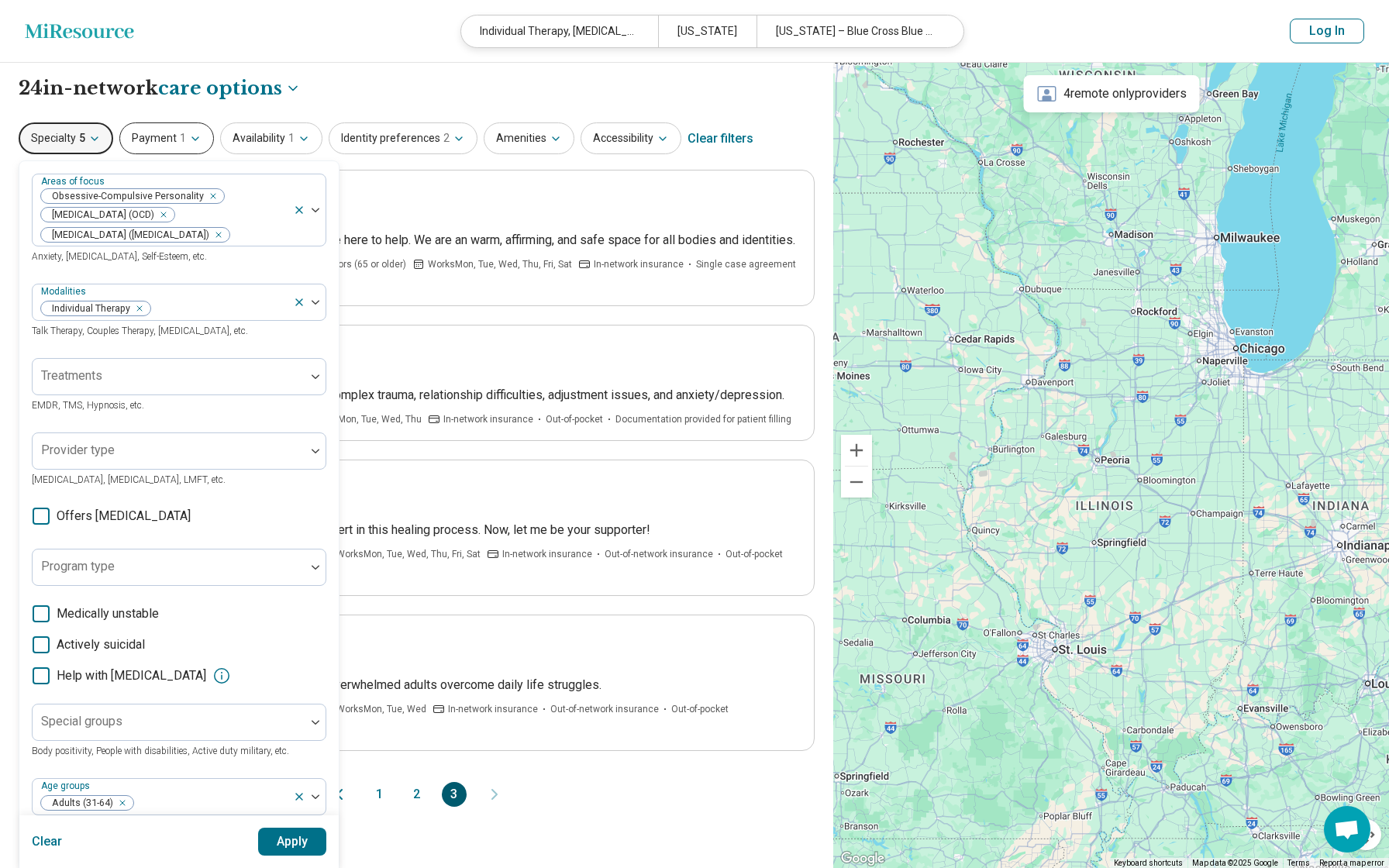
click at [170, 142] on button "Payment 1" at bounding box center [166, 138] width 94 height 32
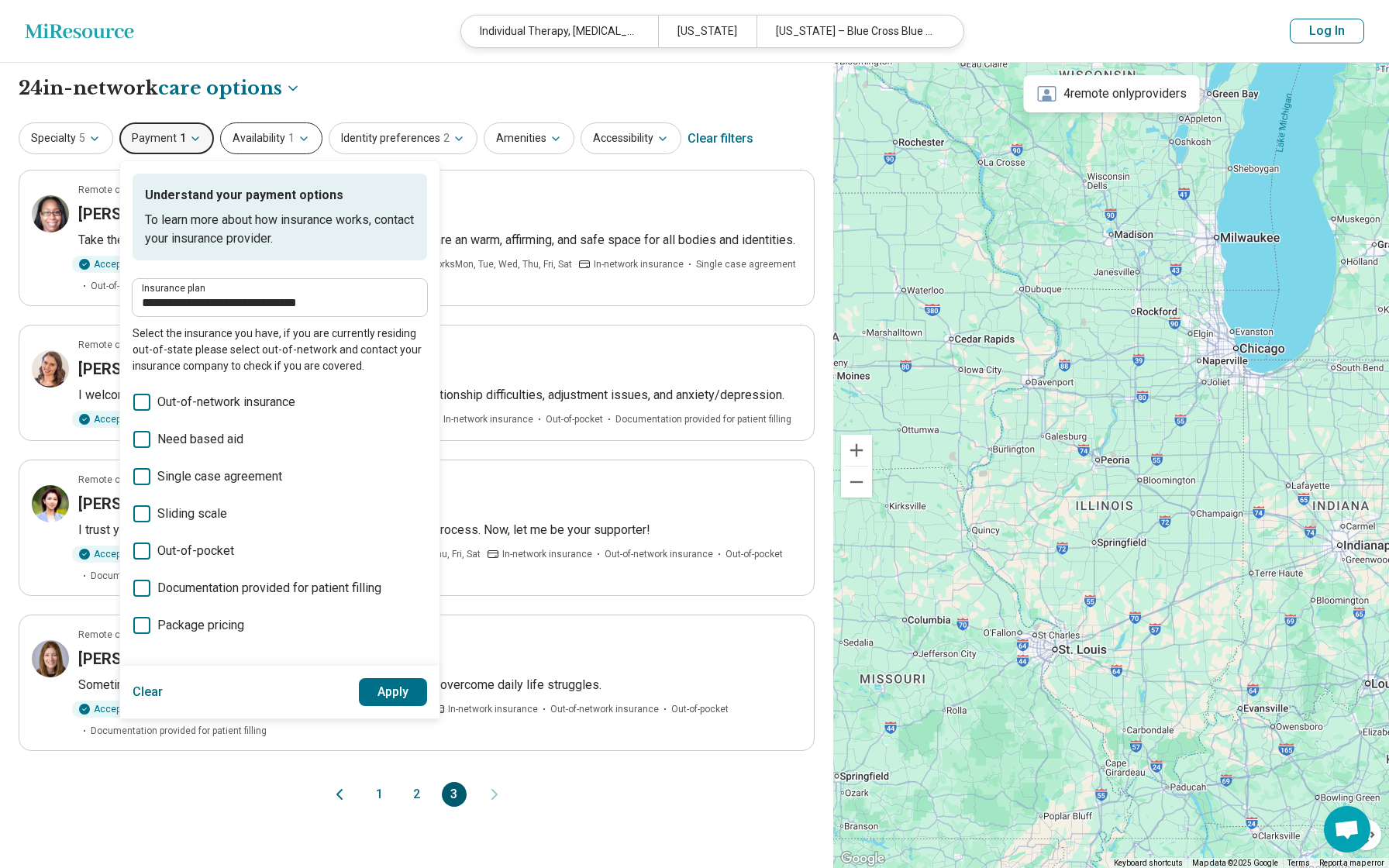
click at [289, 136] on span "1" at bounding box center [292, 138] width 6 height 16
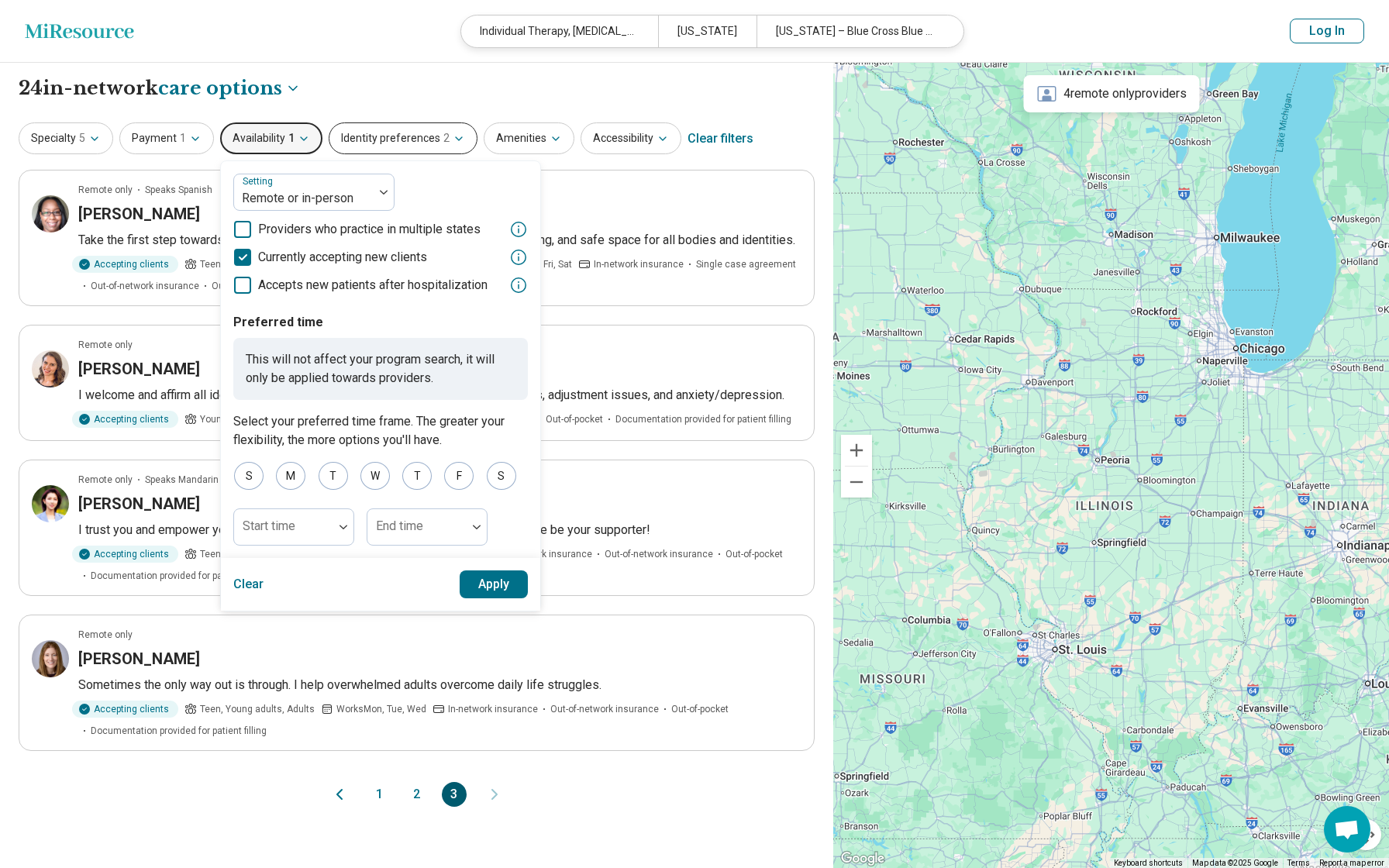
click at [442, 139] on button "Identity preferences 2" at bounding box center [403, 138] width 149 height 32
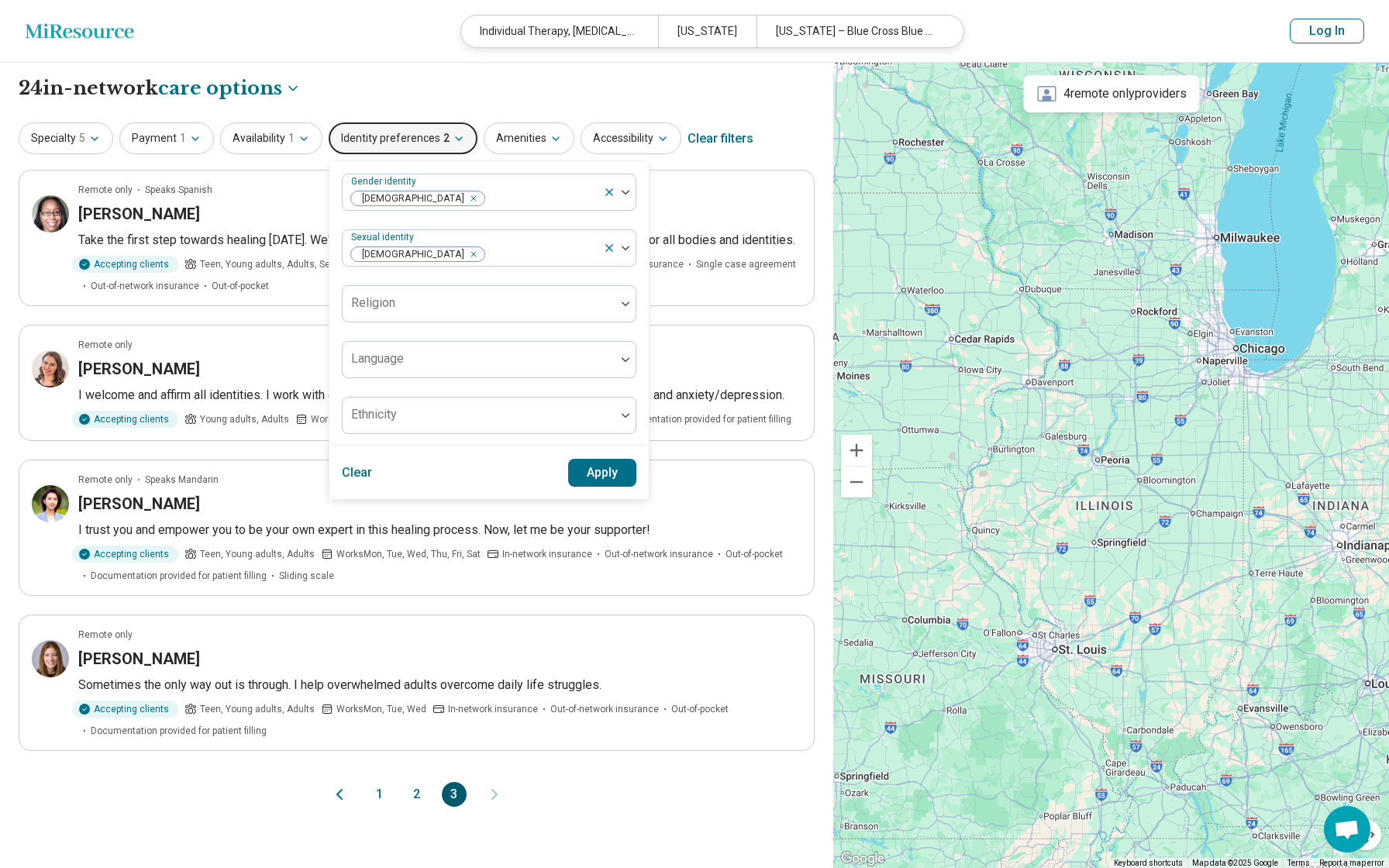
click at [343, 472] on button "Clear" at bounding box center [357, 472] width 31 height 28
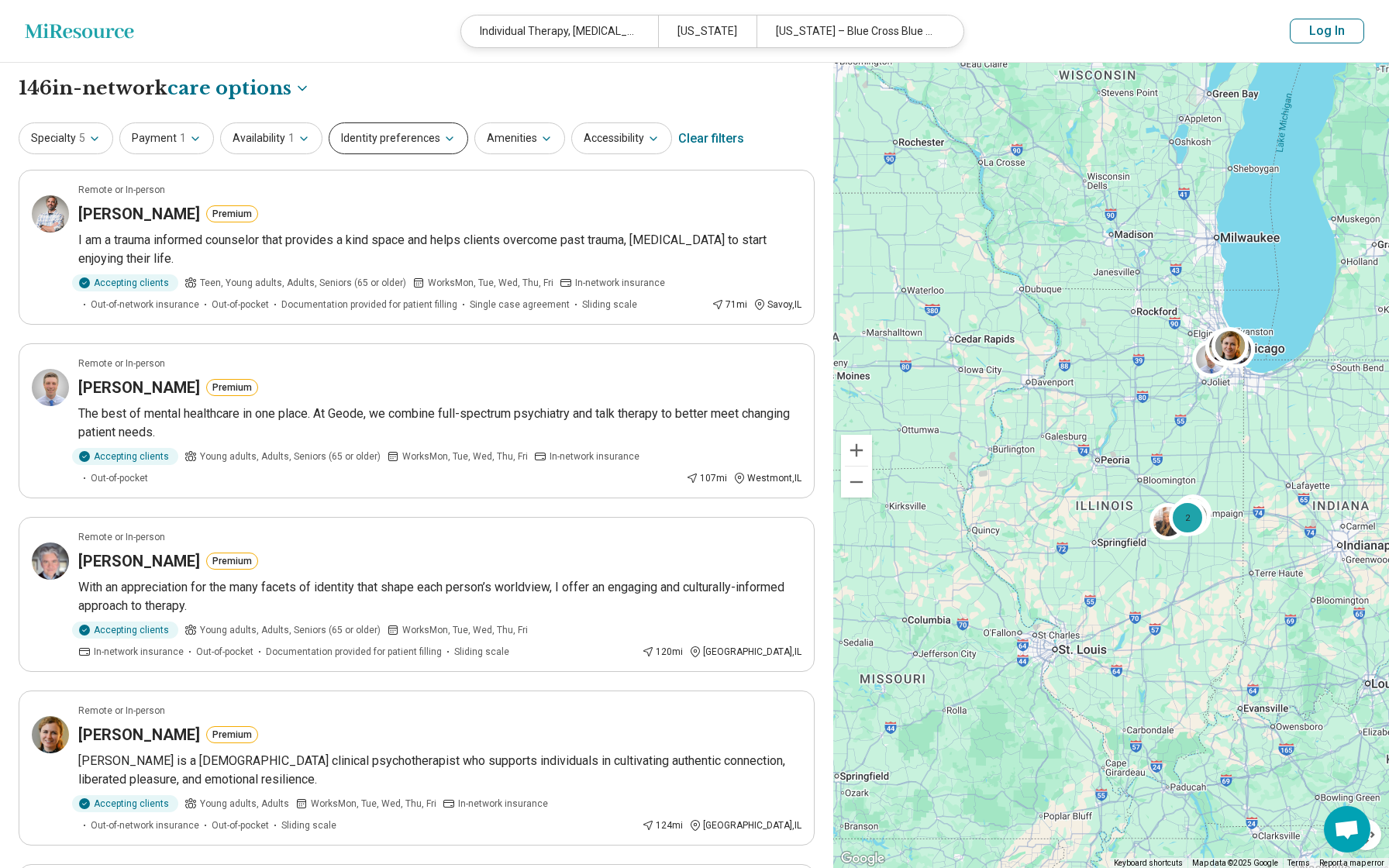
click at [434, 131] on button "Identity preferences" at bounding box center [398, 138] width 140 height 32
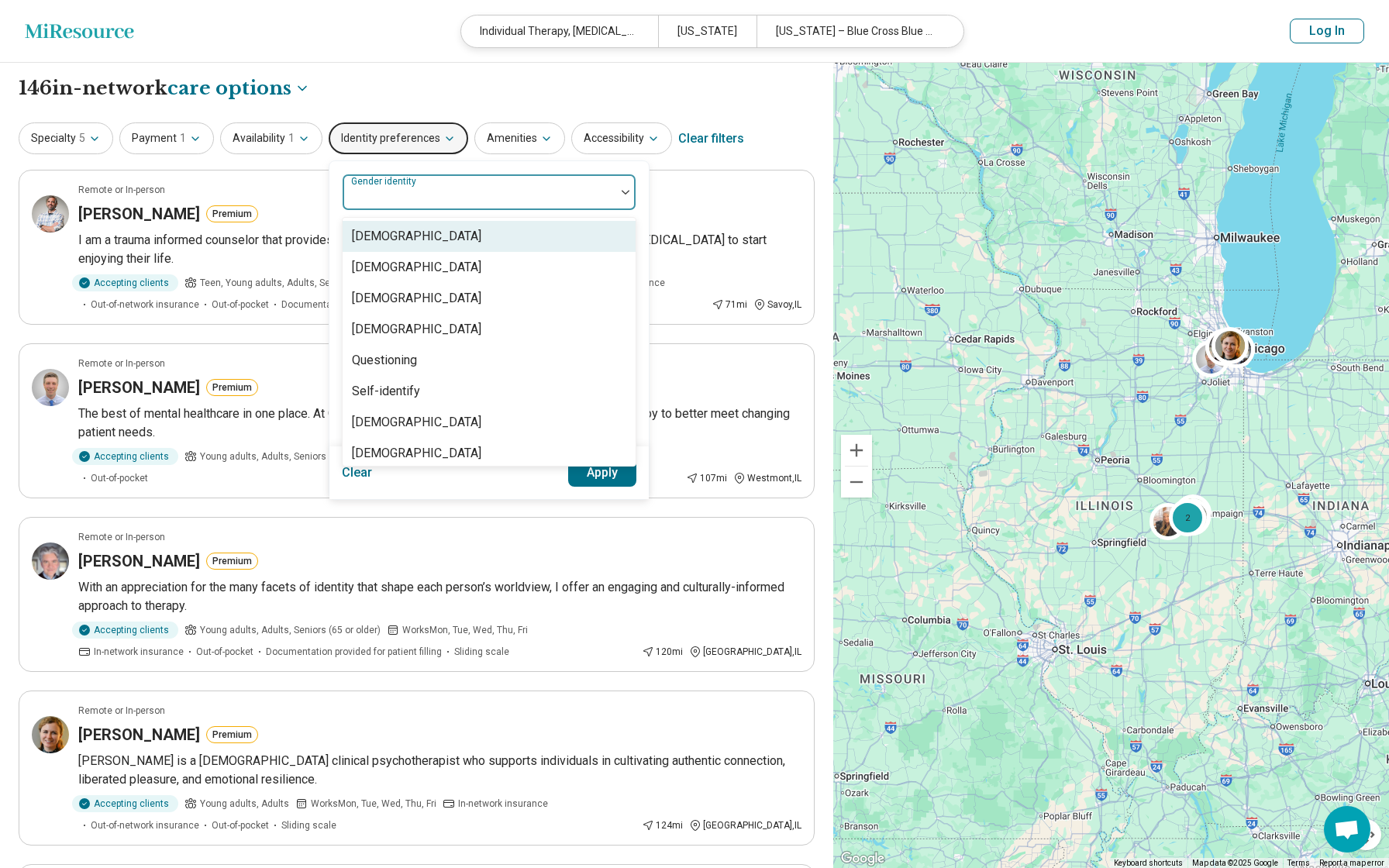
click at [448, 193] on div at bounding box center [479, 198] width 260 height 22
click at [431, 262] on div "[DEMOGRAPHIC_DATA]" at bounding box center [417, 267] width 129 height 19
click at [591, 473] on button "Apply" at bounding box center [603, 472] width 69 height 28
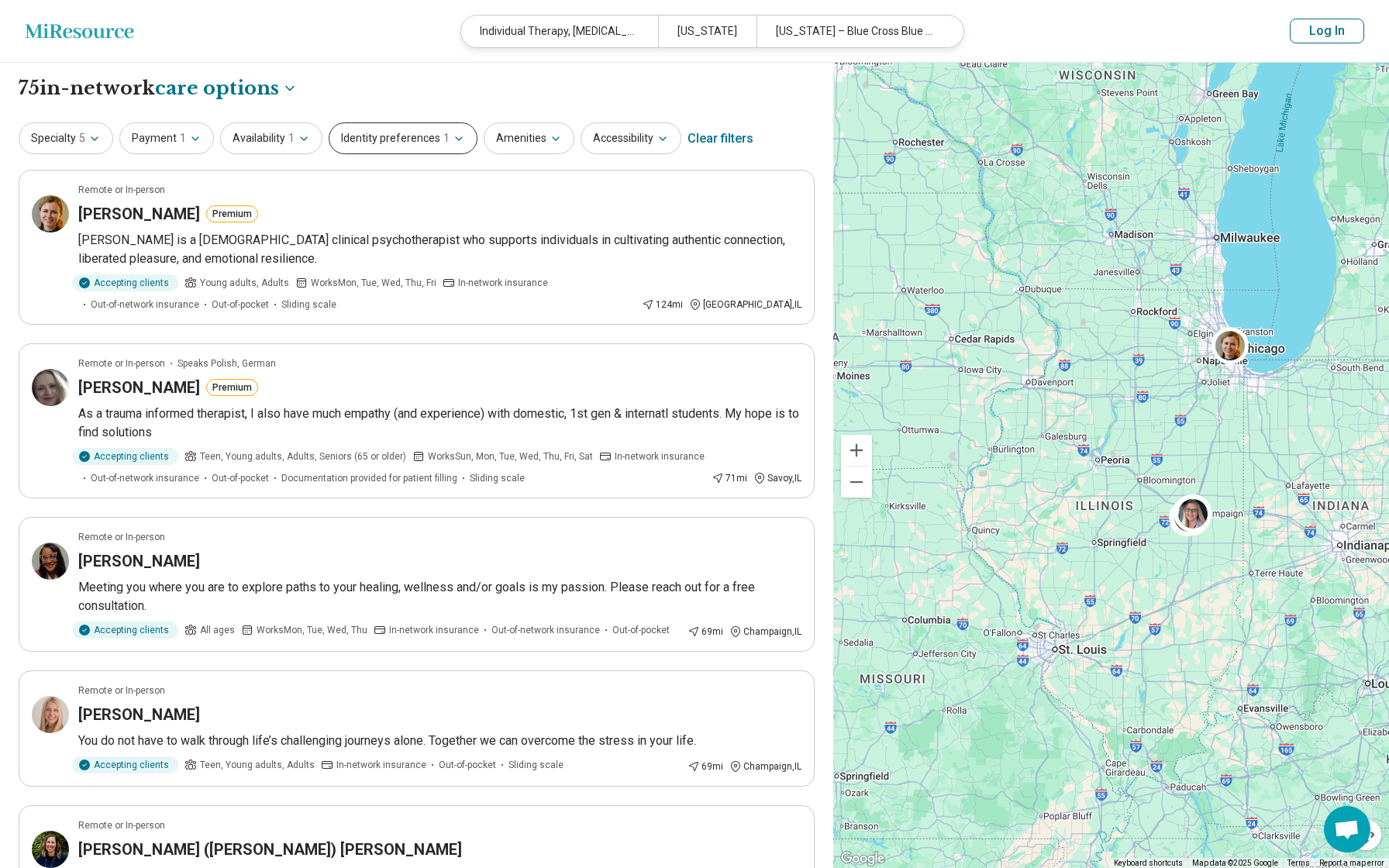
click at [409, 144] on button "Identity preferences 1" at bounding box center [403, 138] width 149 height 32
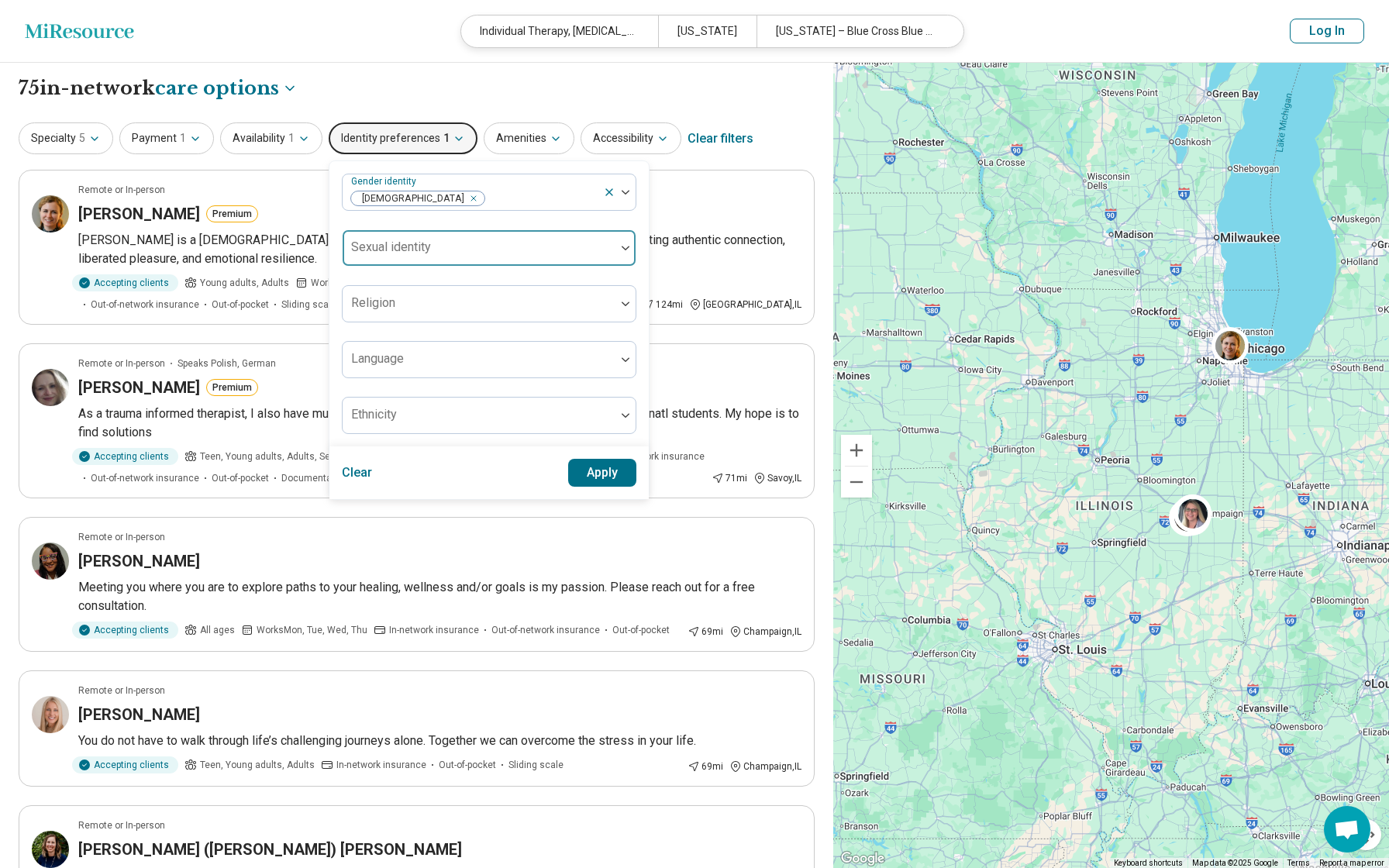
click at [424, 238] on div at bounding box center [478, 248] width 273 height 34
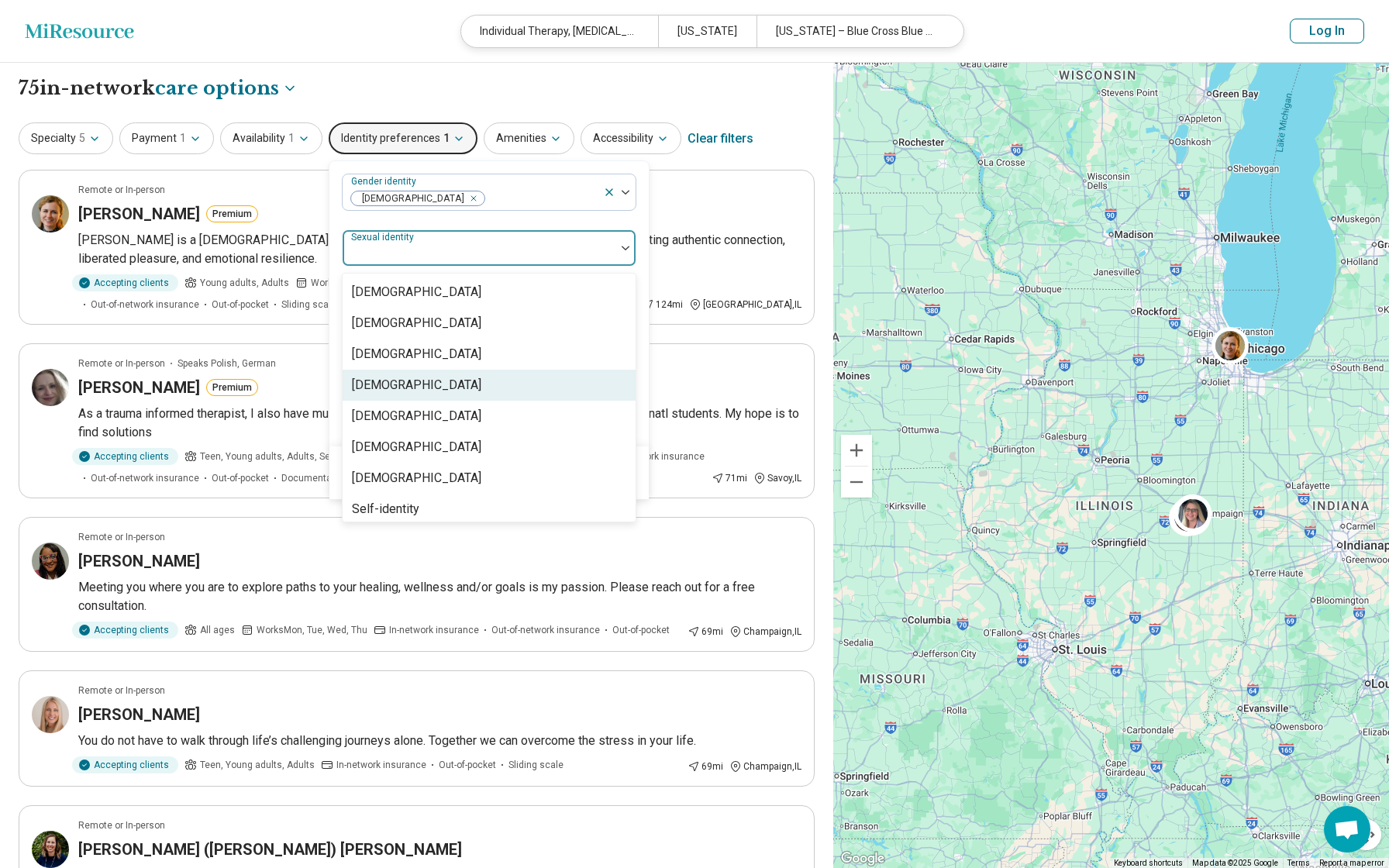
click at [405, 382] on div "[DEMOGRAPHIC_DATA]" at bounding box center [417, 385] width 129 height 19
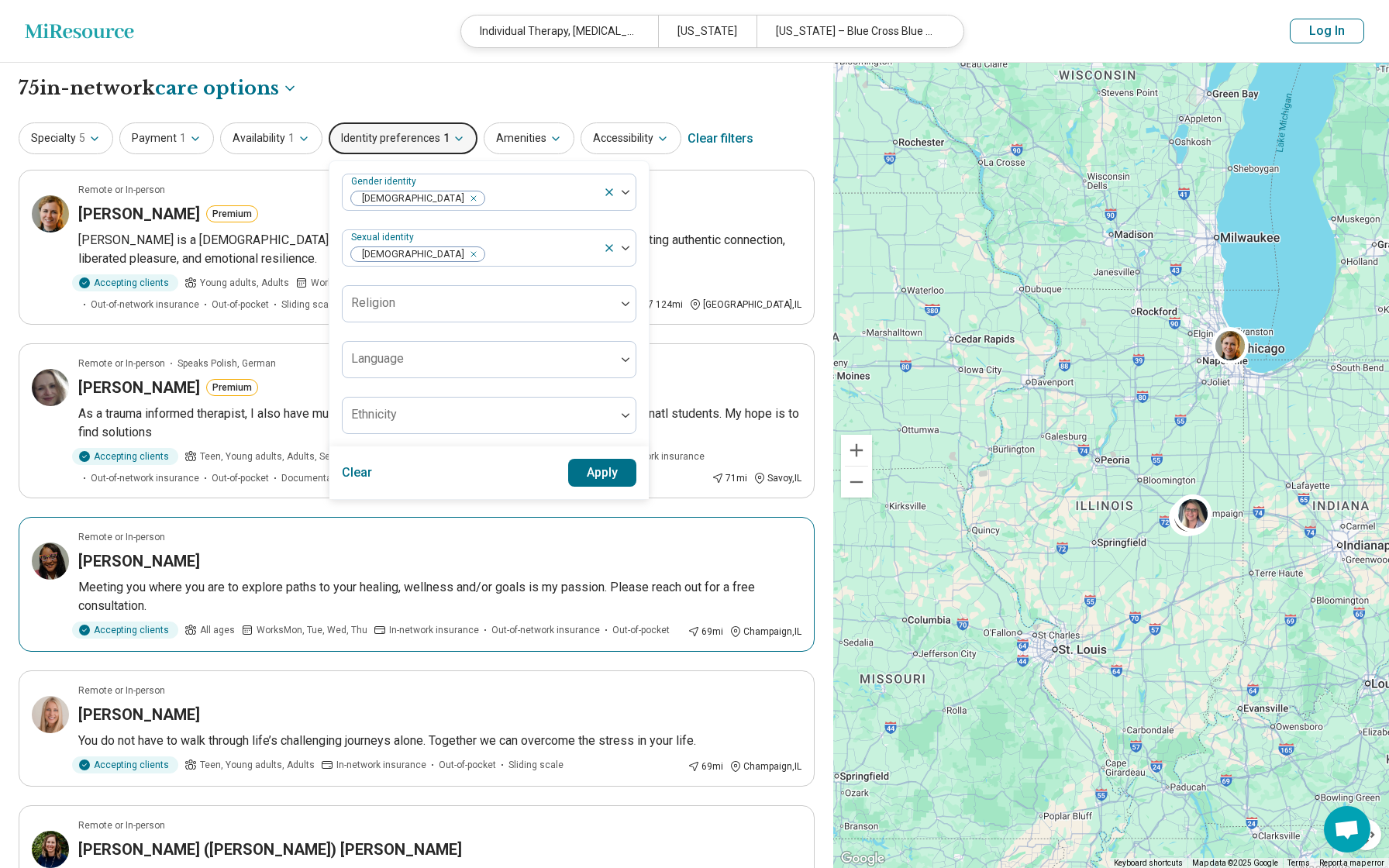
click at [605, 537] on div "Remote or In-person" at bounding box center [440, 537] width 723 height 14
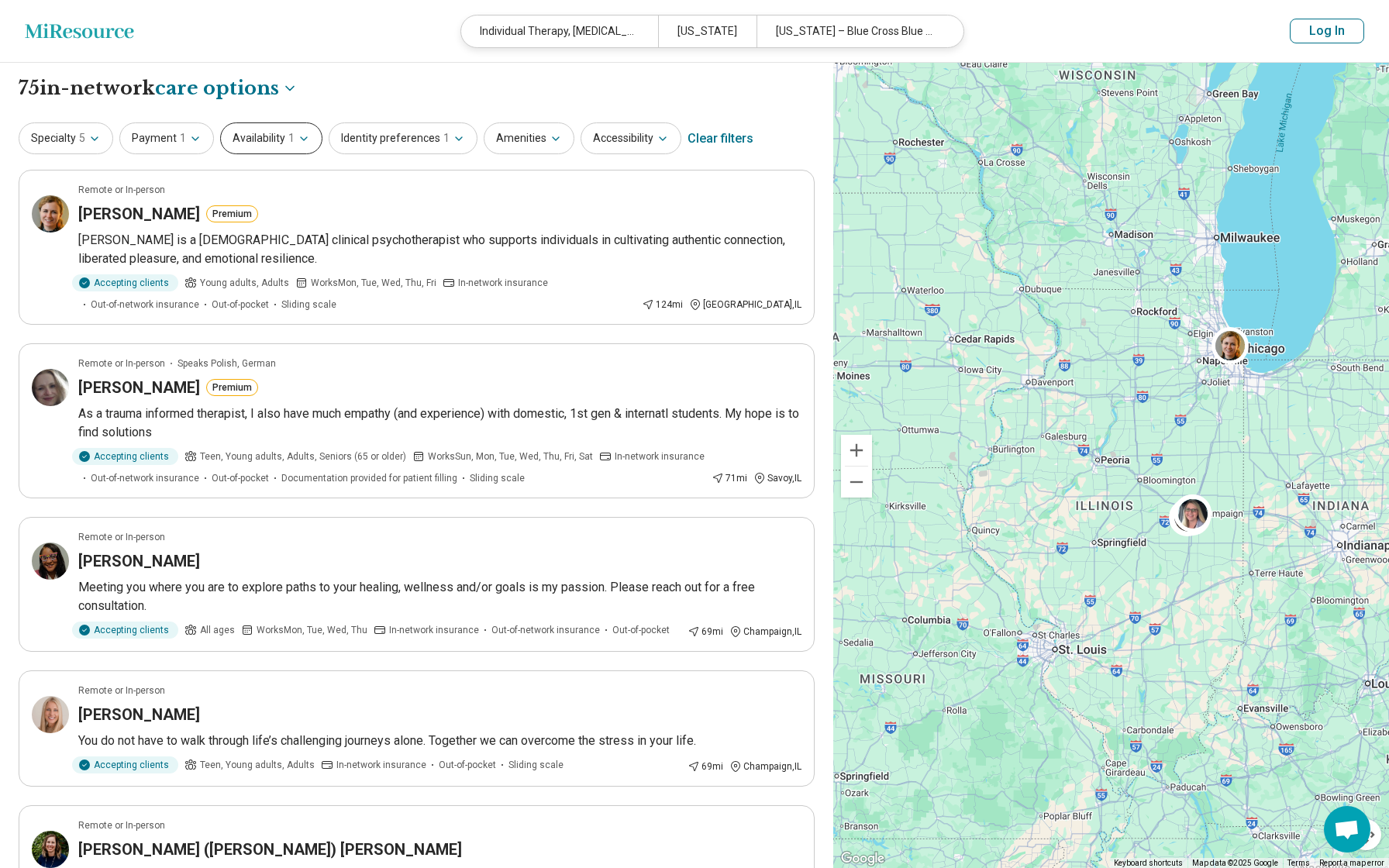
click at [298, 136] on icon "button" at bounding box center [304, 139] width 12 height 12
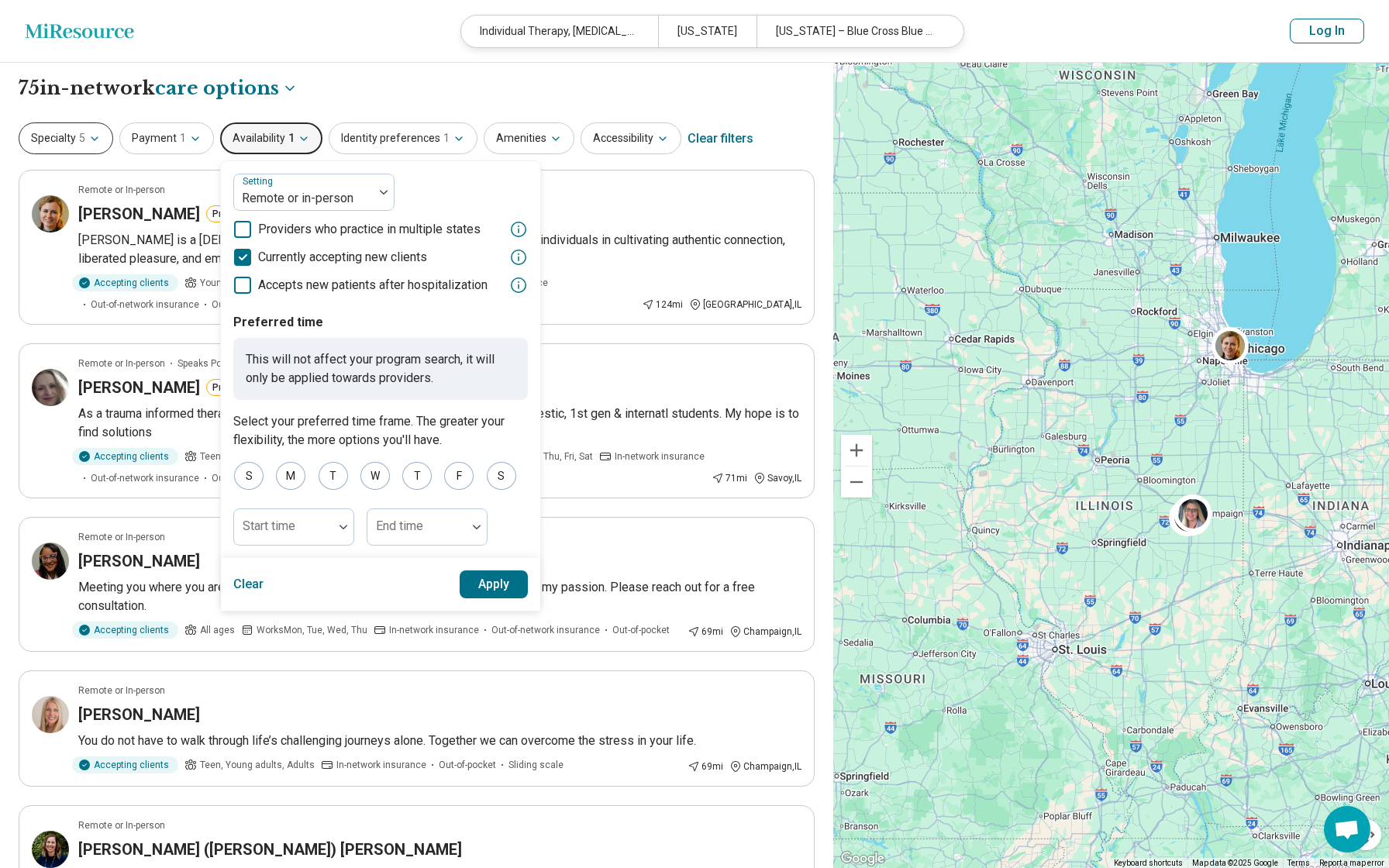
click at [91, 137] on icon "button" at bounding box center [94, 138] width 6 height 3
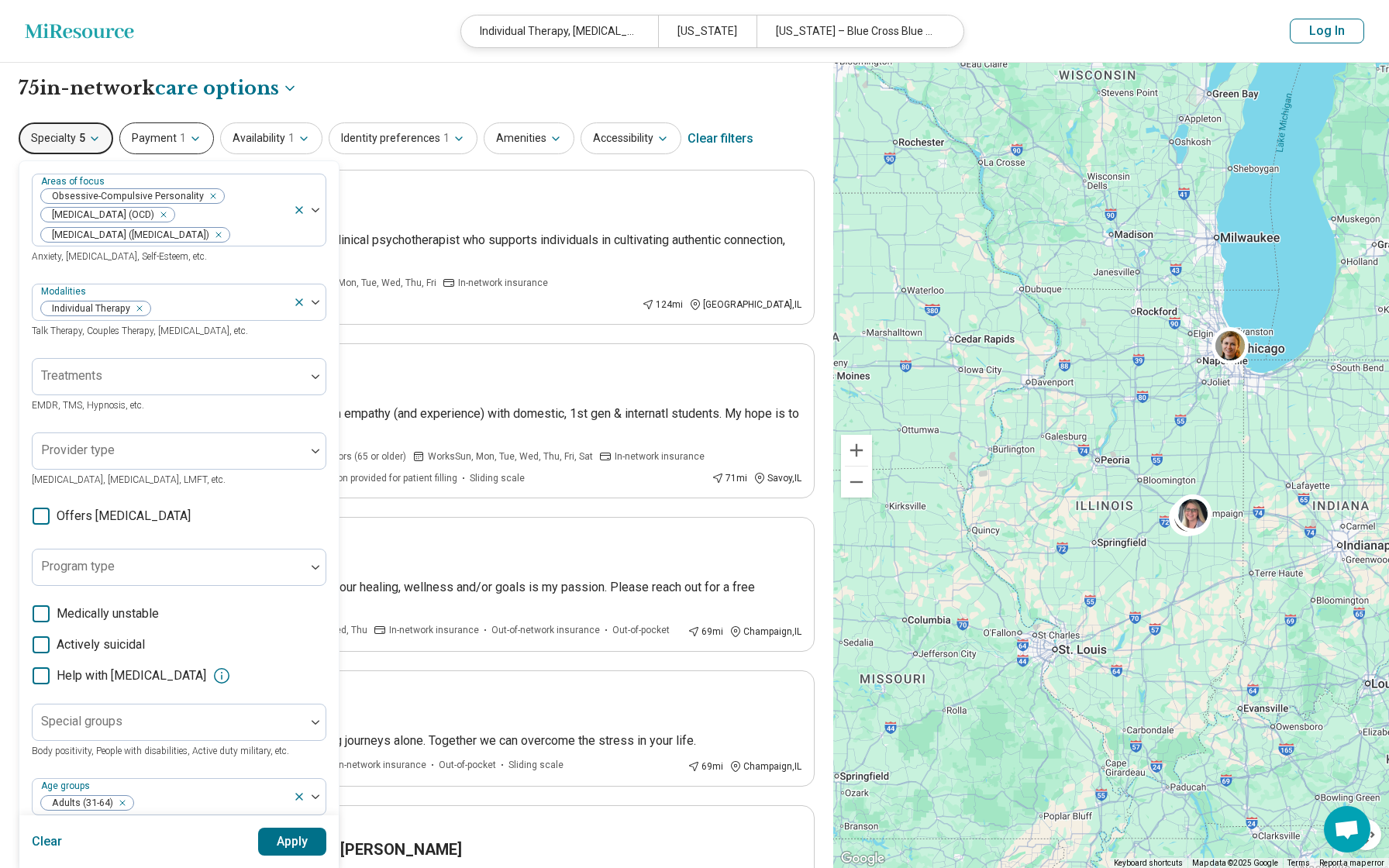
click at [196, 136] on icon "button" at bounding box center [195, 139] width 12 height 12
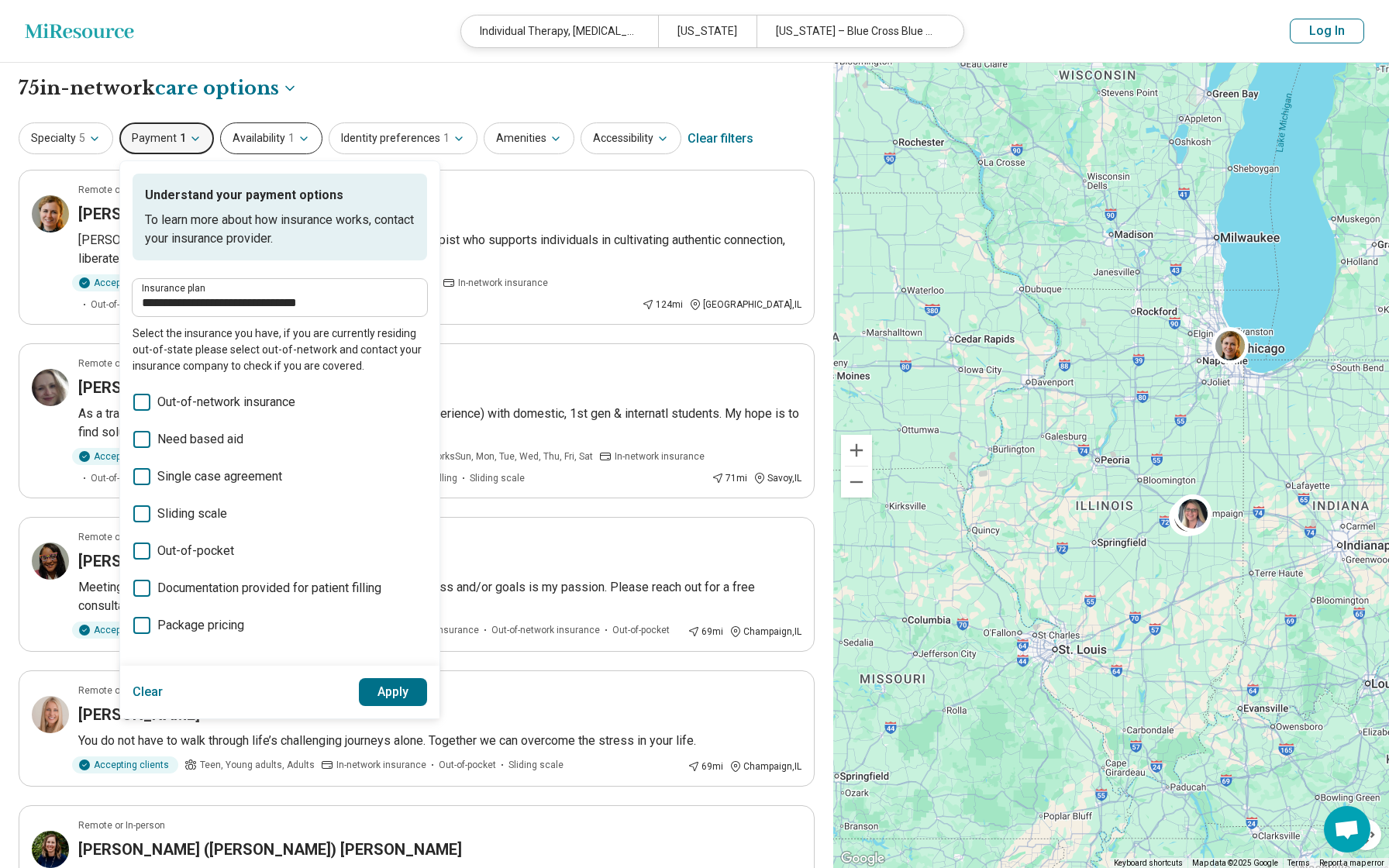
click at [289, 138] on span "1" at bounding box center [292, 138] width 6 height 16
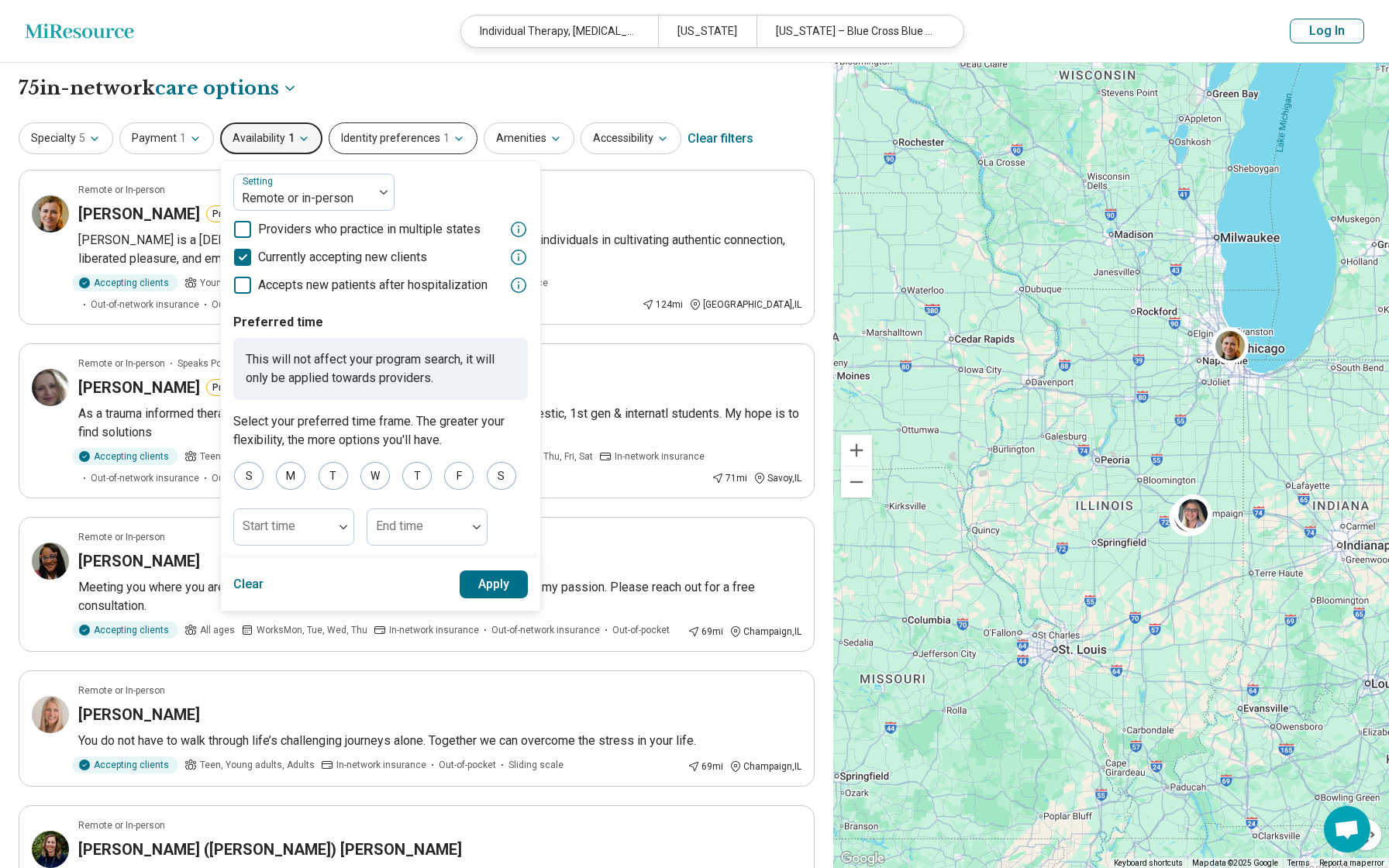
click at [396, 141] on button "Identity preferences 1" at bounding box center [403, 138] width 149 height 32
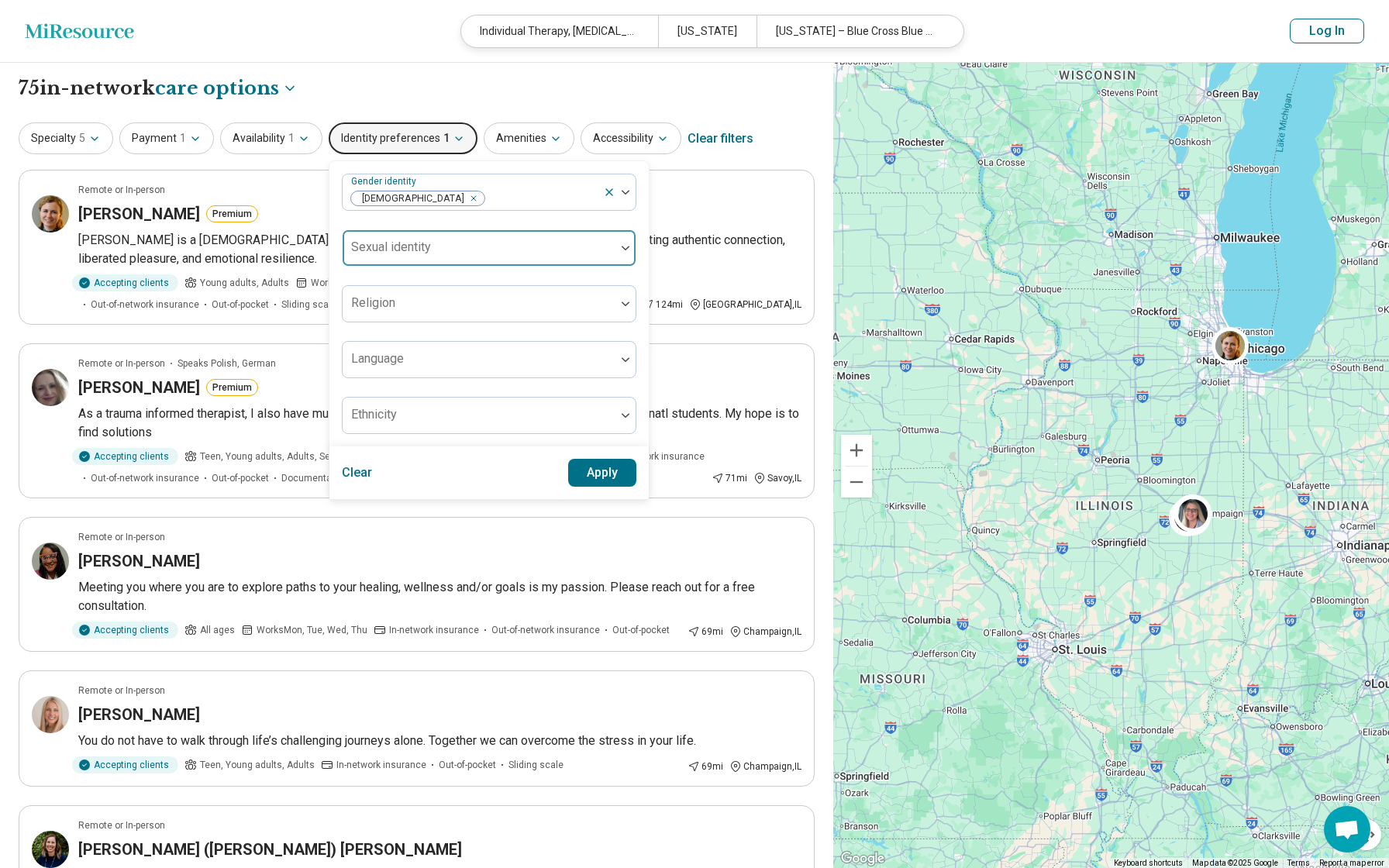
click at [615, 243] on div at bounding box center [625, 248] width 20 height 36
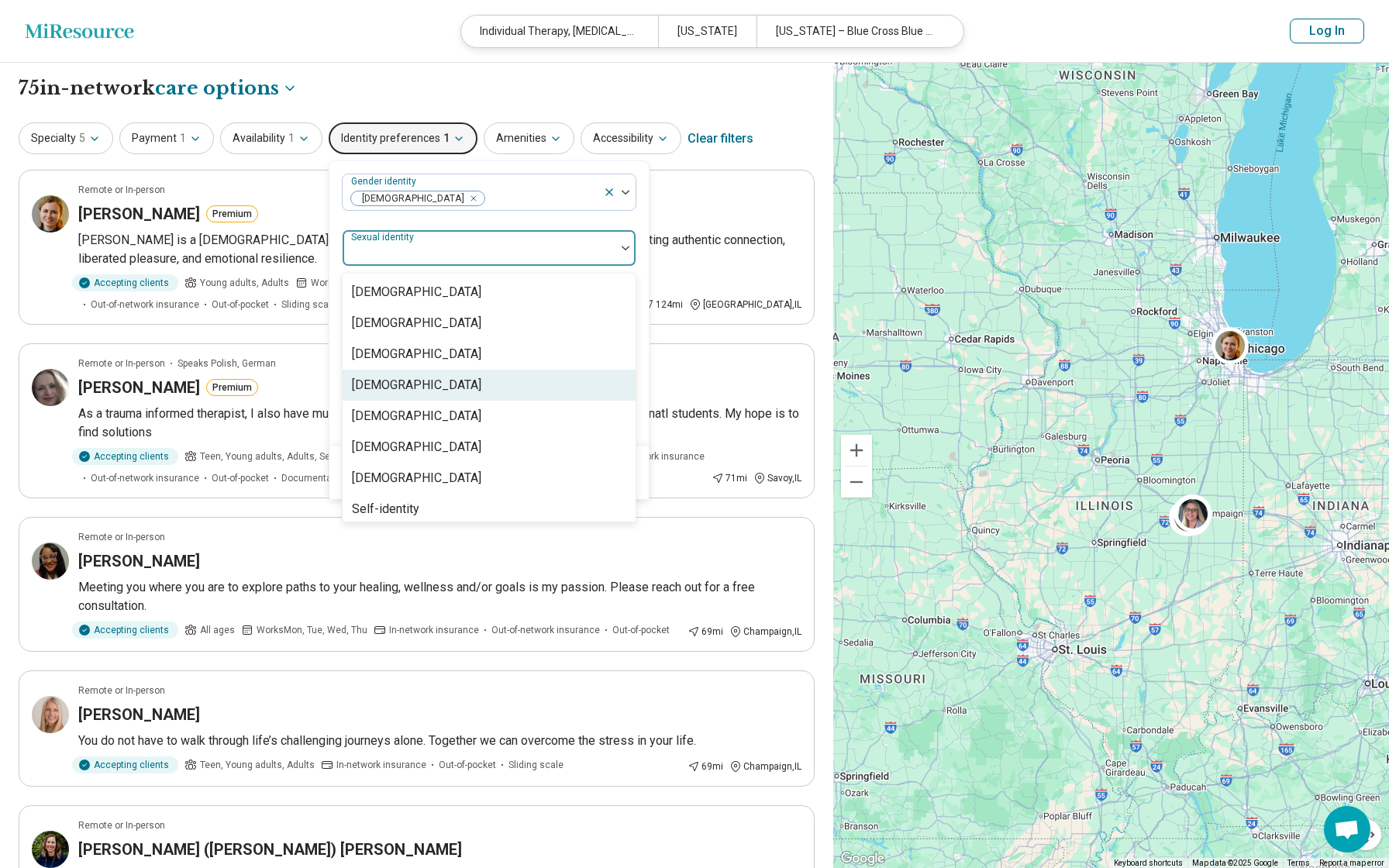
click at [402, 382] on div "[DEMOGRAPHIC_DATA]" at bounding box center [417, 385] width 129 height 19
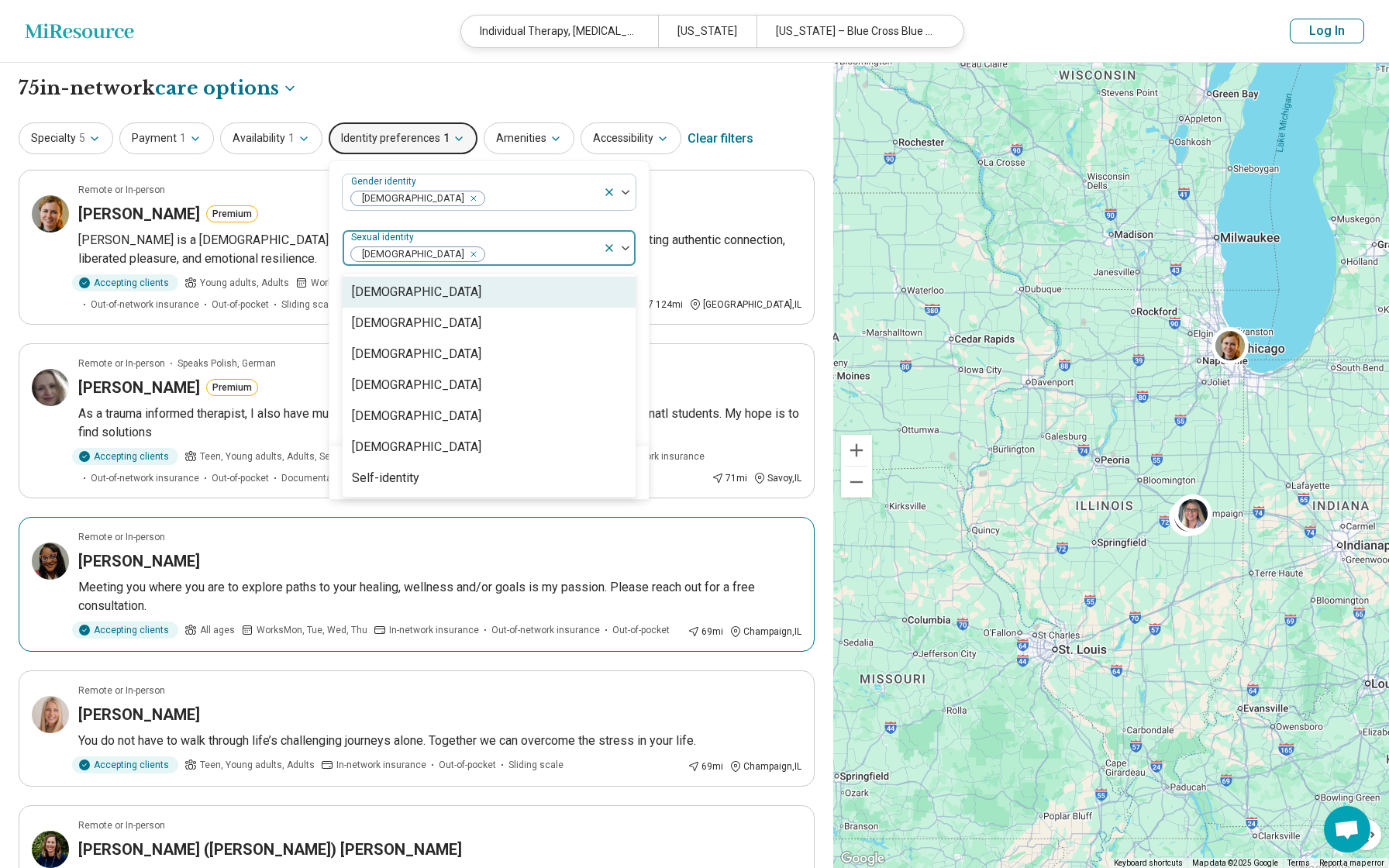
click at [579, 539] on div "Remote or In-person" at bounding box center [440, 537] width 723 height 14
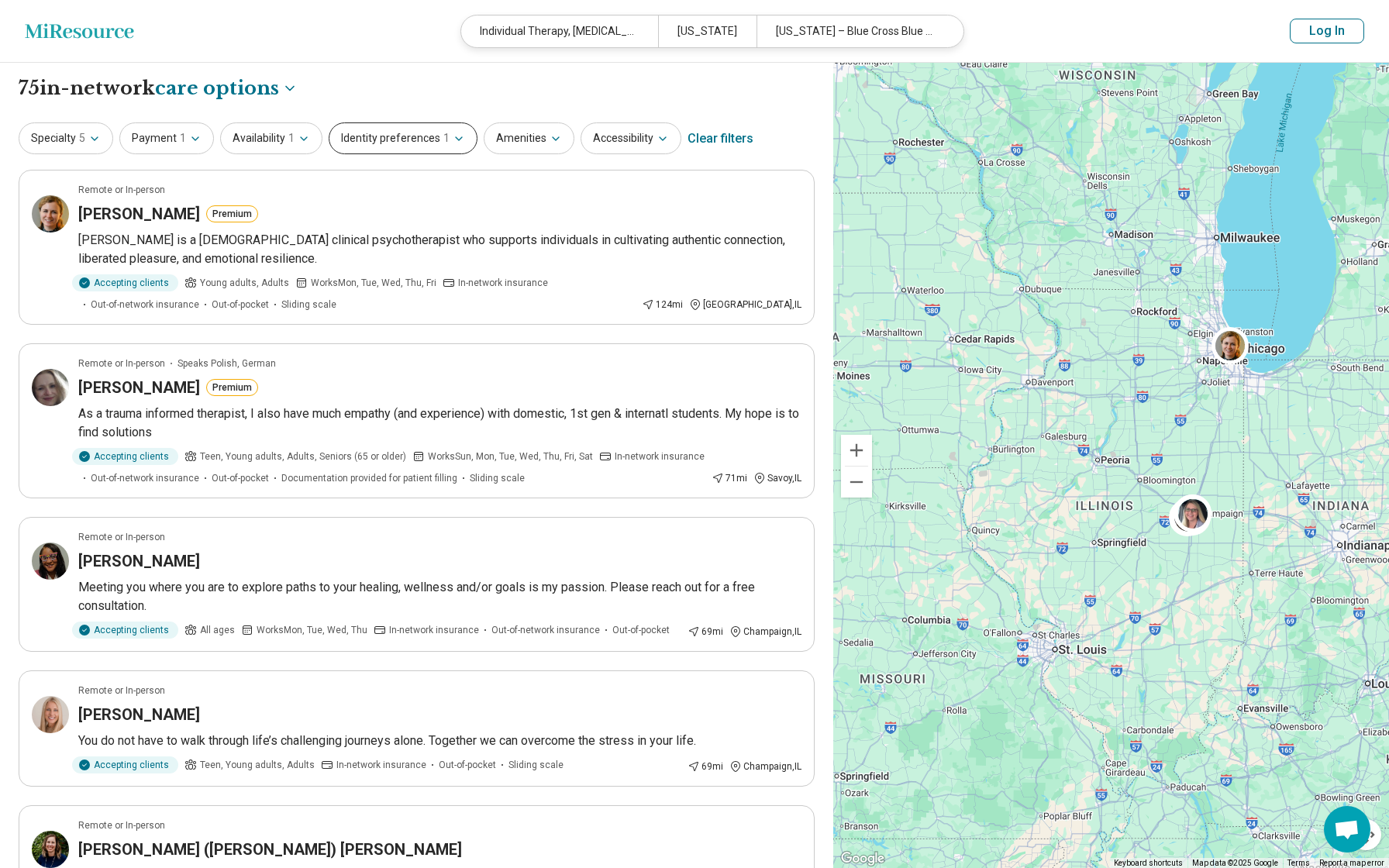
click at [406, 140] on button "Identity preferences 1" at bounding box center [403, 138] width 149 height 32
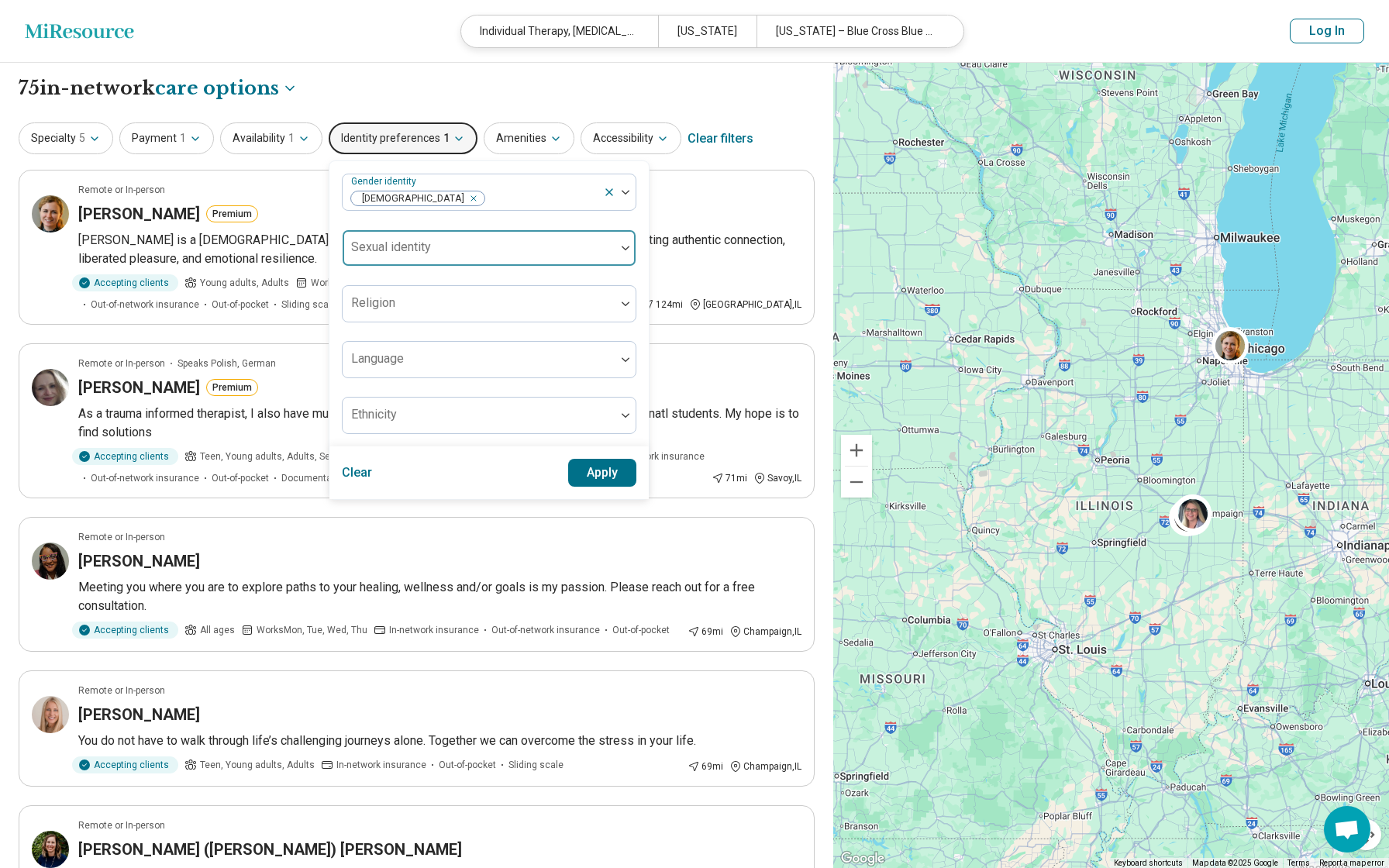
click at [530, 250] on div at bounding box center [479, 254] width 260 height 22
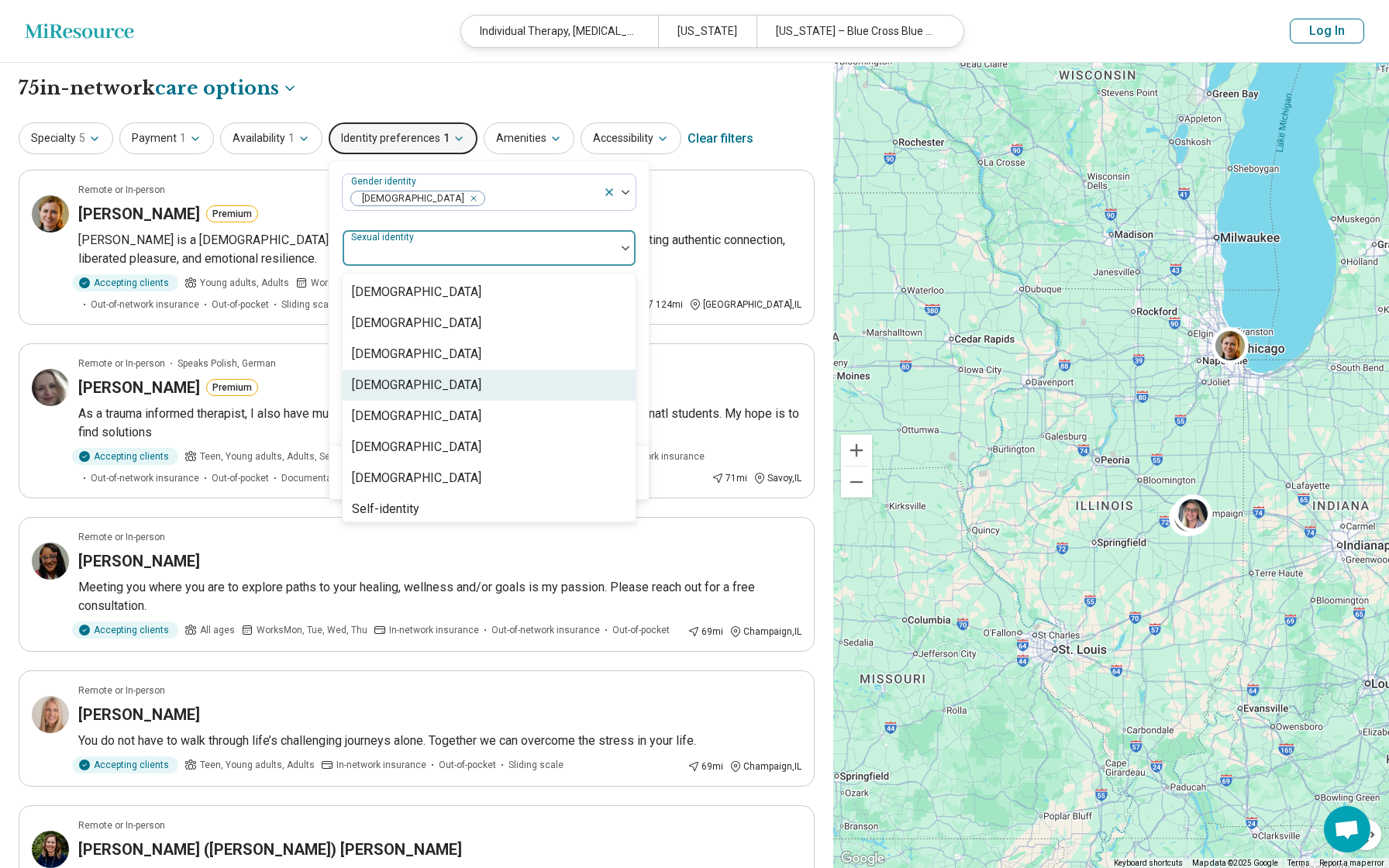
click at [414, 381] on div "[DEMOGRAPHIC_DATA]" at bounding box center [417, 385] width 129 height 19
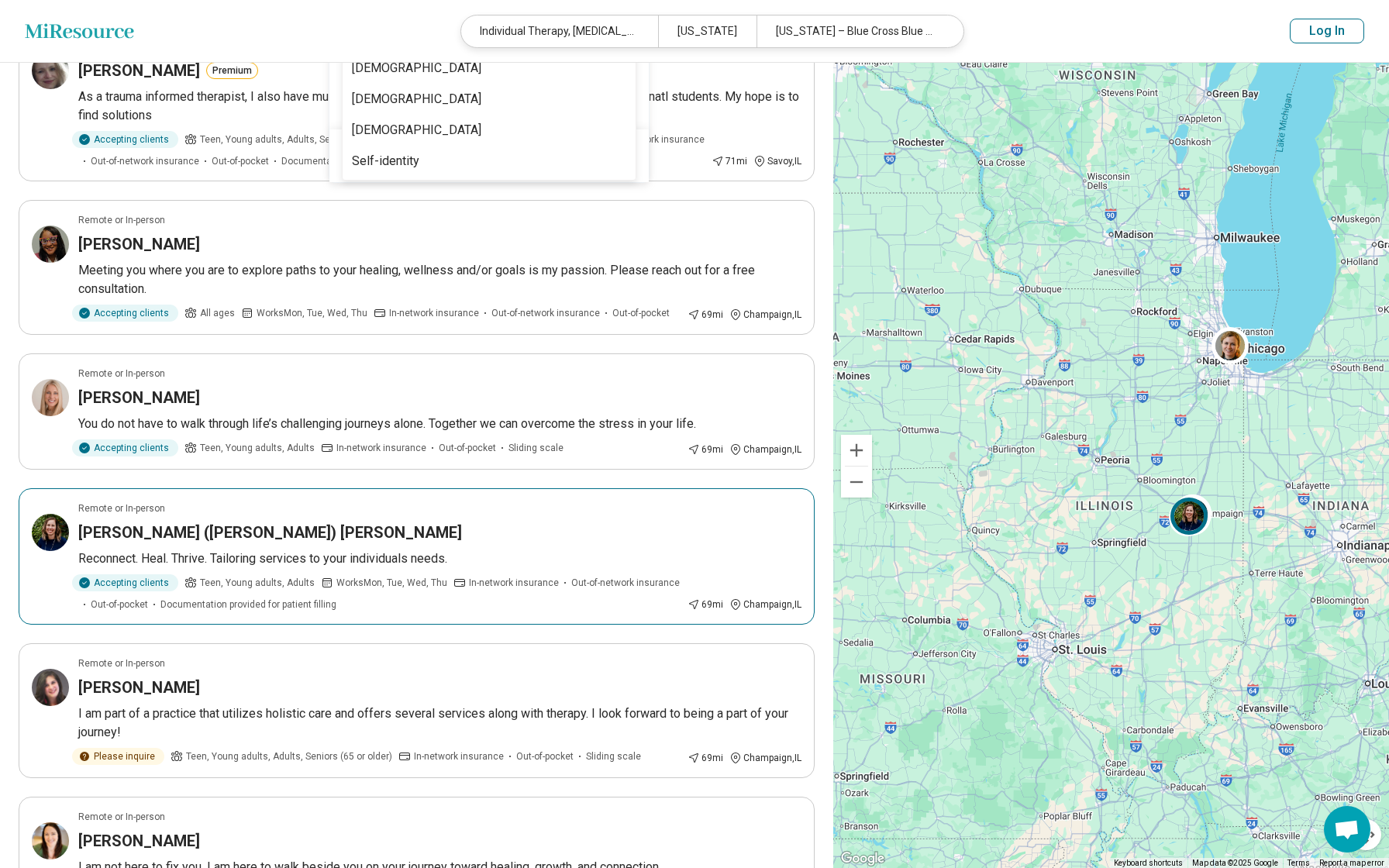
scroll to position [190, 0]
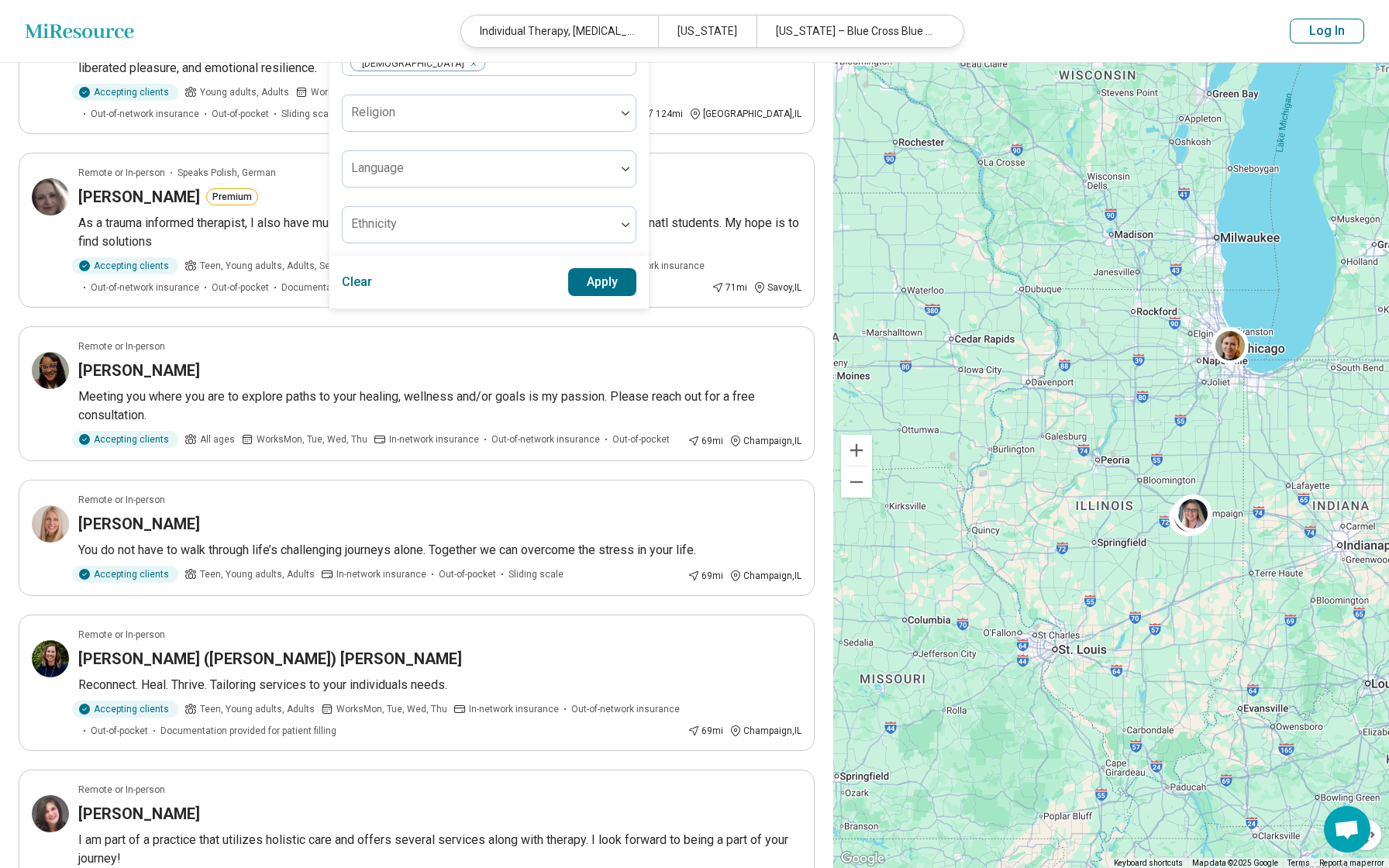
click at [639, 286] on div "Clear Apply" at bounding box center [489, 282] width 319 height 53
click at [613, 277] on button "Apply" at bounding box center [603, 282] width 69 height 28
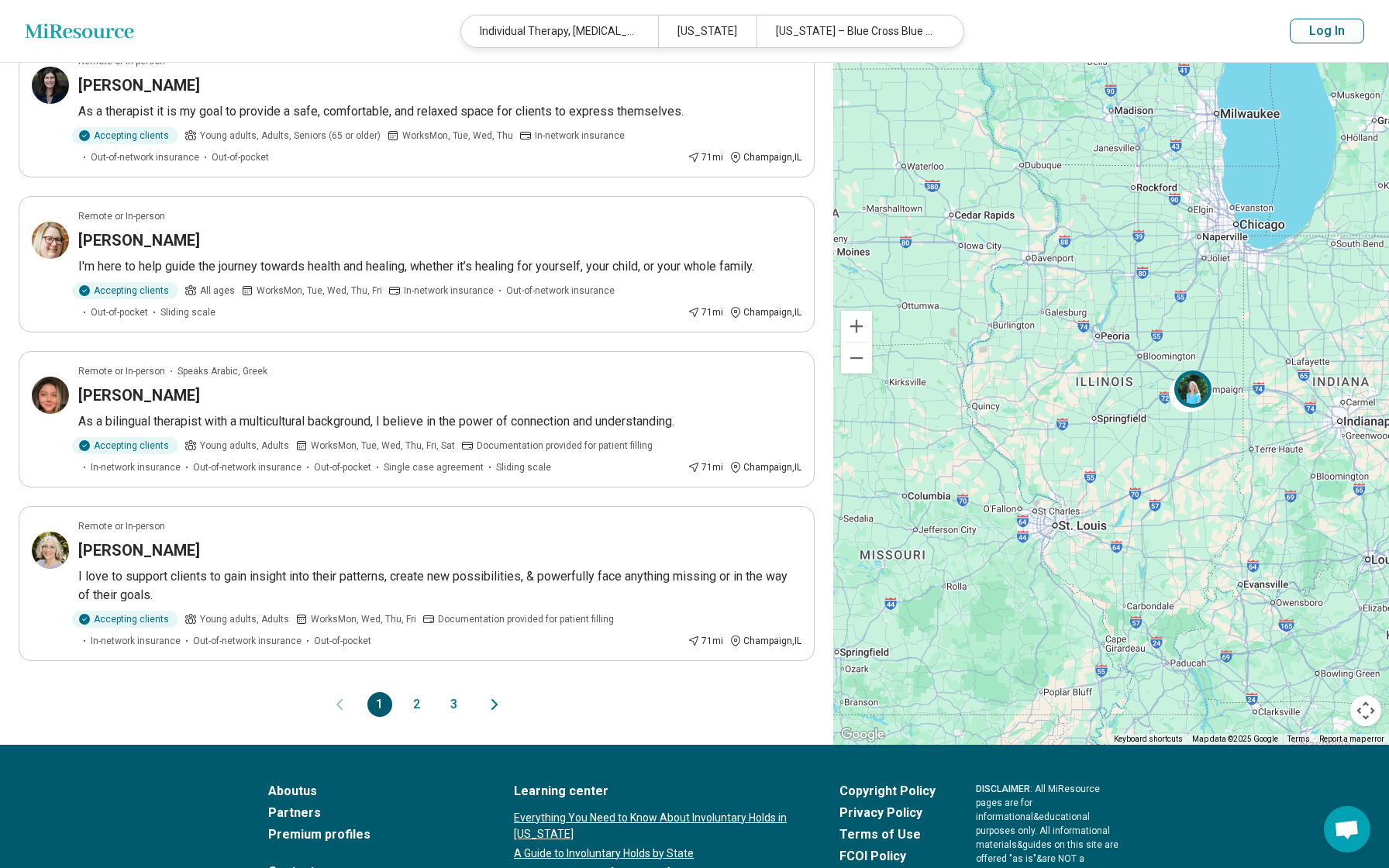
scroll to position [1277, 0]
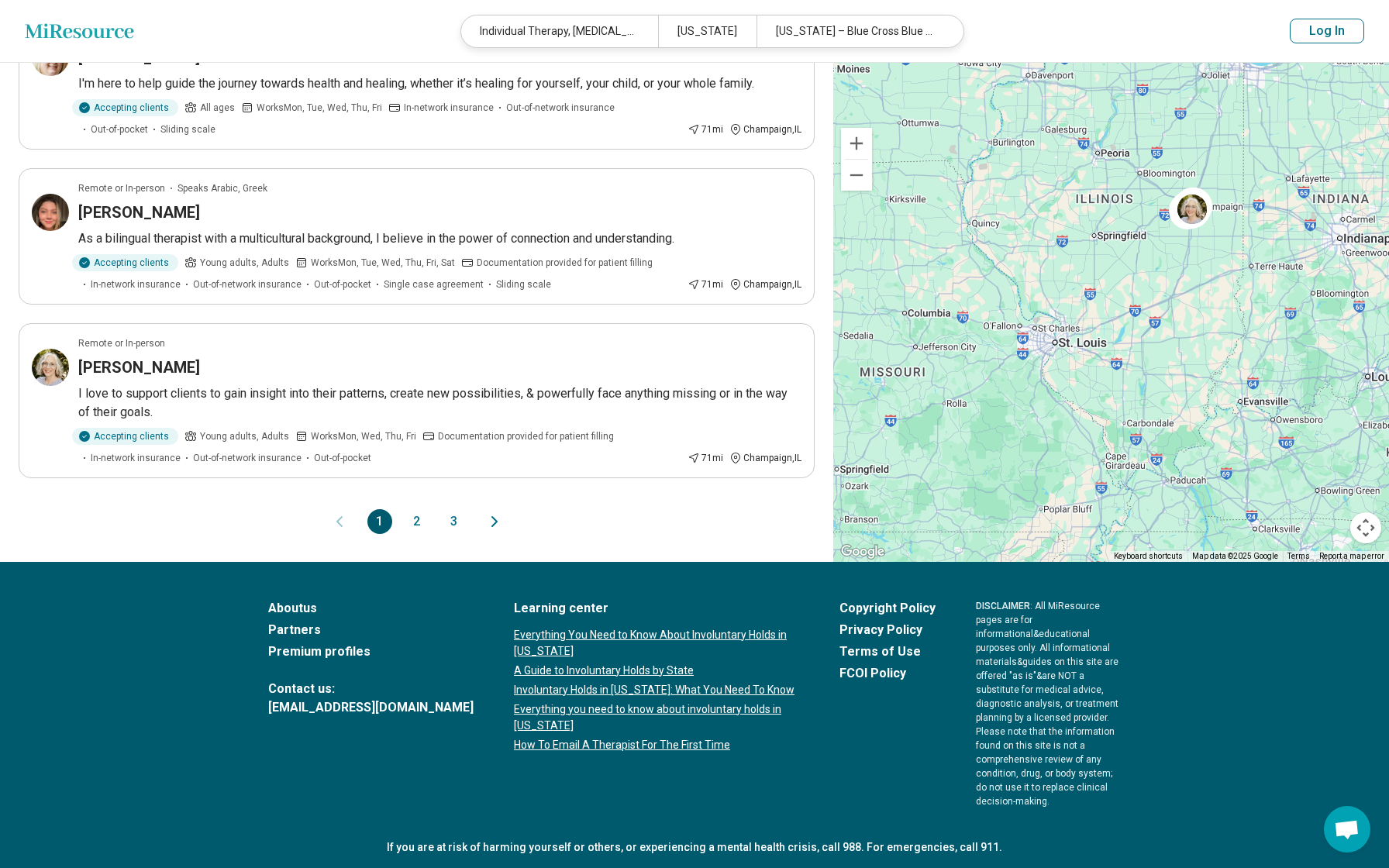
click at [417, 522] on button "2" at bounding box center [417, 521] width 25 height 25
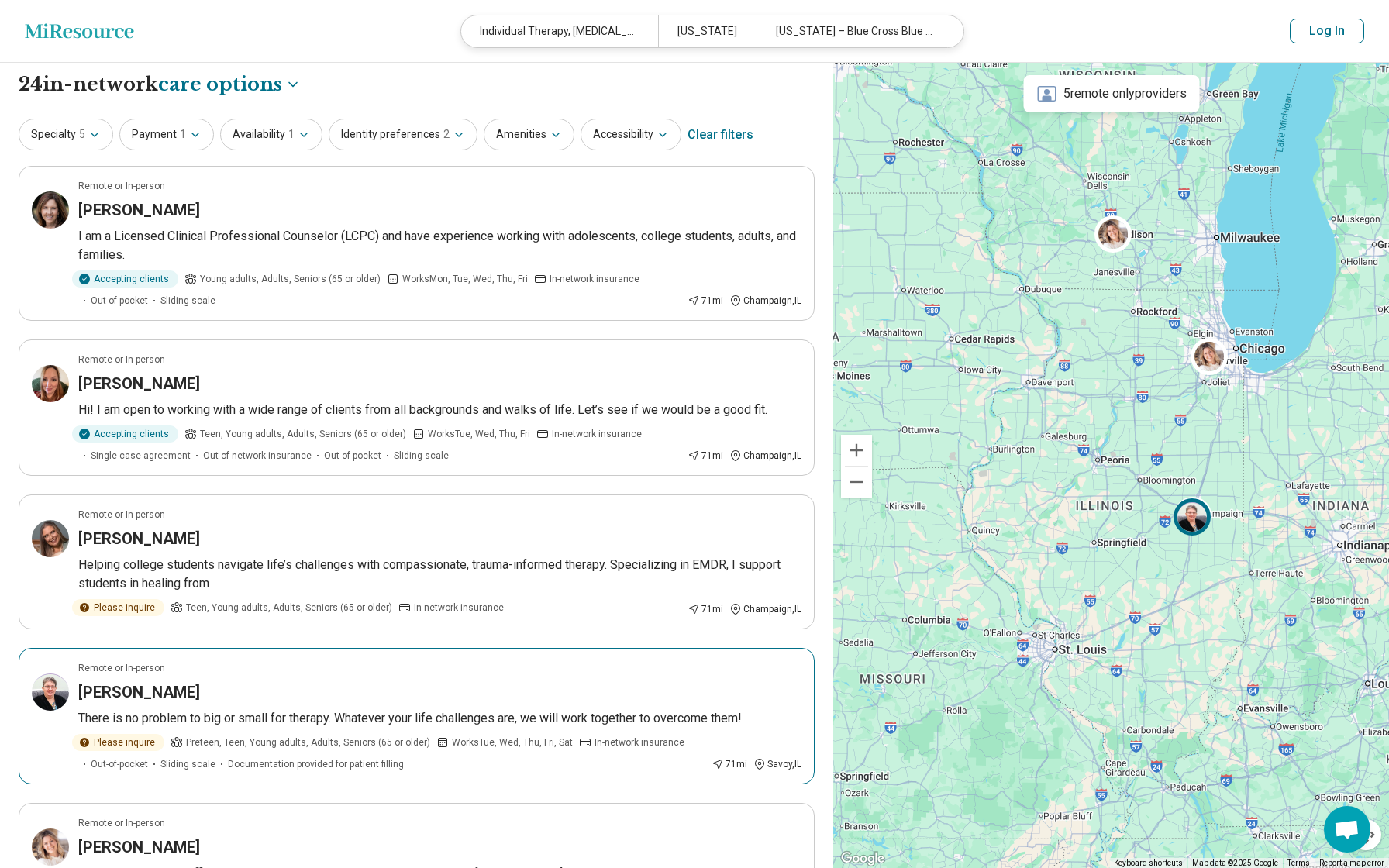
scroll to position [0, 0]
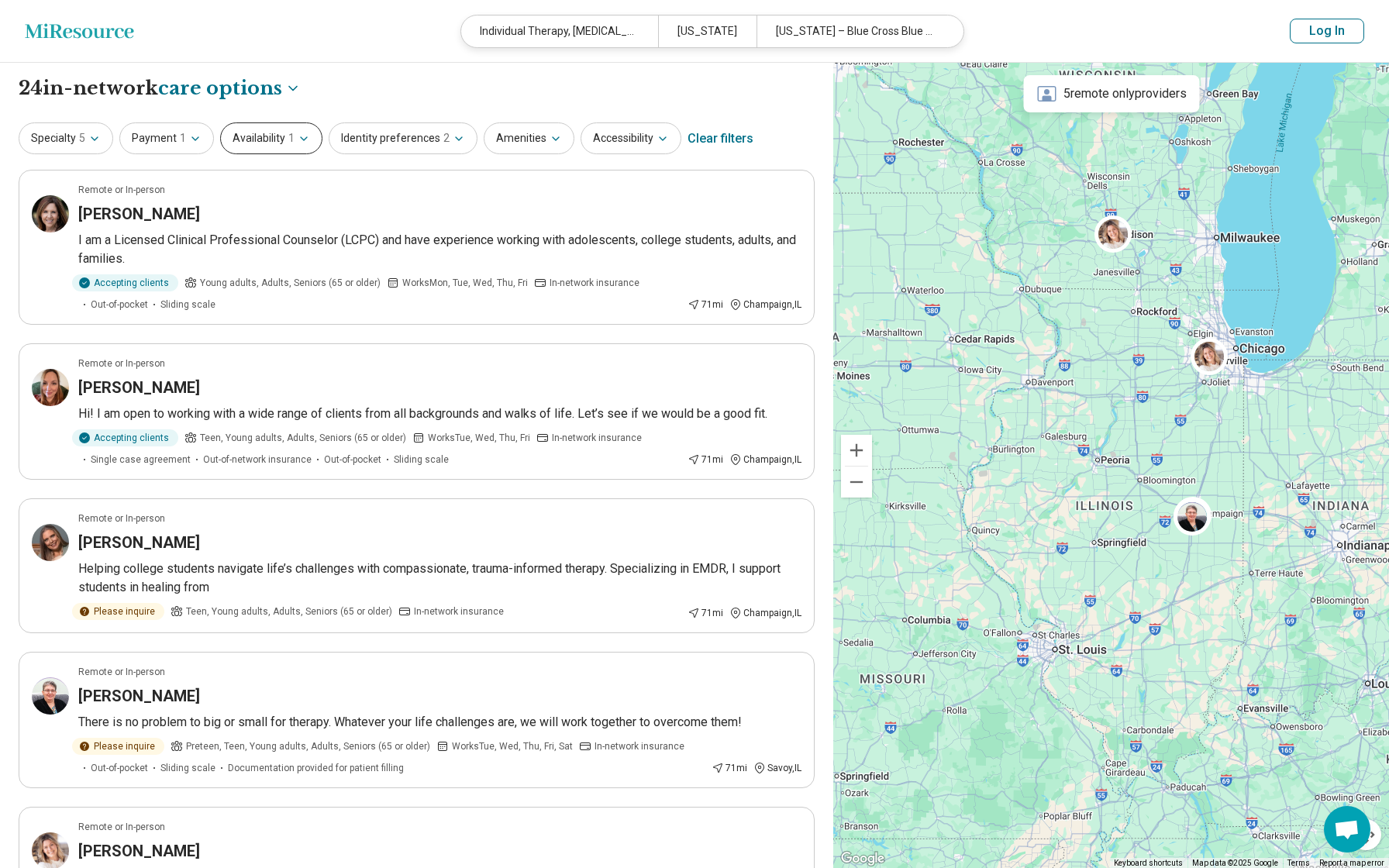
click at [291, 140] on button "Availability 1" at bounding box center [271, 138] width 102 height 32
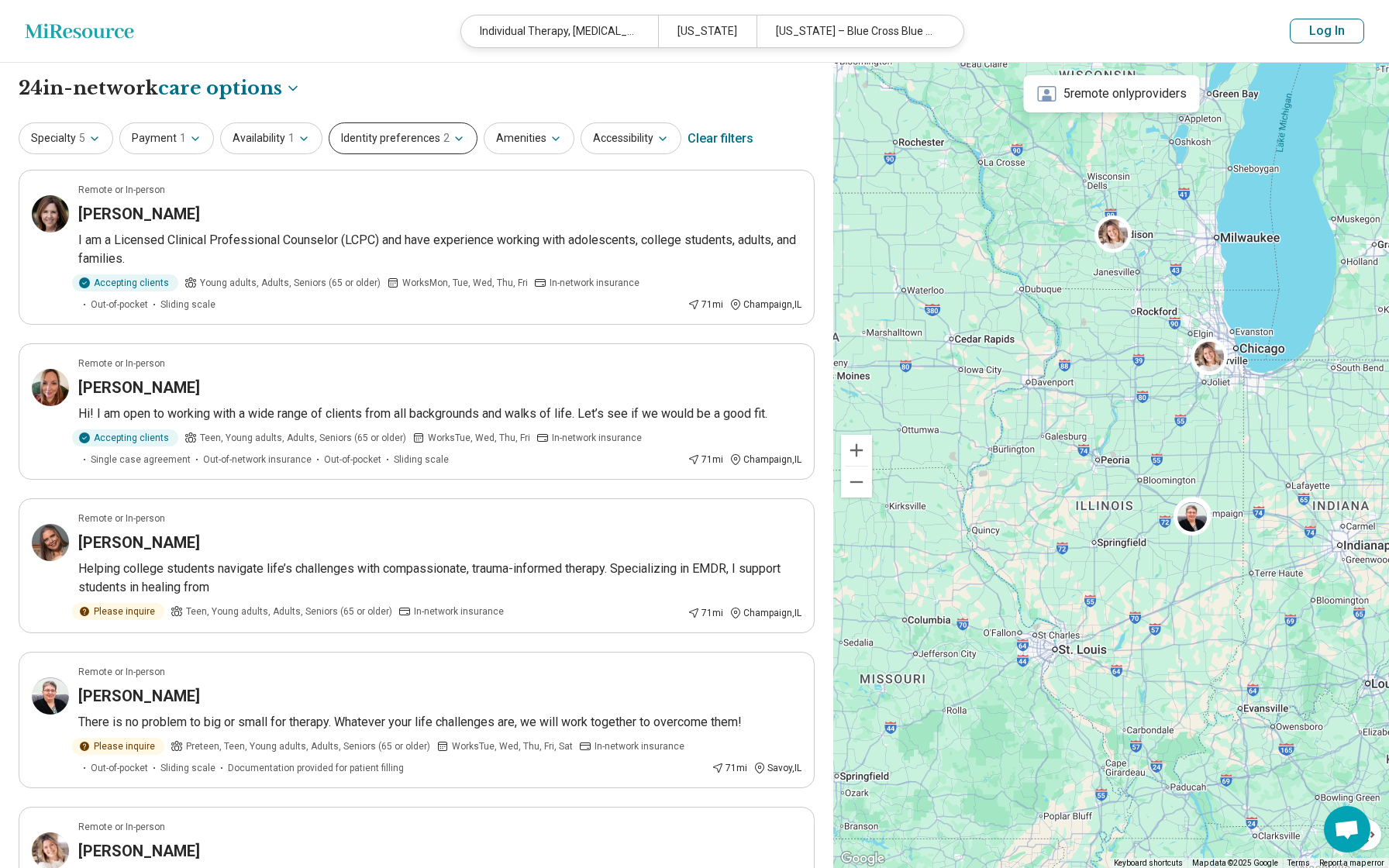
click at [420, 136] on button "Identity preferences 2" at bounding box center [403, 138] width 149 height 32
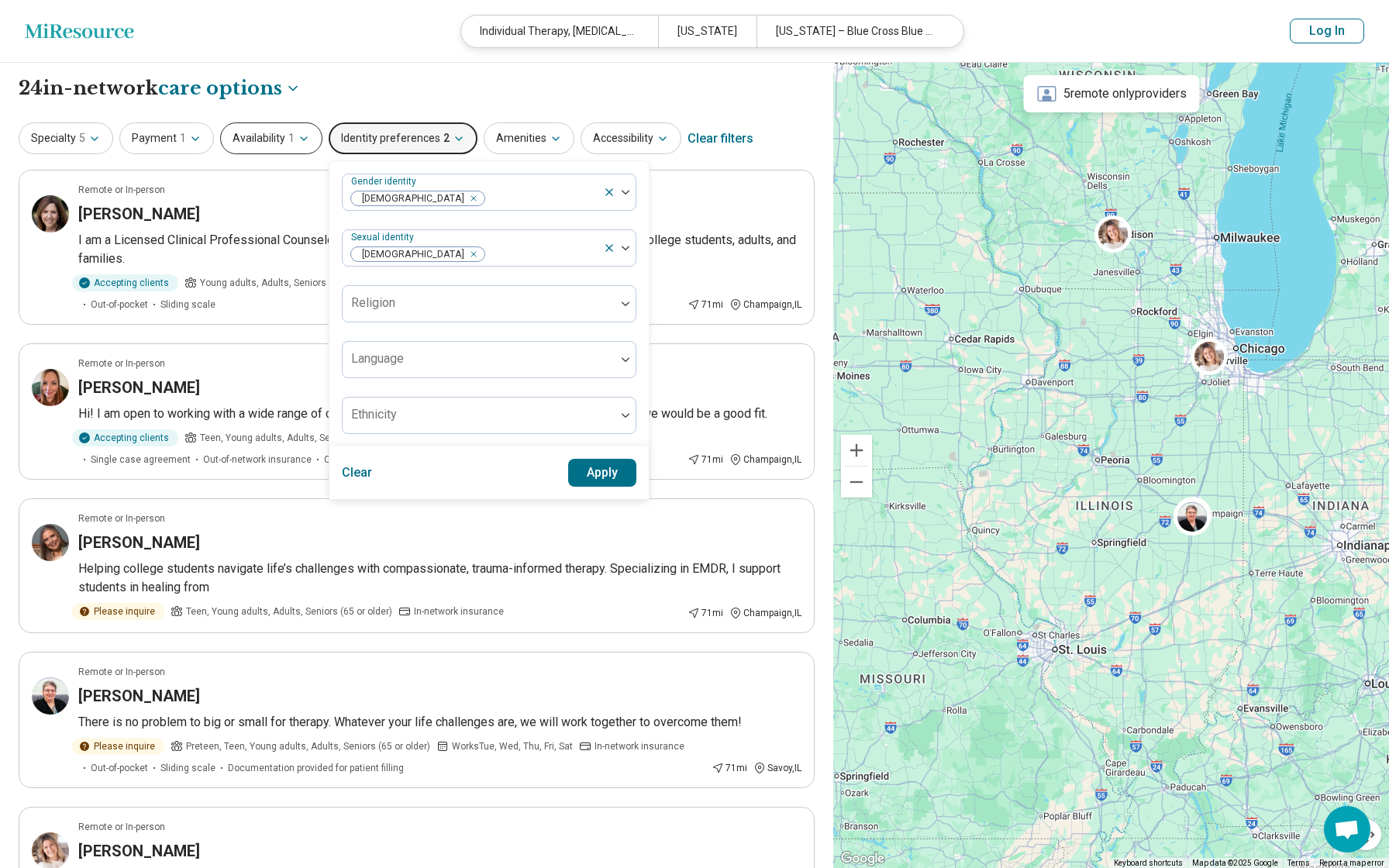
click at [289, 134] on span "1" at bounding box center [292, 138] width 6 height 16
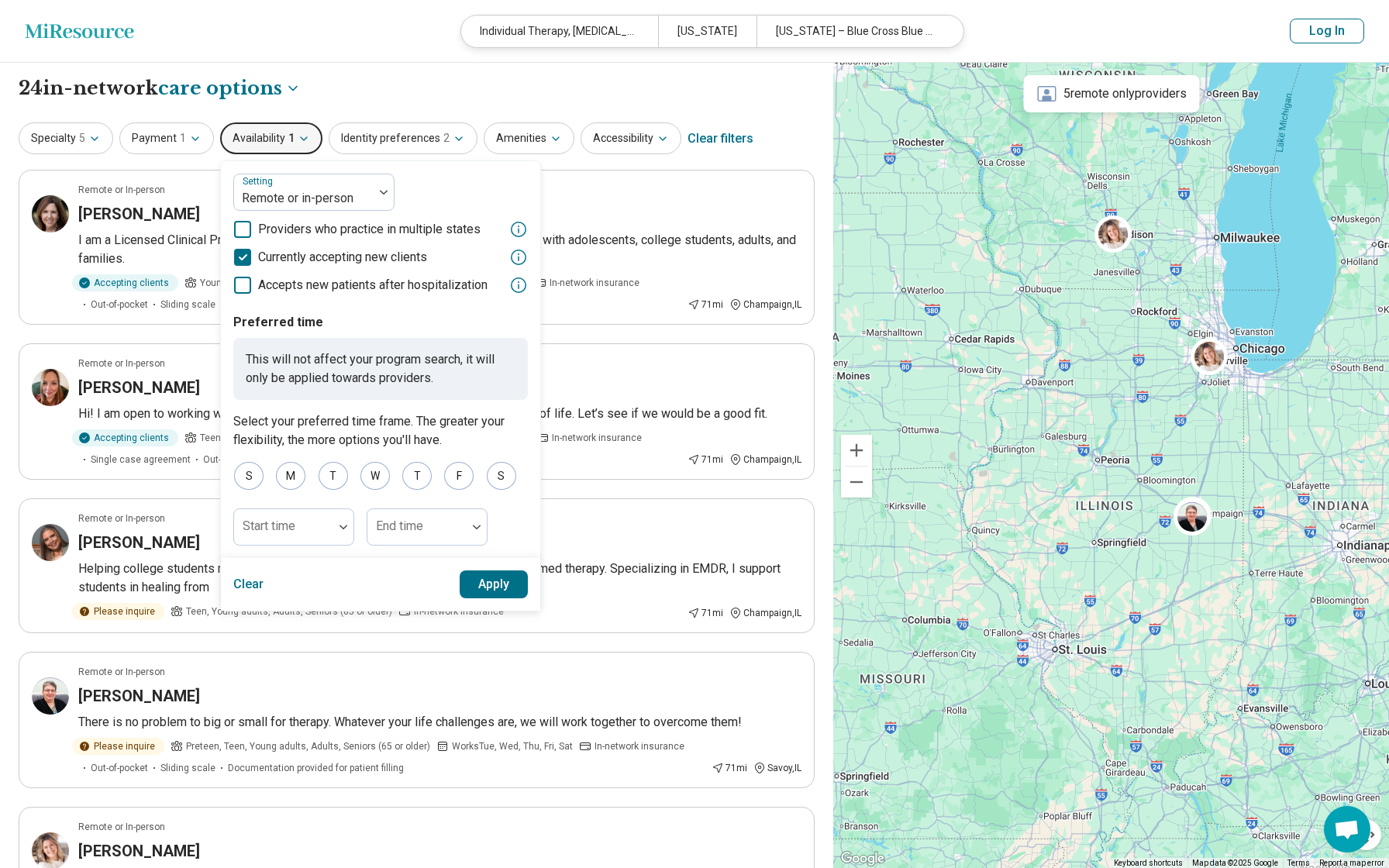
click at [241, 257] on polyline at bounding box center [242, 257] width 7 height 5
click at [378, 188] on div at bounding box center [384, 192] width 20 height 36
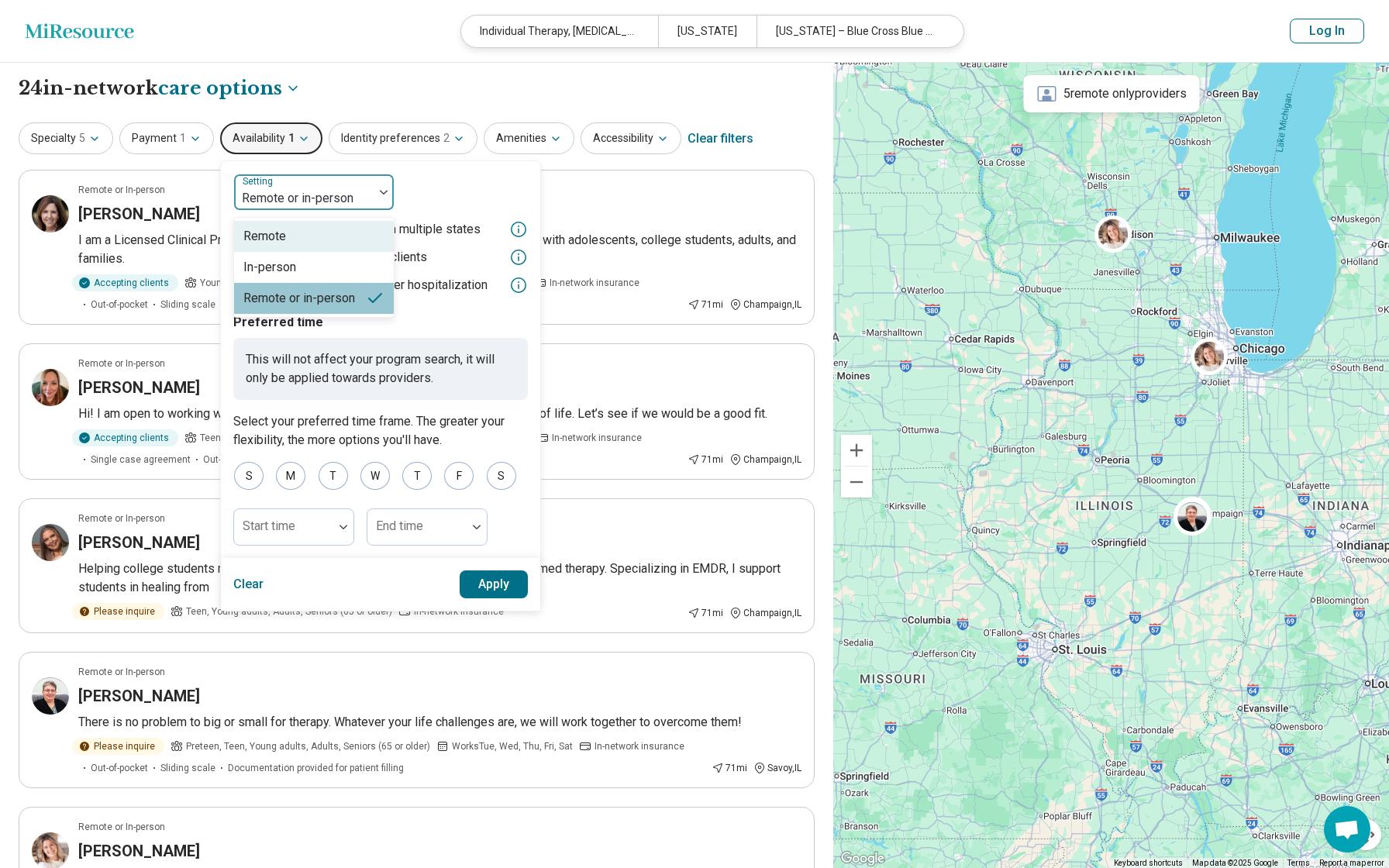
click at [285, 235] on div "Remote" at bounding box center [314, 236] width 160 height 31
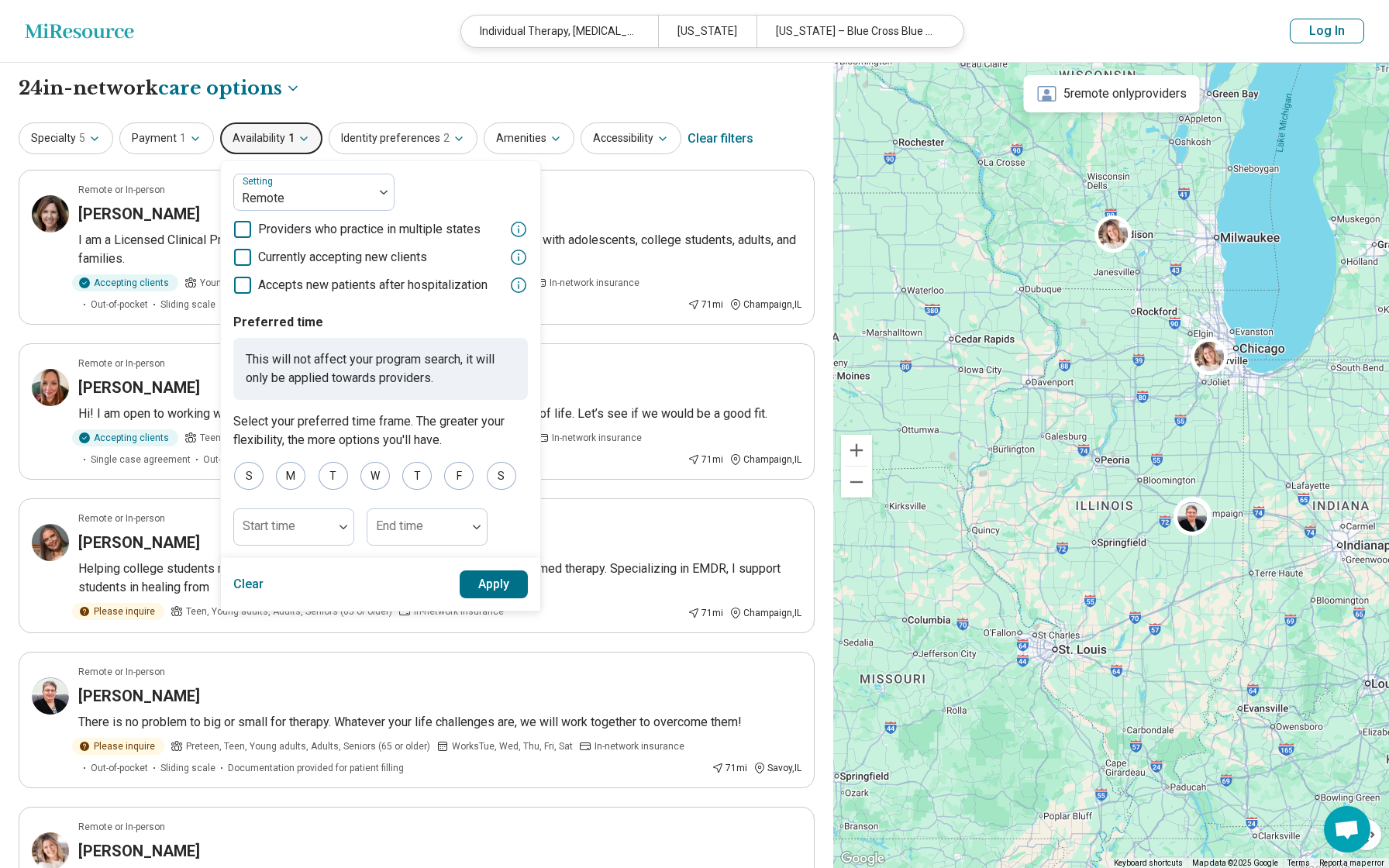
click at [472, 598] on button "Apply" at bounding box center [494, 584] width 69 height 28
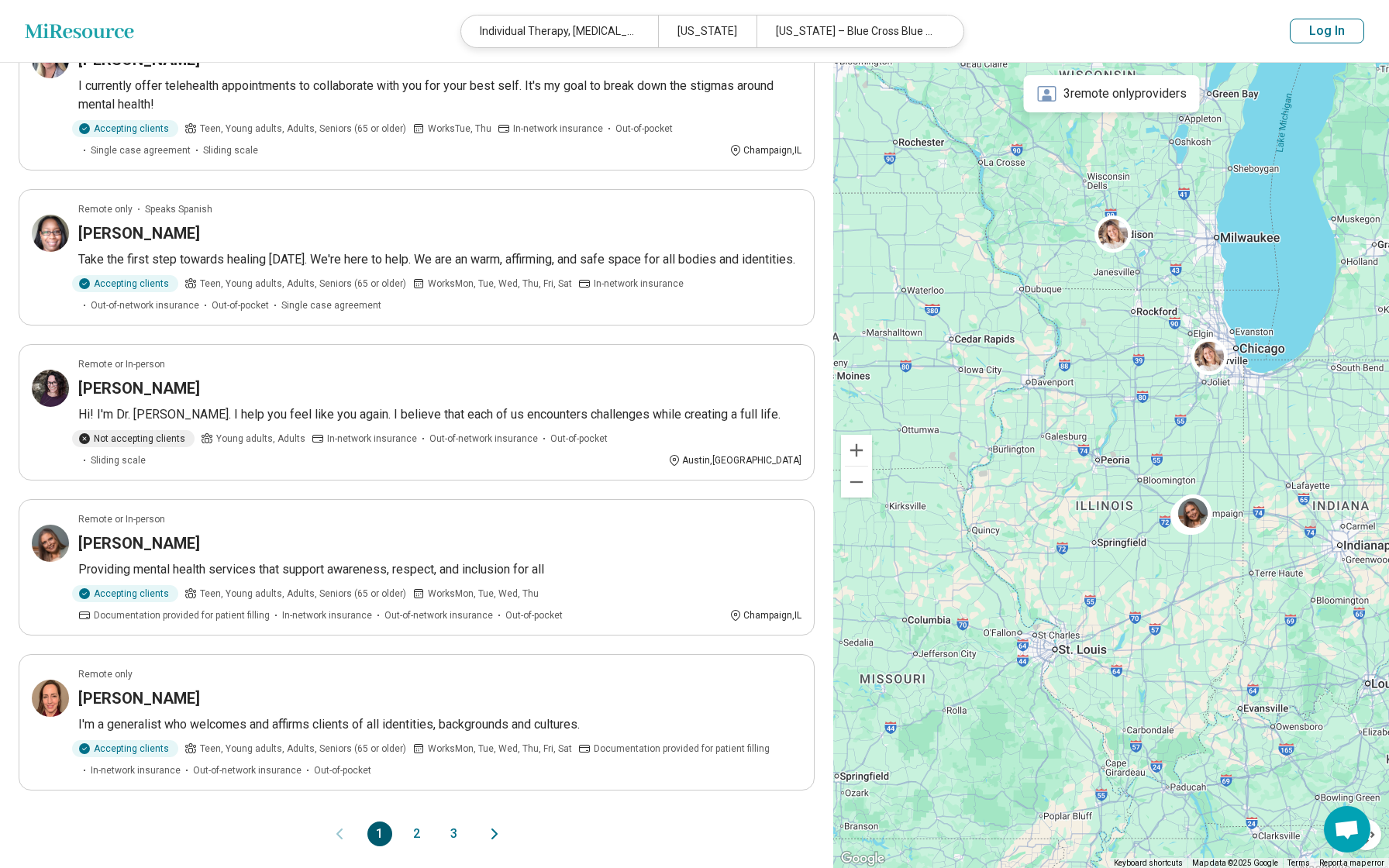
click at [419, 821] on button "2" at bounding box center [417, 833] width 25 height 25
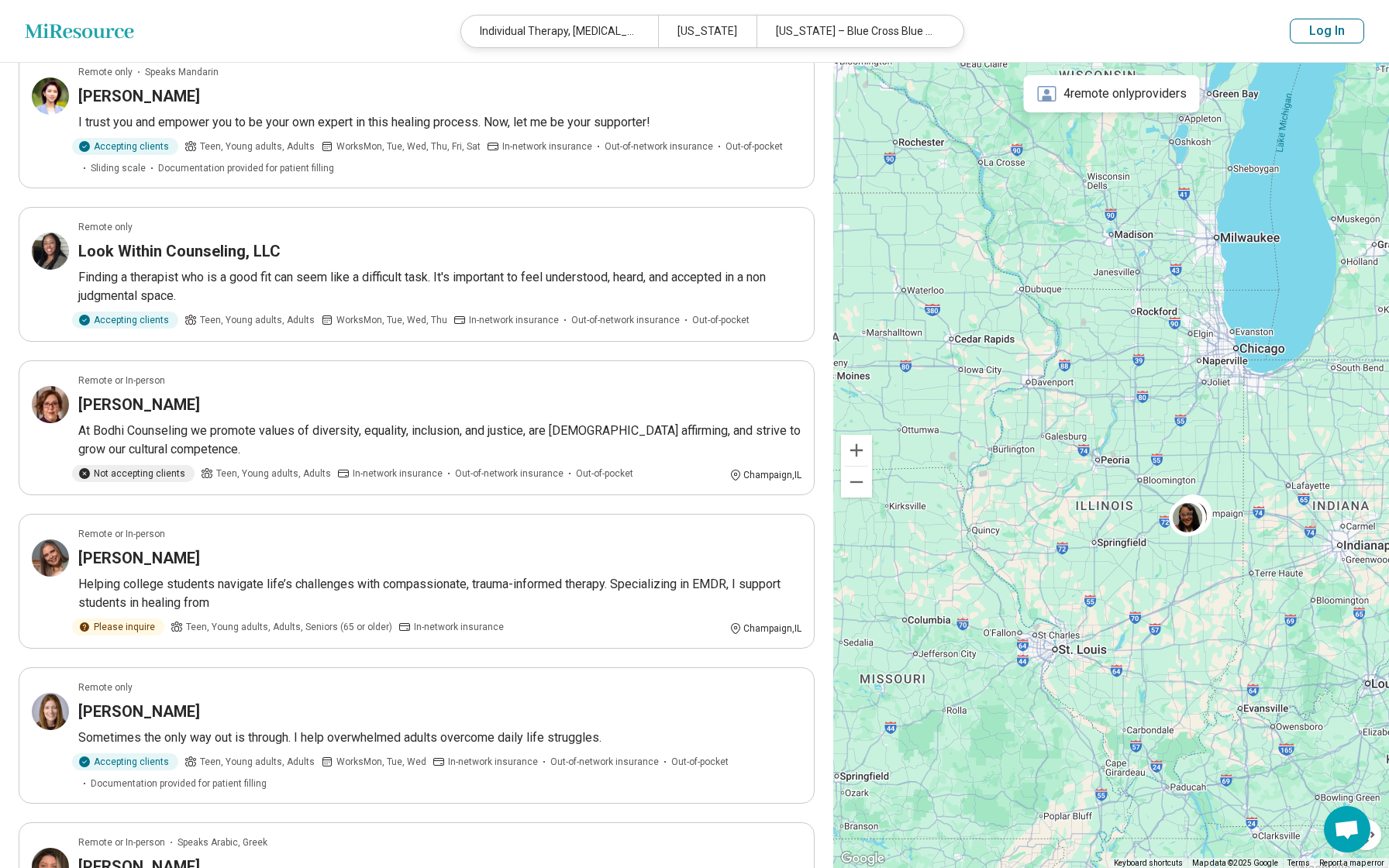
scroll to position [147, 0]
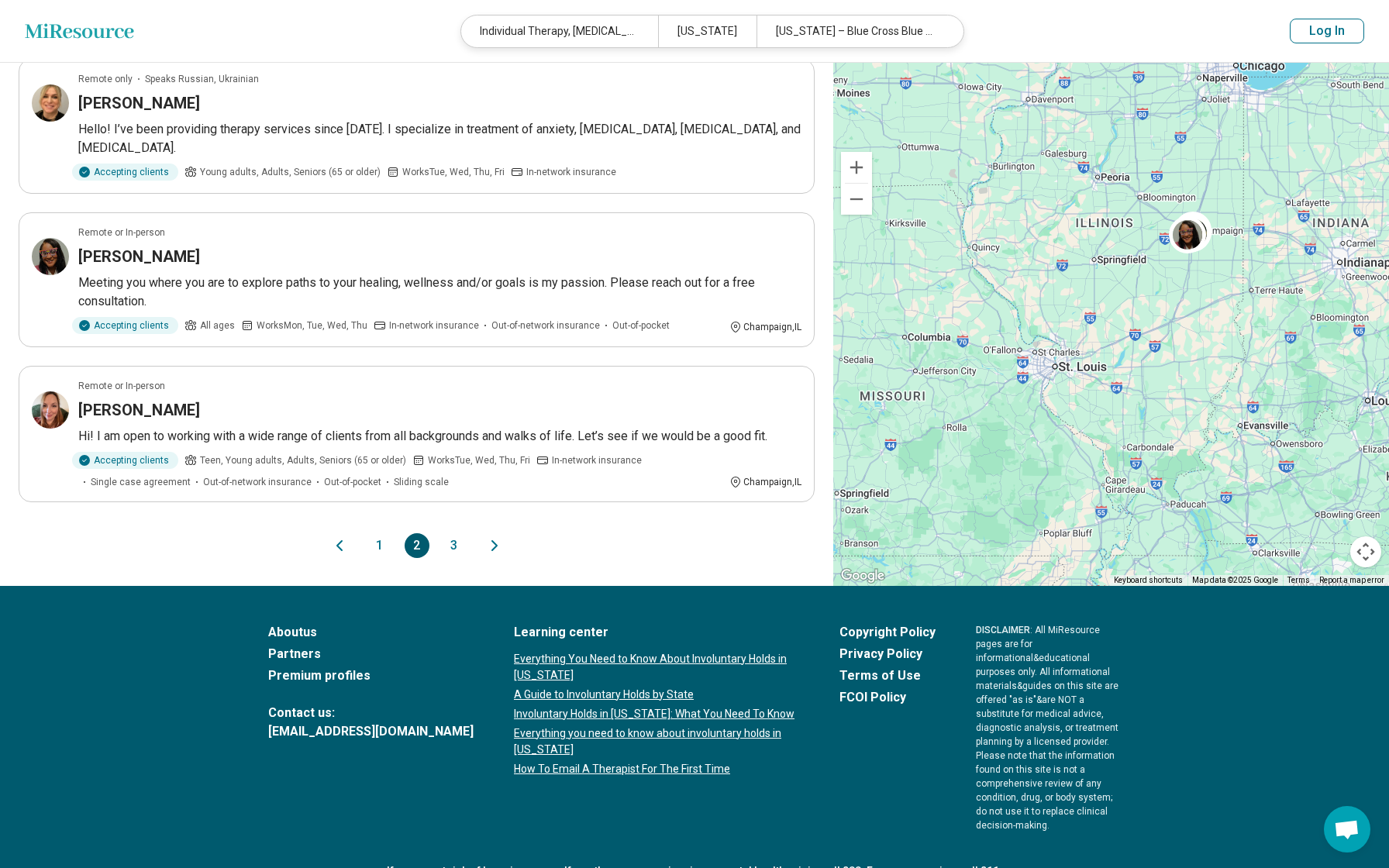
click at [453, 533] on button "3" at bounding box center [453, 545] width 25 height 25
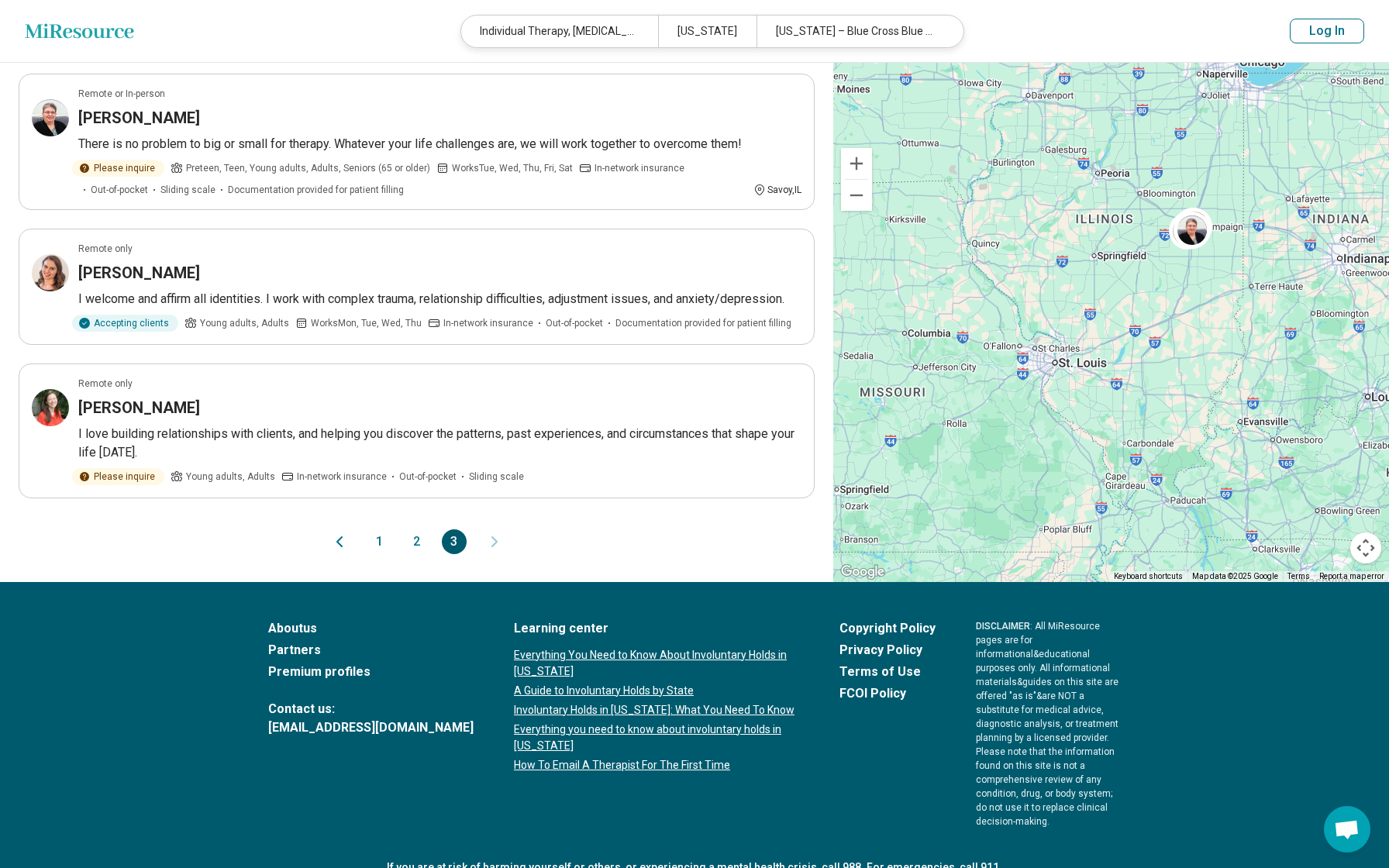
scroll to position [0, 0]
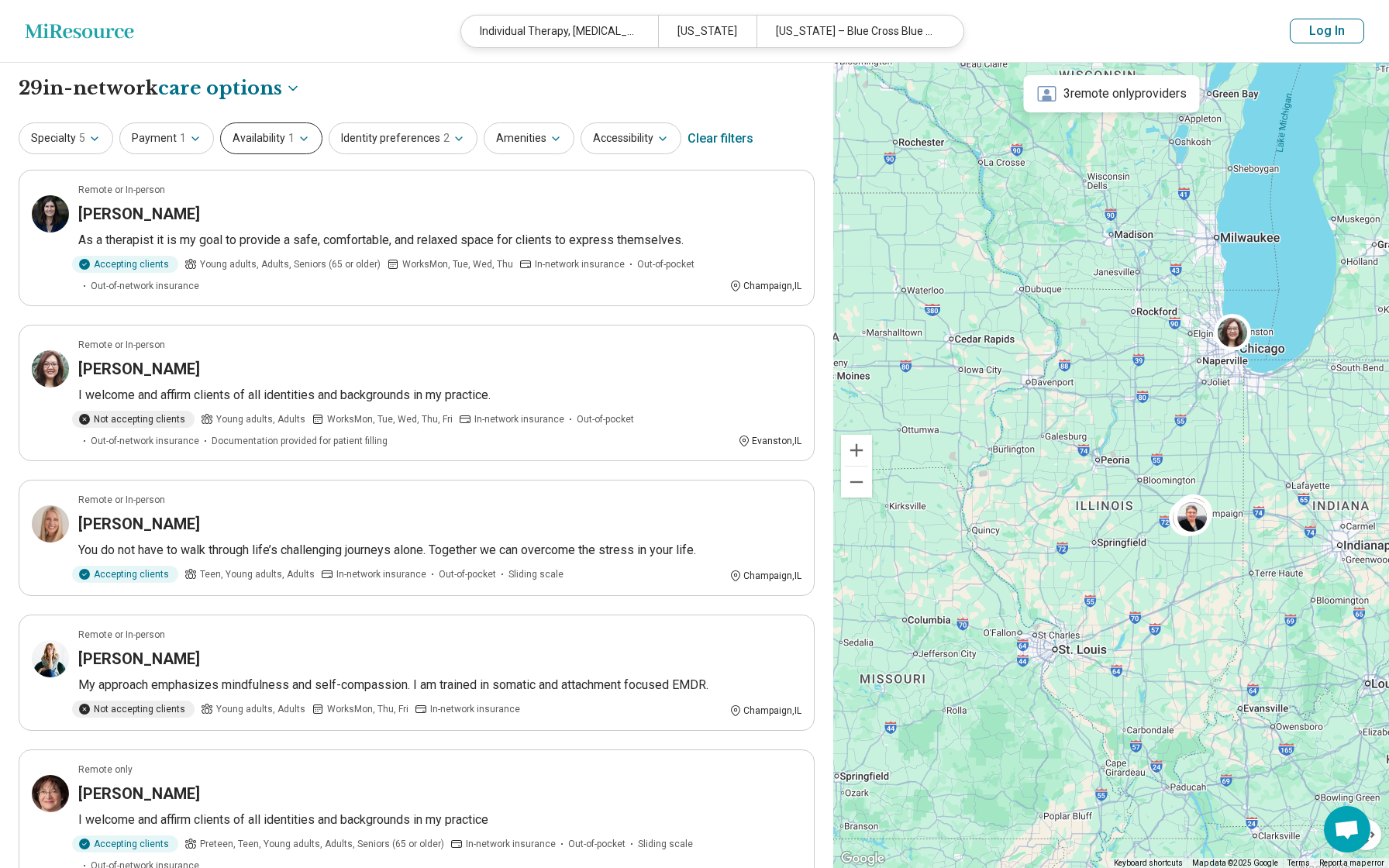
click at [289, 144] on span "1" at bounding box center [292, 138] width 6 height 16
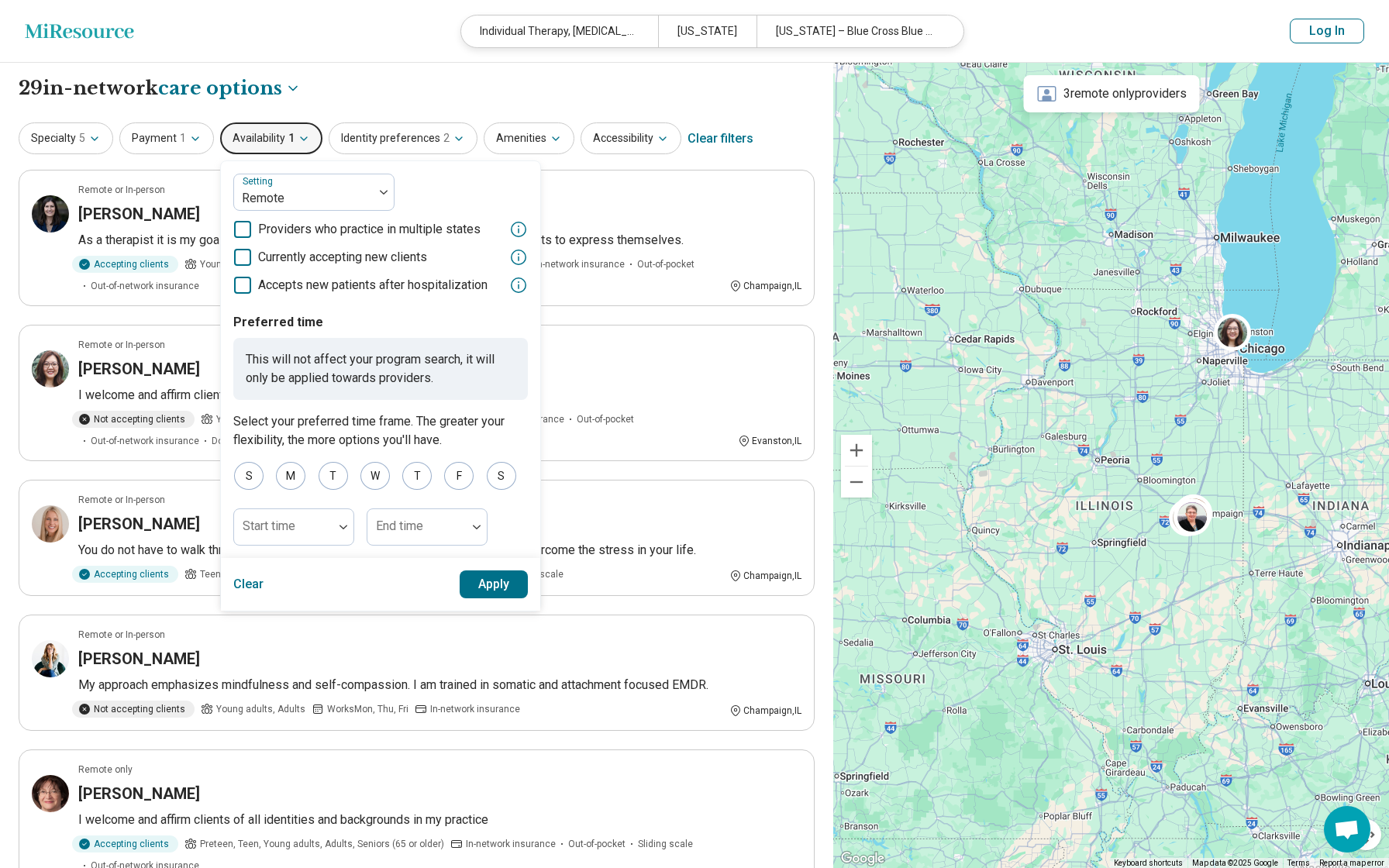
click at [242, 259] on icon at bounding box center [242, 257] width 17 height 17
click at [498, 598] on button "Apply" at bounding box center [494, 584] width 69 height 28
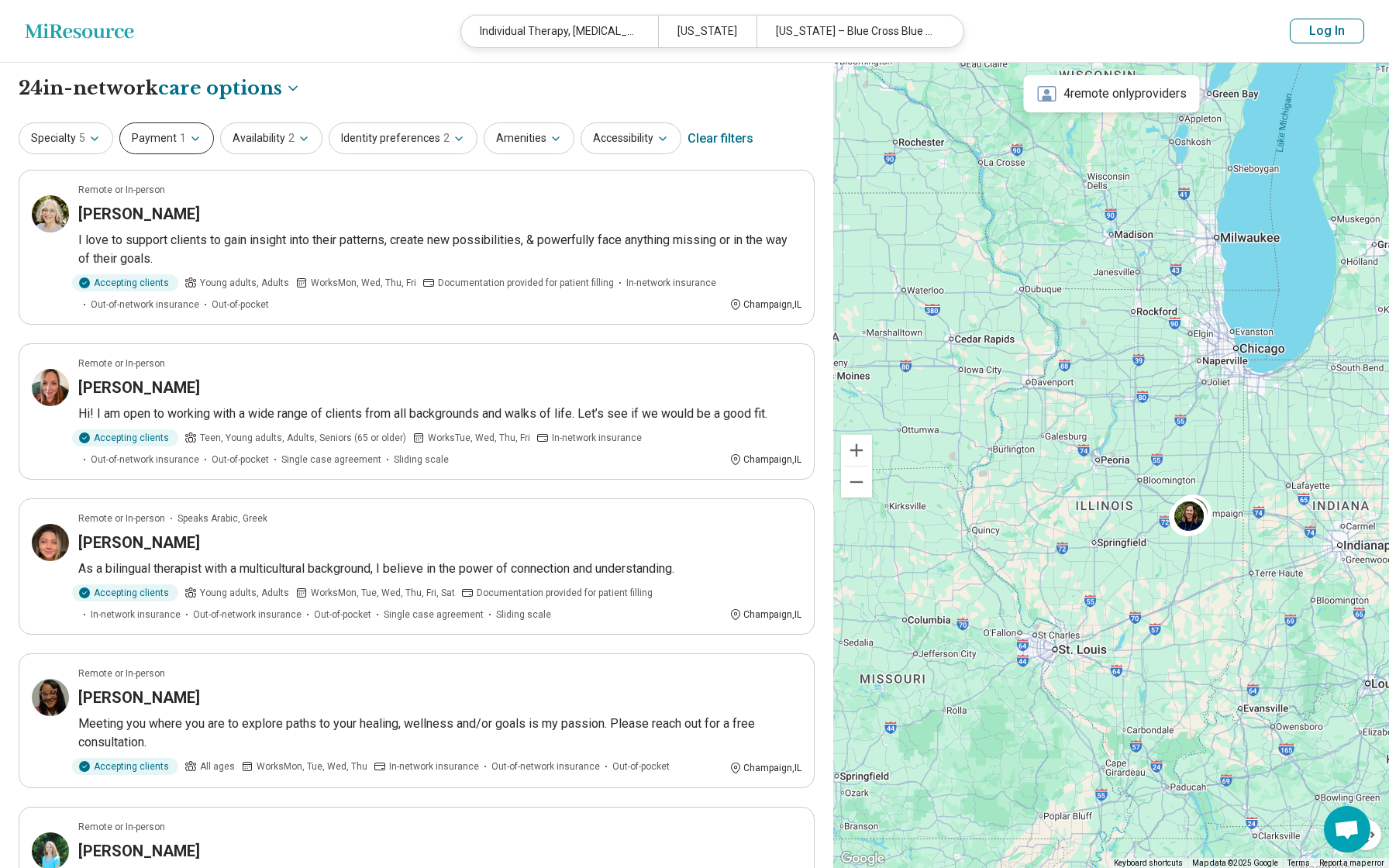
click at [166, 140] on button "Payment 1" at bounding box center [166, 138] width 94 height 32
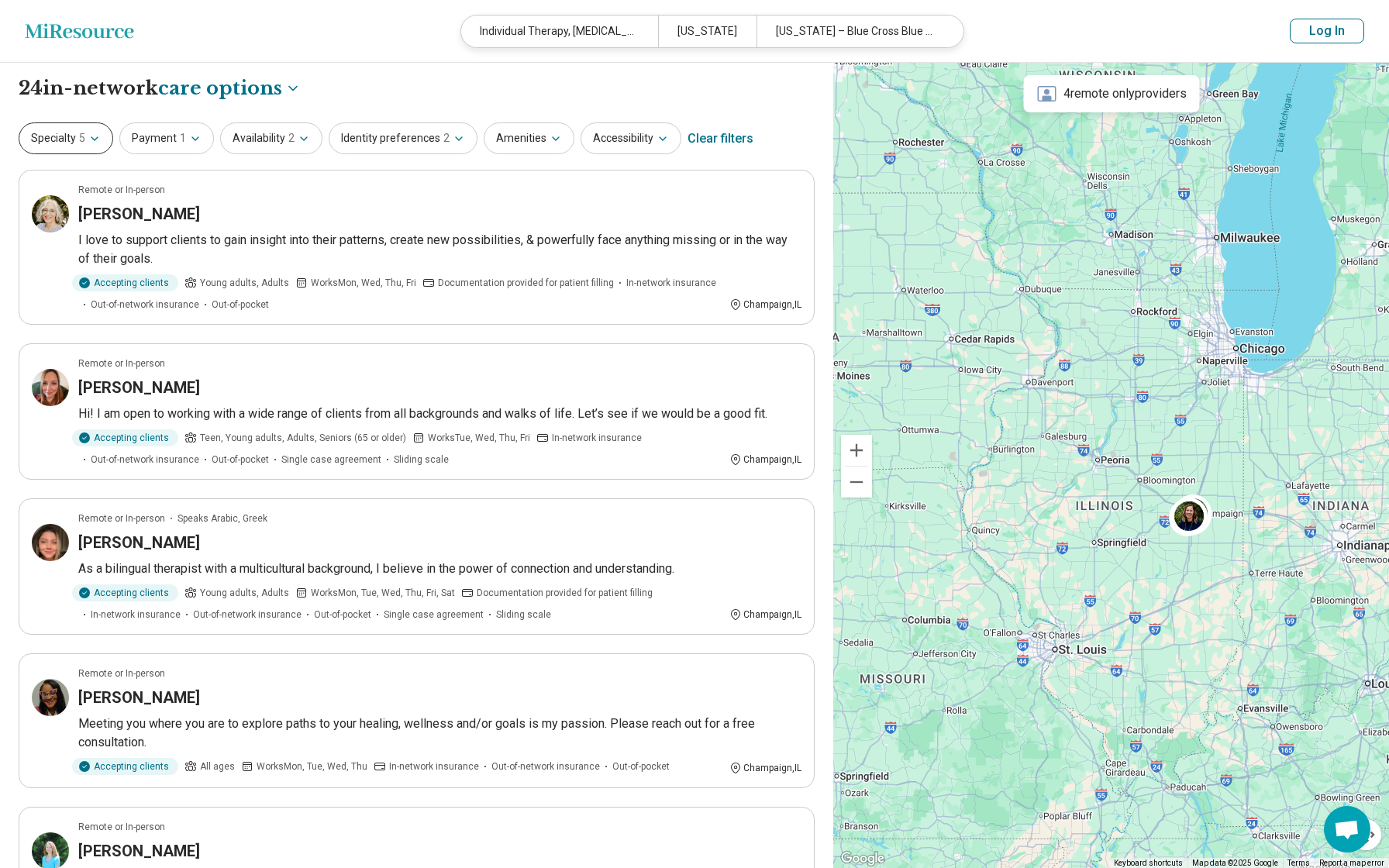
click at [95, 137] on icon "button" at bounding box center [94, 138] width 6 height 3
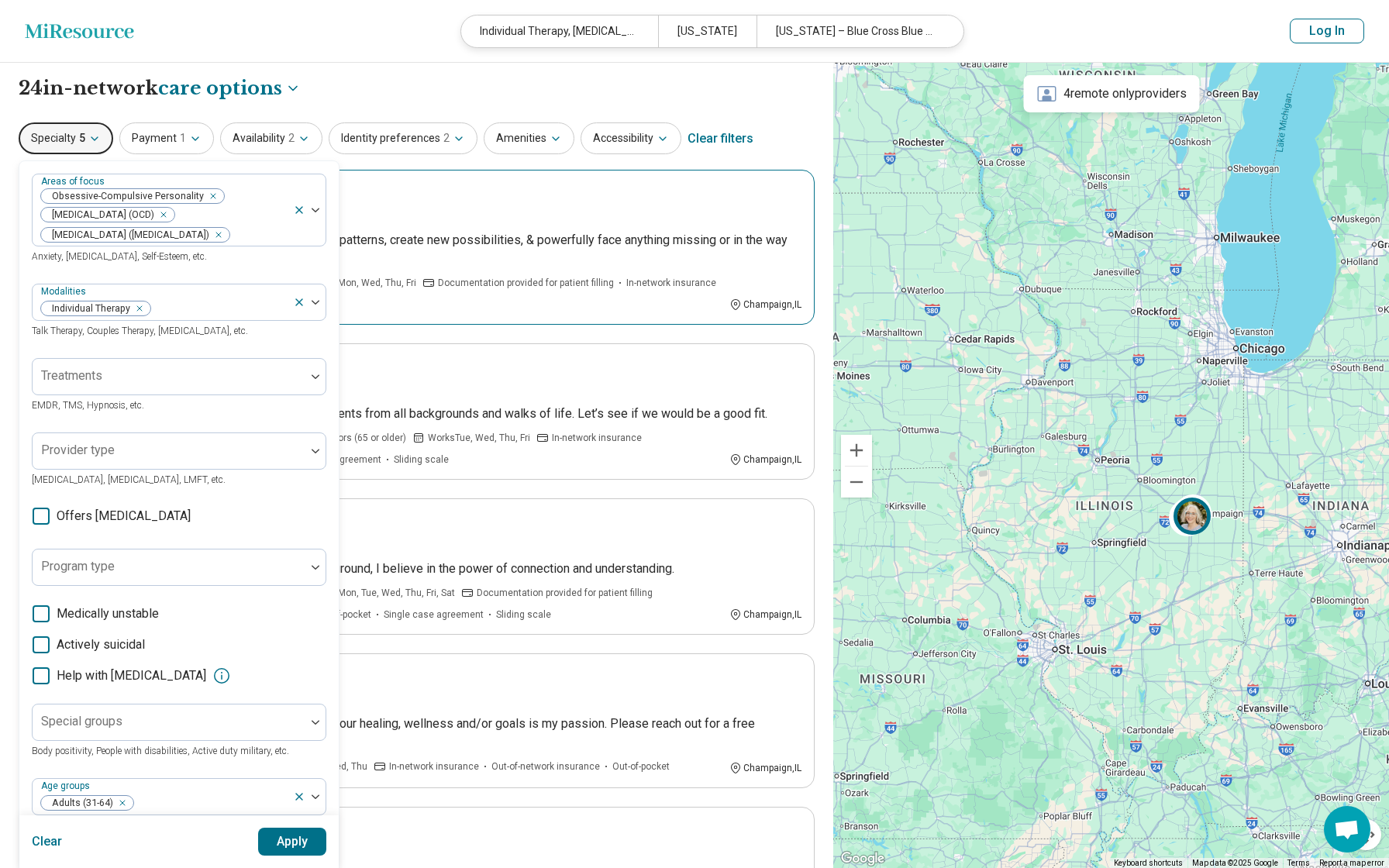
click at [433, 190] on div "Remote or In-person" at bounding box center [440, 189] width 723 height 14
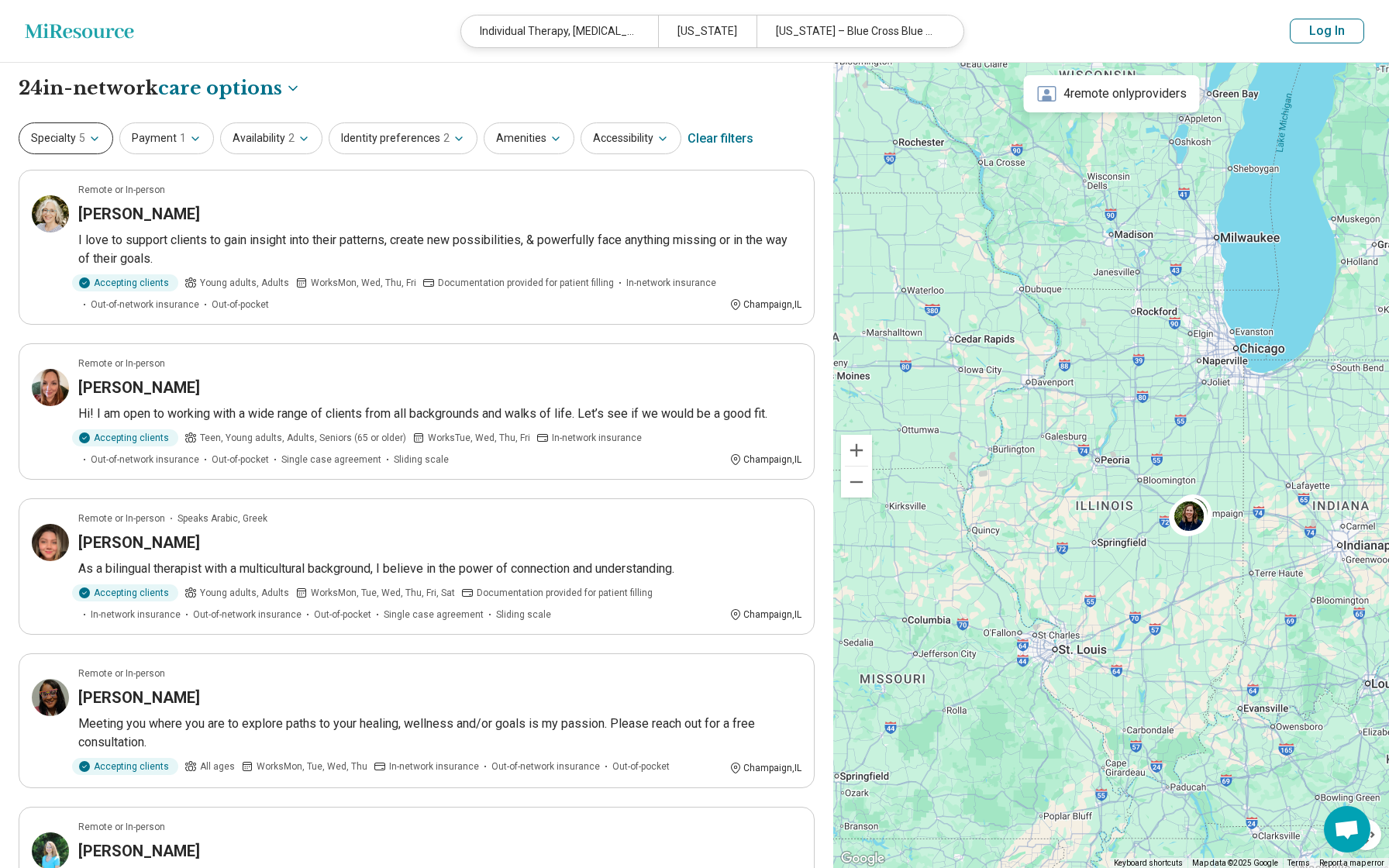
click at [96, 133] on icon "button" at bounding box center [94, 139] width 12 height 12
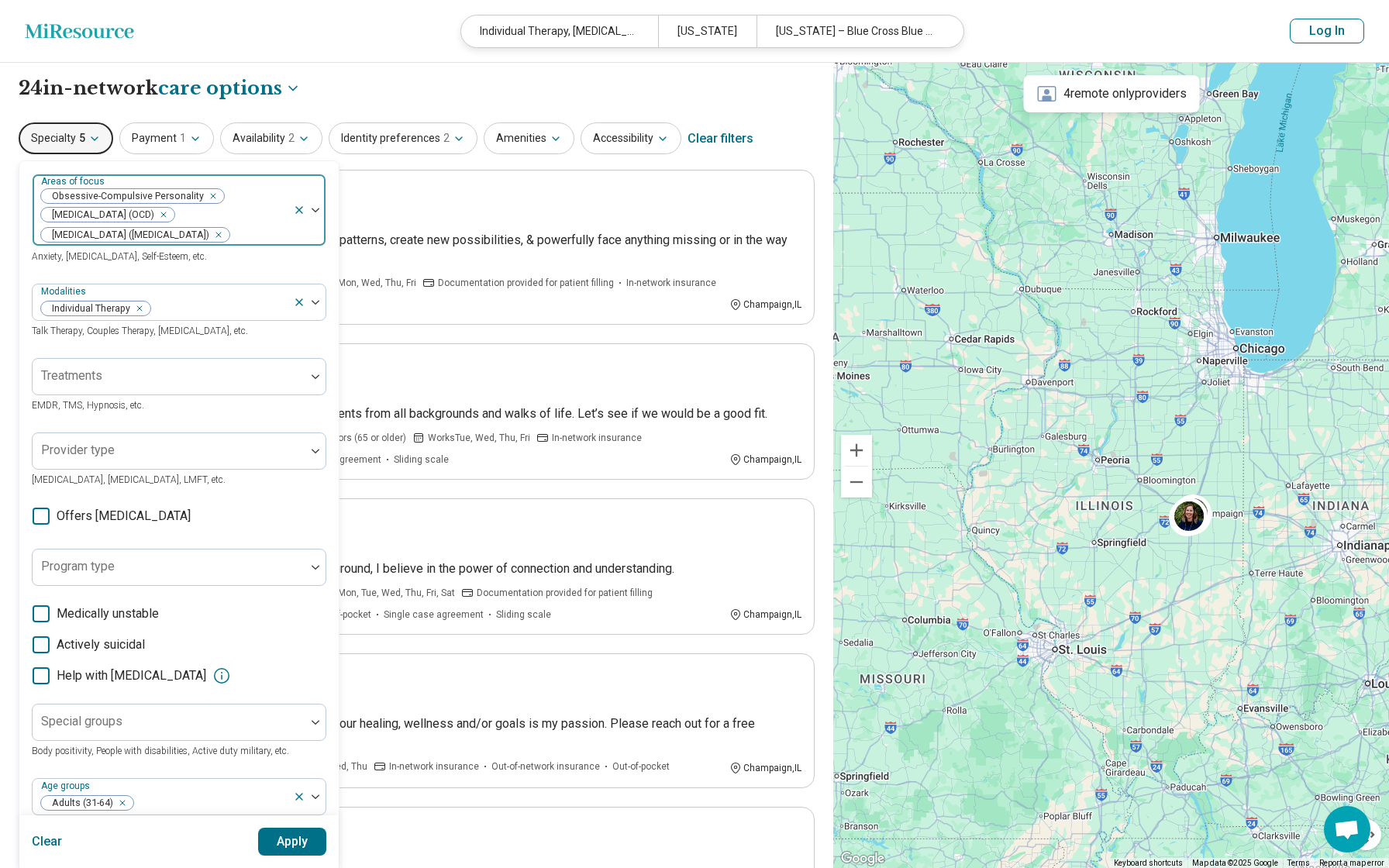
click at [165, 212] on icon "Remove [object Object]" at bounding box center [159, 214] width 11 height 11
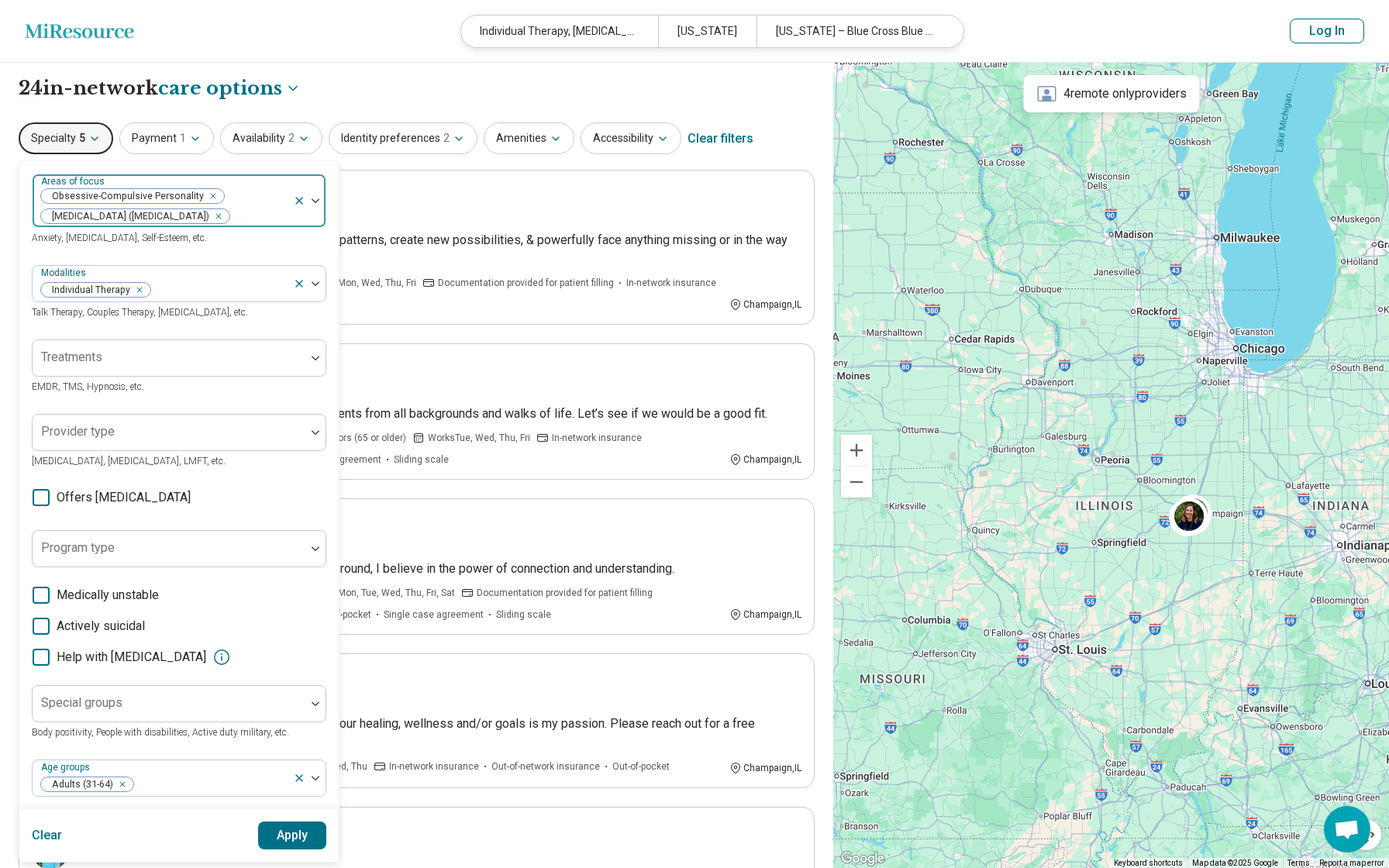
click at [220, 214] on icon "Remove [object Object]" at bounding box center [214, 215] width 11 height 11
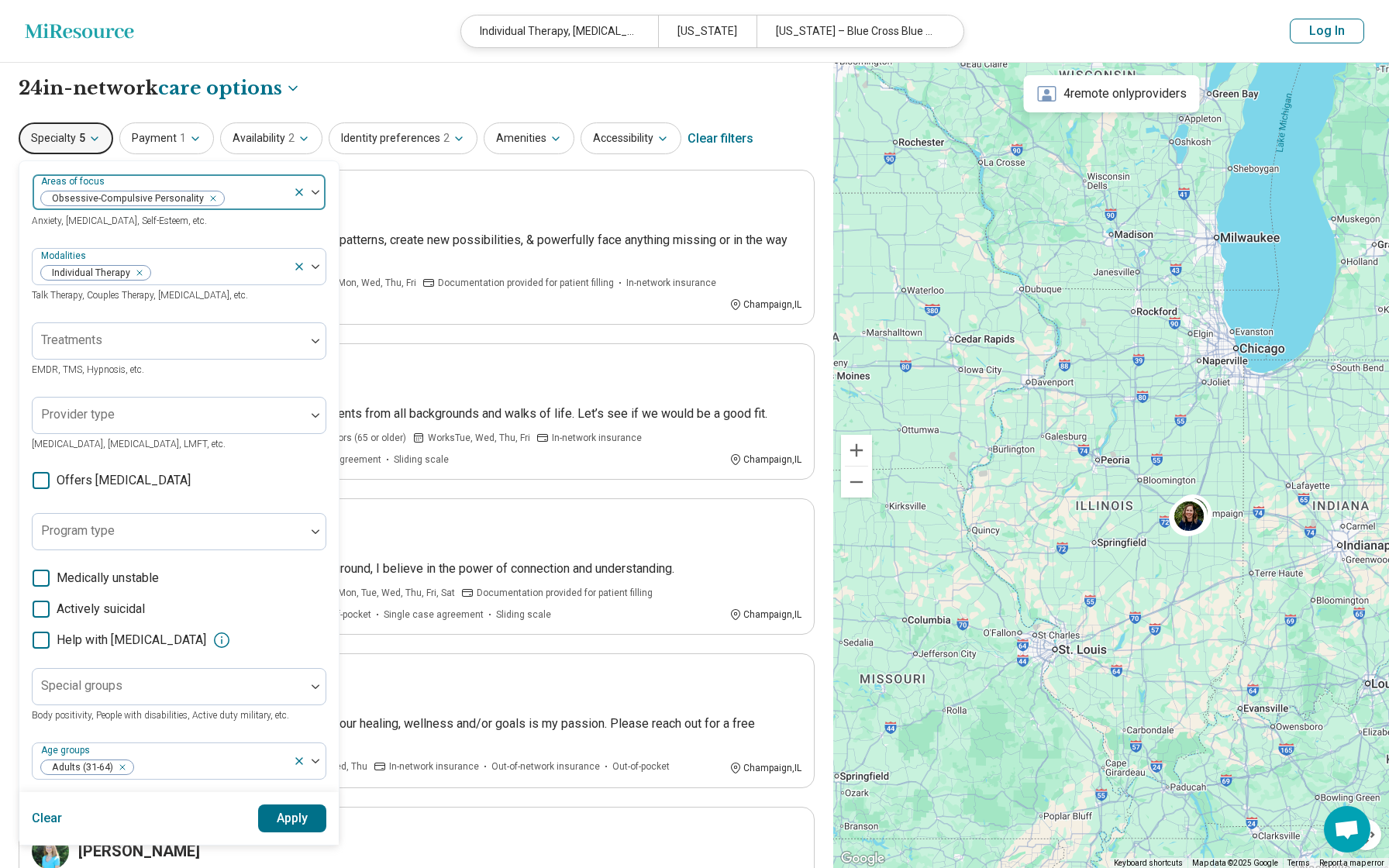
click at [289, 823] on button "Apply" at bounding box center [293, 818] width 69 height 28
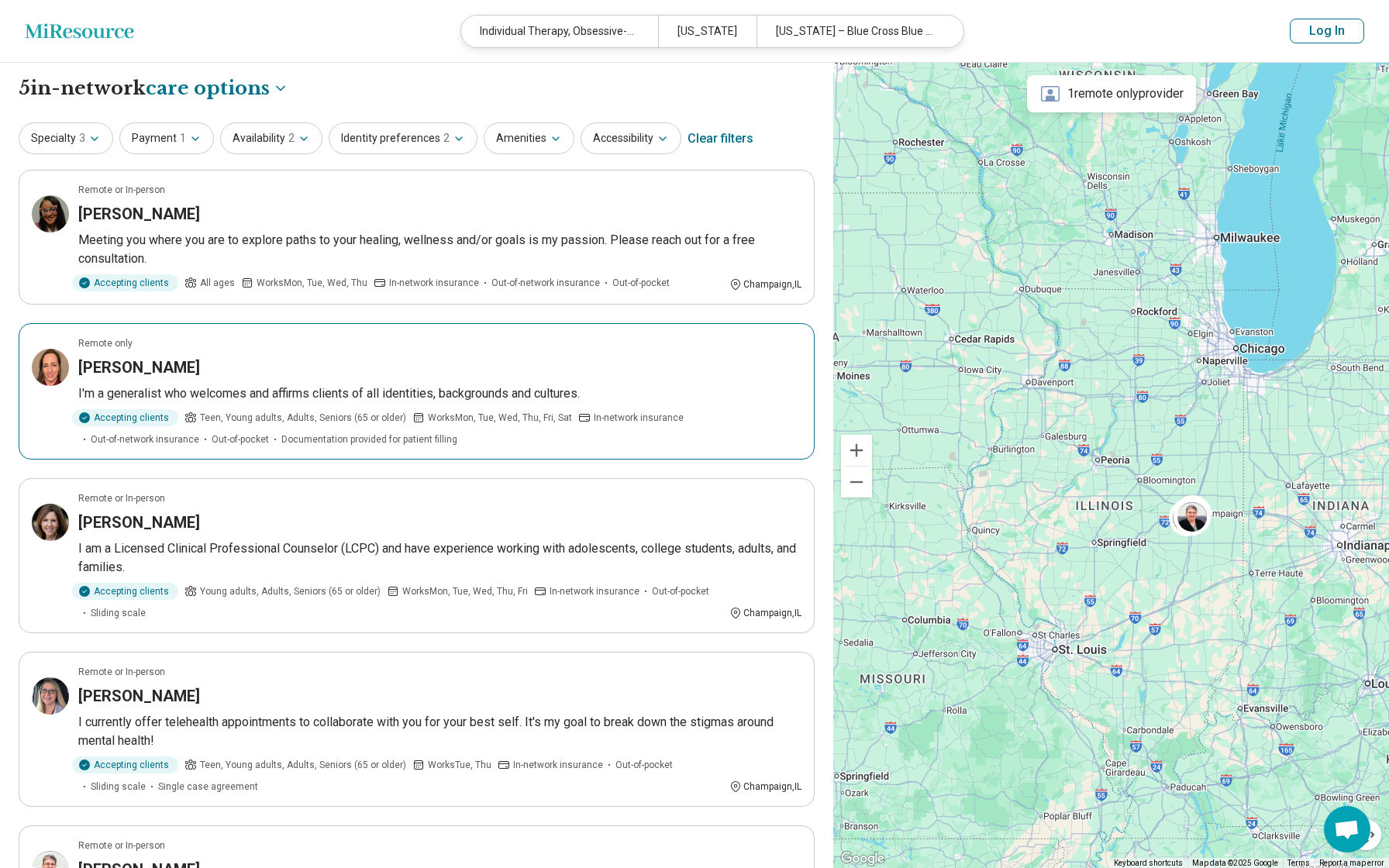
click at [286, 342] on div "Remote only" at bounding box center [440, 343] width 723 height 14
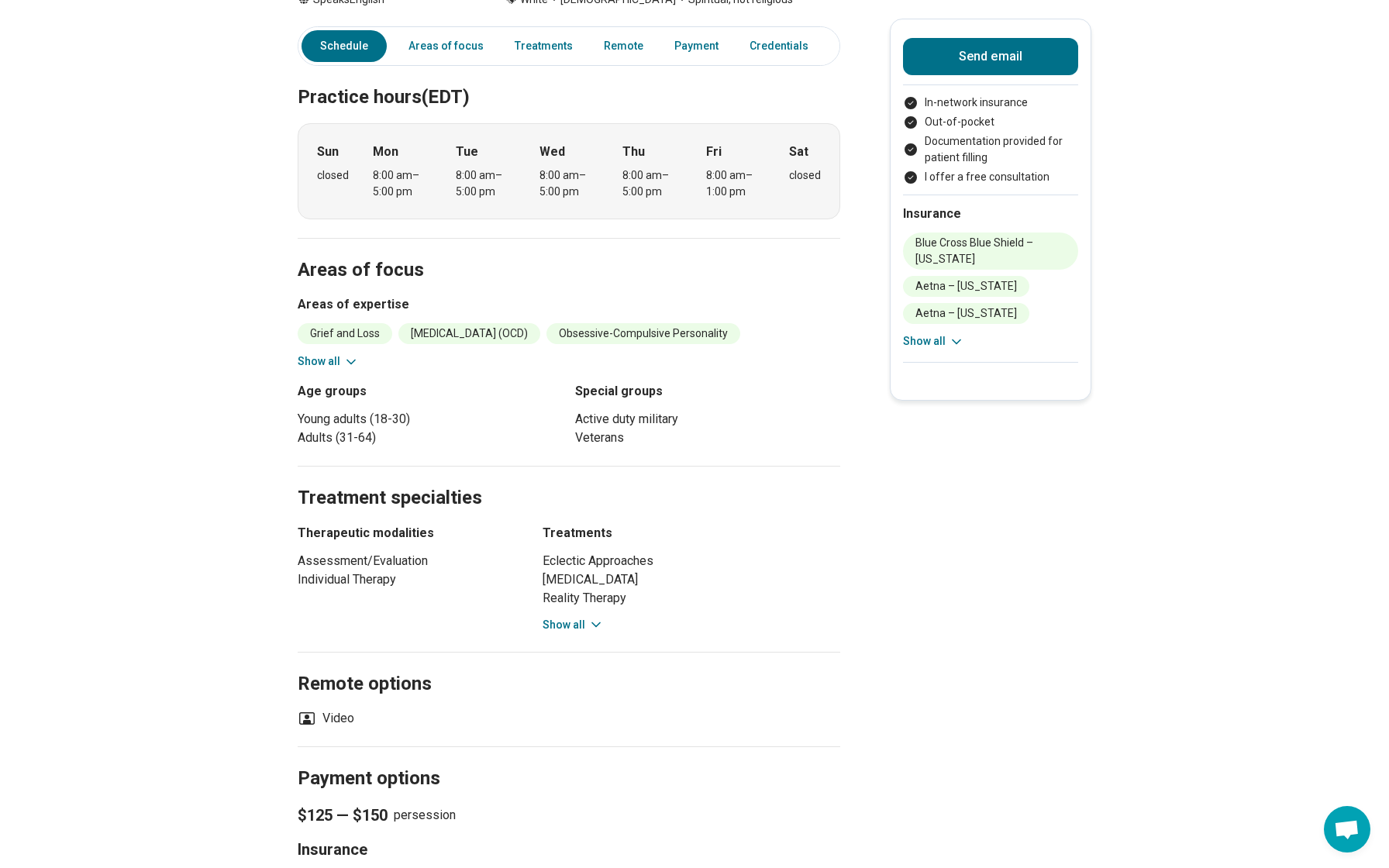
scroll to position [409, 0]
click at [568, 616] on button "Show all" at bounding box center [573, 624] width 62 height 16
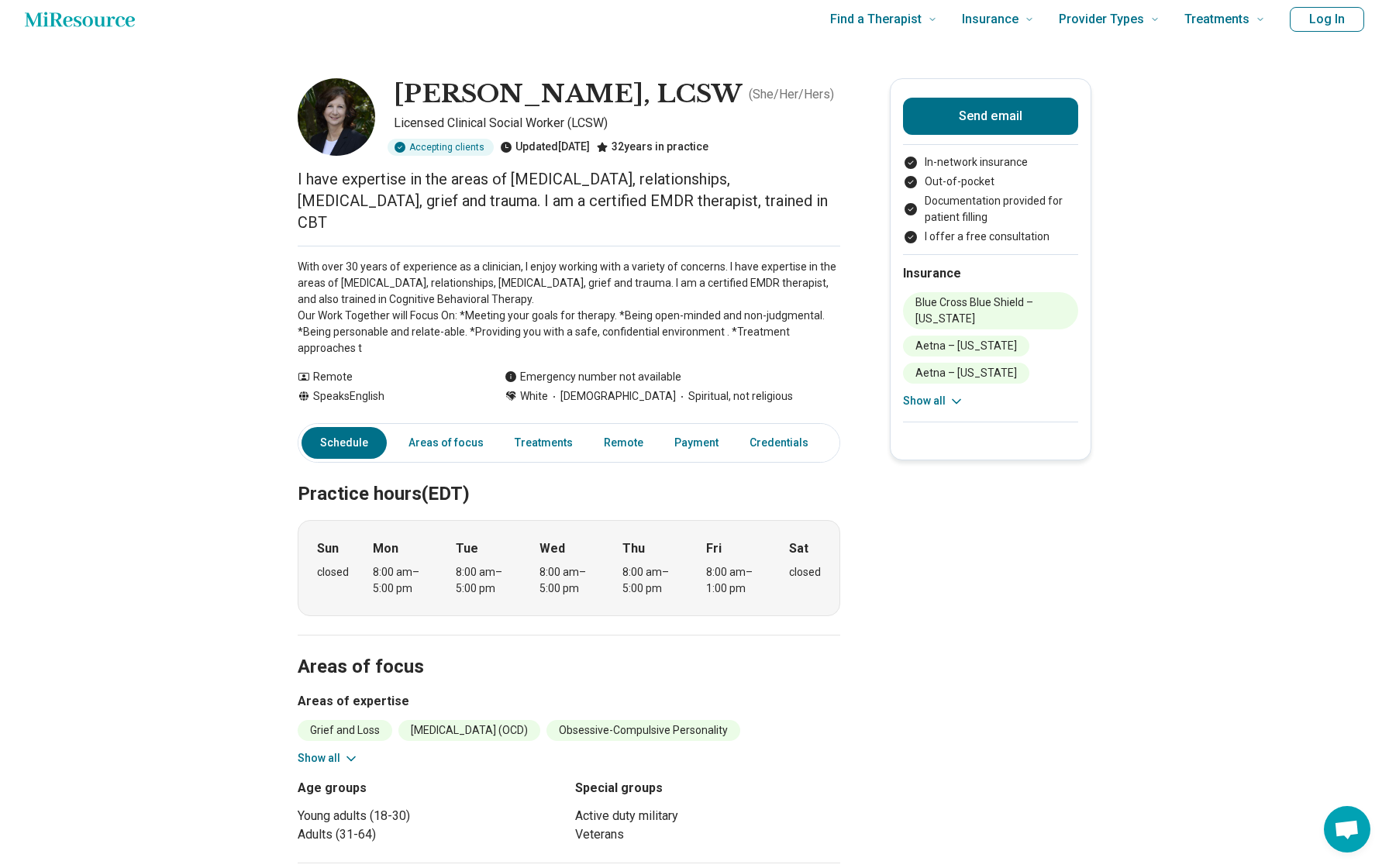
scroll to position [0, 0]
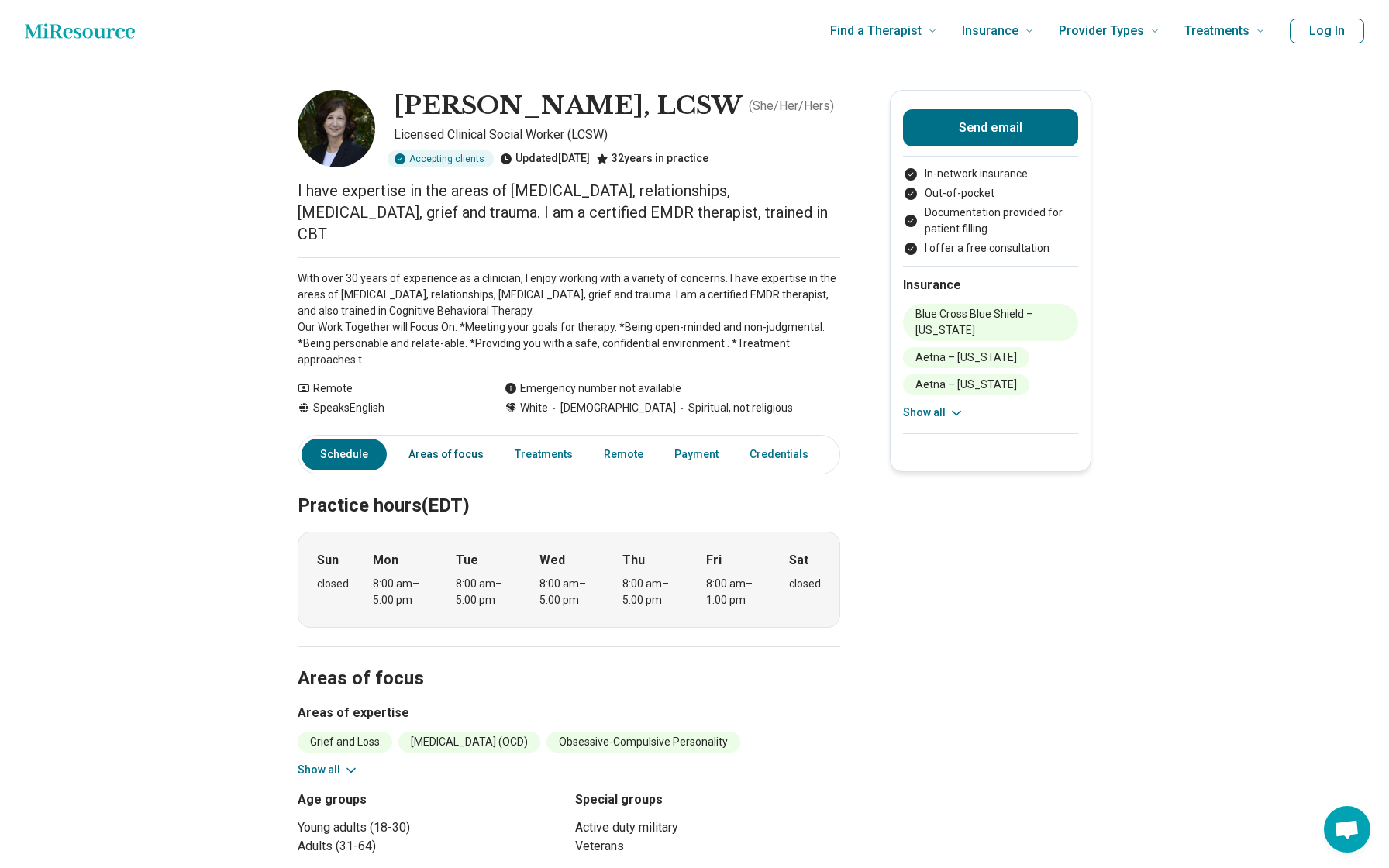
click at [447, 438] on link "Areas of focus" at bounding box center [445, 454] width 94 height 32
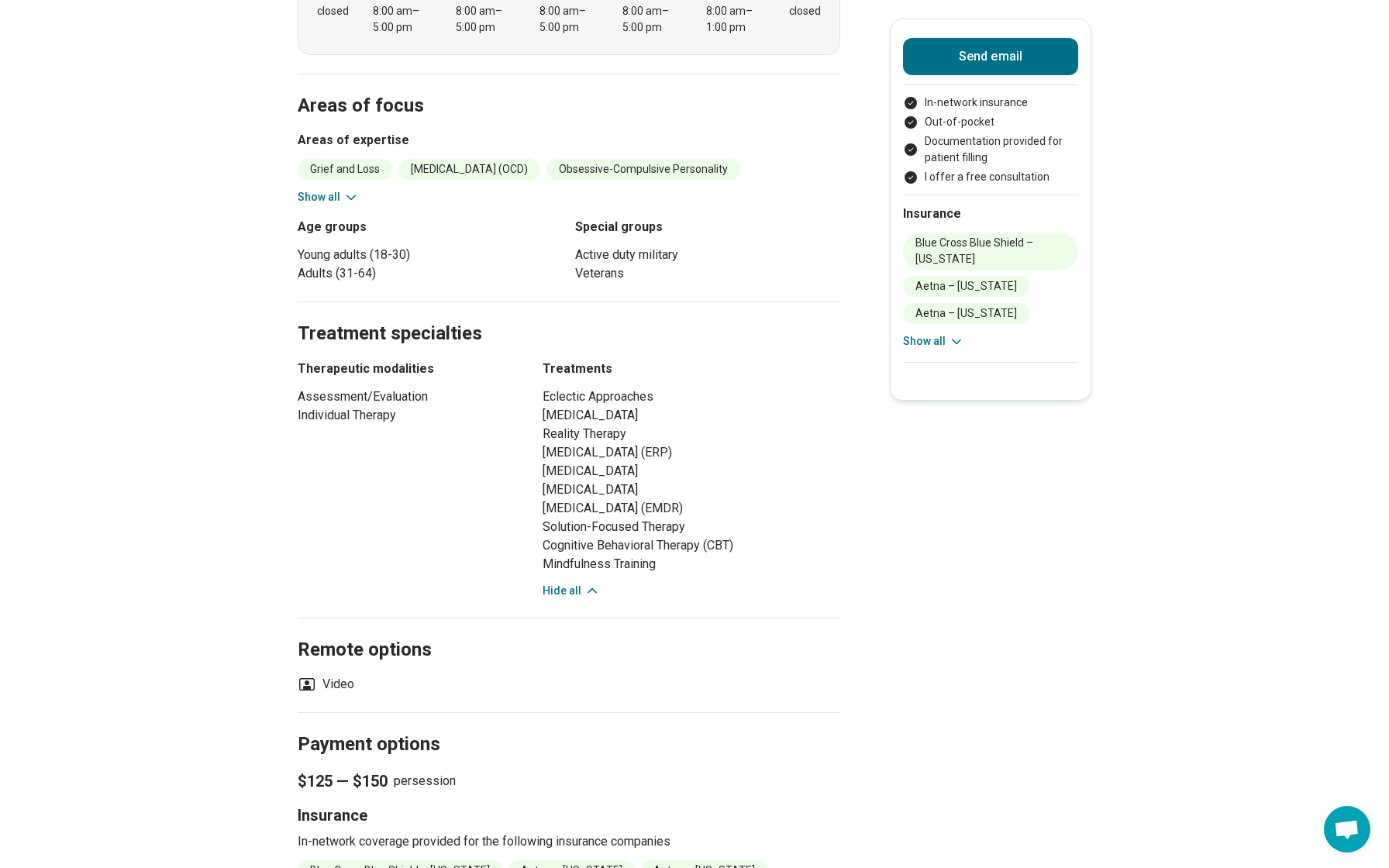
scroll to position [606, 0]
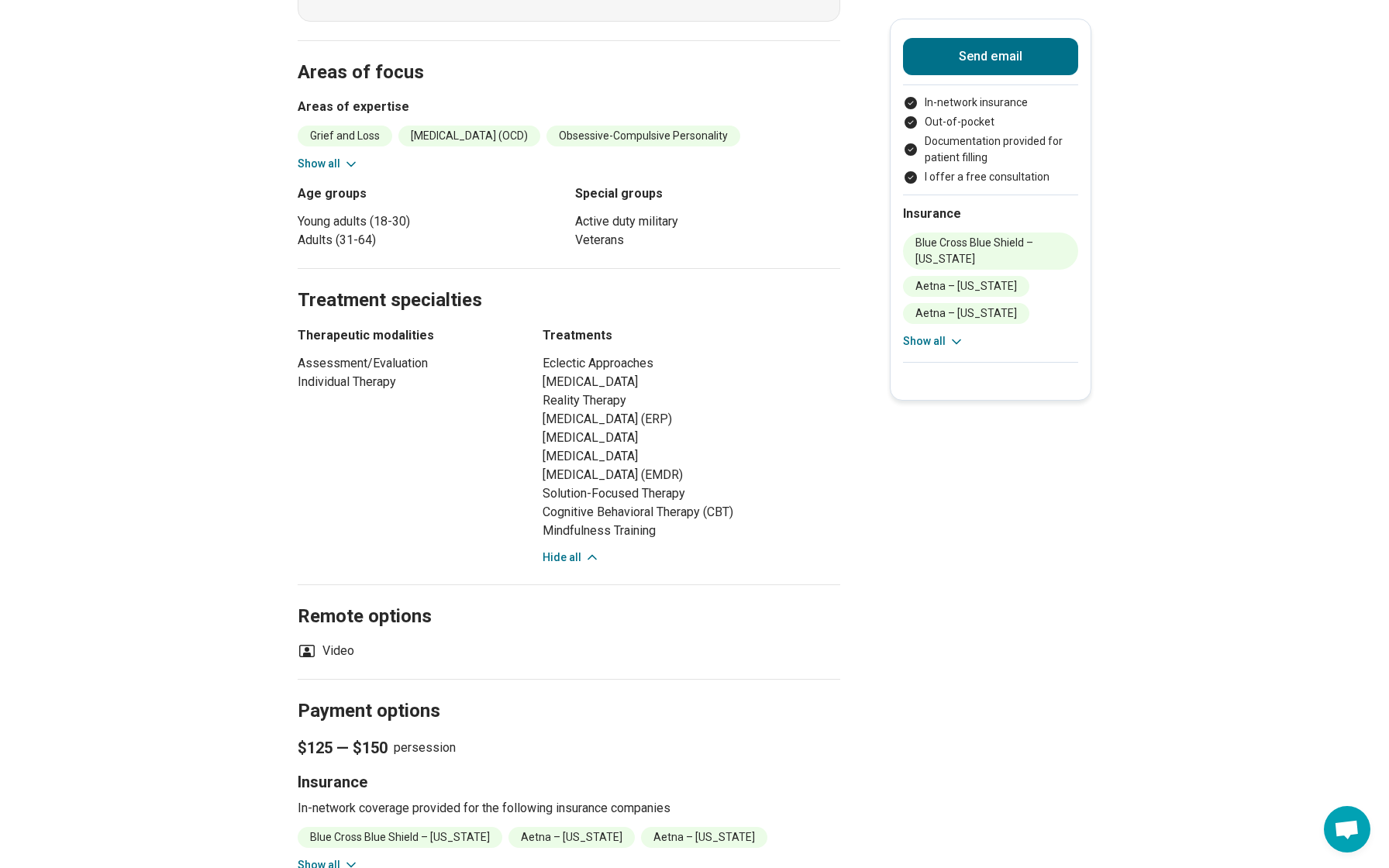
click at [338, 156] on button "Show all" at bounding box center [328, 164] width 62 height 16
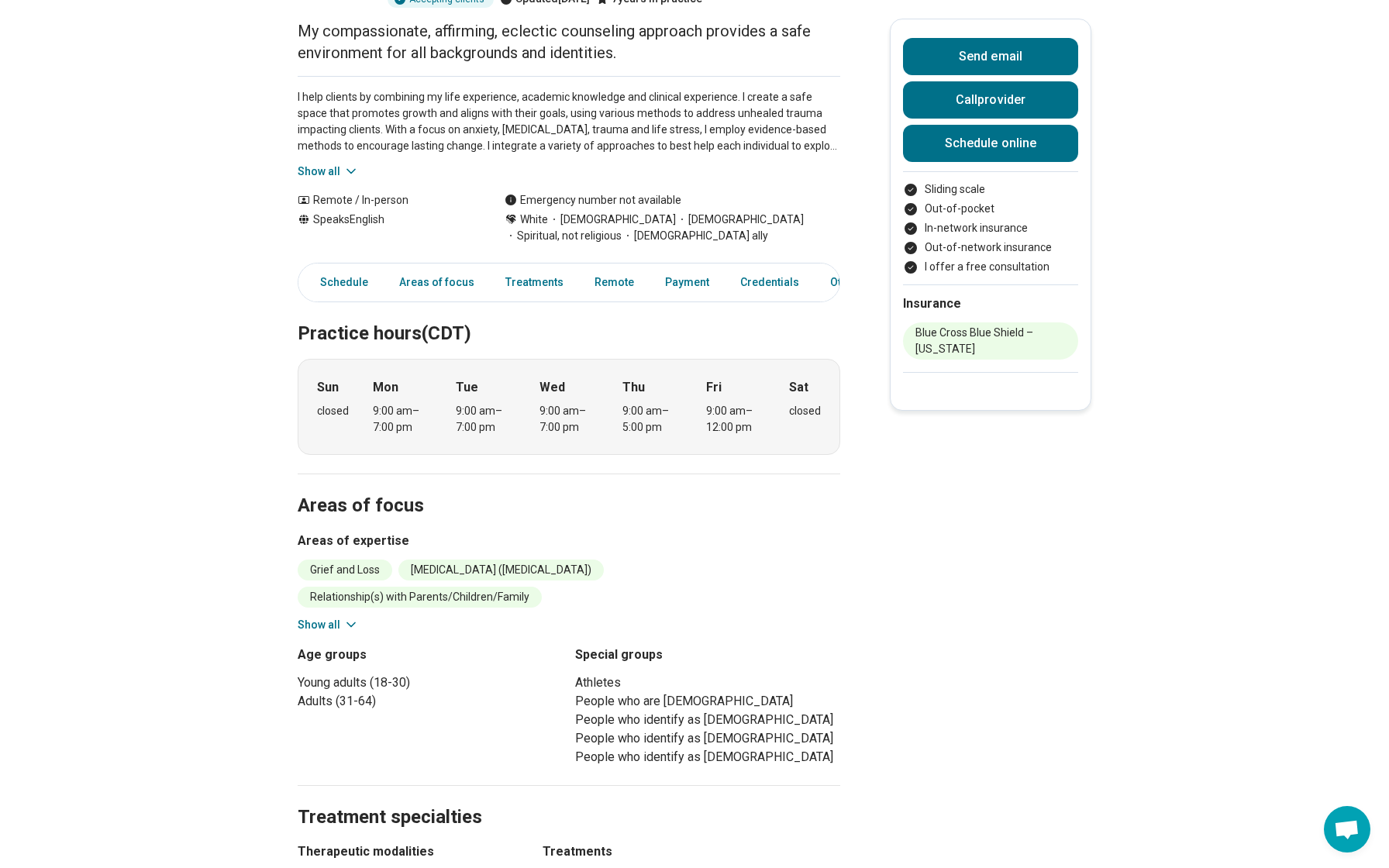
scroll to position [194, 0]
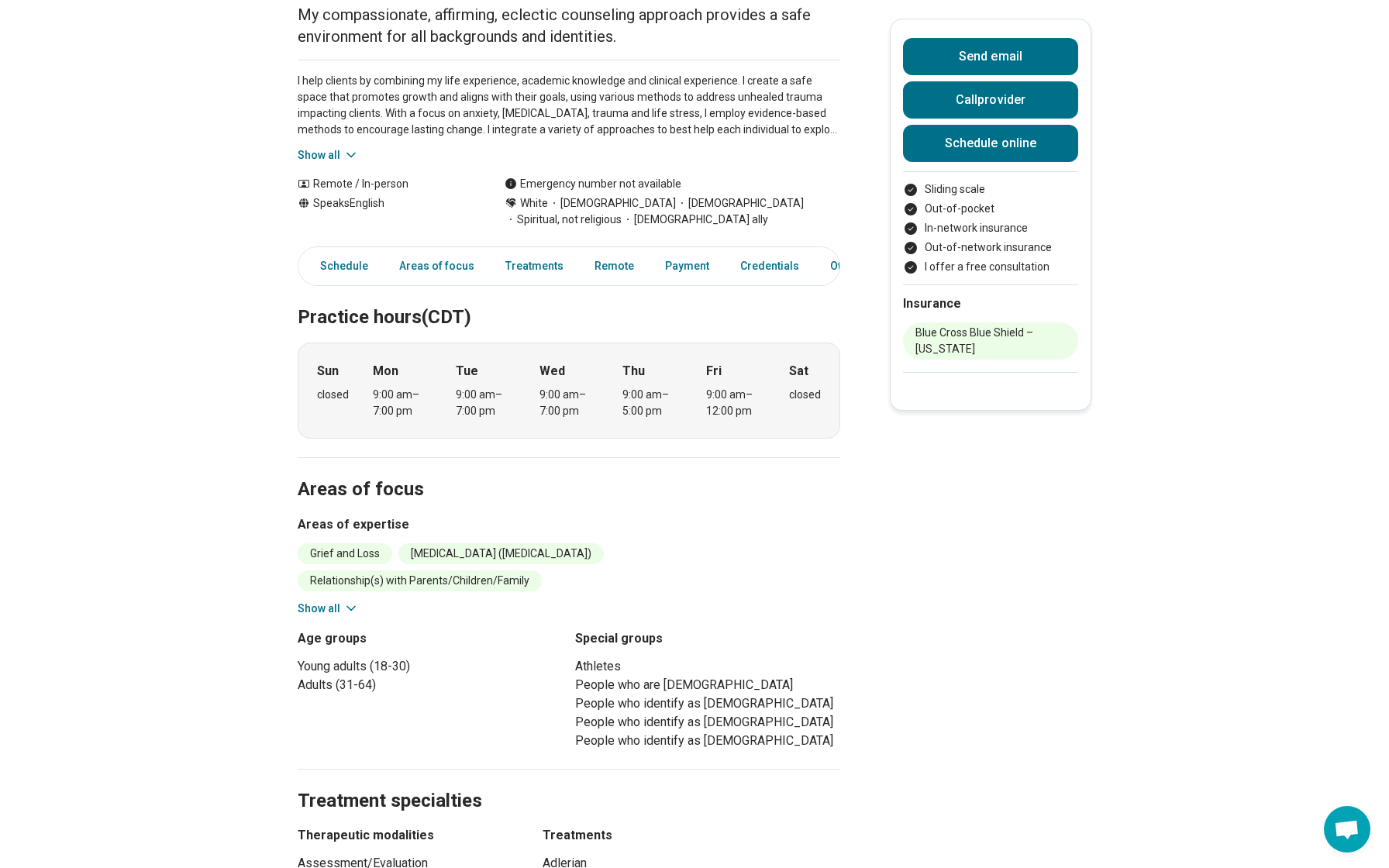
click at [317, 610] on button "Show all" at bounding box center [328, 608] width 62 height 16
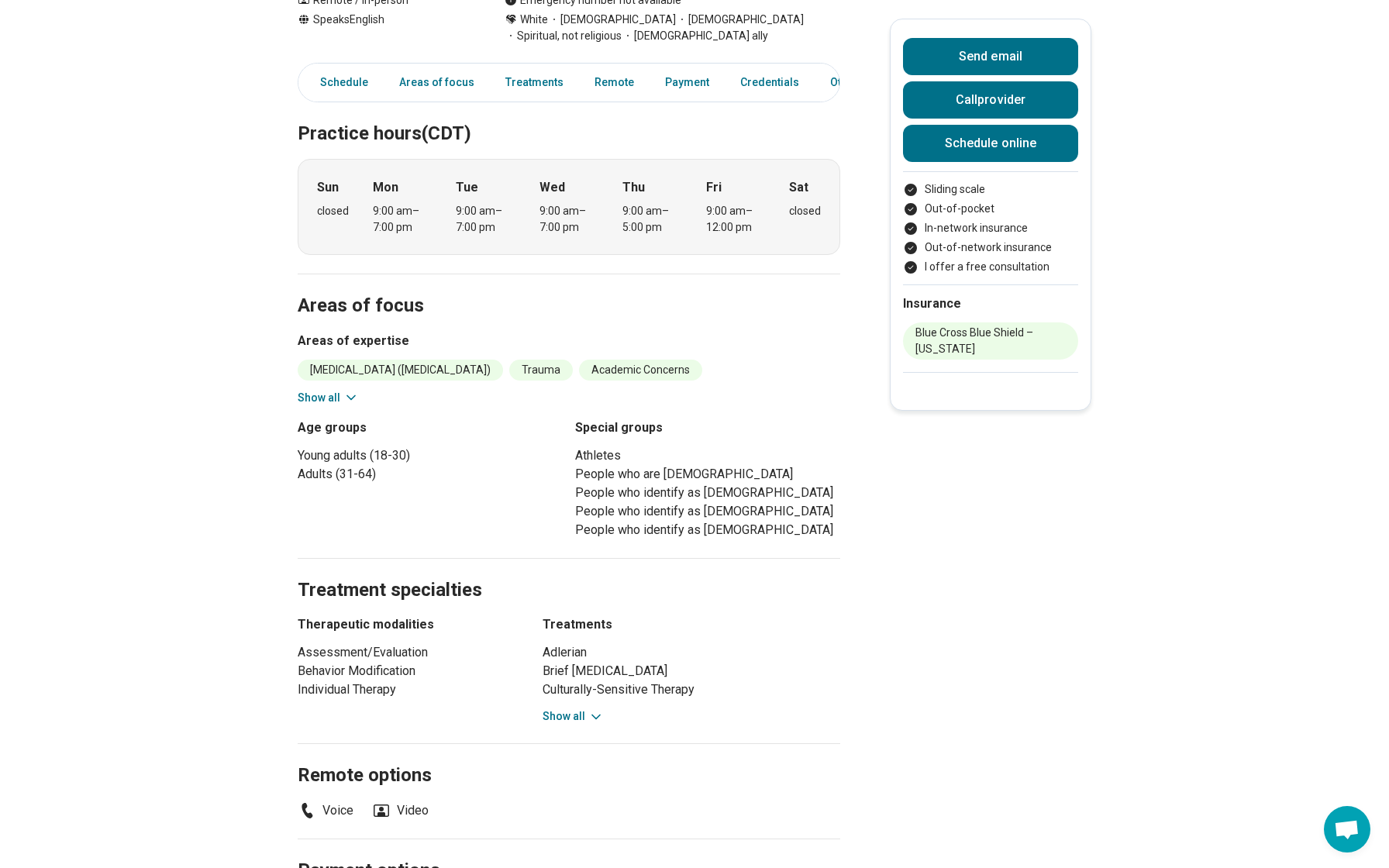
scroll to position [414, 0]
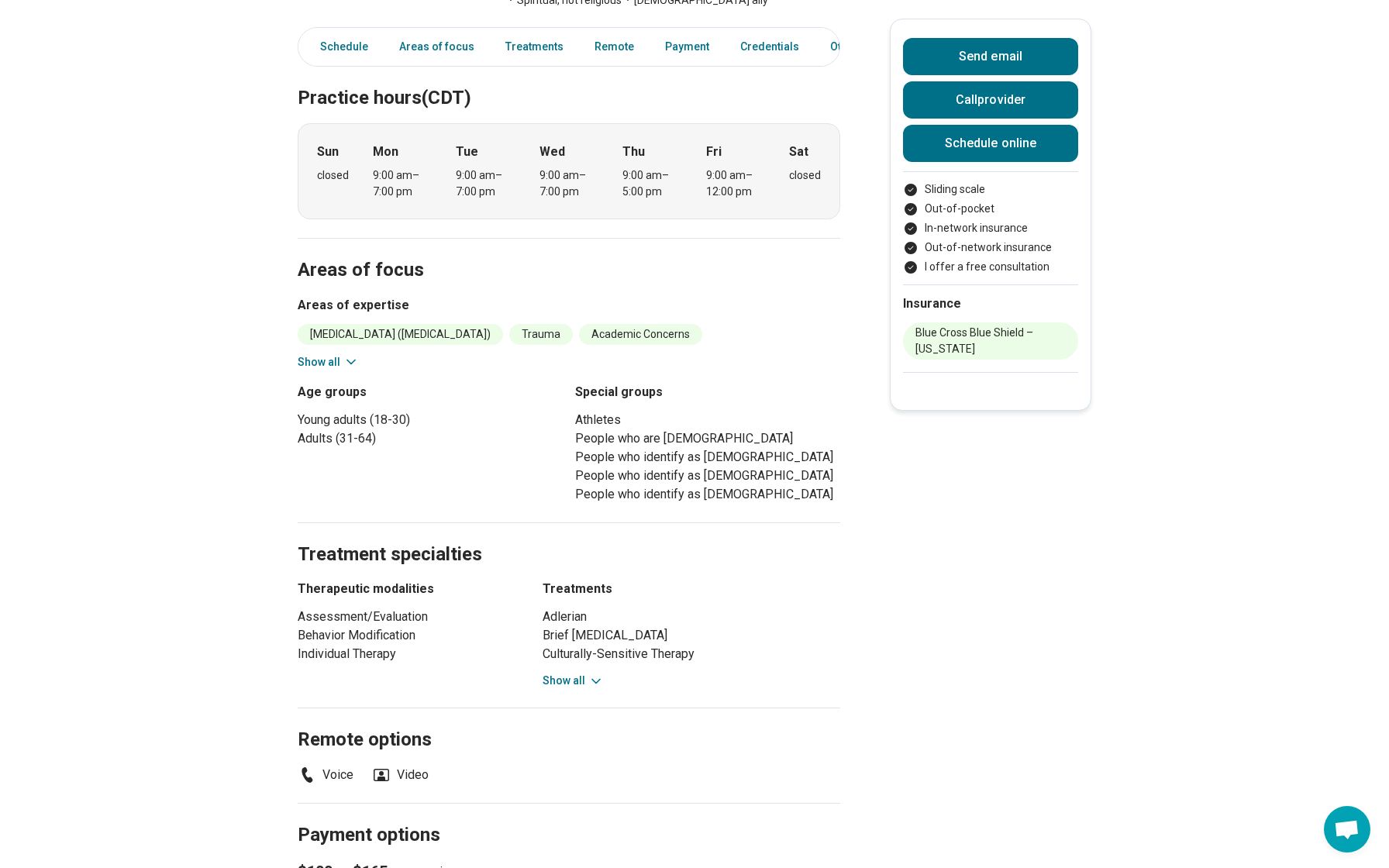
click at [319, 358] on button "Show all" at bounding box center [328, 362] width 62 height 16
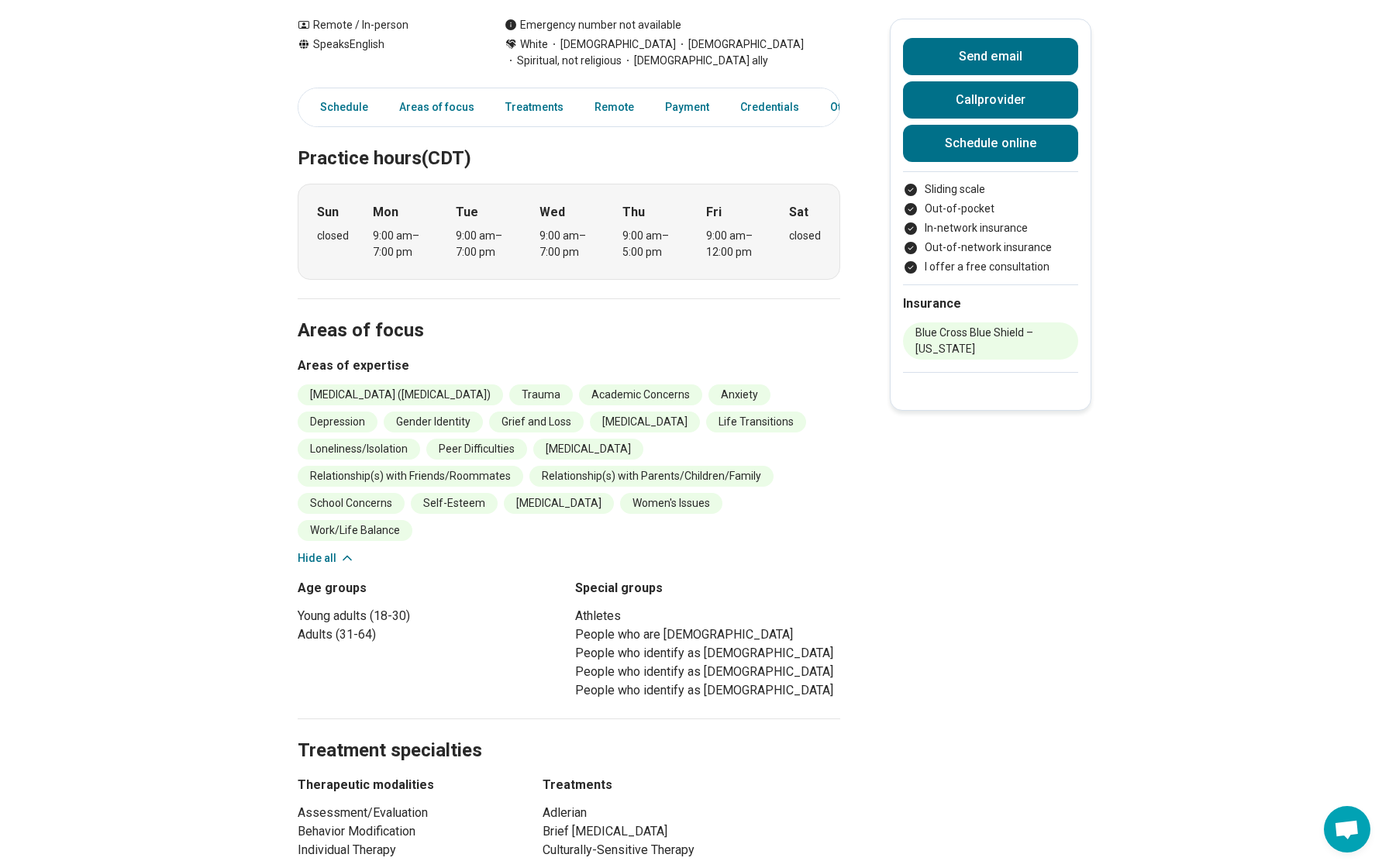
scroll to position [0, 0]
